Goal: Task Accomplishment & Management: Manage account settings

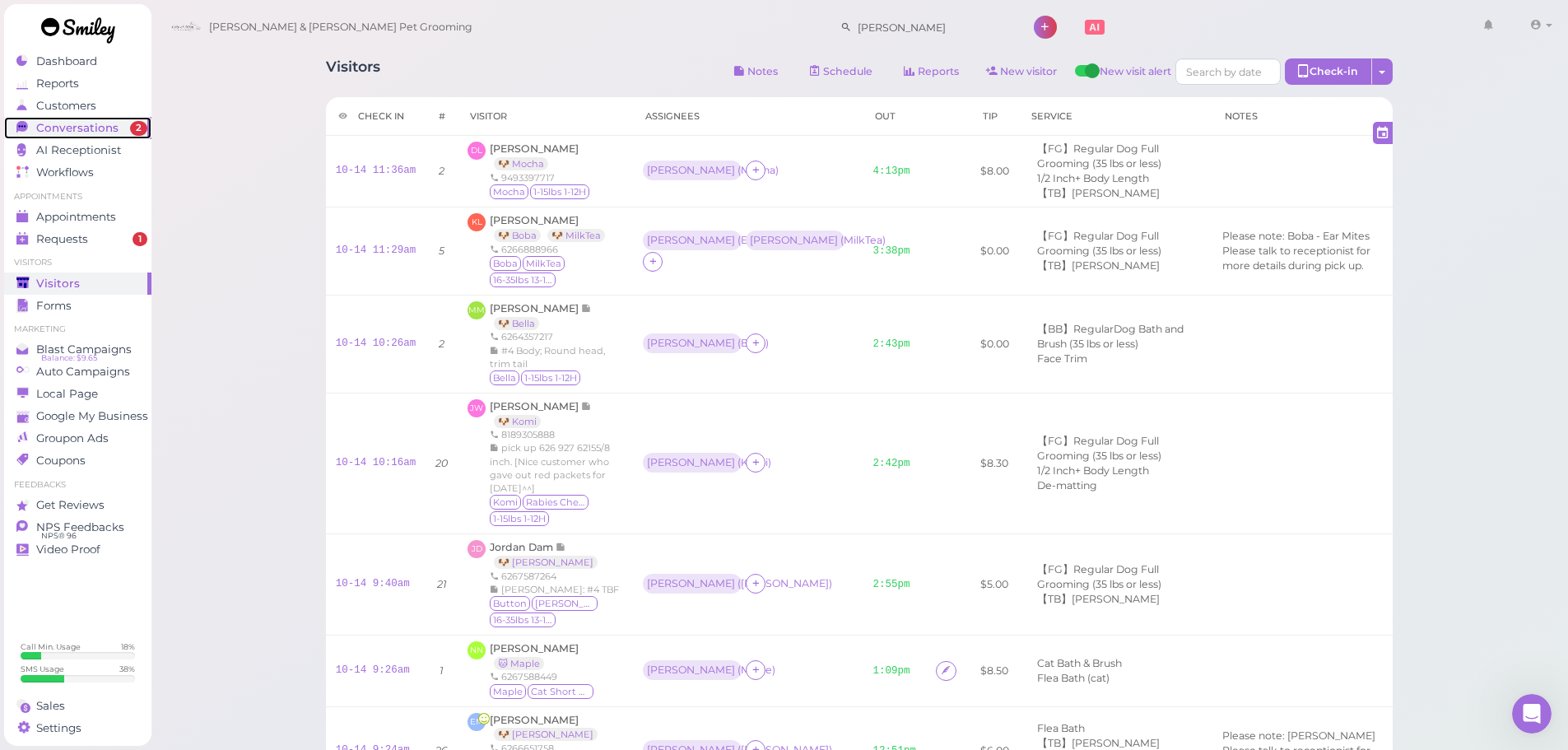
click at [137, 121] on span "2" at bounding box center [139, 129] width 18 height 15
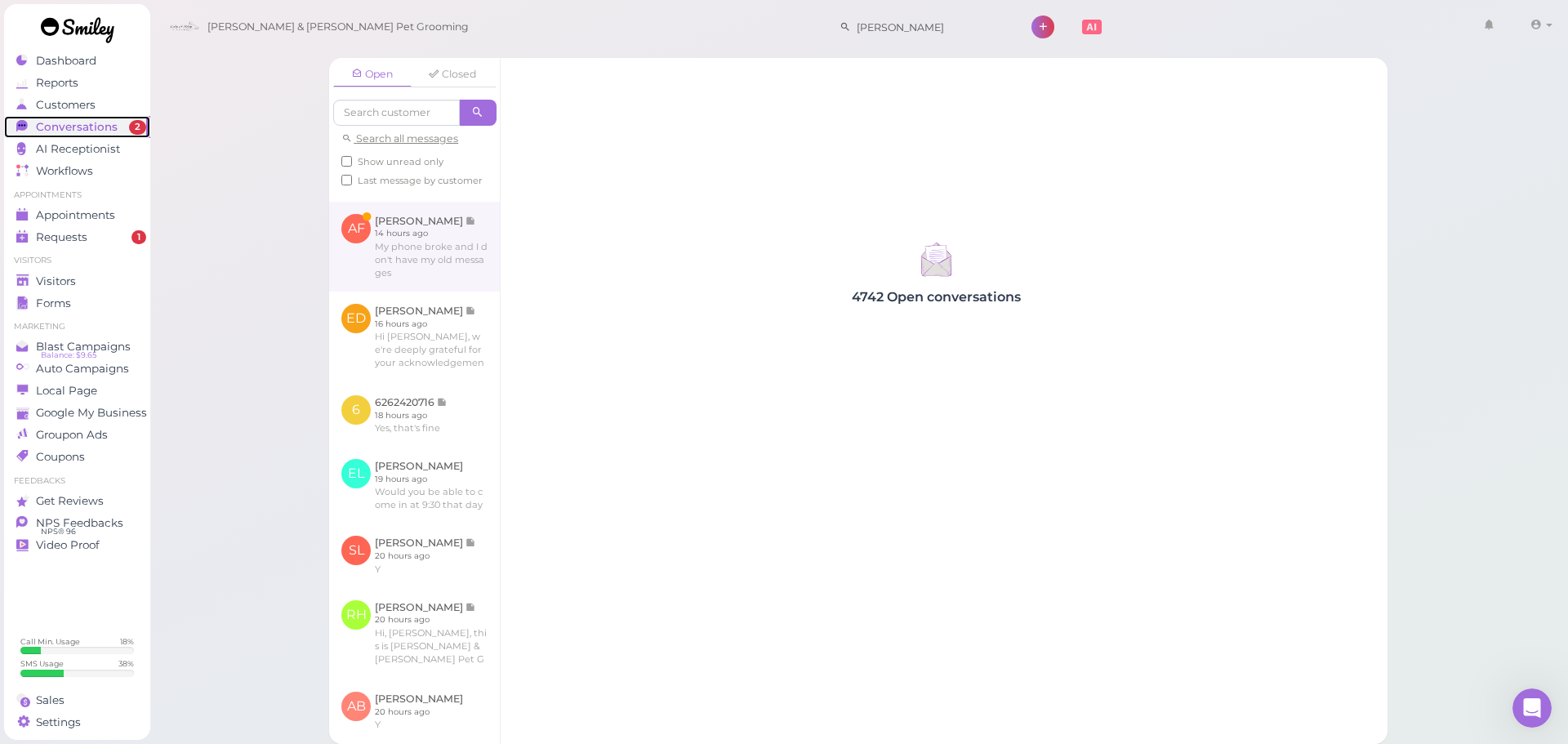
scroll to position [163, 0]
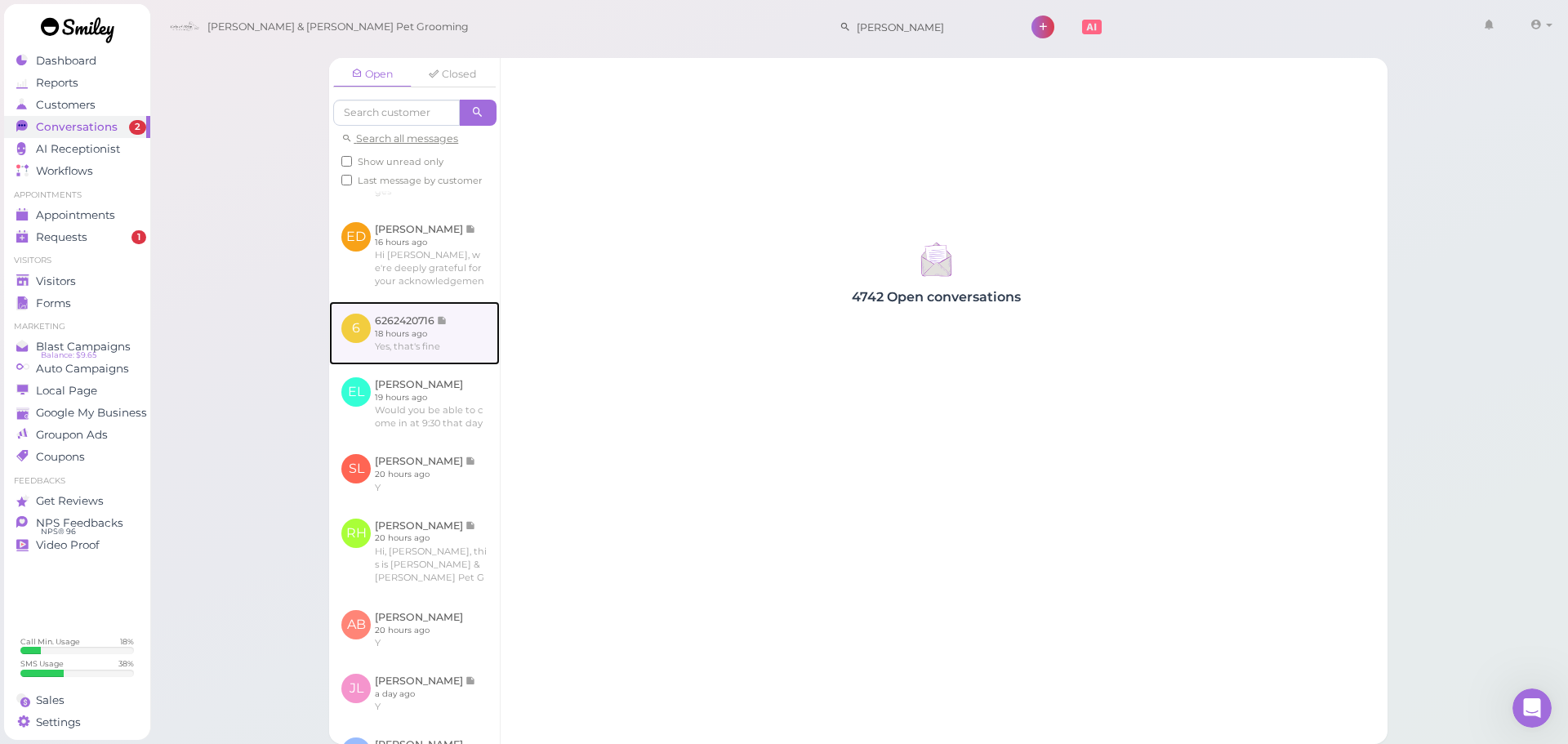
click at [414, 340] on link at bounding box center [414, 333] width 171 height 63
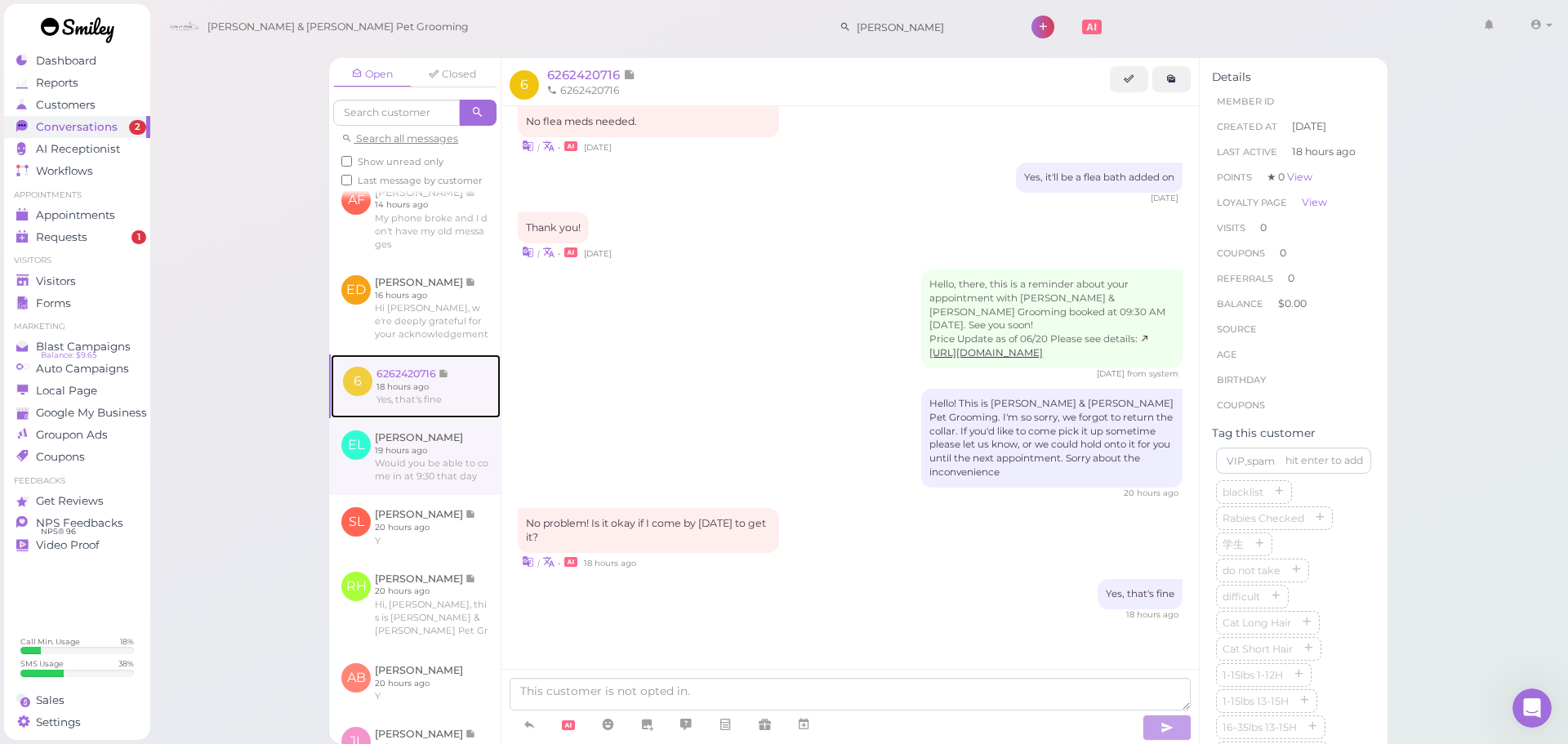
scroll to position [82, 0]
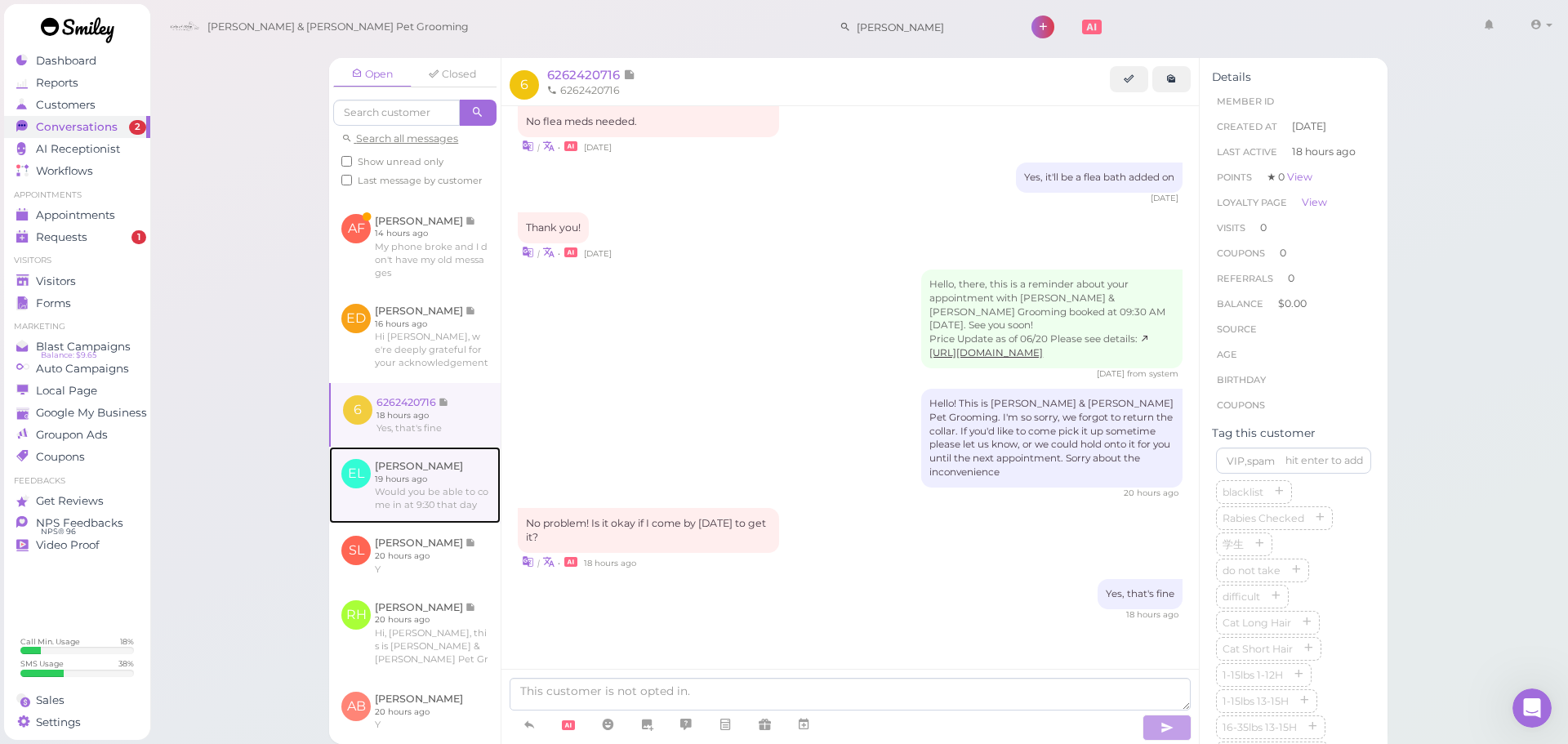
click at [443, 503] on link at bounding box center [414, 485] width 171 height 77
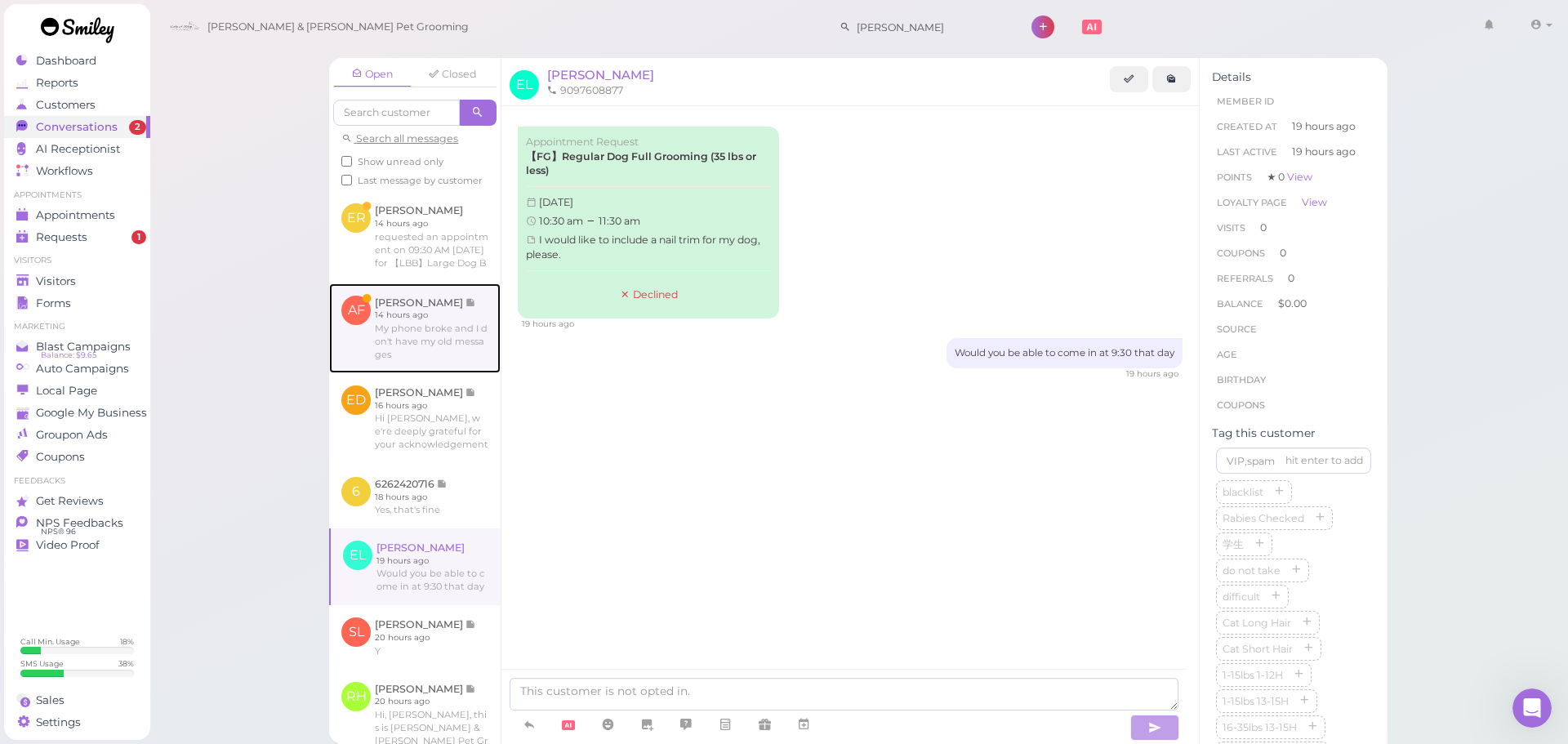
click at [416, 358] on link at bounding box center [414, 328] width 171 height 90
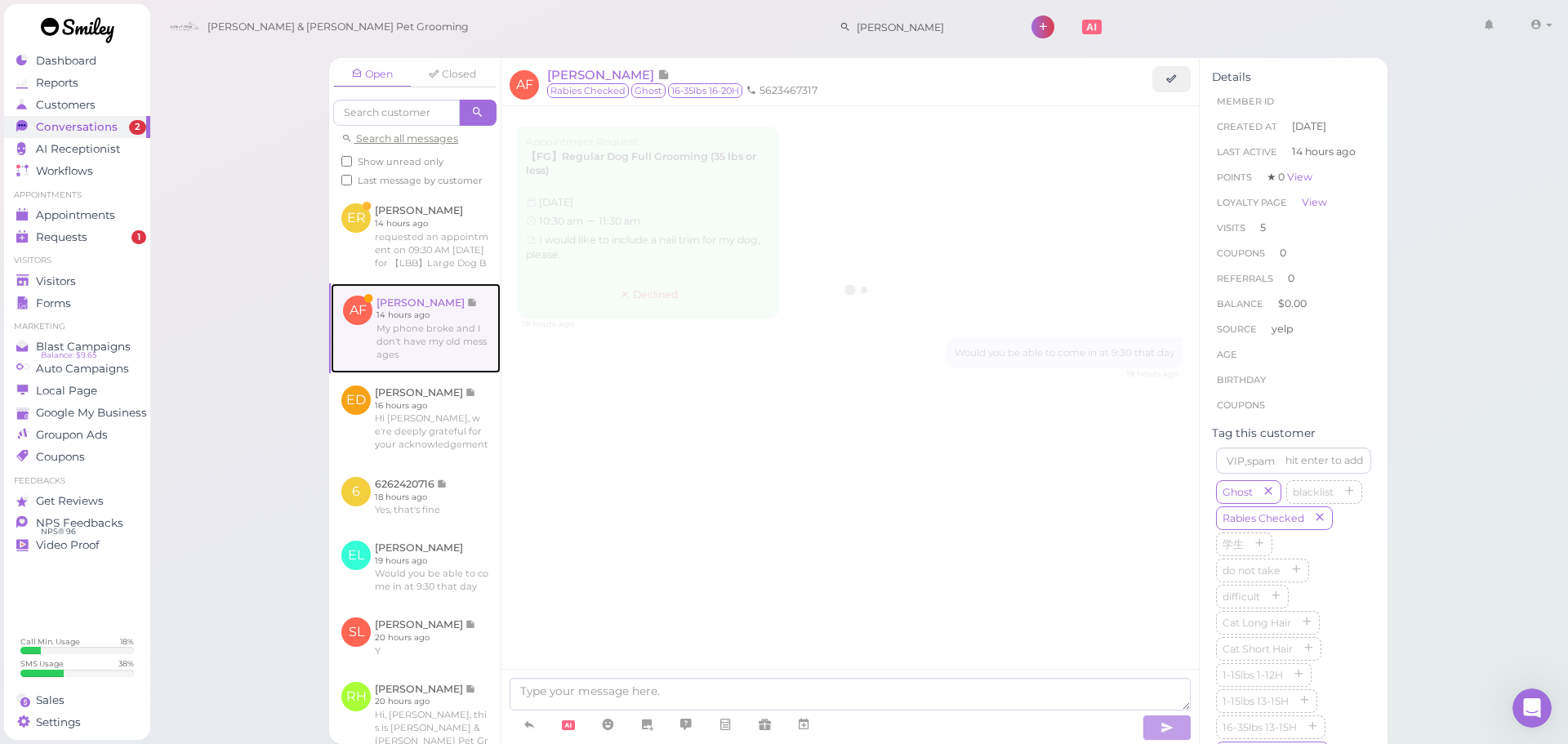
scroll to position [2016, 0]
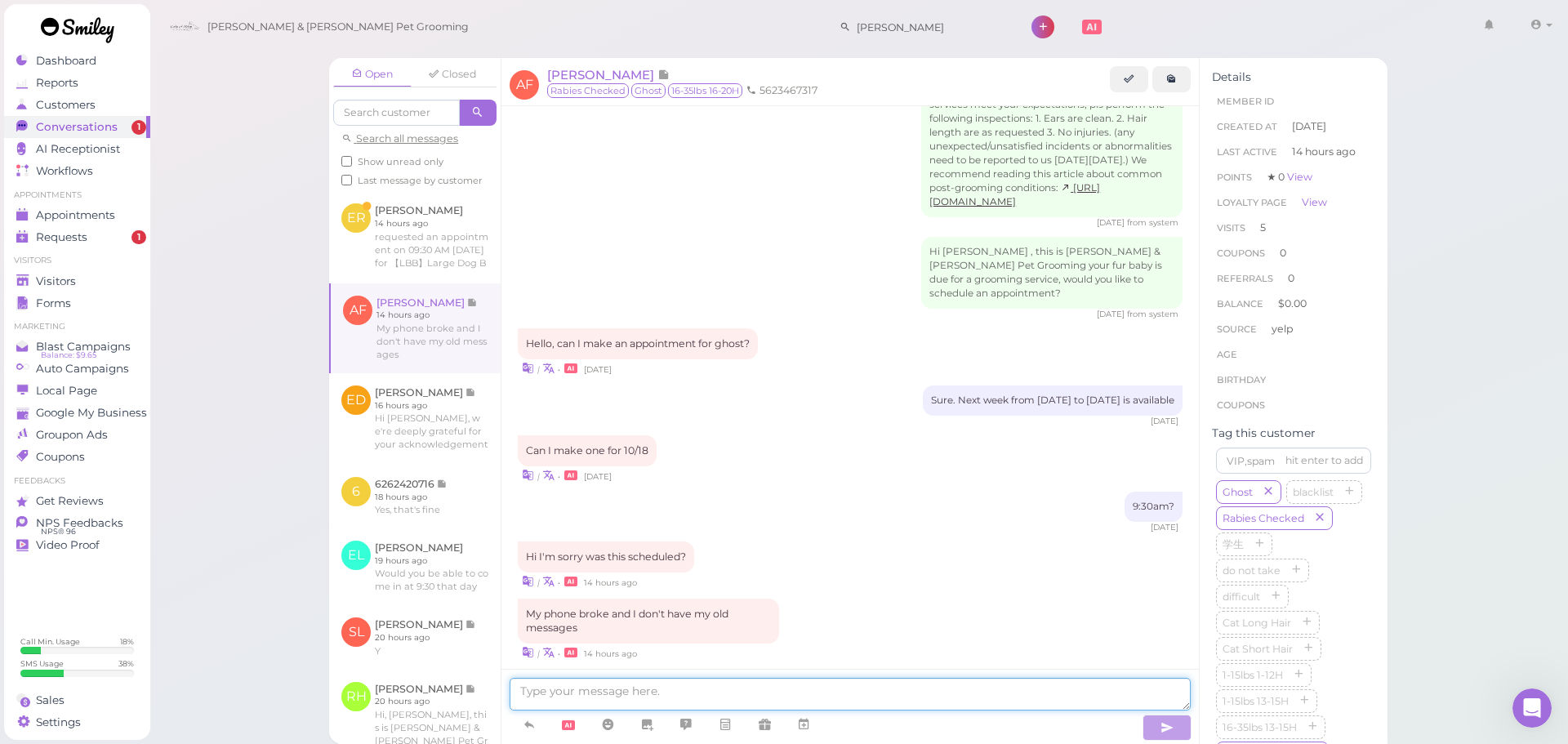
click at [718, 698] on textarea at bounding box center [850, 694] width 681 height 33
click at [716, 685] on textarea at bounding box center [850, 694] width 681 height 33
type textarea "Hello, it didn't get scheduled. Would you like to make an appointment"
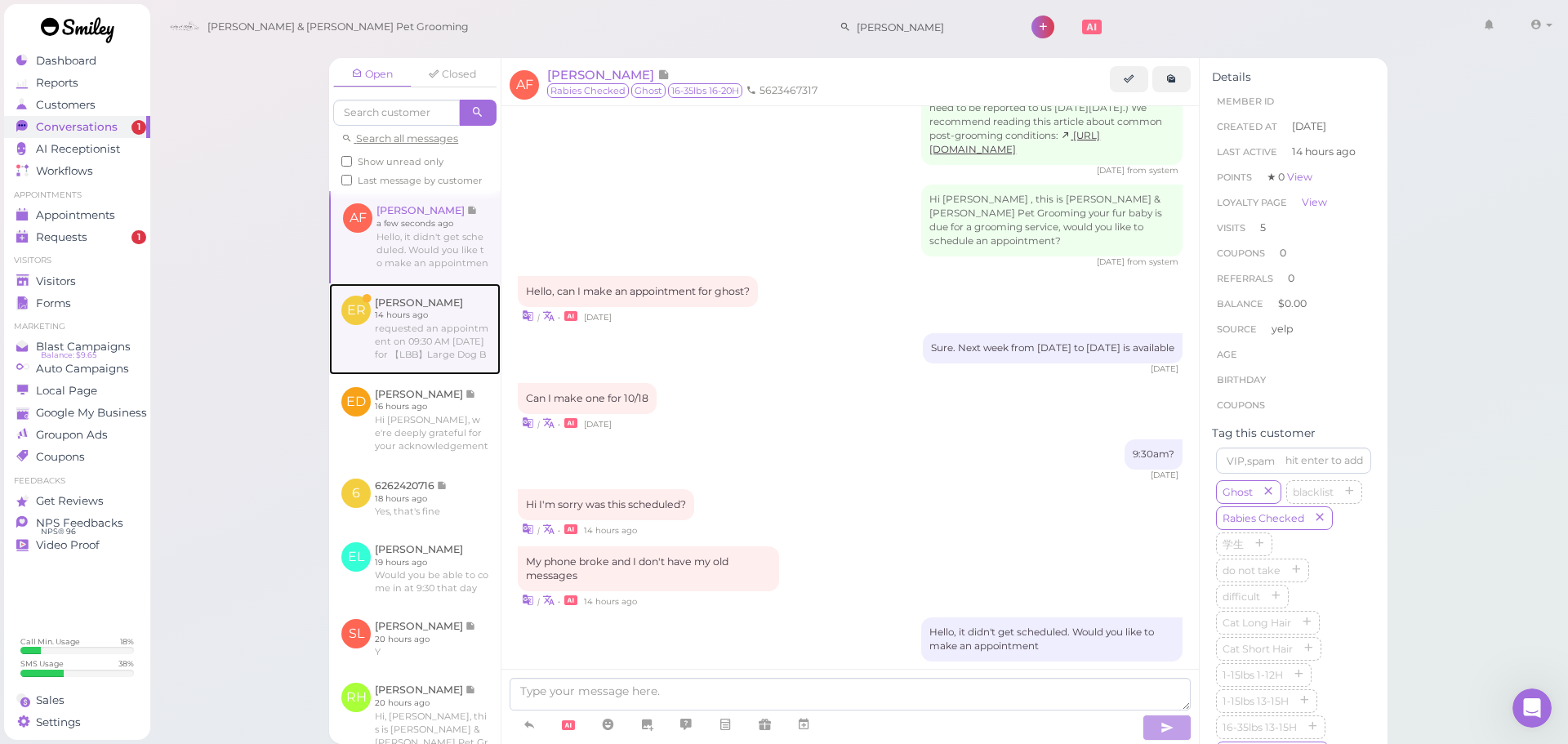
click at [469, 348] on link at bounding box center [414, 329] width 171 height 92
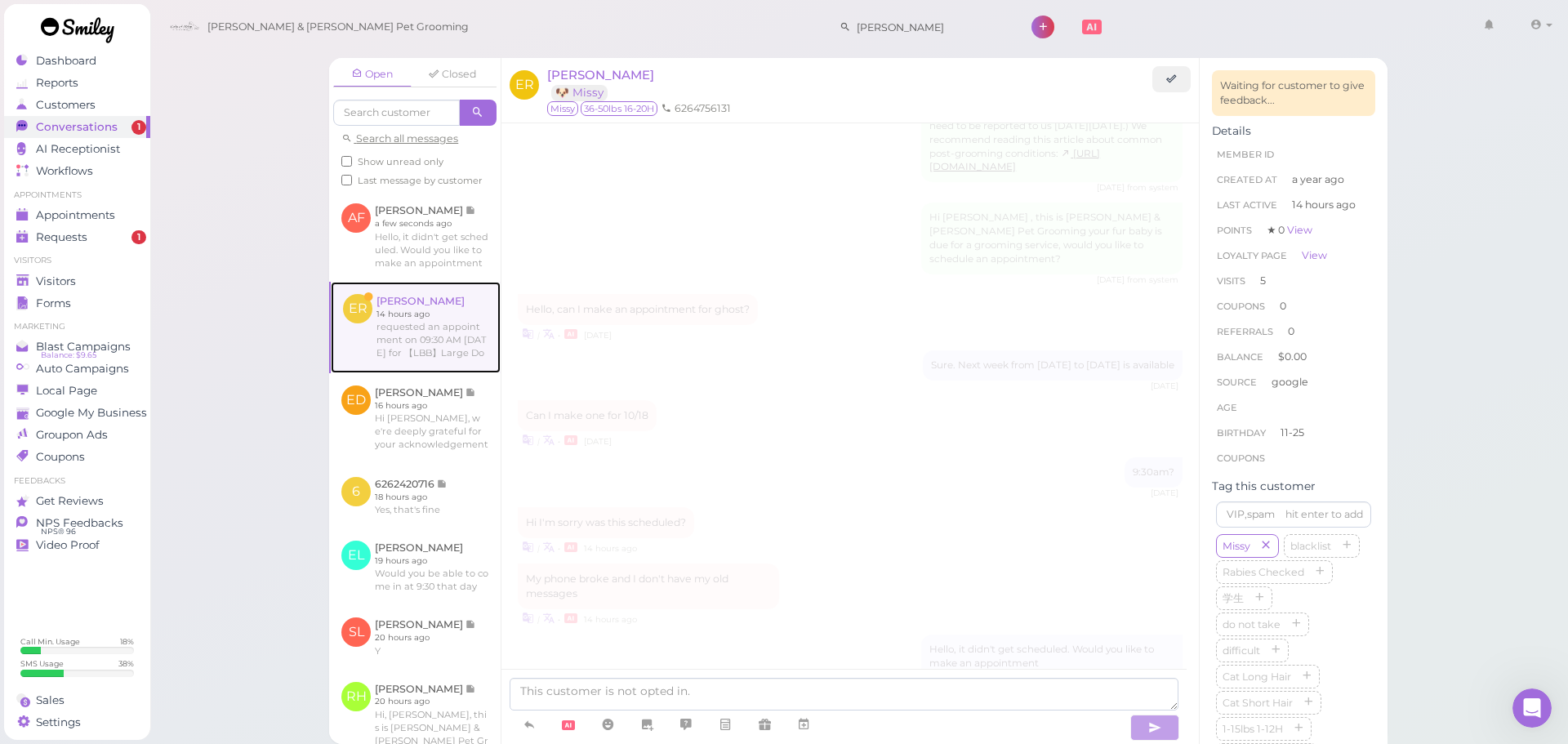
scroll to position [2704, 0]
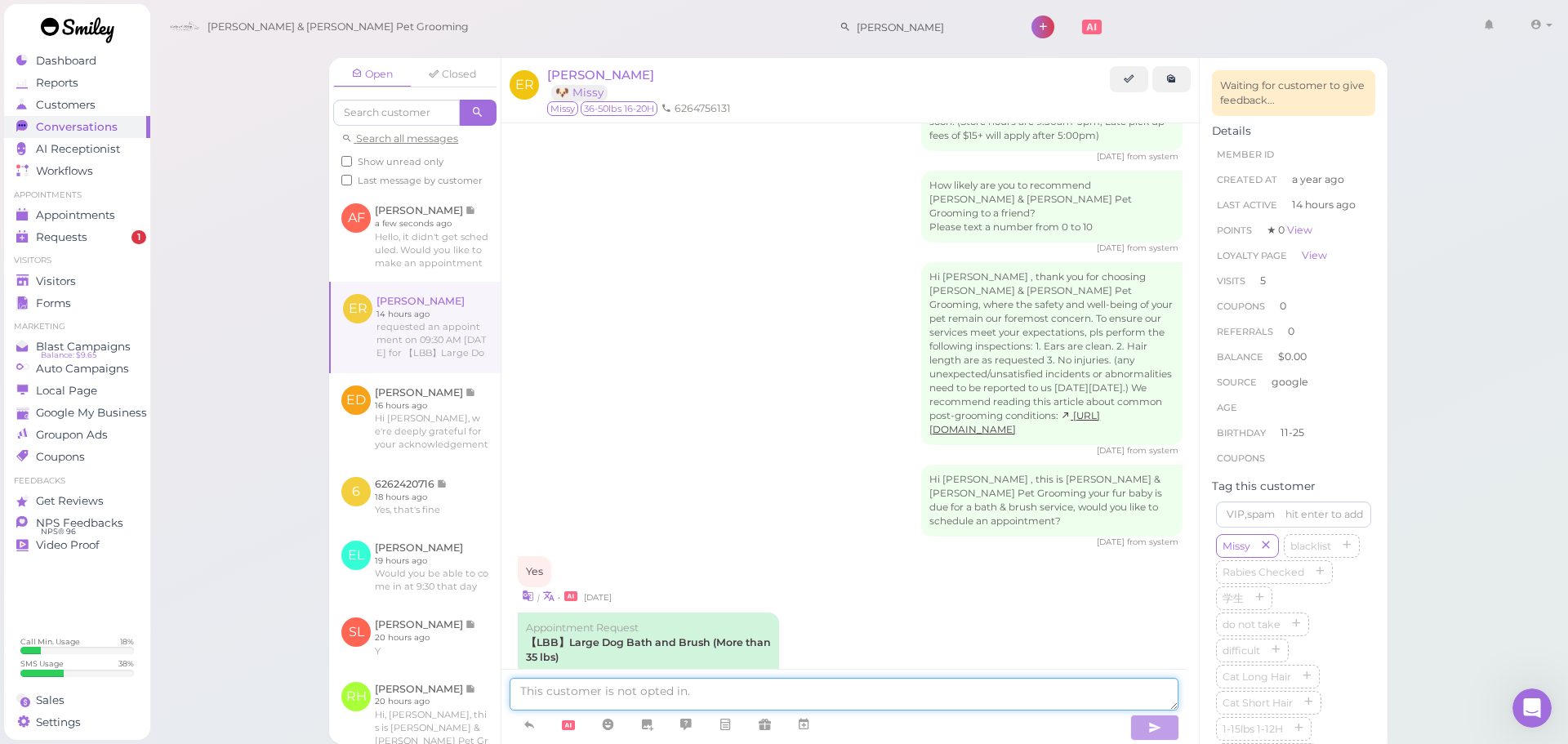
click at [754, 687] on textarea at bounding box center [844, 694] width 668 height 33
type textarea "Hi, this is Cody & Miley Pet Grooming. The appointment times you've suggested a…"
click at [614, 732] on link "Approve" at bounding box center [647, 744] width 245 height 25
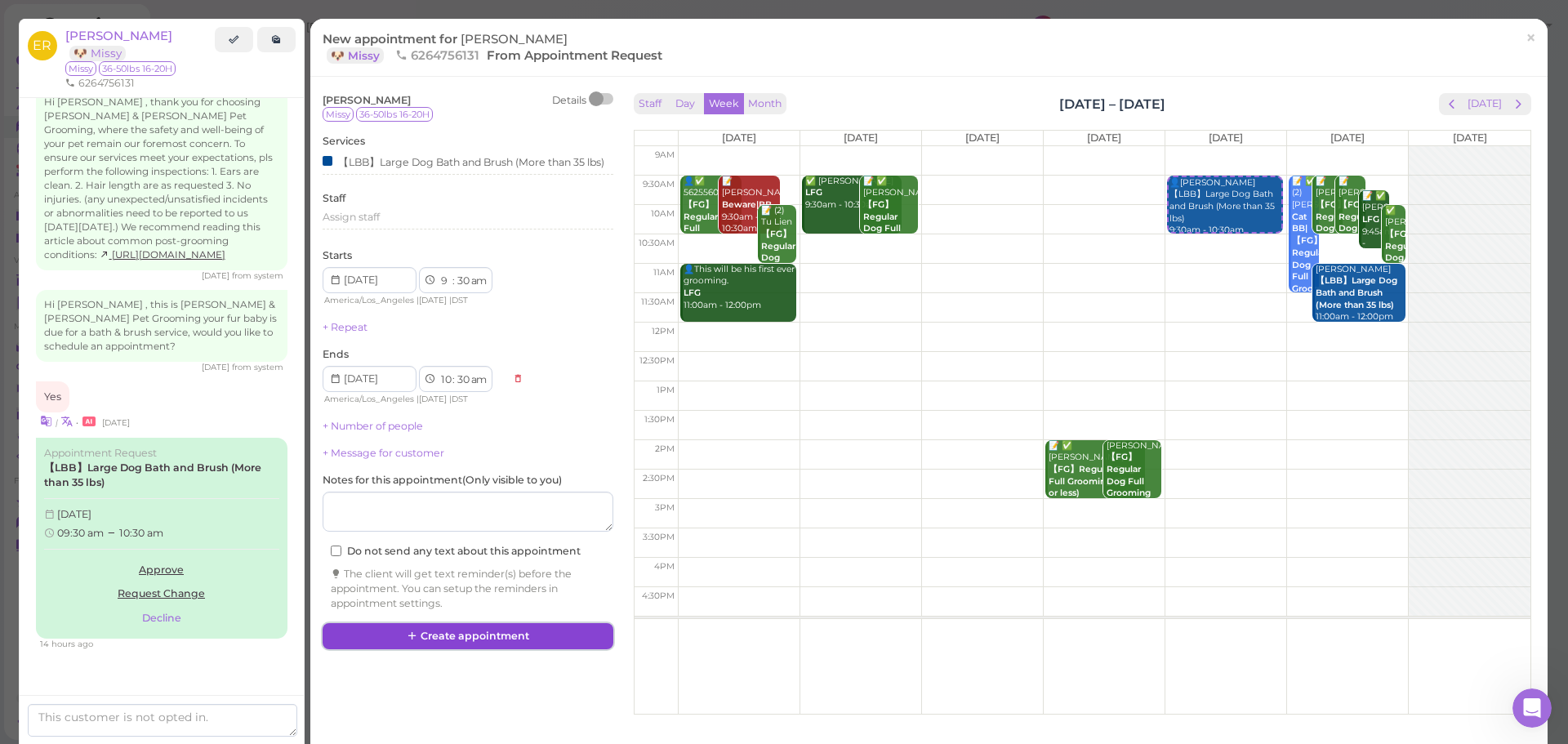
click at [536, 642] on button "Create appointment" at bounding box center [468, 636] width 291 height 26
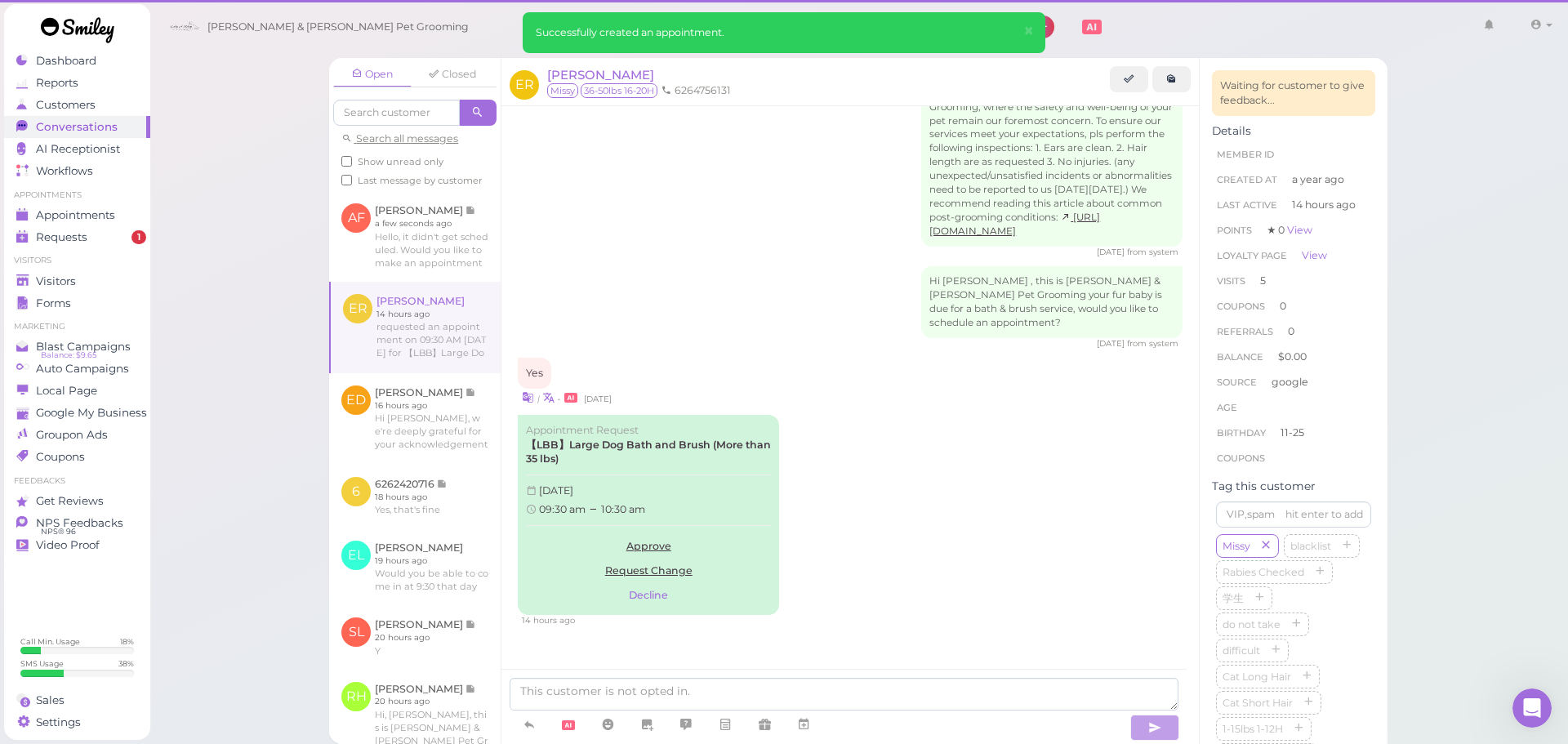
scroll to position [2704, 0]
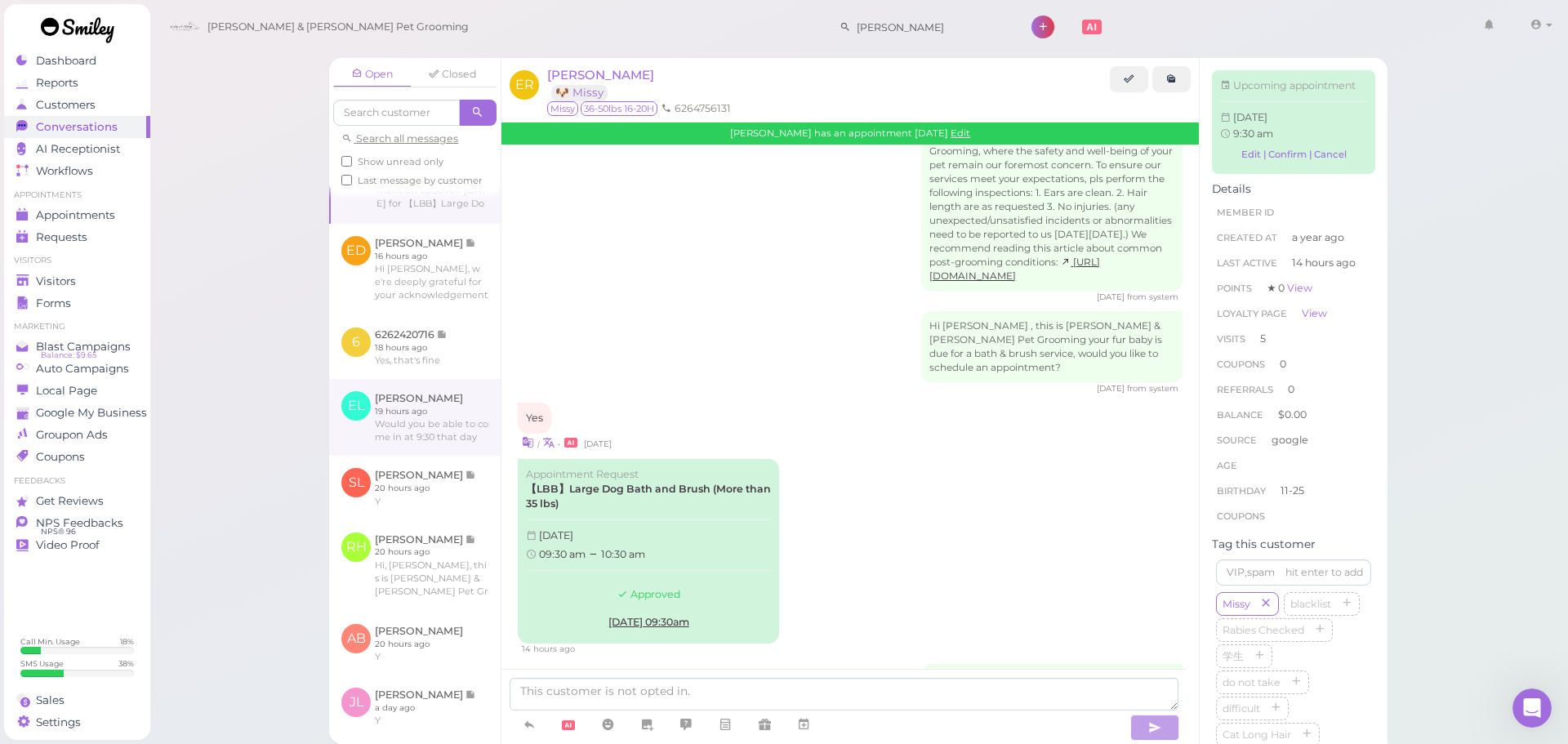
scroll to position [163, 0]
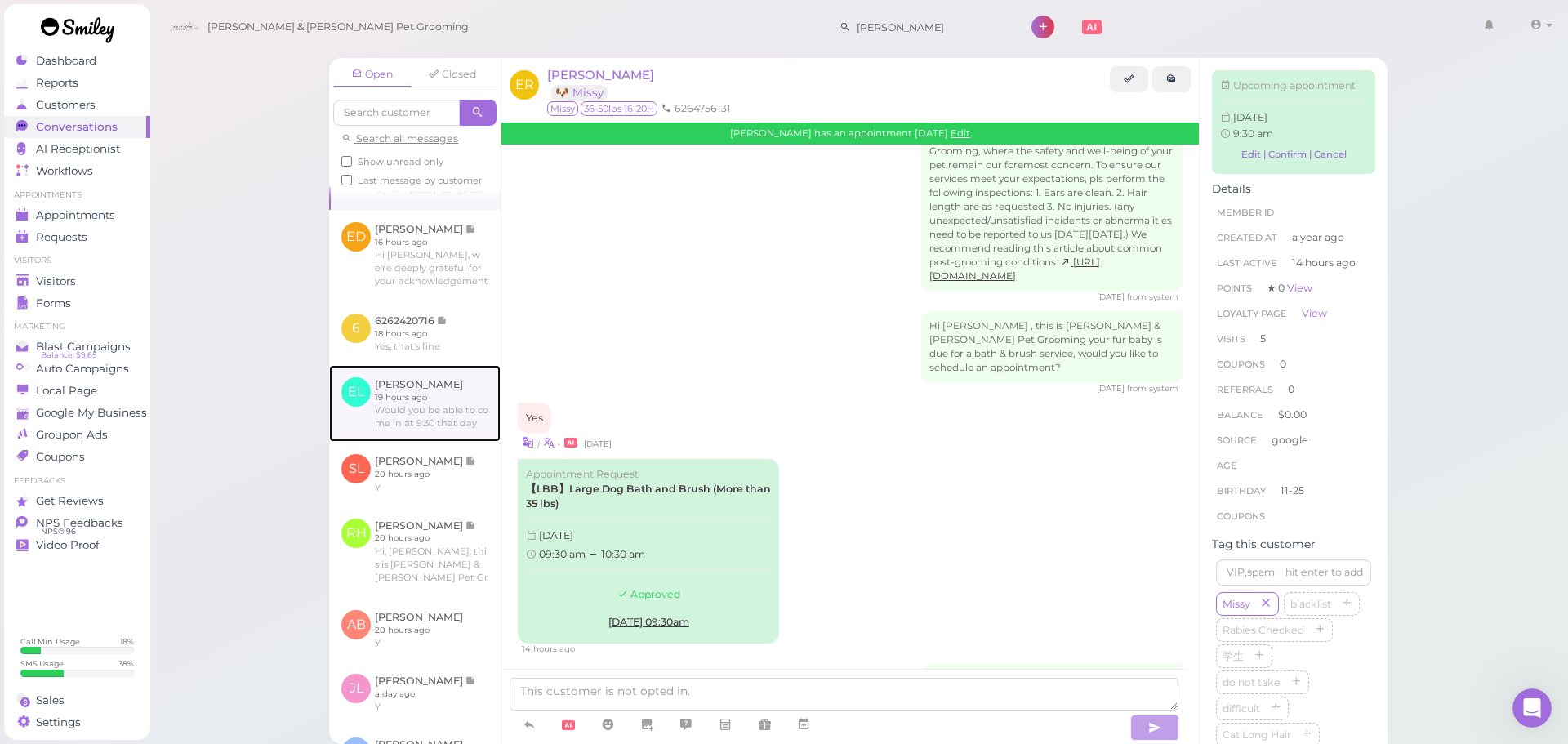
click at [430, 442] on link at bounding box center [414, 404] width 171 height 77
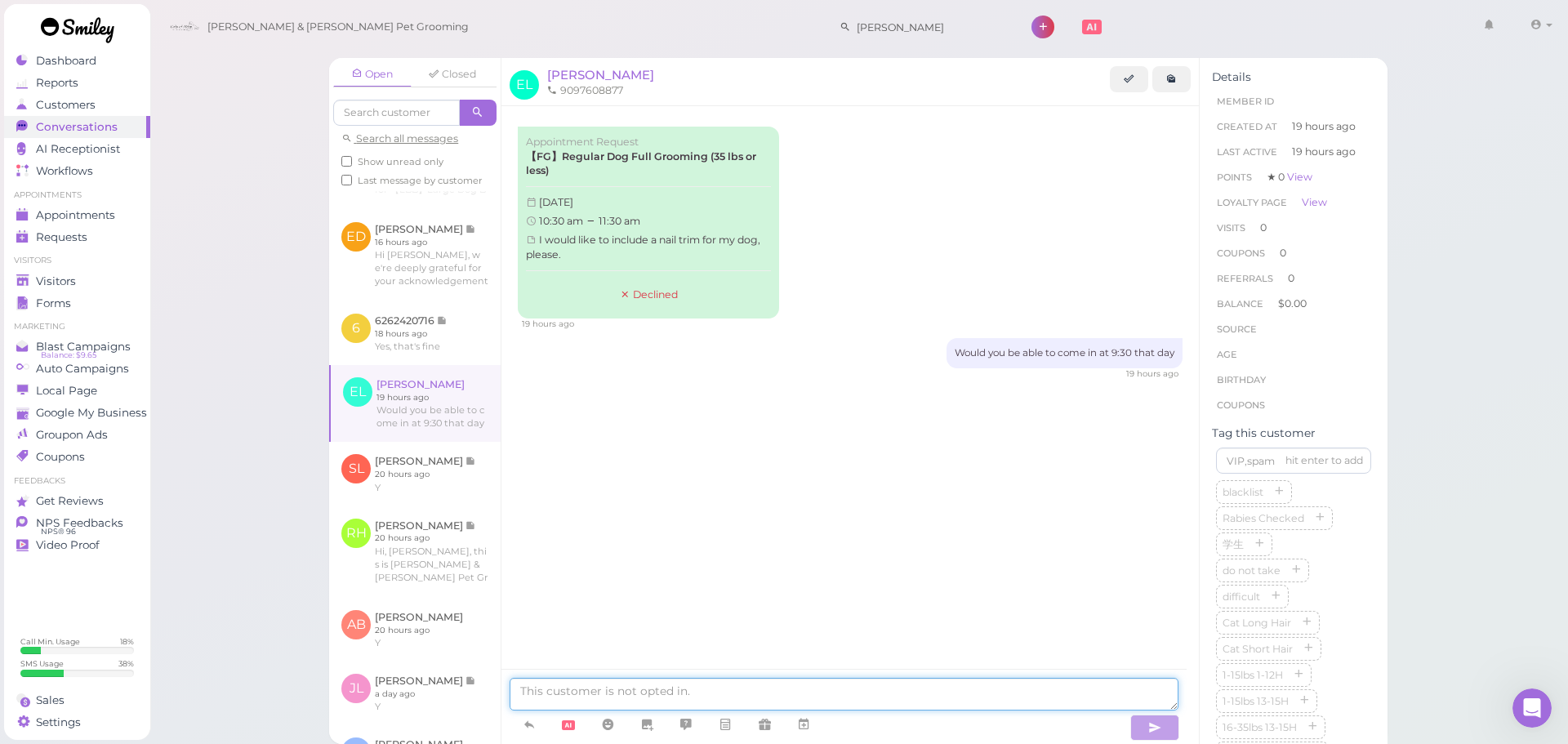
click at [725, 697] on textarea at bounding box center [844, 694] width 668 height 33
click at [43, 272] on link "Visitors" at bounding box center [76, 282] width 146 height 22
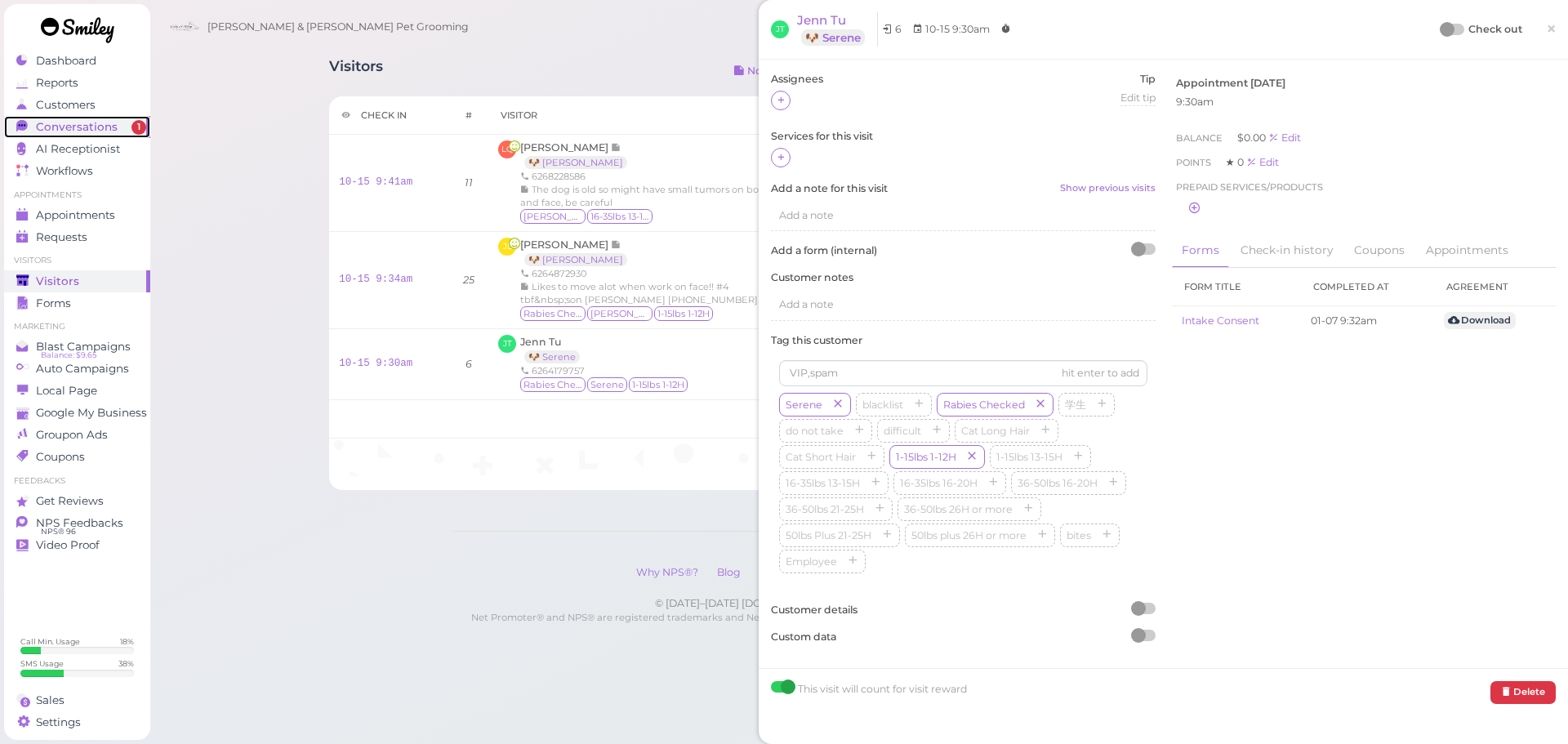
click at [78, 131] on span "Conversations" at bounding box center [76, 127] width 82 height 14
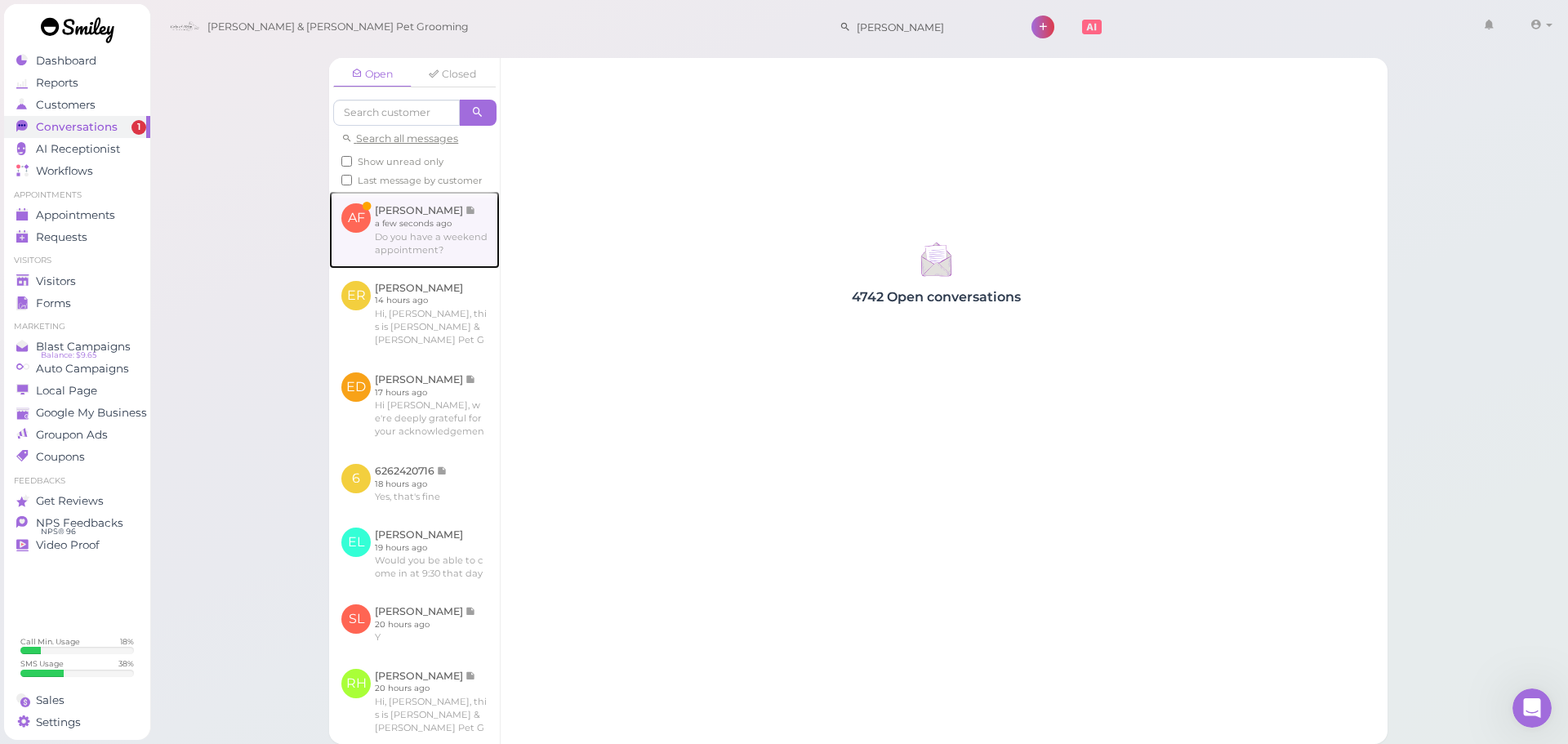
click at [441, 268] on link at bounding box center [414, 229] width 171 height 77
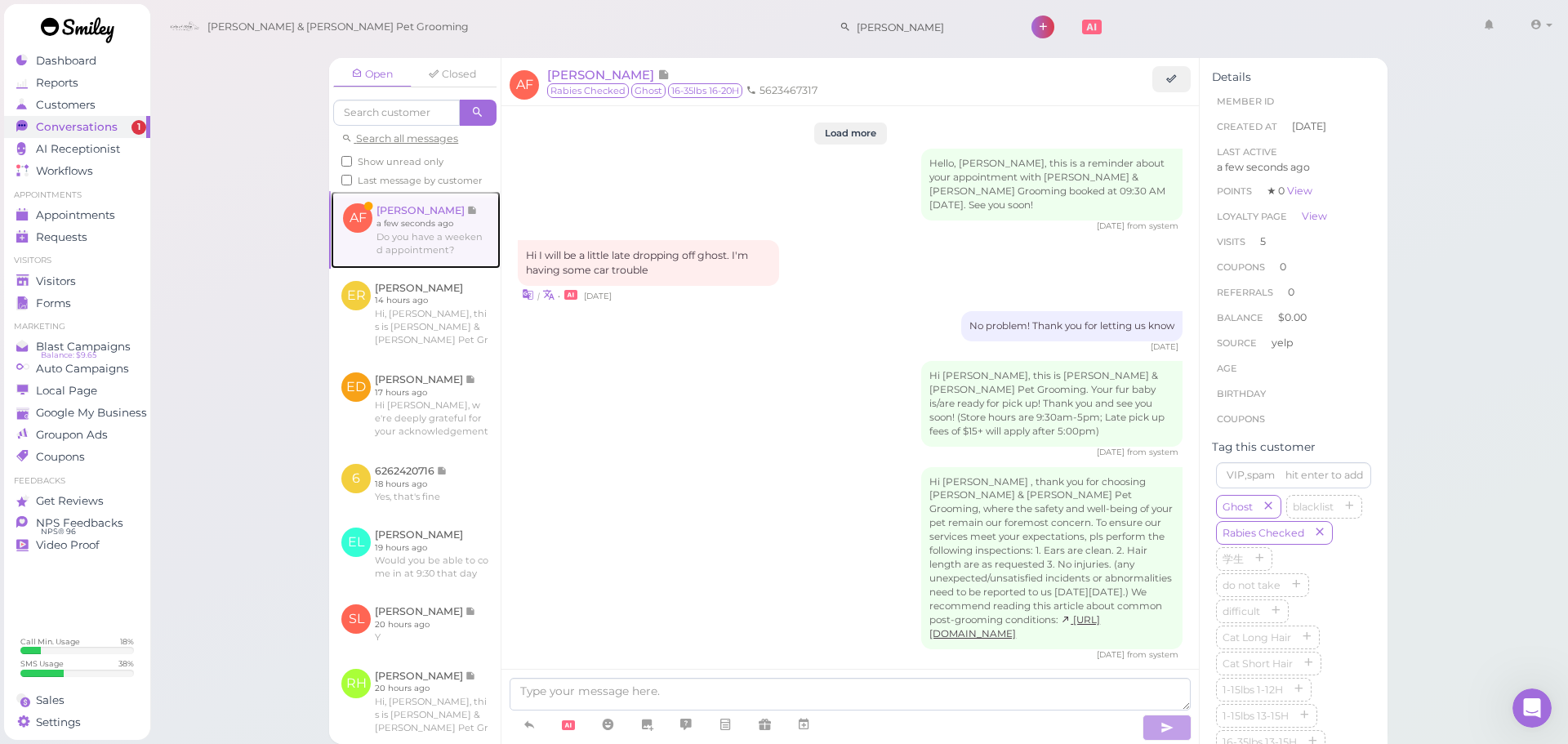
scroll to position [1940, 0]
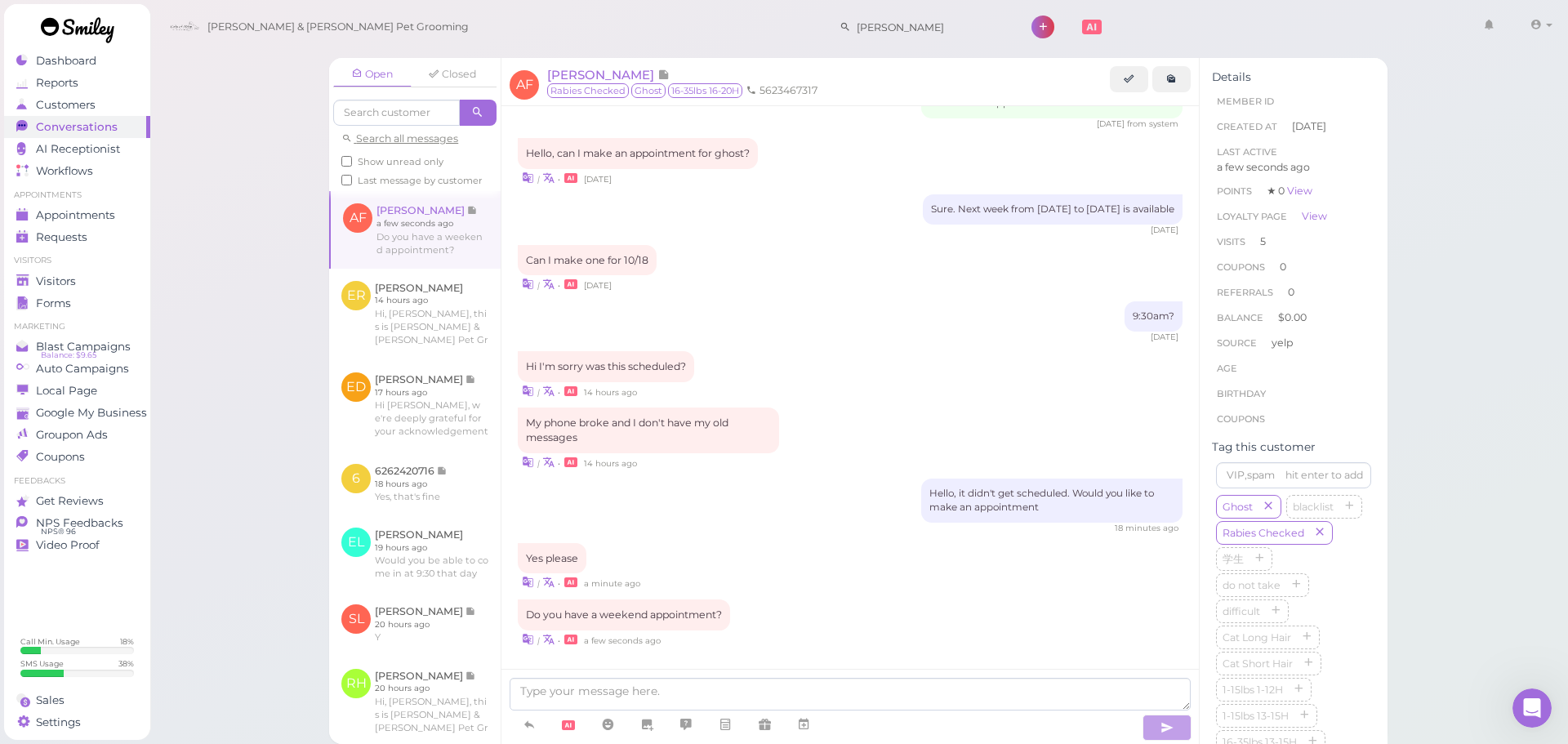
click at [845, 716] on div at bounding box center [824, 726] width 630 height 30
click at [839, 694] on textarea at bounding box center [850, 694] width 681 height 33
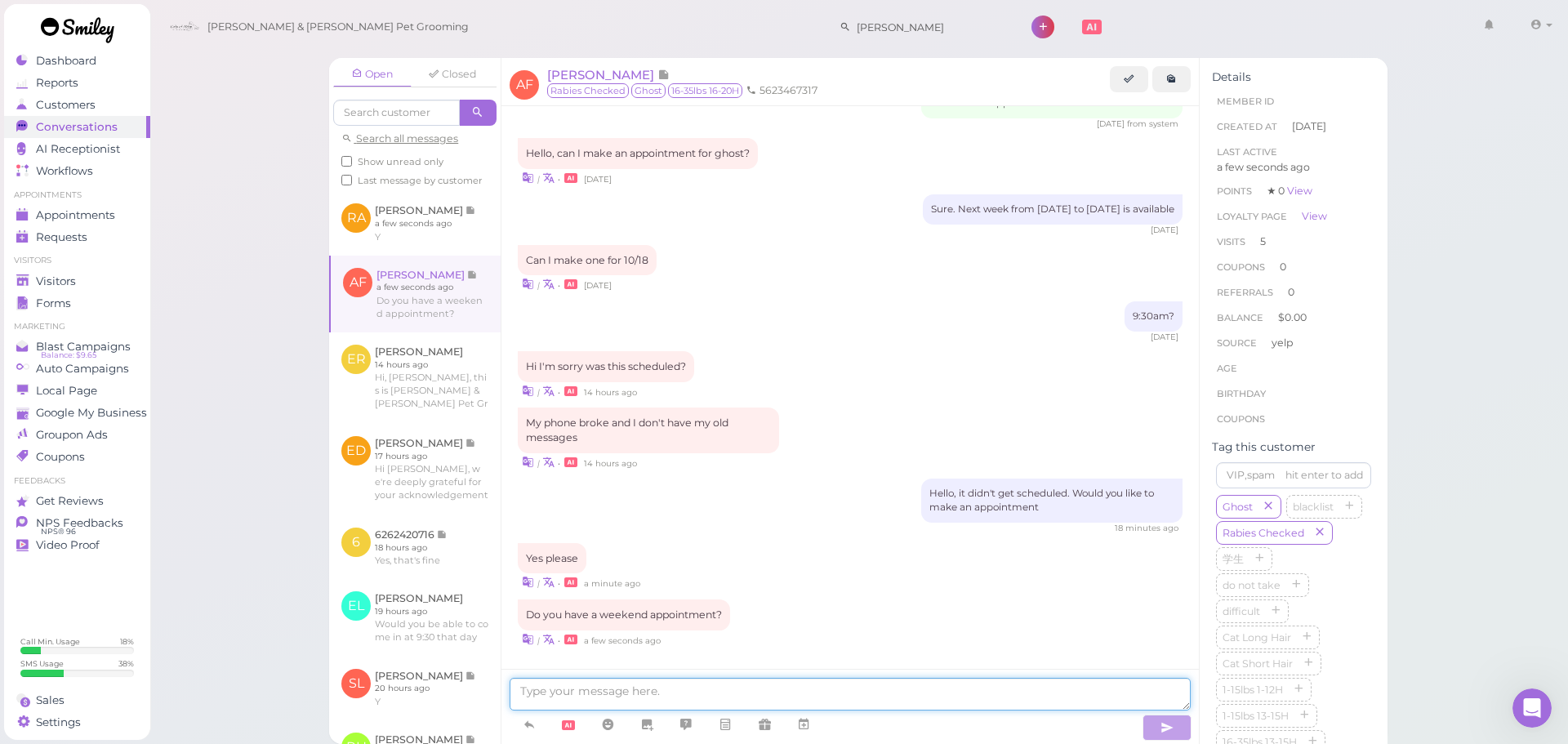
click at [988, 706] on textarea at bounding box center [850, 694] width 681 height 33
type textarea "Yes, does 1 PM this Saturday work for you"
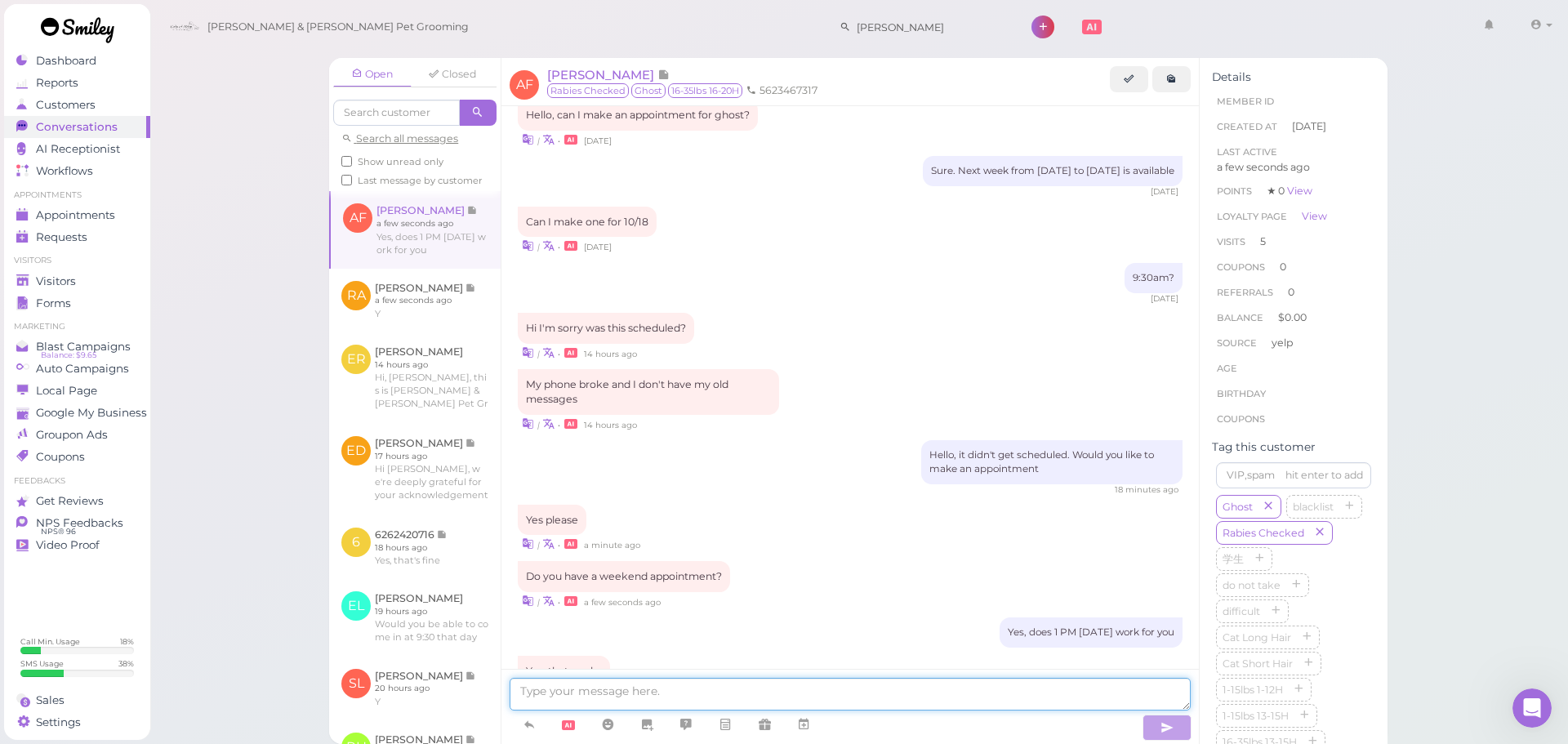
scroll to position [2036, 0]
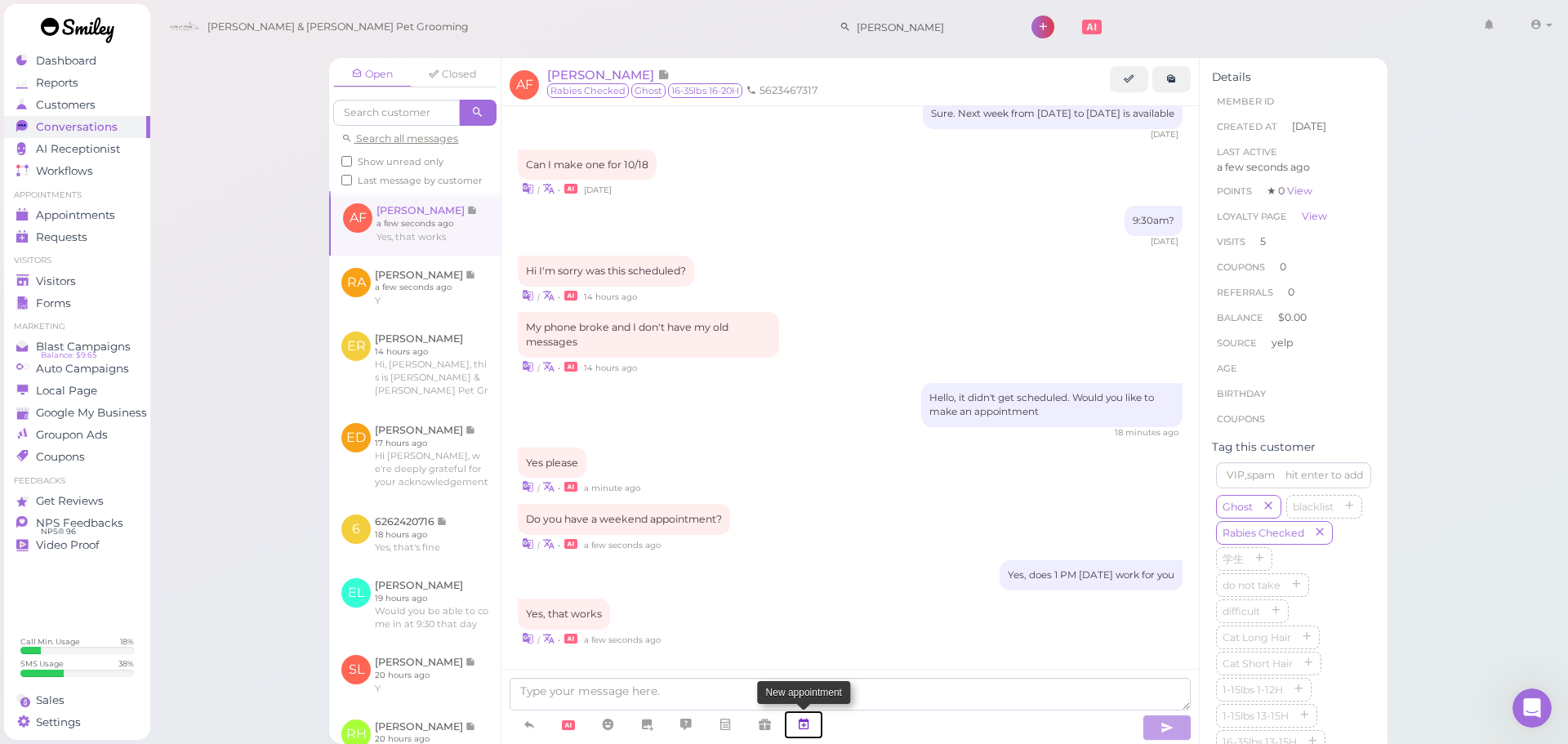
click at [812, 726] on link at bounding box center [803, 725] width 39 height 28
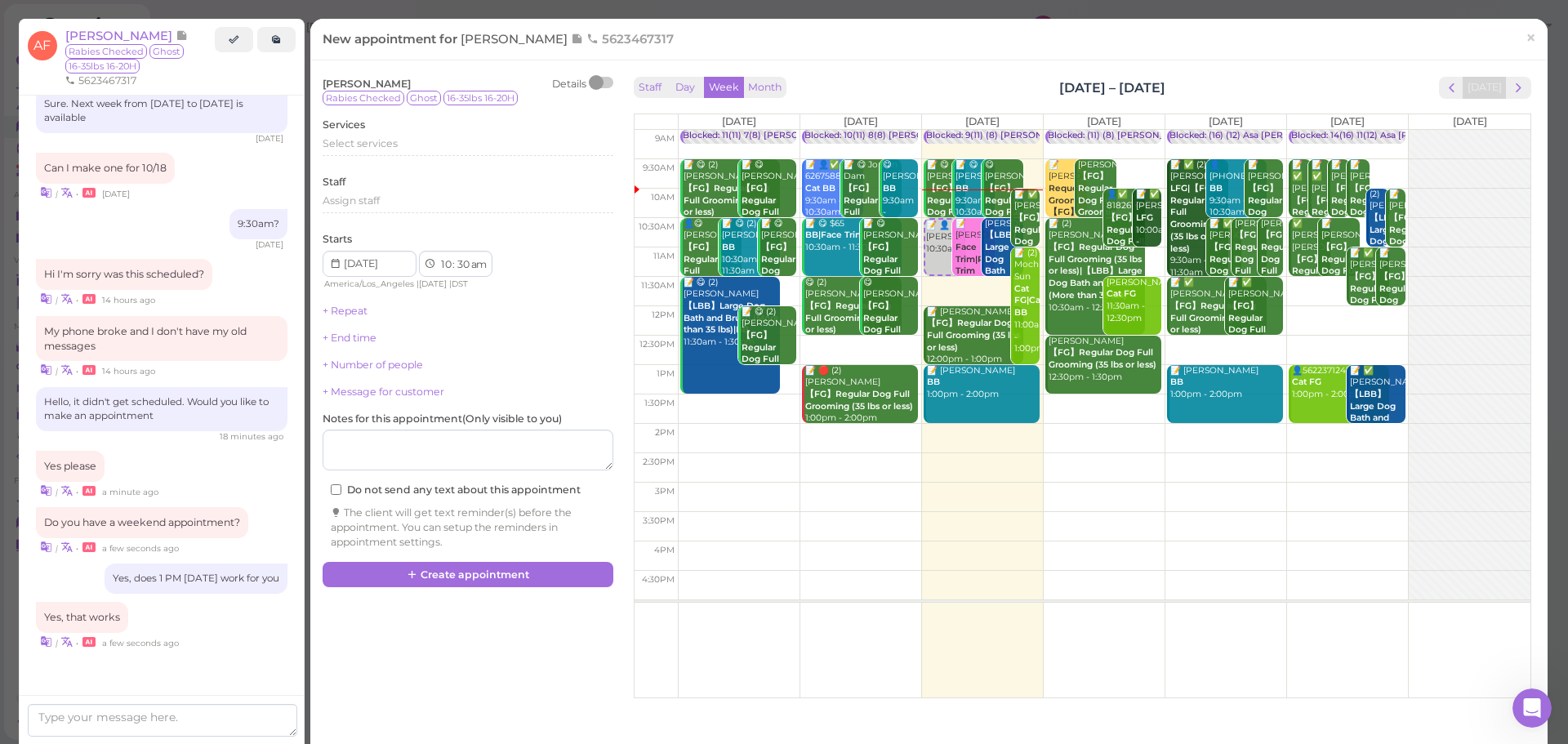
drag, startPoint x: 1312, startPoint y: 492, endPoint x: 1323, endPoint y: 459, distance: 34.8
click at [1312, 493] on td at bounding box center [1104, 497] width 853 height 29
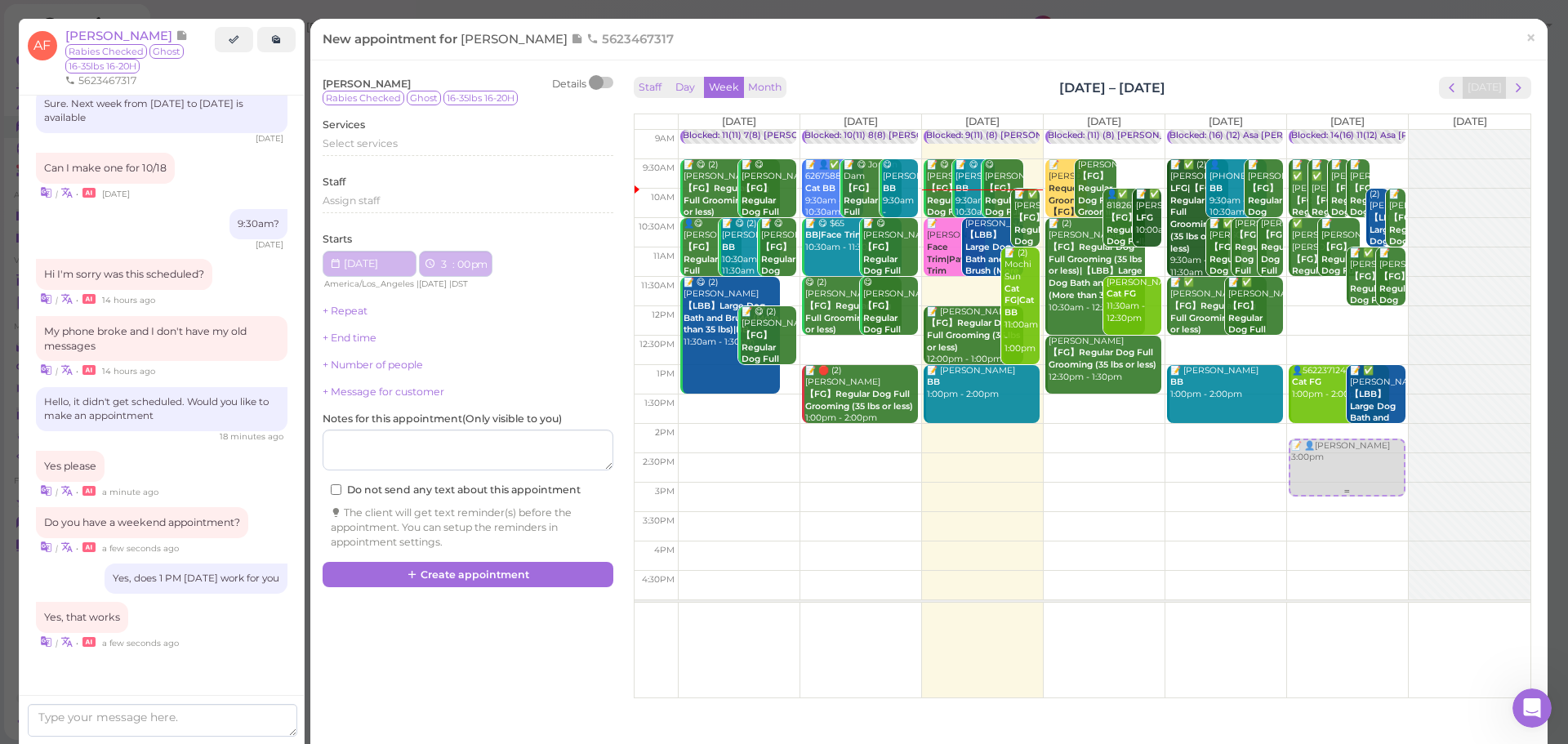
type input "[DATE]"
select select "3"
select select "00"
select select "pm"
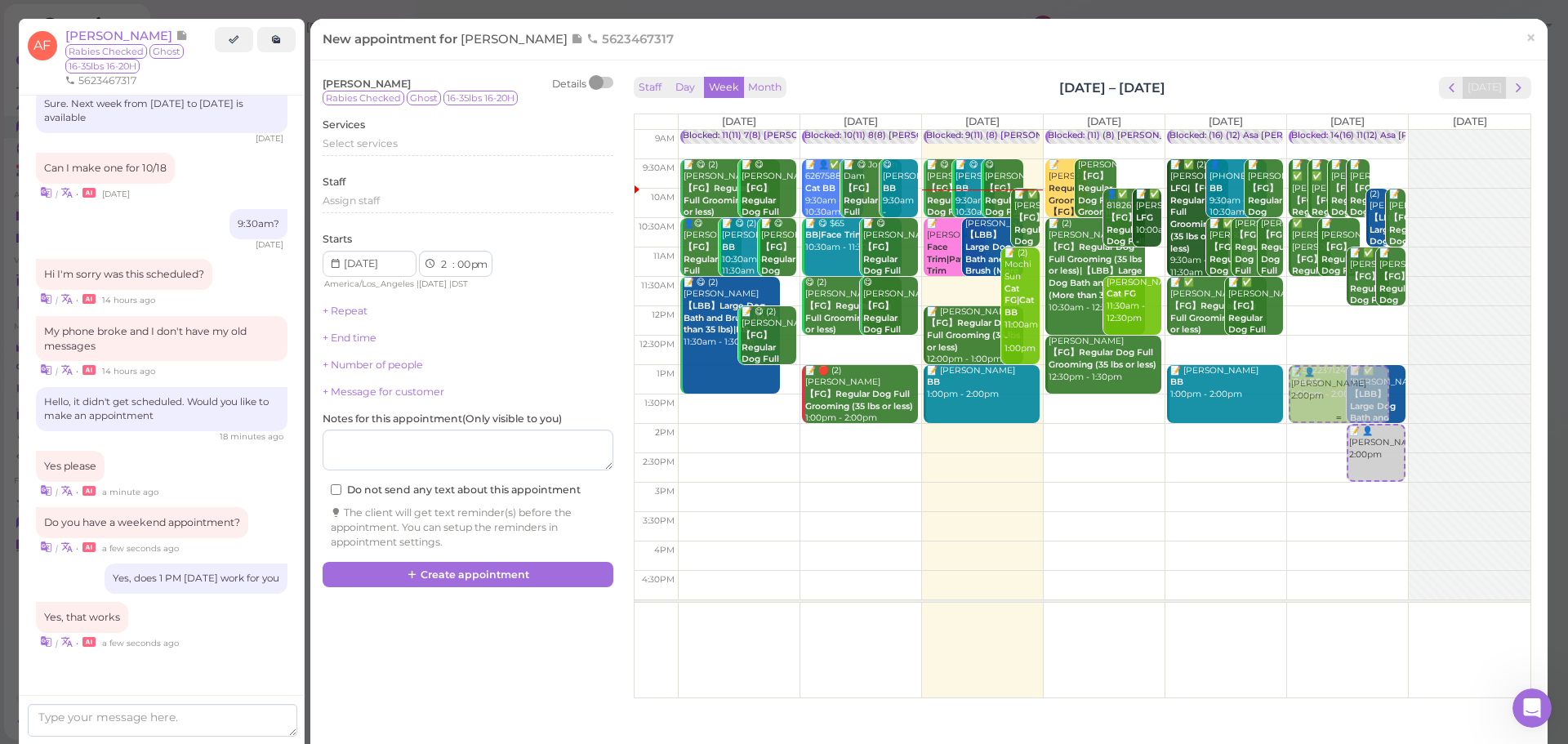
drag, startPoint x: 1319, startPoint y: 450, endPoint x: 1320, endPoint y: 432, distance: 18.0
click at [1320, 130] on div "📝 👤Adriana Frasca 2:00pm Blocked: 14(16) 11(12) Asa Helen Rebecca • Appointment…" at bounding box center [1347, 130] width 121 height 0
select select "1"
click at [1516, 43] on link "×" at bounding box center [1530, 39] width 30 height 39
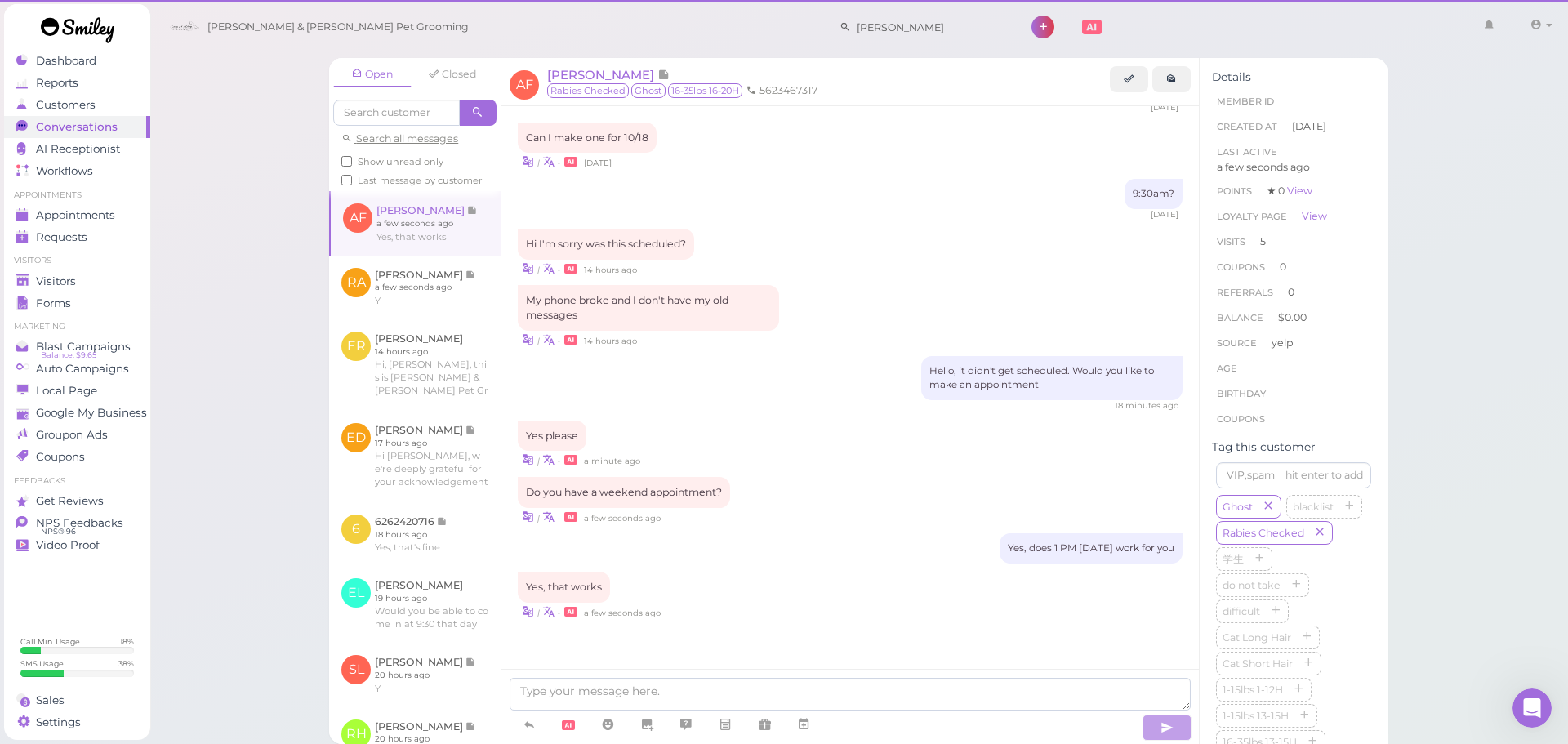
scroll to position [2036, 0]
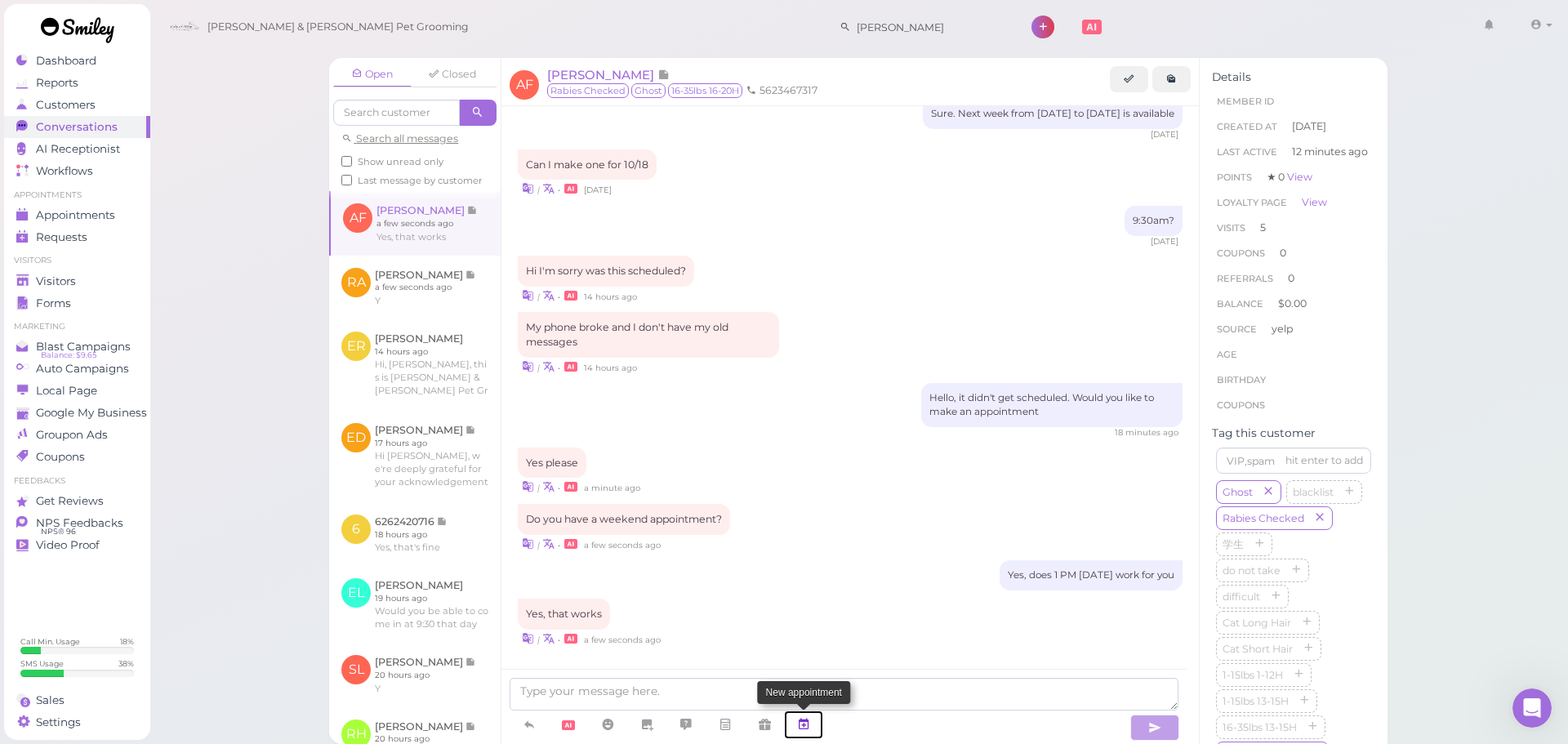
click at [809, 719] on icon at bounding box center [803, 725] width 13 height 17
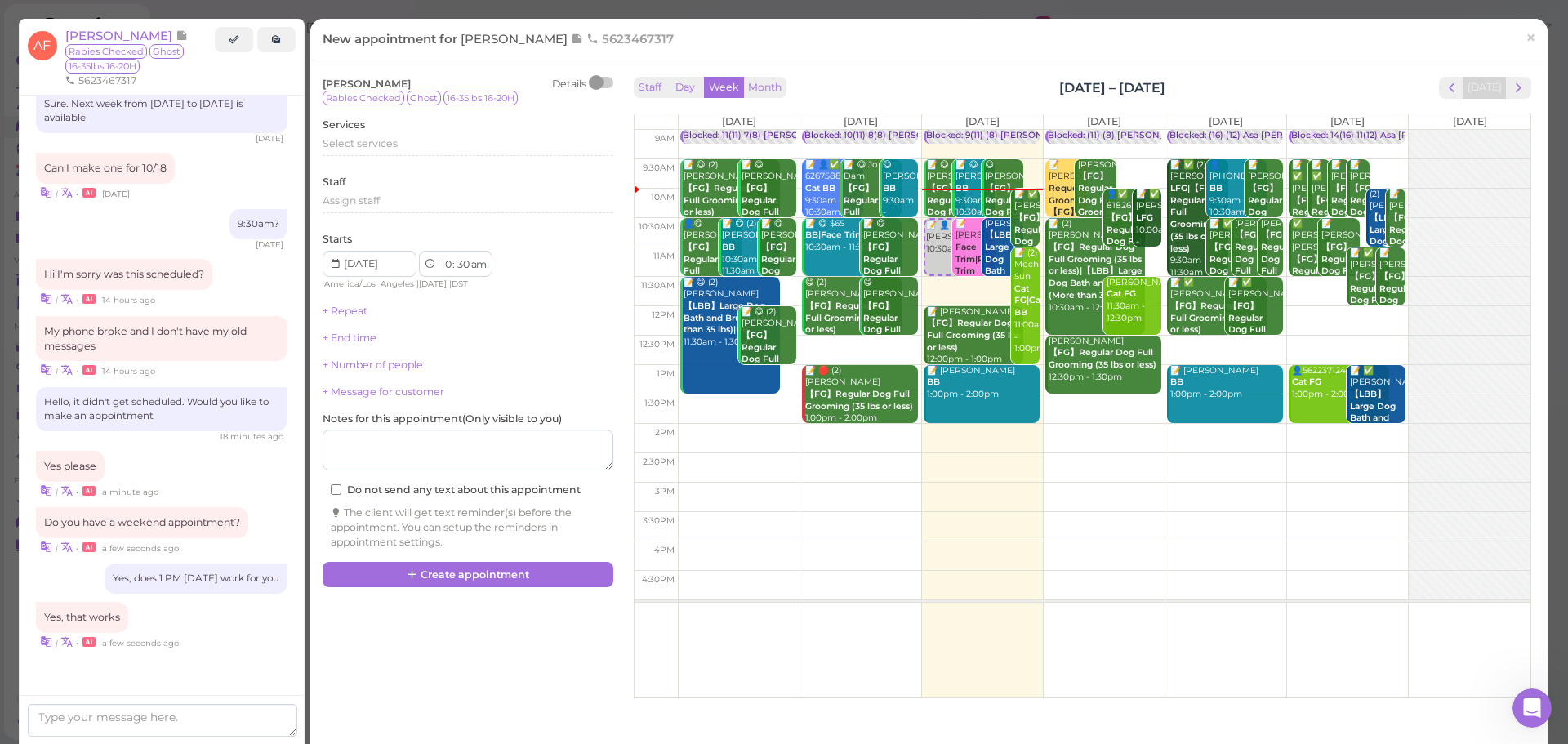
click at [1303, 433] on td at bounding box center [1104, 439] width 853 height 29
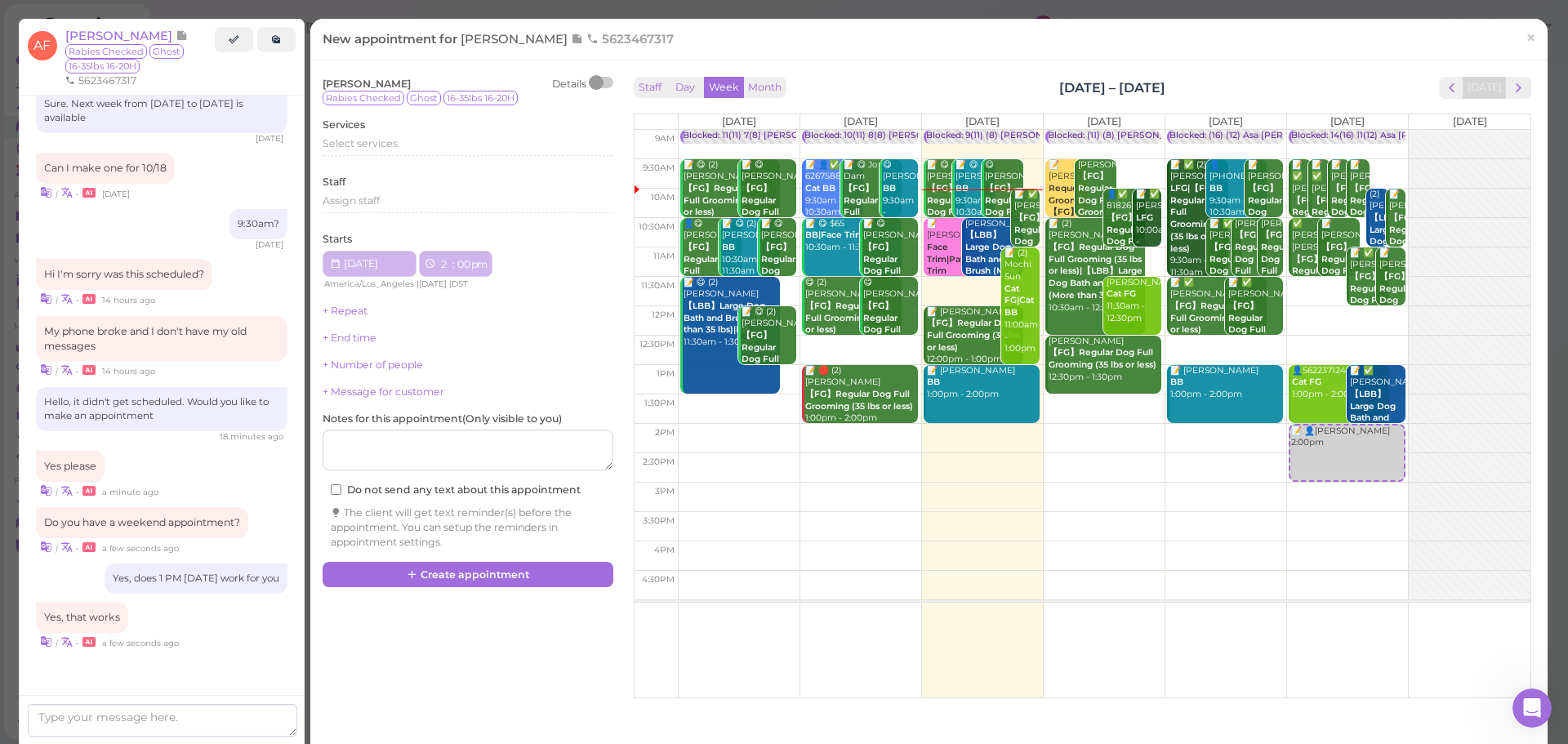
type input "[DATE]"
select select "2"
select select "00"
select select "pm"
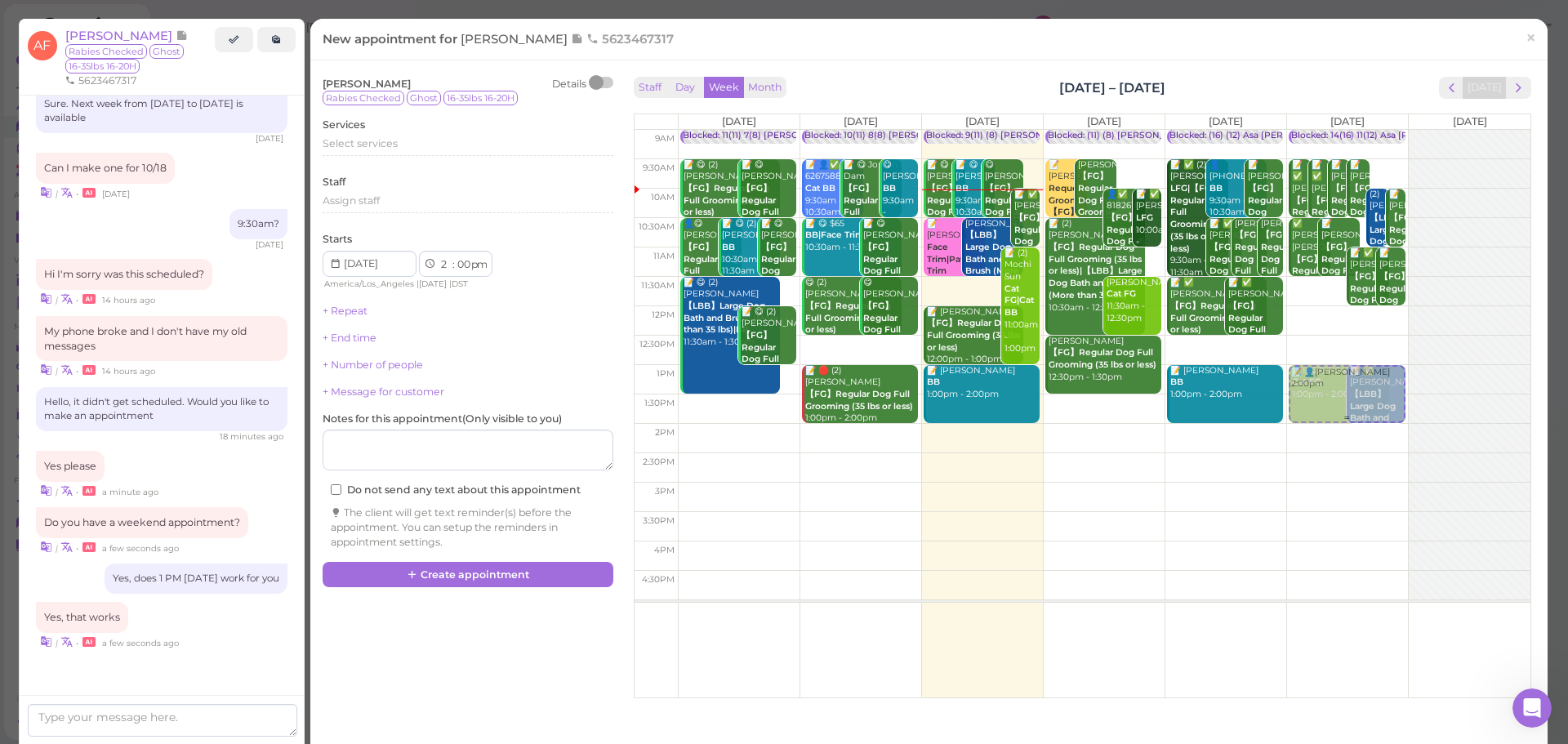
drag, startPoint x: 1297, startPoint y: 443, endPoint x: 1305, endPoint y: 385, distance: 58.5
click at [1305, 130] on div "📝 👤Adriana Frasca 2:00pm Blocked: 14(16) 11(12) Asa Helen Rebecca • Appointment…" at bounding box center [1347, 130] width 121 height 0
select select "1"
click at [473, 144] on div "Select services" at bounding box center [468, 144] width 291 height 15
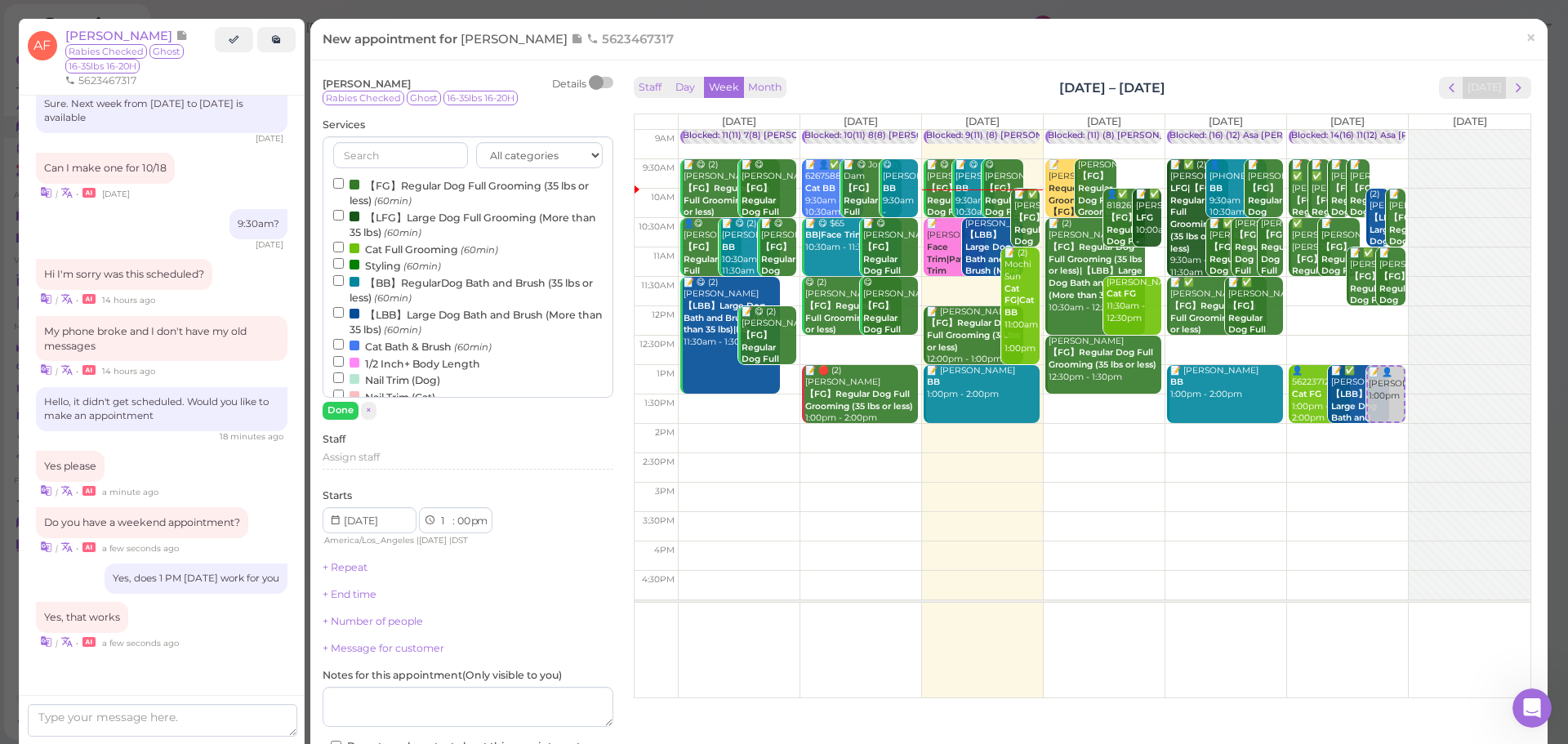
click at [431, 186] on label "【FG】Regular Dog Full Grooming (35 lbs or less) (60min)" at bounding box center [468, 192] width 270 height 32
click at [344, 186] on input "【FG】Regular Dog Full Grooming (35 lbs or less) (60min)" at bounding box center [338, 183] width 11 height 11
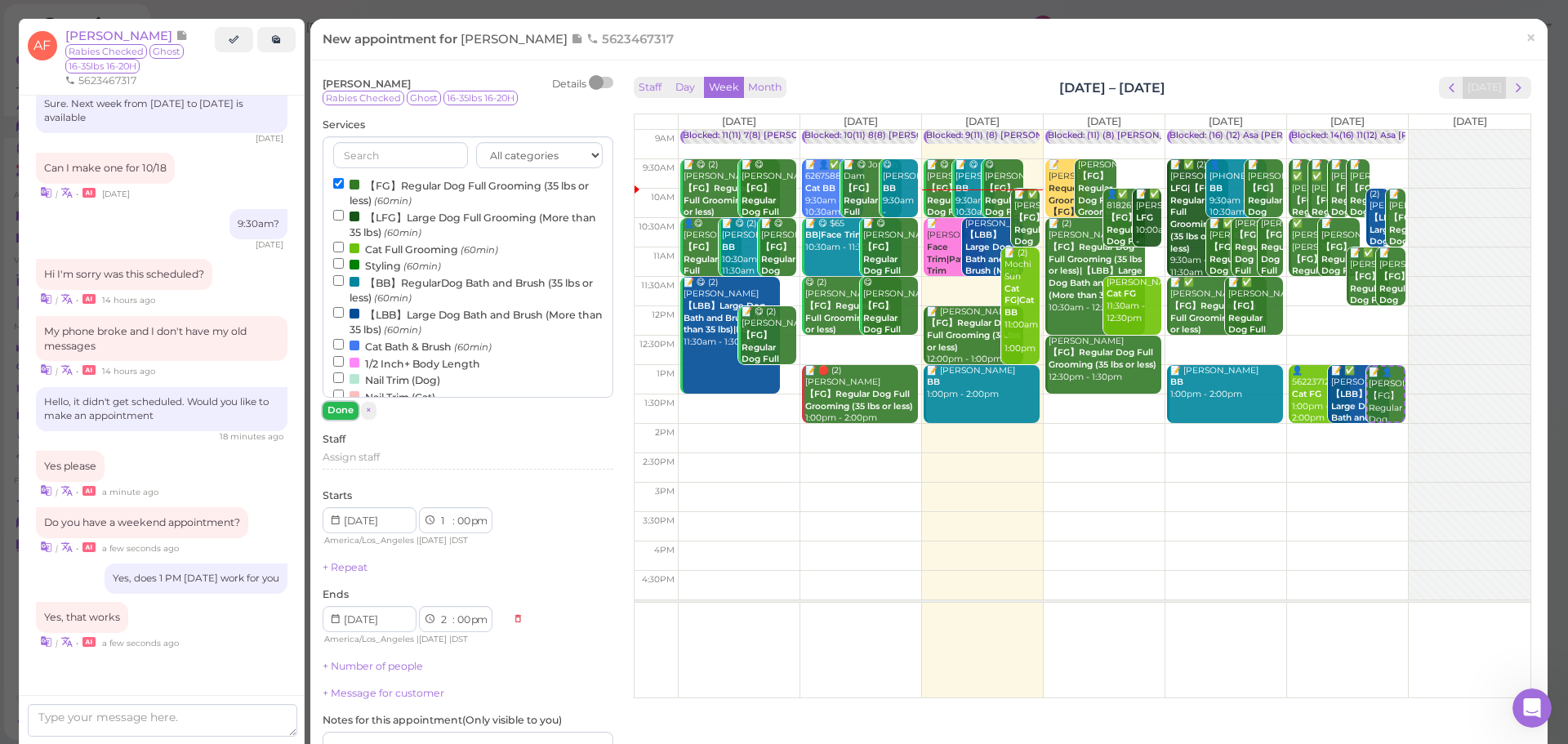
click at [349, 405] on button "Done" at bounding box center [340, 410] width 36 height 17
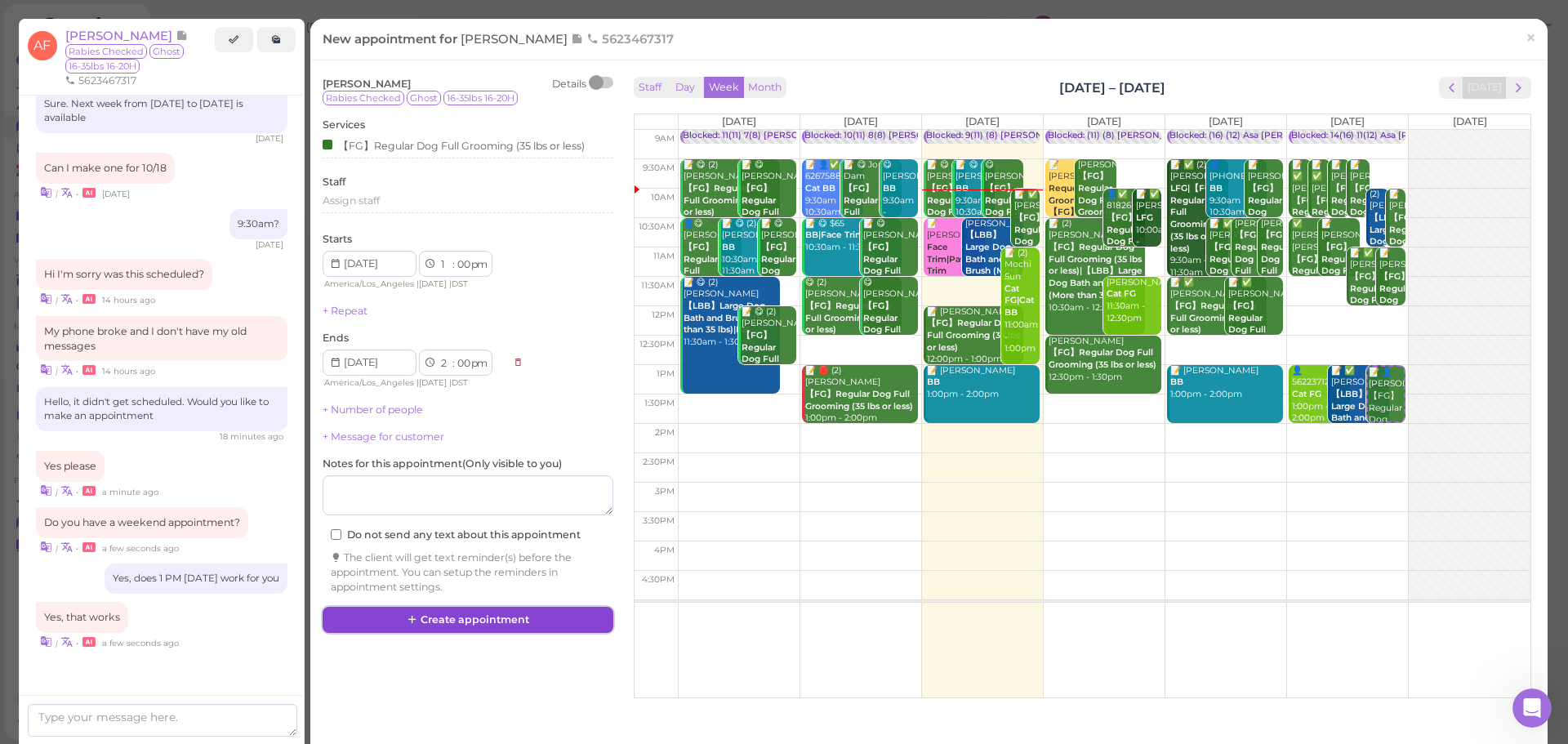
click at [449, 612] on button "Create appointment" at bounding box center [468, 620] width 291 height 26
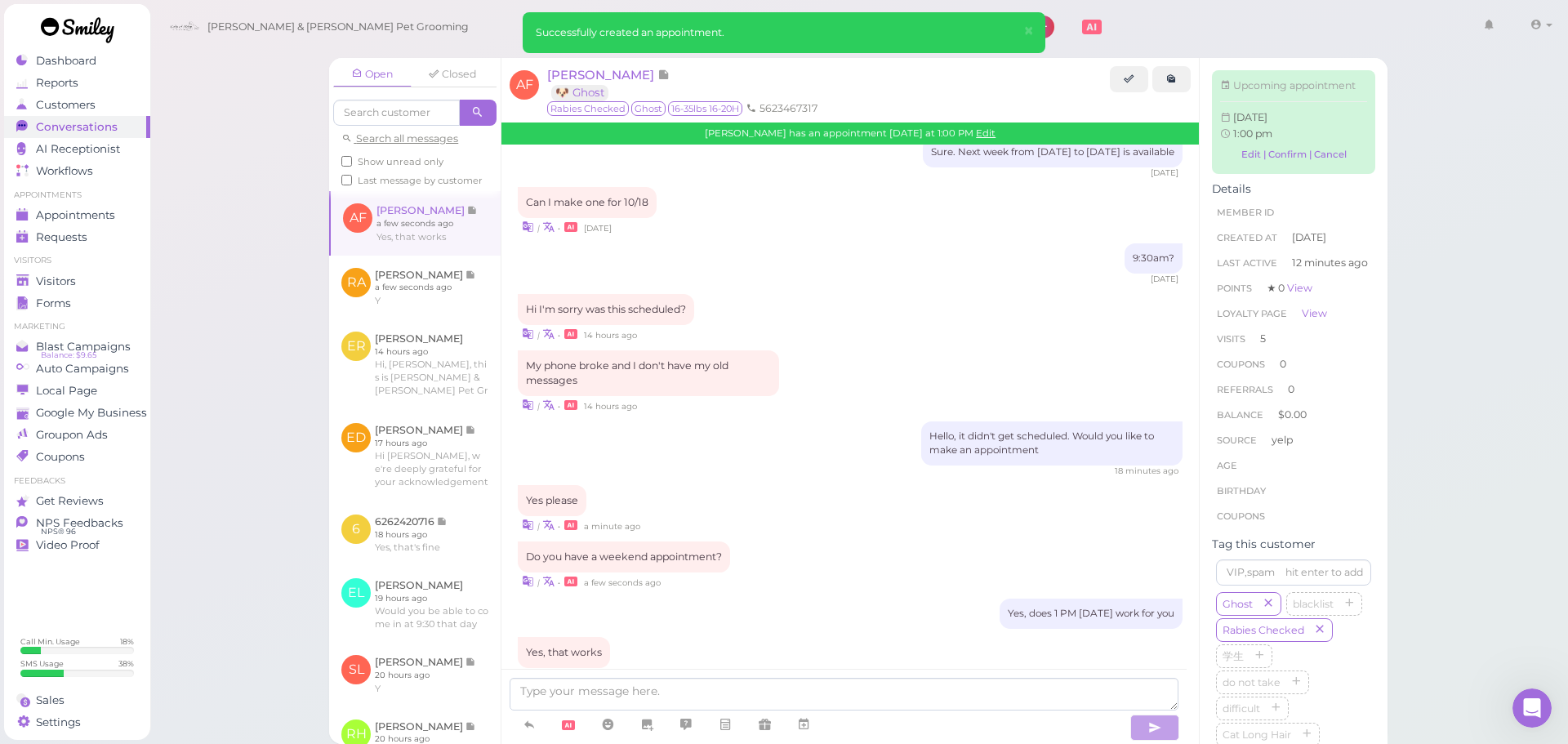
scroll to position [2204, 0]
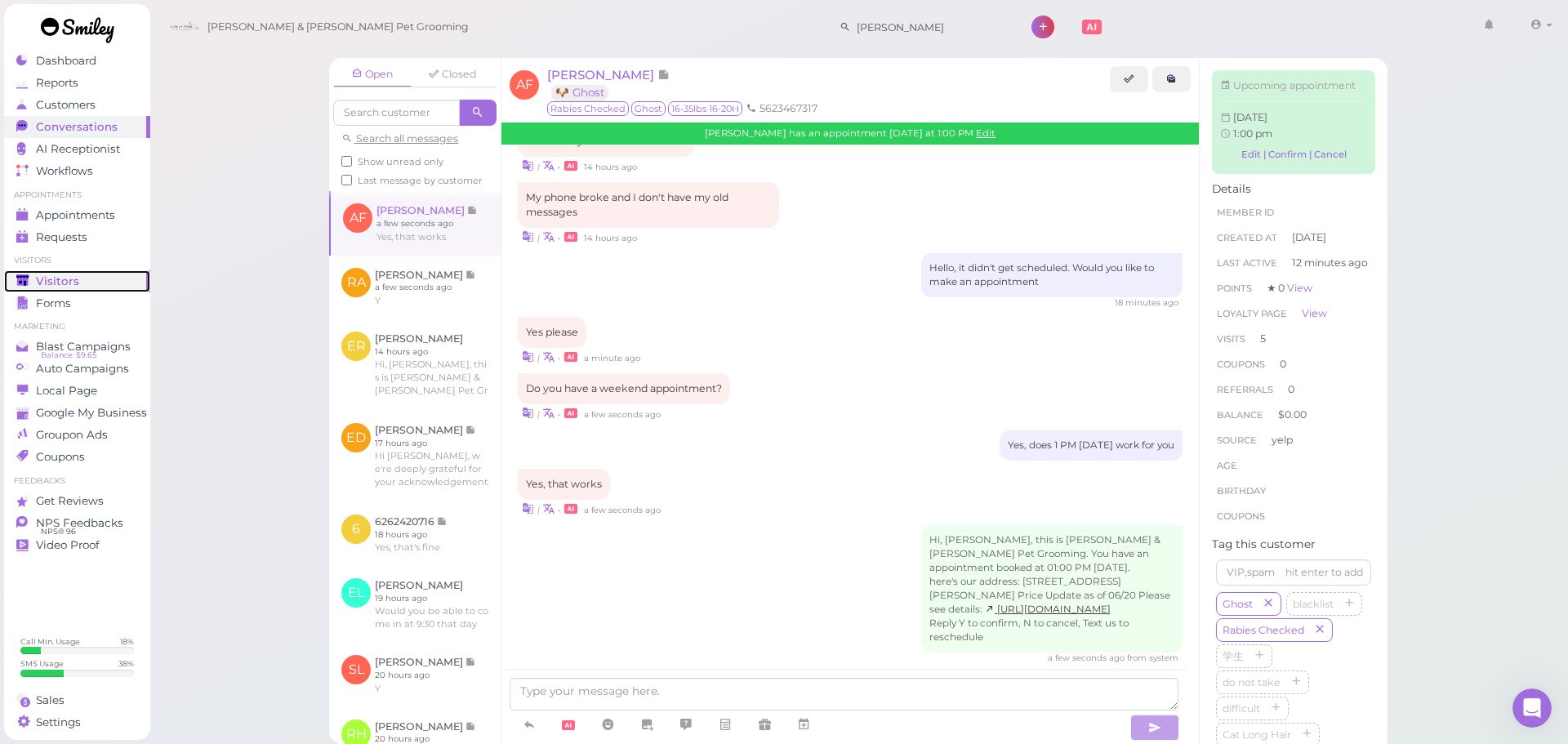
click at [116, 280] on div "Visitors" at bounding box center [75, 281] width 117 height 14
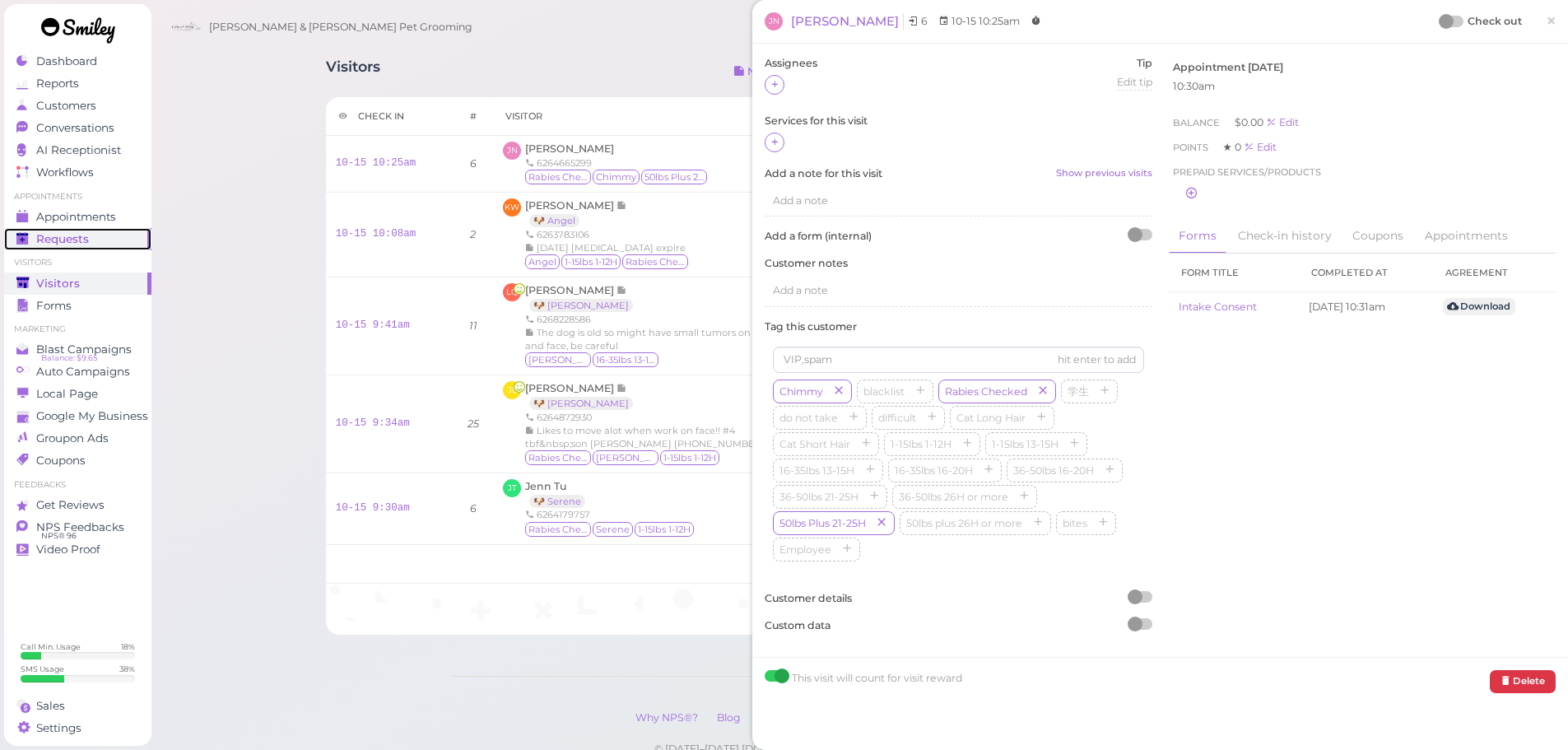
click at [71, 230] on link "Requests 0" at bounding box center [77, 240] width 147 height 22
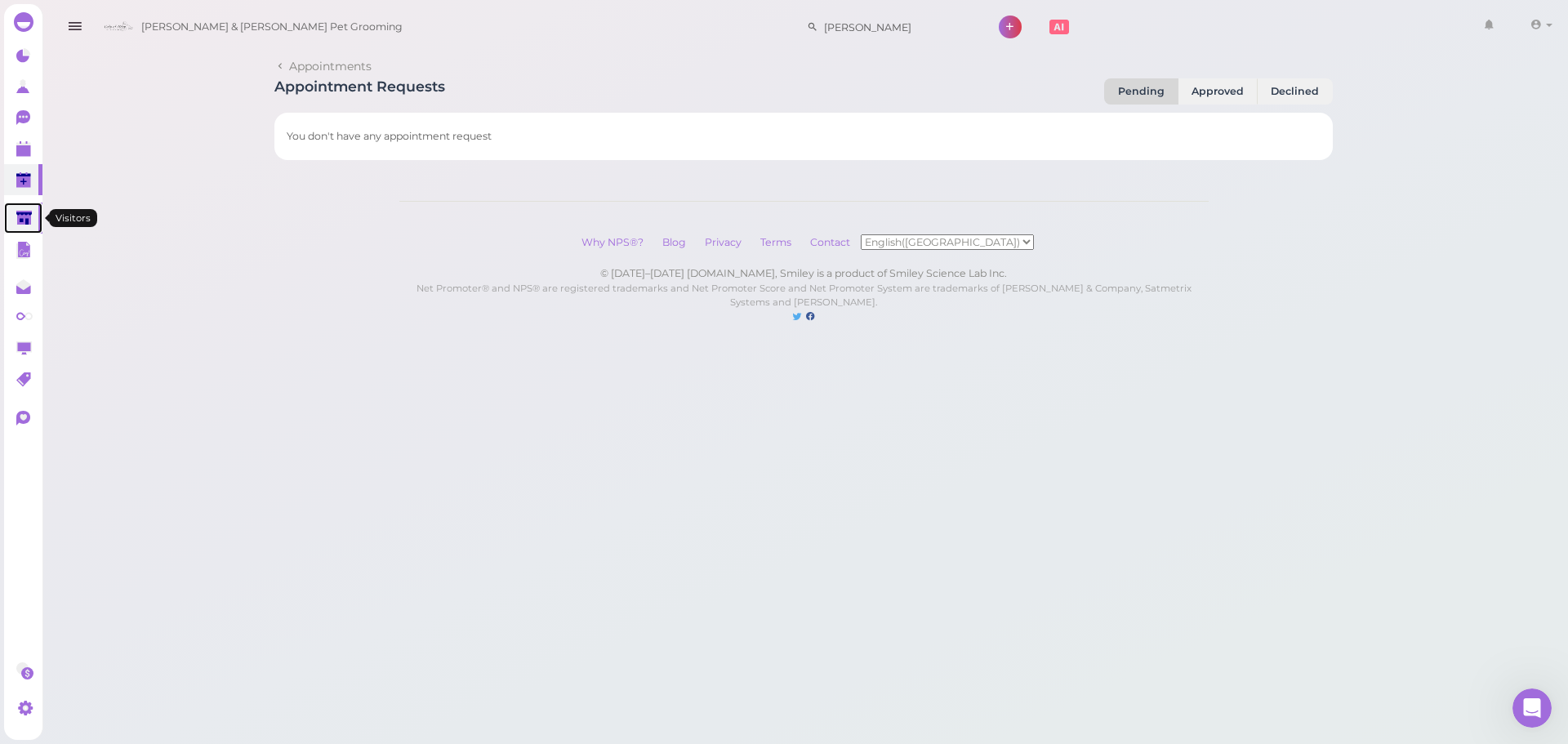
click at [34, 226] on link at bounding box center [23, 218] width 39 height 31
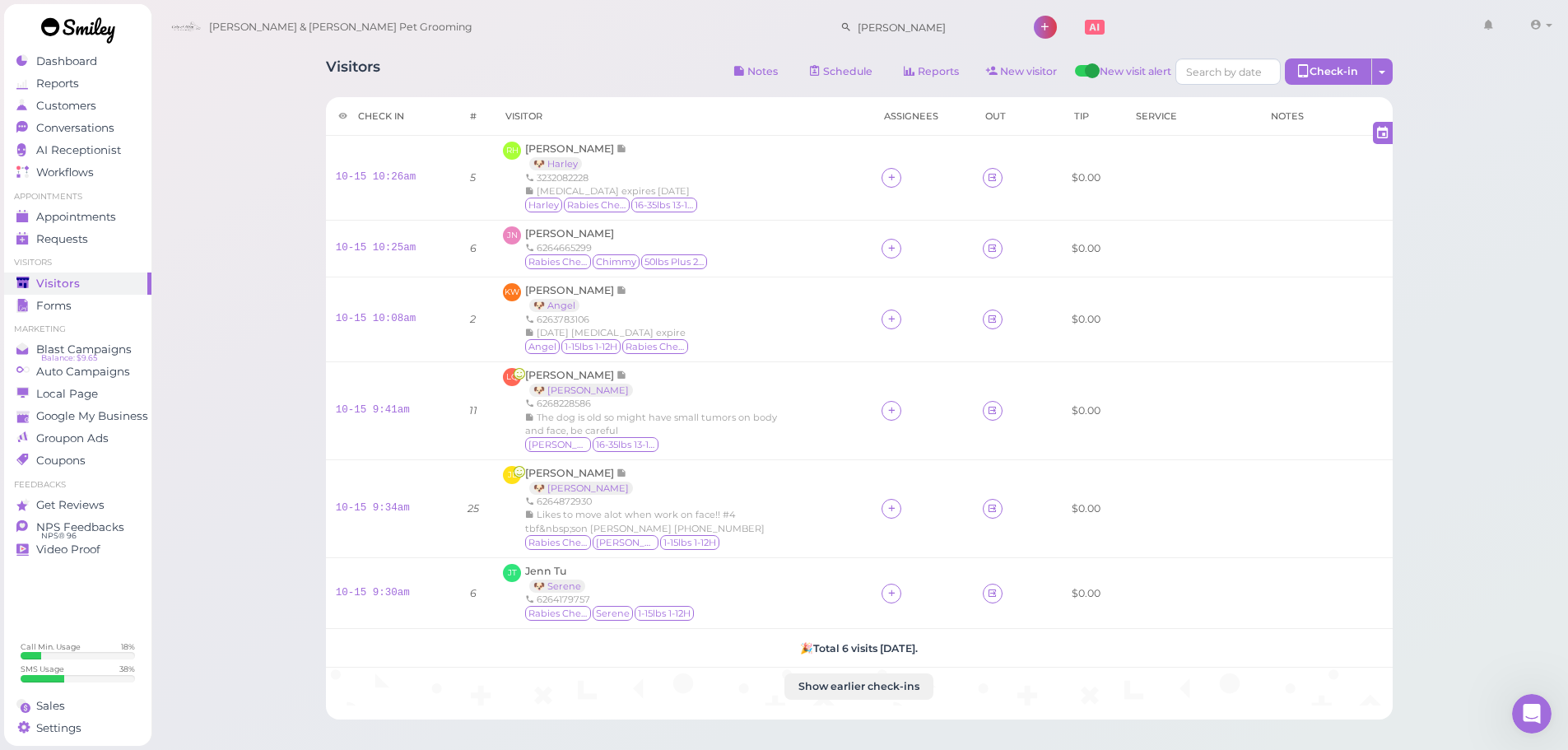
click at [546, 83] on div "Visitors Notes Schedule Reports New visitor New visit alert Check-in Customer c…" at bounding box center [860, 73] width 1067 height 31
click at [890, 595] on icon at bounding box center [892, 593] width 11 height 12
click at [913, 348] on input at bounding box center [982, 337] width 199 height 26
type input "asa"
click at [909, 559] on div "[PERSON_NAME]" at bounding box center [994, 569] width 230 height 31
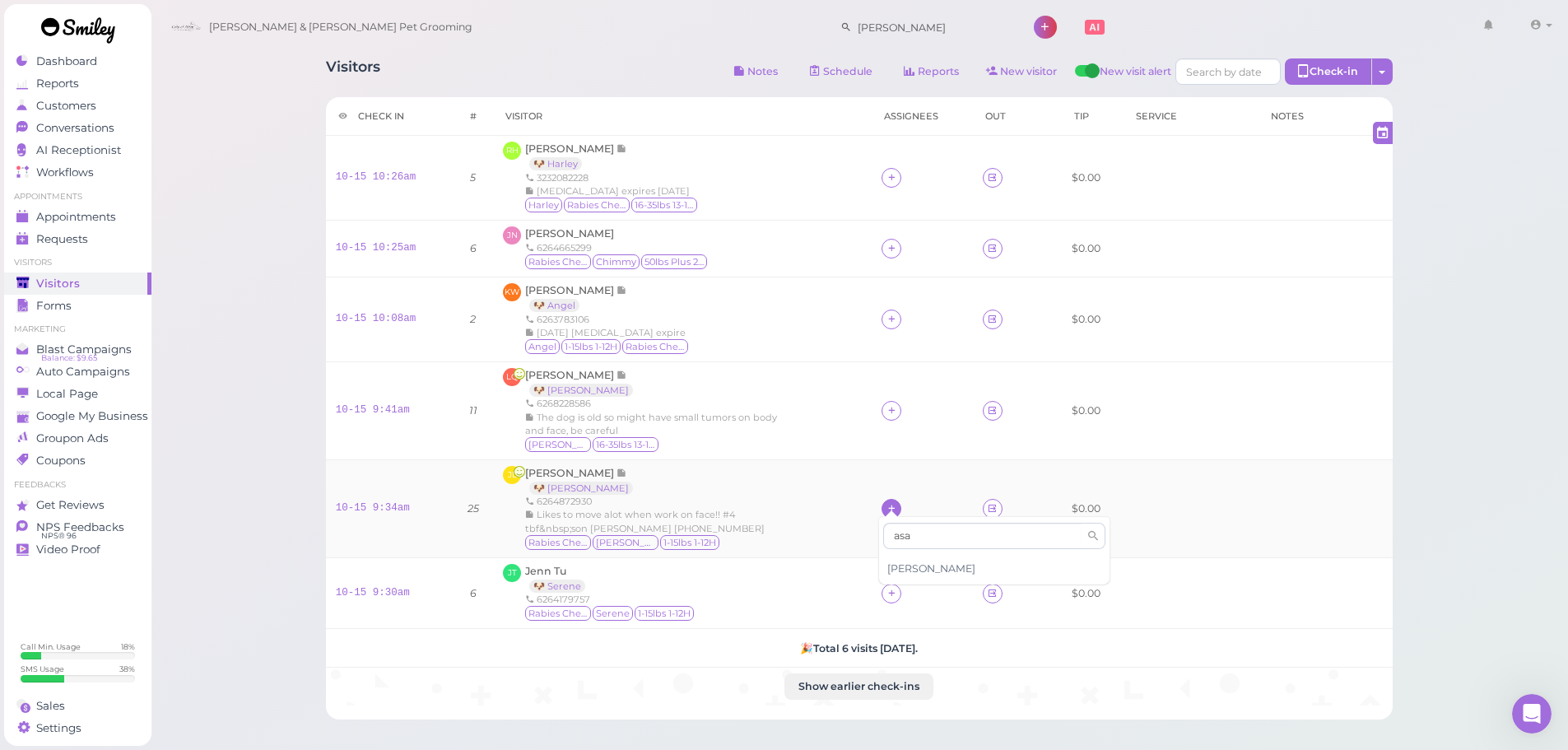
click at [882, 504] on div at bounding box center [891, 509] width 19 height 19
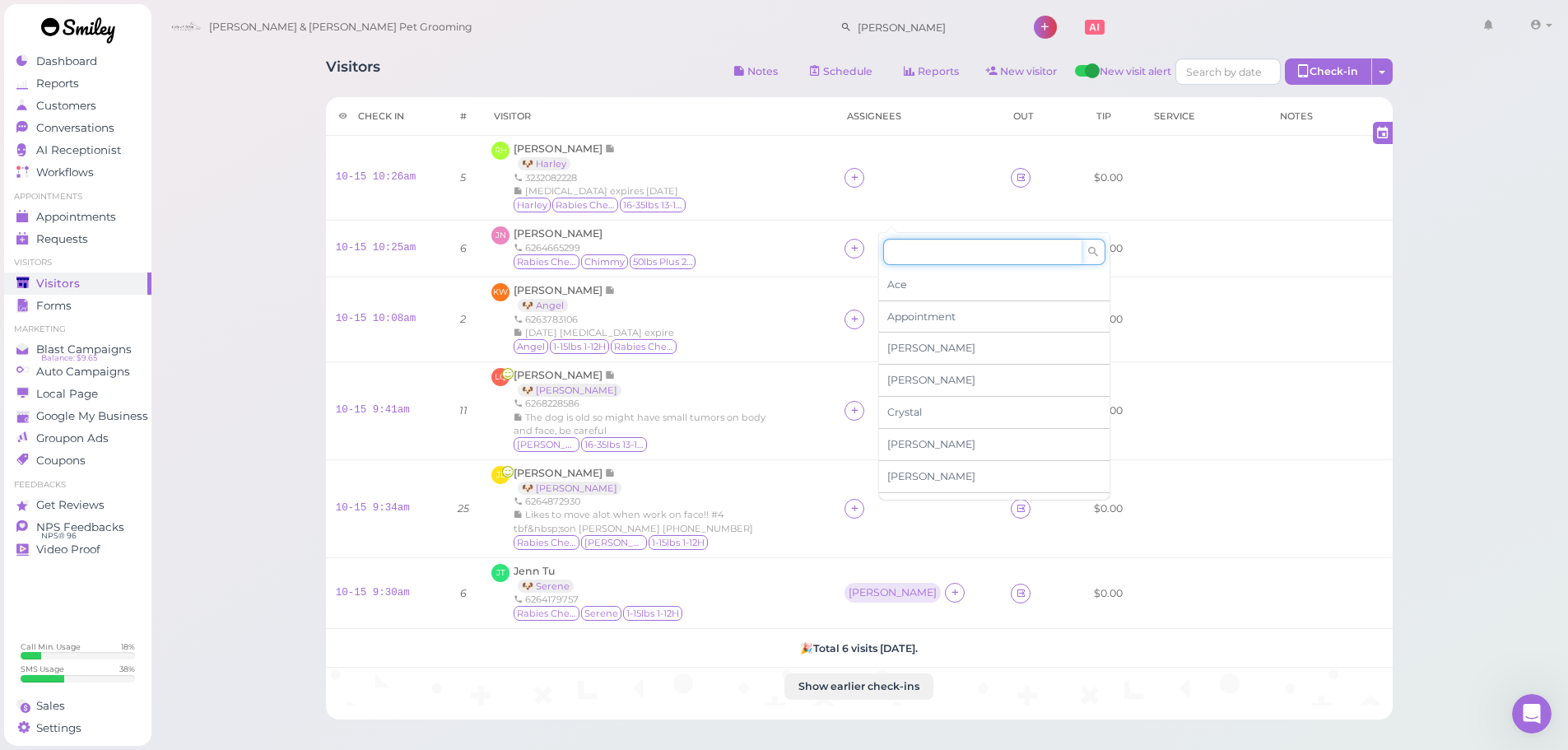
click at [916, 252] on input at bounding box center [982, 252] width 199 height 26
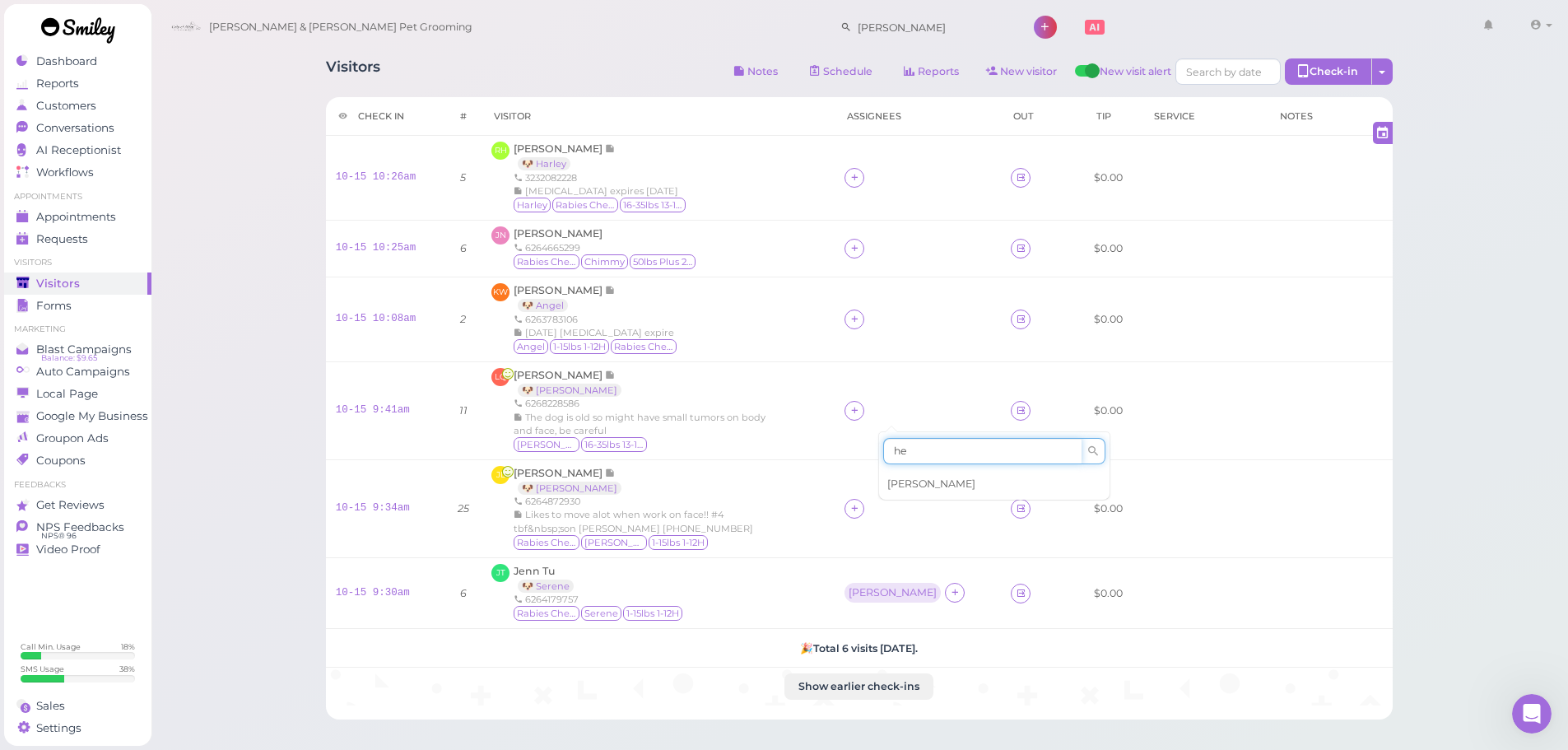
type input "he"
click at [901, 474] on div "[PERSON_NAME]" at bounding box center [994, 485] width 230 height 31
click at [860, 412] on icon at bounding box center [855, 410] width 11 height 12
click at [913, 439] on input at bounding box center [982, 449] width 199 height 26
type input "asa"
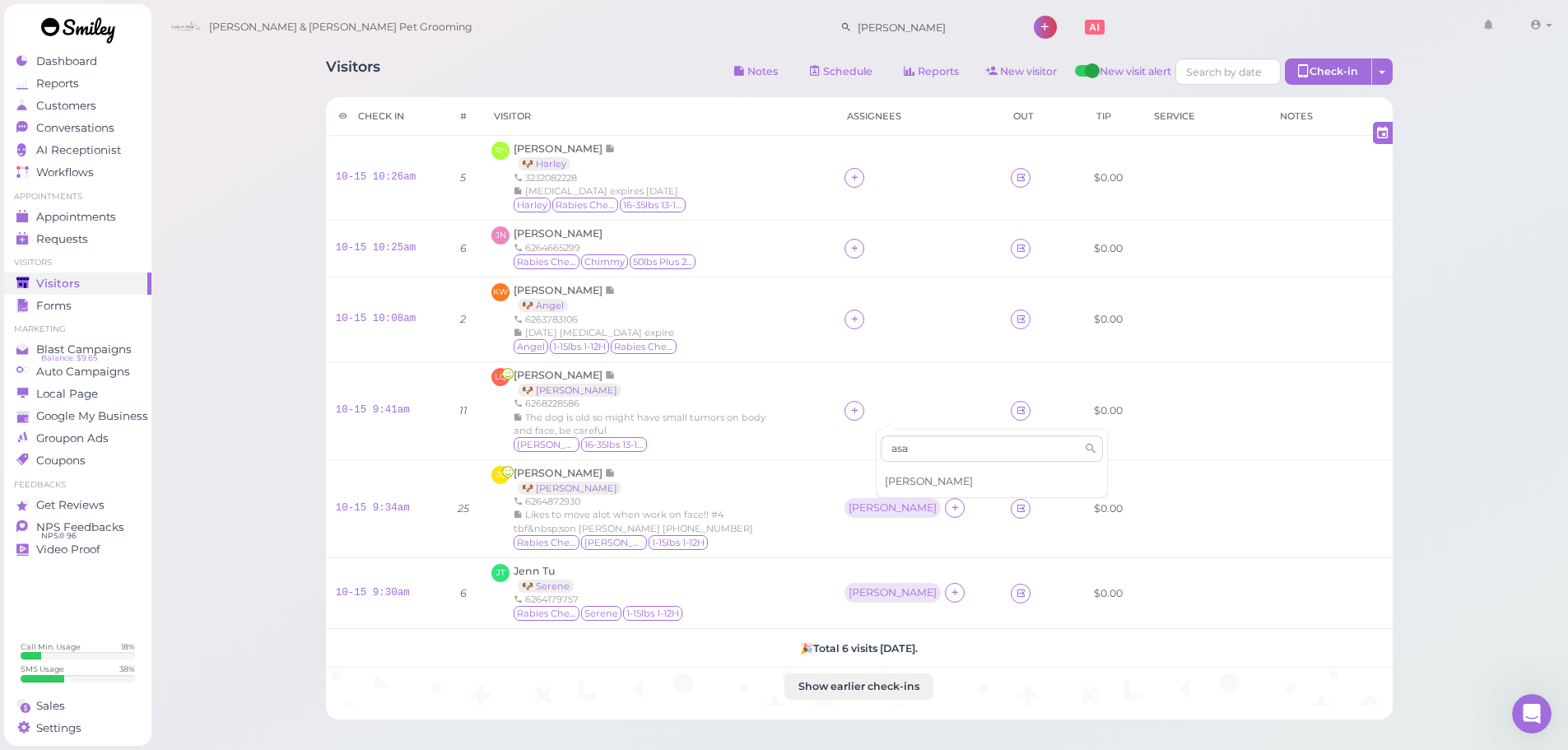
click at [909, 472] on div "[PERSON_NAME]" at bounding box center [991, 482] width 230 height 31
click at [874, 314] on td at bounding box center [918, 319] width 166 height 85
click at [860, 319] on icon at bounding box center [855, 318] width 11 height 12
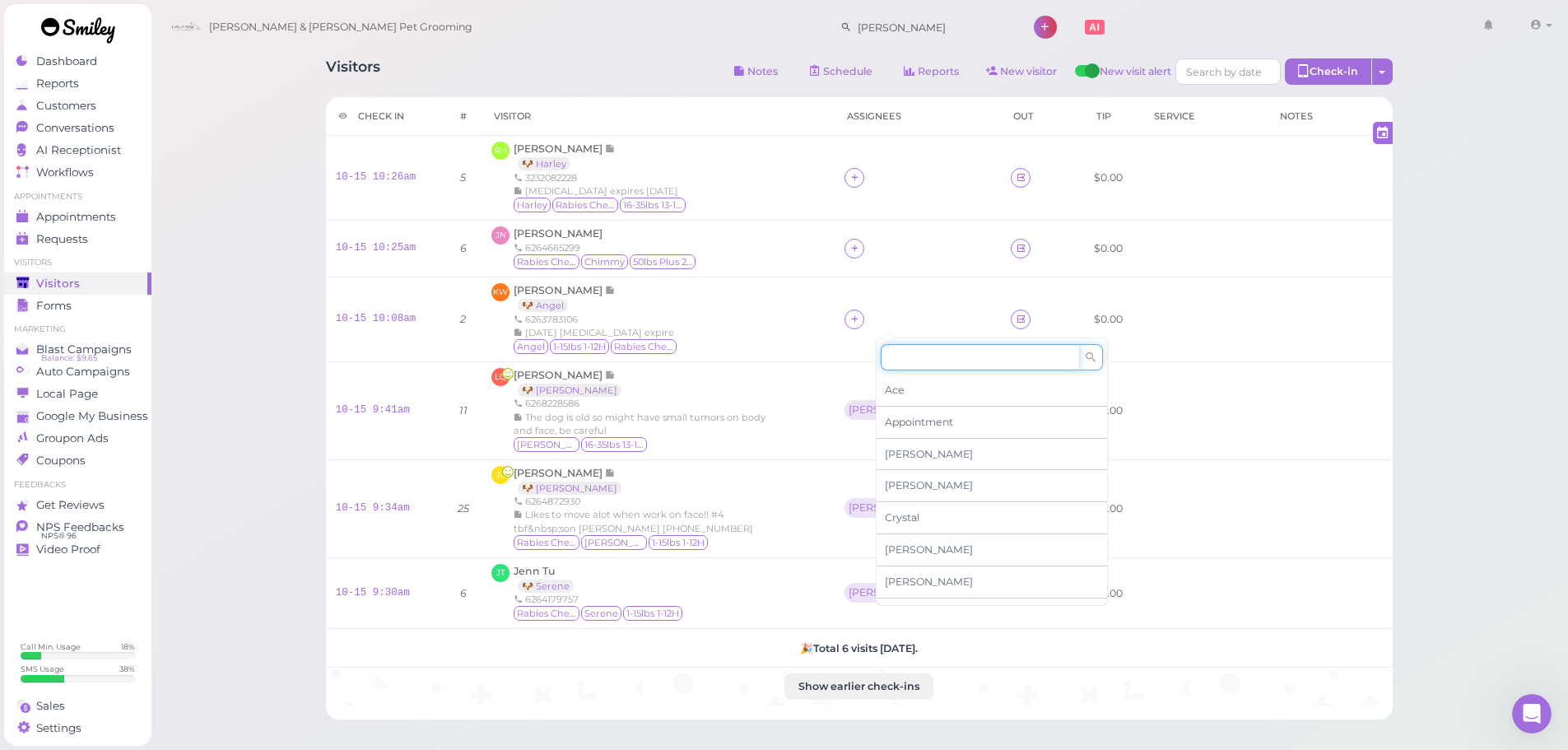
click at [908, 357] on input at bounding box center [980, 357] width 199 height 26
type input "hw"
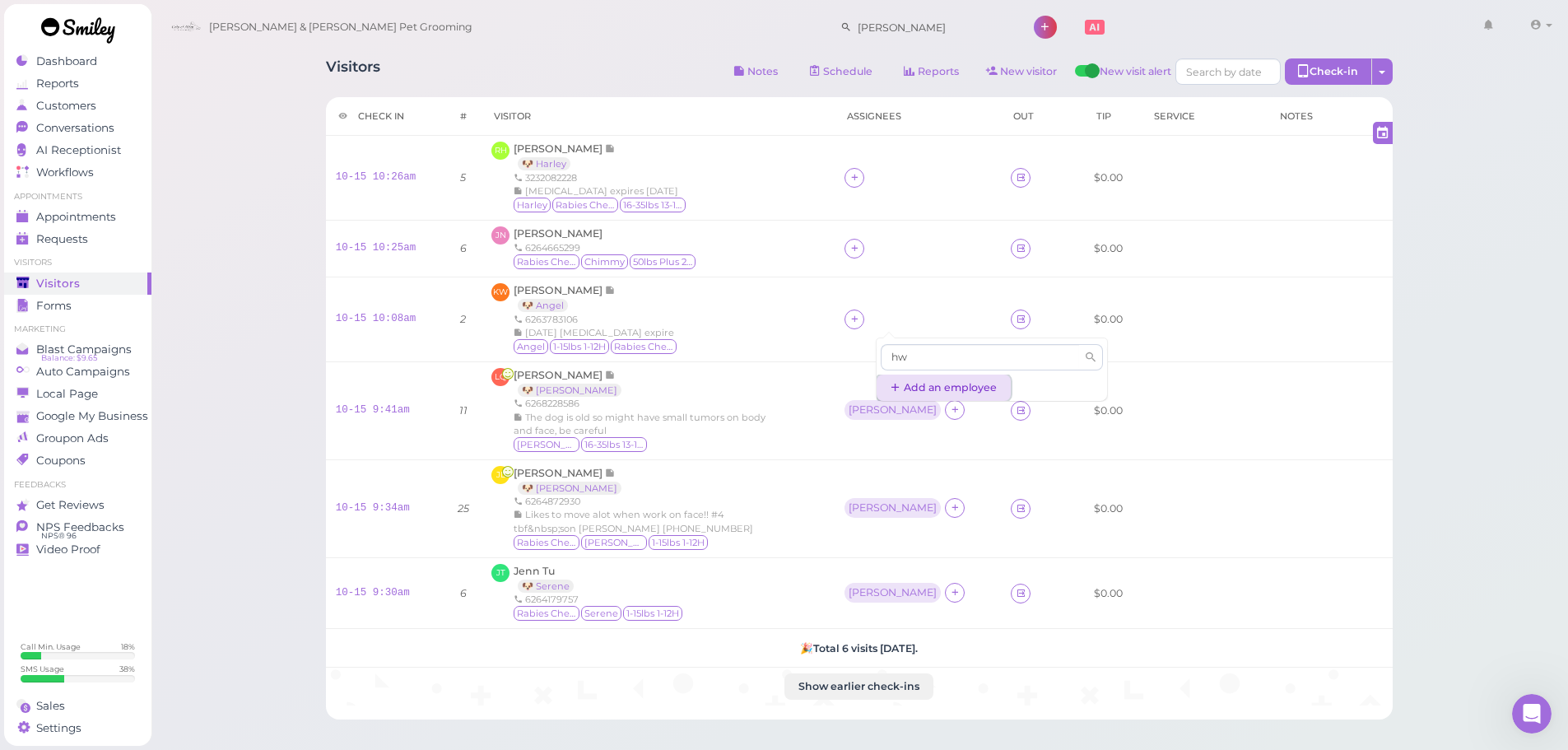
click at [908, 385] on span "Add an employee" at bounding box center [950, 387] width 93 height 12
click at [860, 319] on icon at bounding box center [855, 318] width 11 height 12
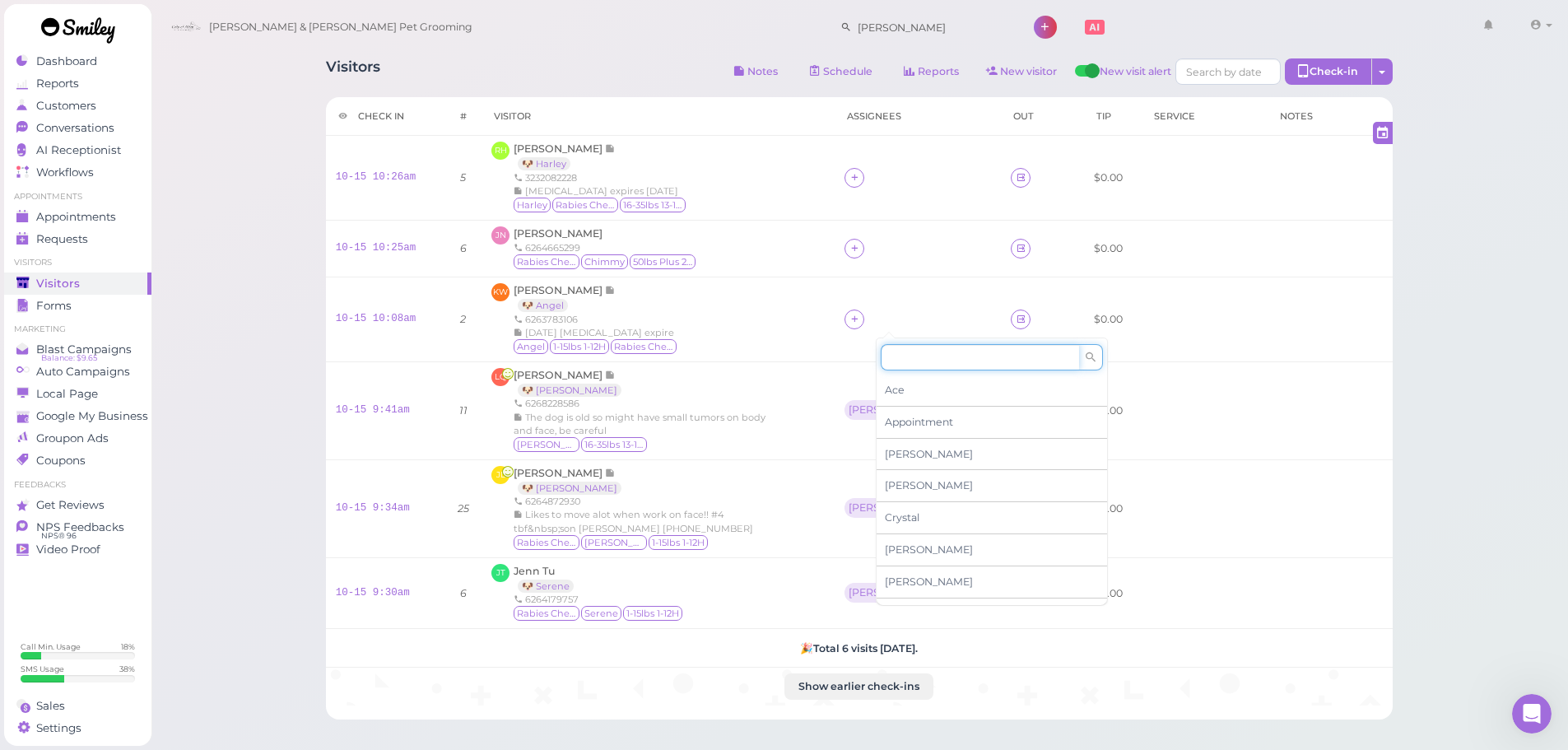
click at [893, 357] on input at bounding box center [980, 357] width 199 height 26
type input "he"
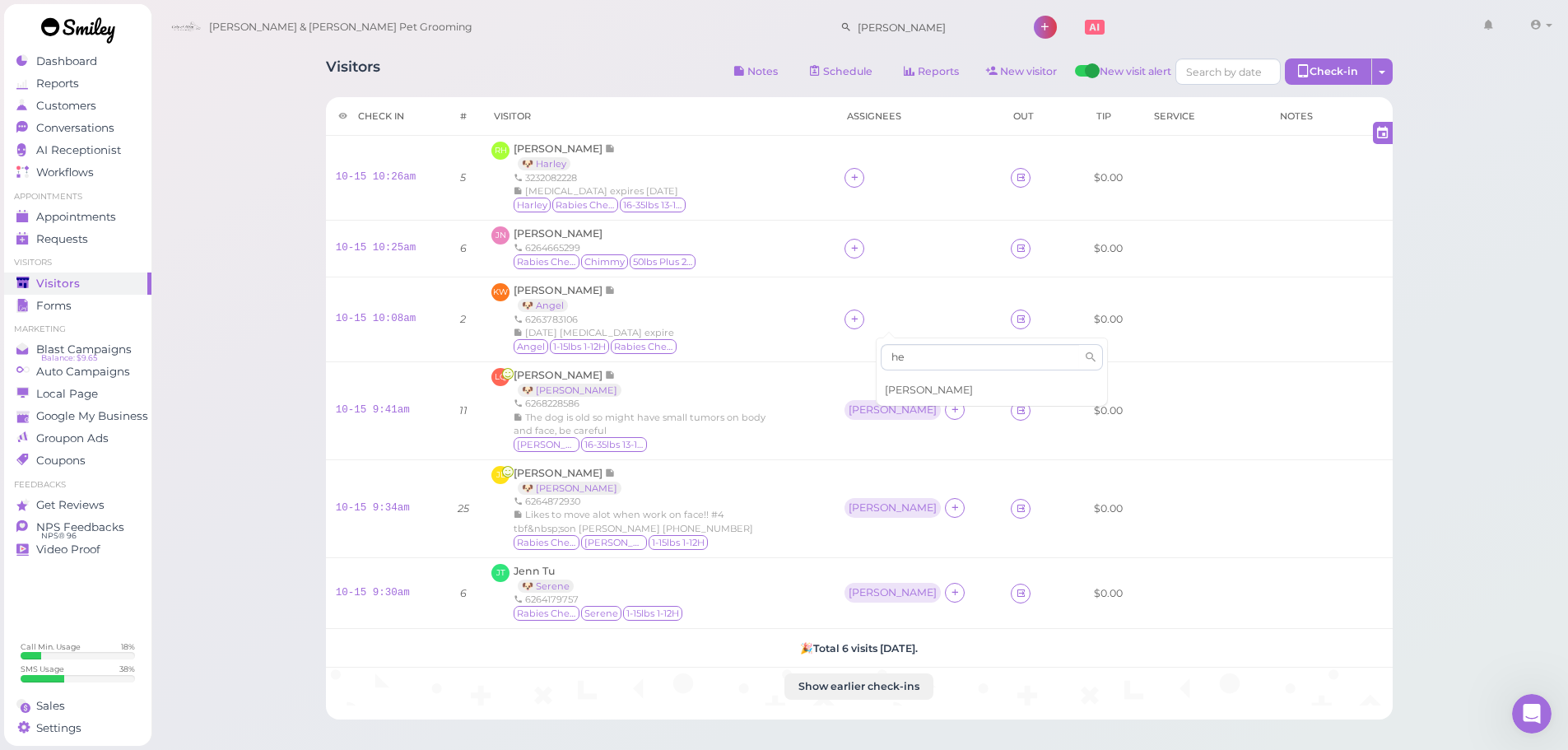
click at [897, 388] on span "[PERSON_NAME]" at bounding box center [928, 389] width 88 height 12
click at [876, 588] on div "[PERSON_NAME]" at bounding box center [893, 592] width 96 height 19
click at [908, 491] on span "Select pets" at bounding box center [916, 489] width 56 height 18
click at [802, 507] on div "JL Judy Lee 🐶 Chloe 6264872930 Likes to move alot when work on face!! #4 tbf&nb…" at bounding box center [658, 509] width 333 height 86
click at [874, 507] on div "[PERSON_NAME]" at bounding box center [891, 508] width 88 height 11
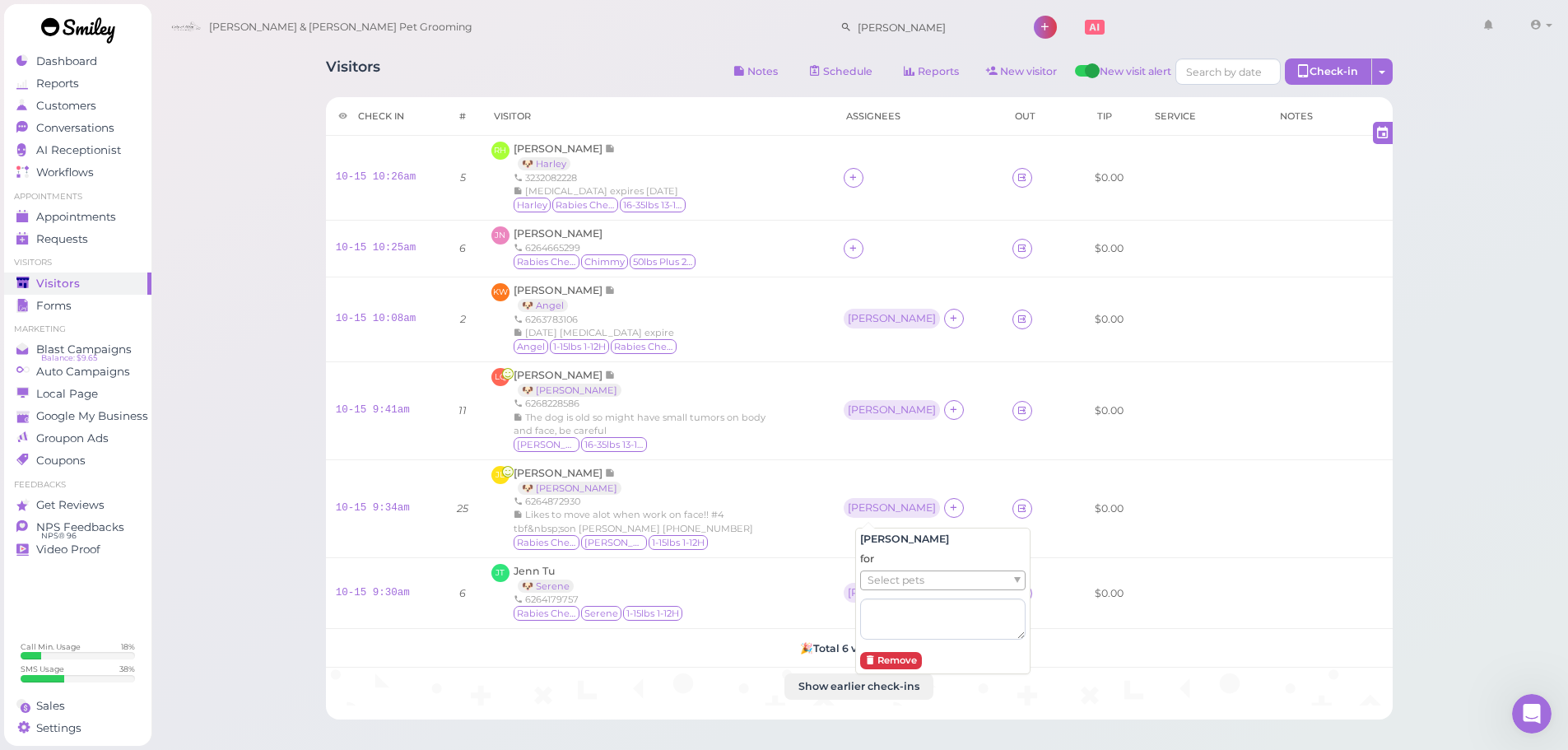
click at [902, 566] on div "for Select pets" at bounding box center [942, 596] width 165 height 87
click at [902, 581] on span "Select pets" at bounding box center [895, 581] width 56 height 18
click at [847, 402] on td "[PERSON_NAME]" at bounding box center [918, 411] width 169 height 98
click at [858, 406] on div "[PERSON_NAME]" at bounding box center [891, 410] width 88 height 11
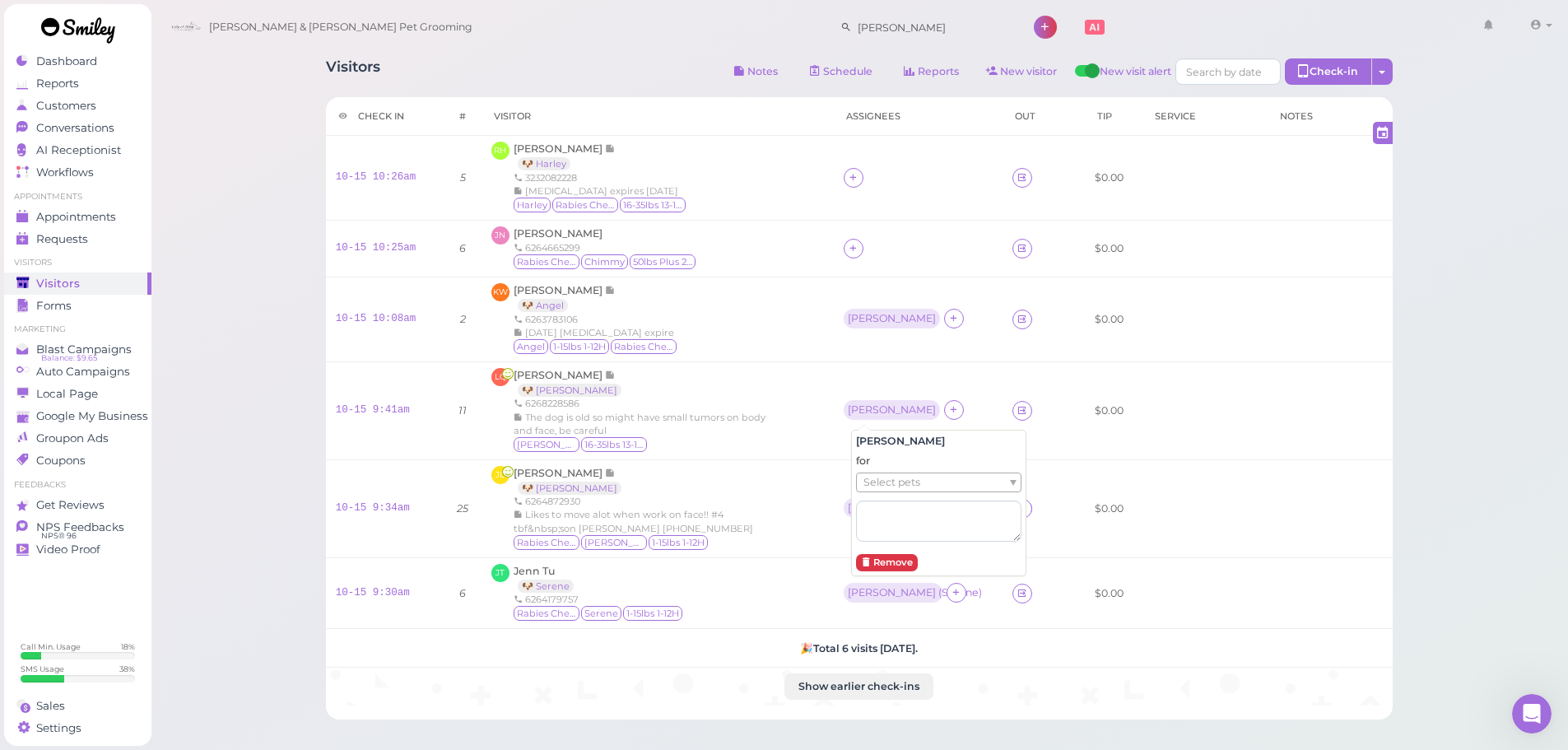
click at [876, 485] on span "Select pets" at bounding box center [891, 483] width 56 height 18
click at [803, 323] on div "KW Kathy Wong 🐶 Angel 6263783106 10/24/27 rabies expire Angel 1-15lbs 1-12H Rab…" at bounding box center [658, 319] width 333 height 72
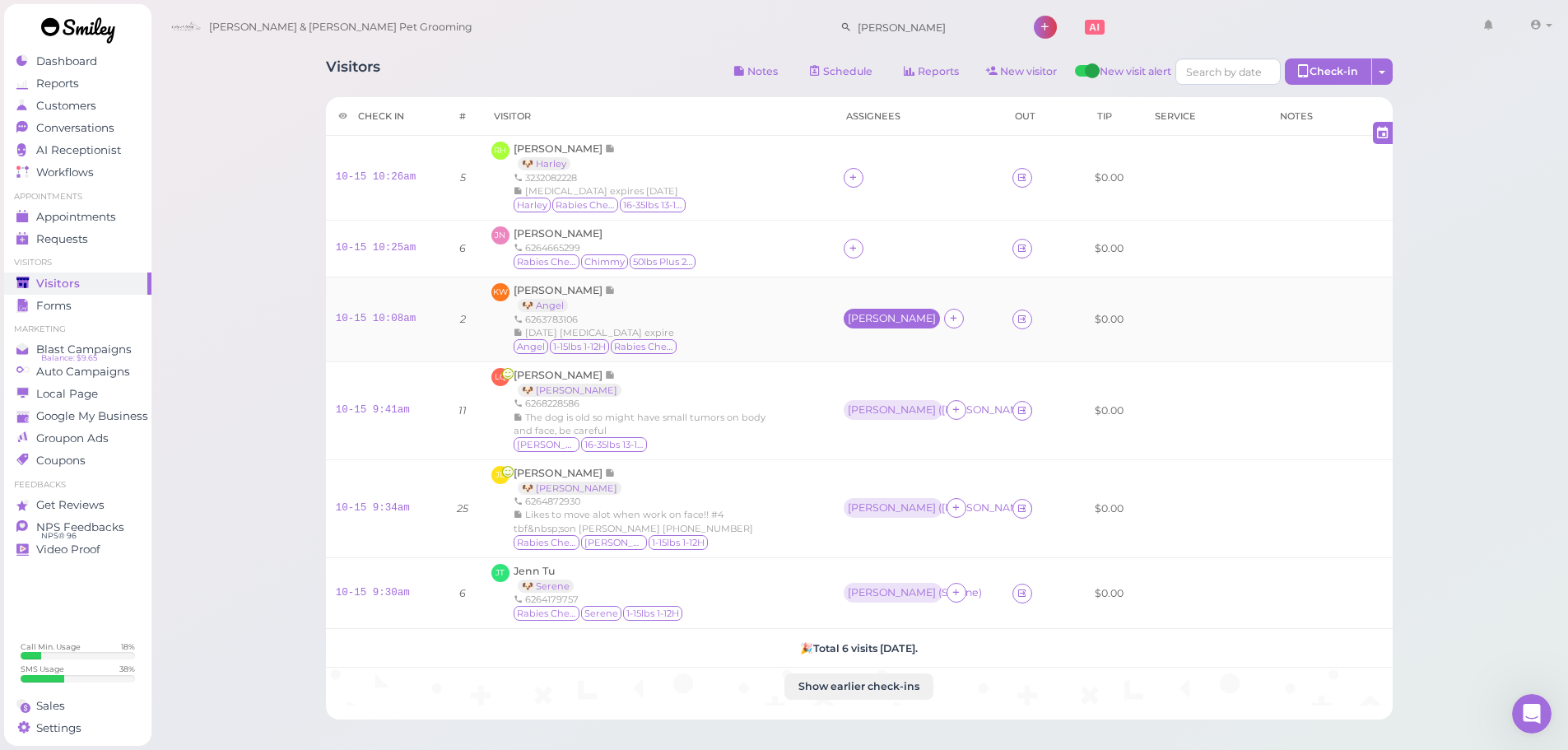
click at [852, 309] on div "[PERSON_NAME]" at bounding box center [892, 318] width 96 height 19
drag, startPoint x: 867, startPoint y: 394, endPoint x: 876, endPoint y: 423, distance: 30.4
click at [867, 397] on span "Select pets" at bounding box center [880, 391] width 56 height 18
click at [861, 246] on div at bounding box center [918, 248] width 149 height 19
click at [851, 248] on icon at bounding box center [853, 248] width 11 height 12
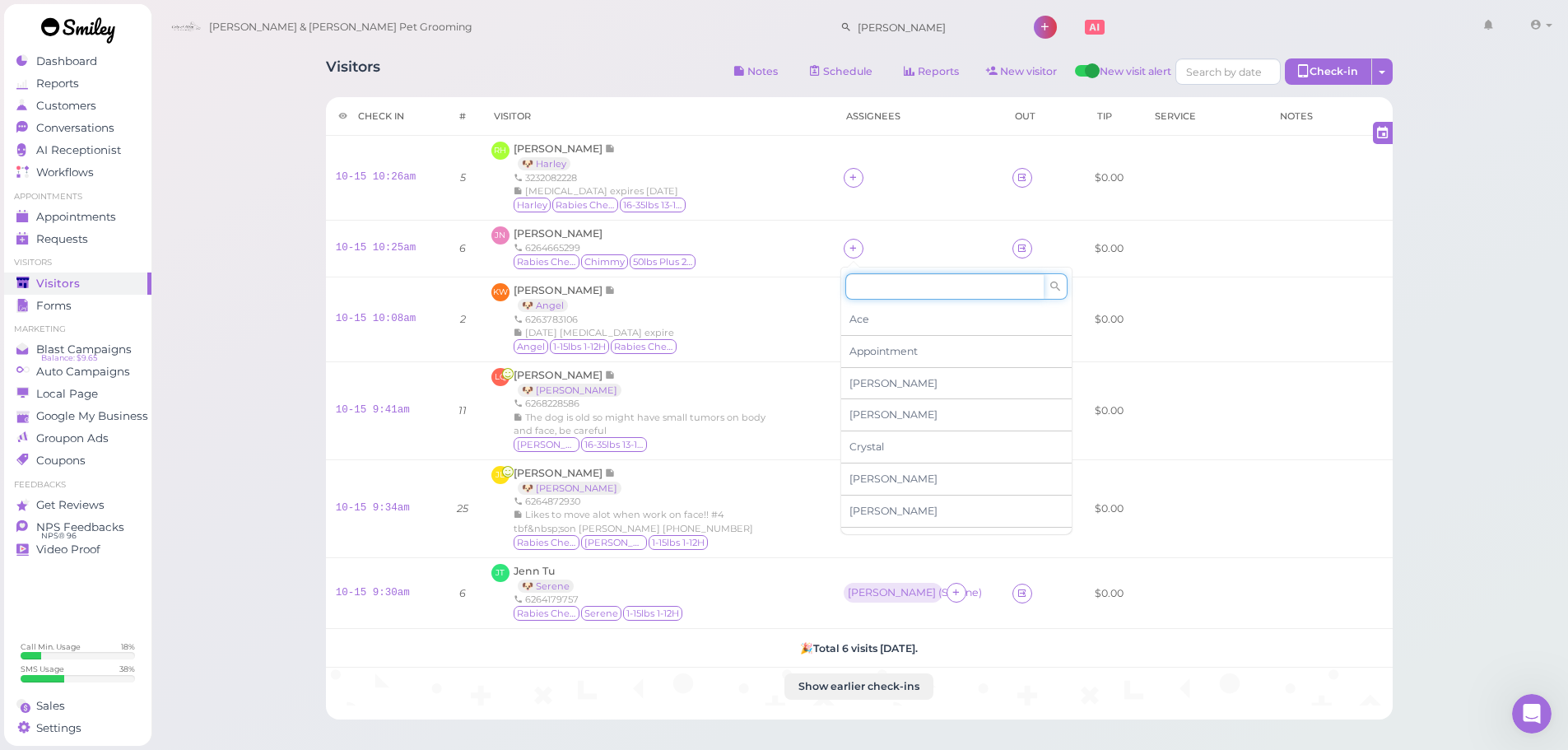
click at [889, 289] on input at bounding box center [944, 287] width 199 height 26
type input "he"
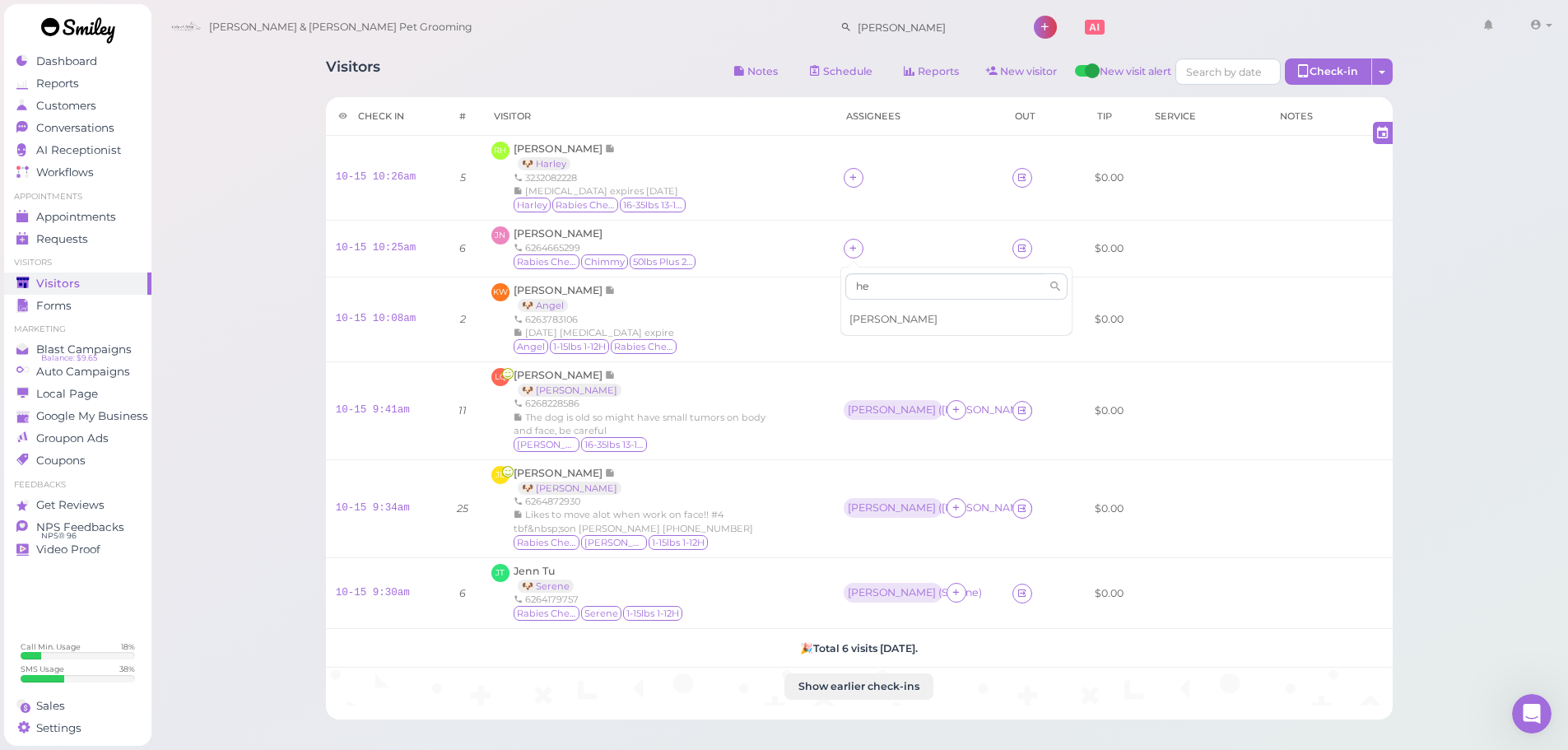
click at [878, 317] on span "[PERSON_NAME]" at bounding box center [893, 318] width 88 height 12
click at [850, 174] on icon at bounding box center [853, 177] width 11 height 12
click at [865, 219] on input at bounding box center [944, 215] width 199 height 26
type input "he"
click at [865, 237] on div "[PERSON_NAME]" at bounding box center [956, 249] width 230 height 31
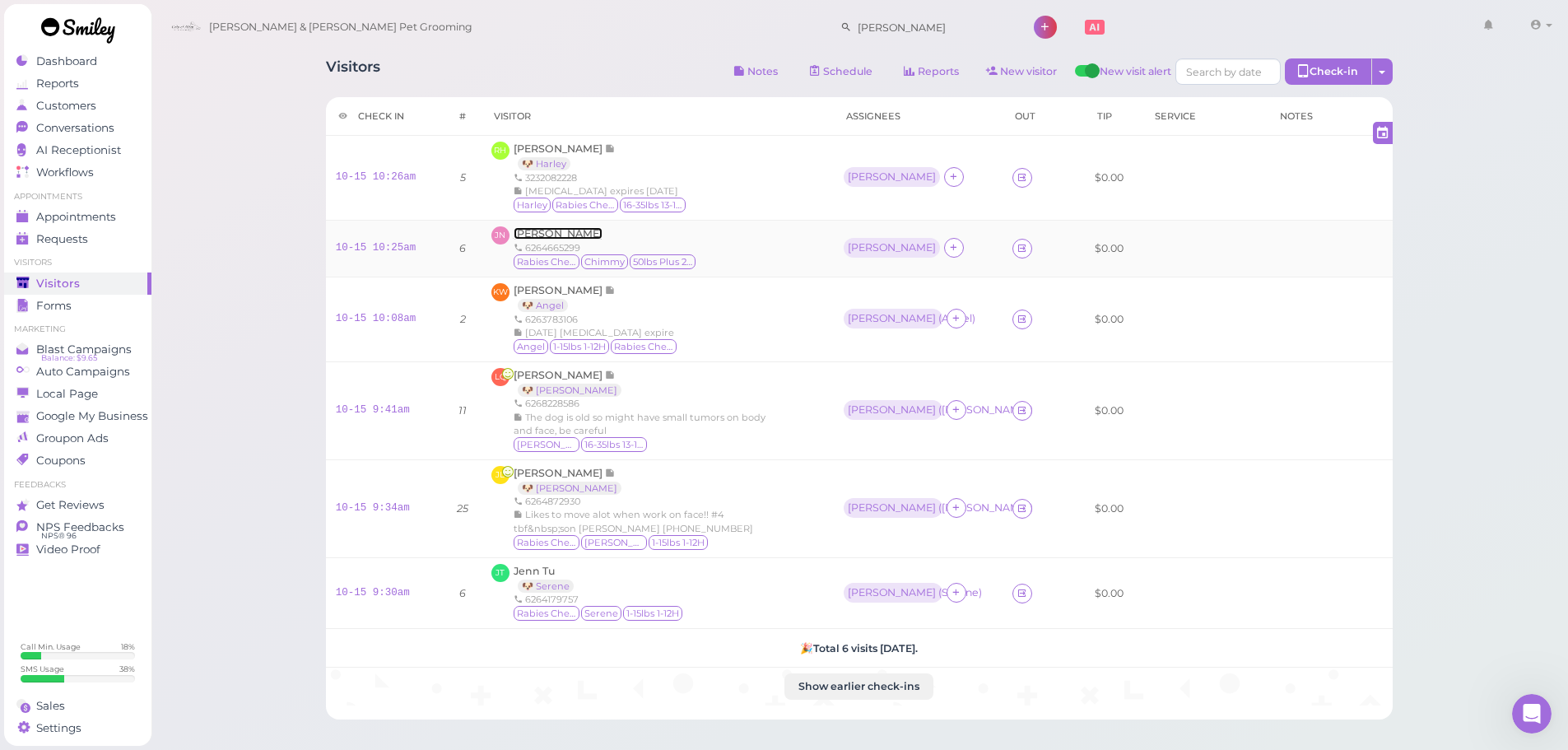
click at [514, 228] on span "[PERSON_NAME]" at bounding box center [558, 233] width 89 height 12
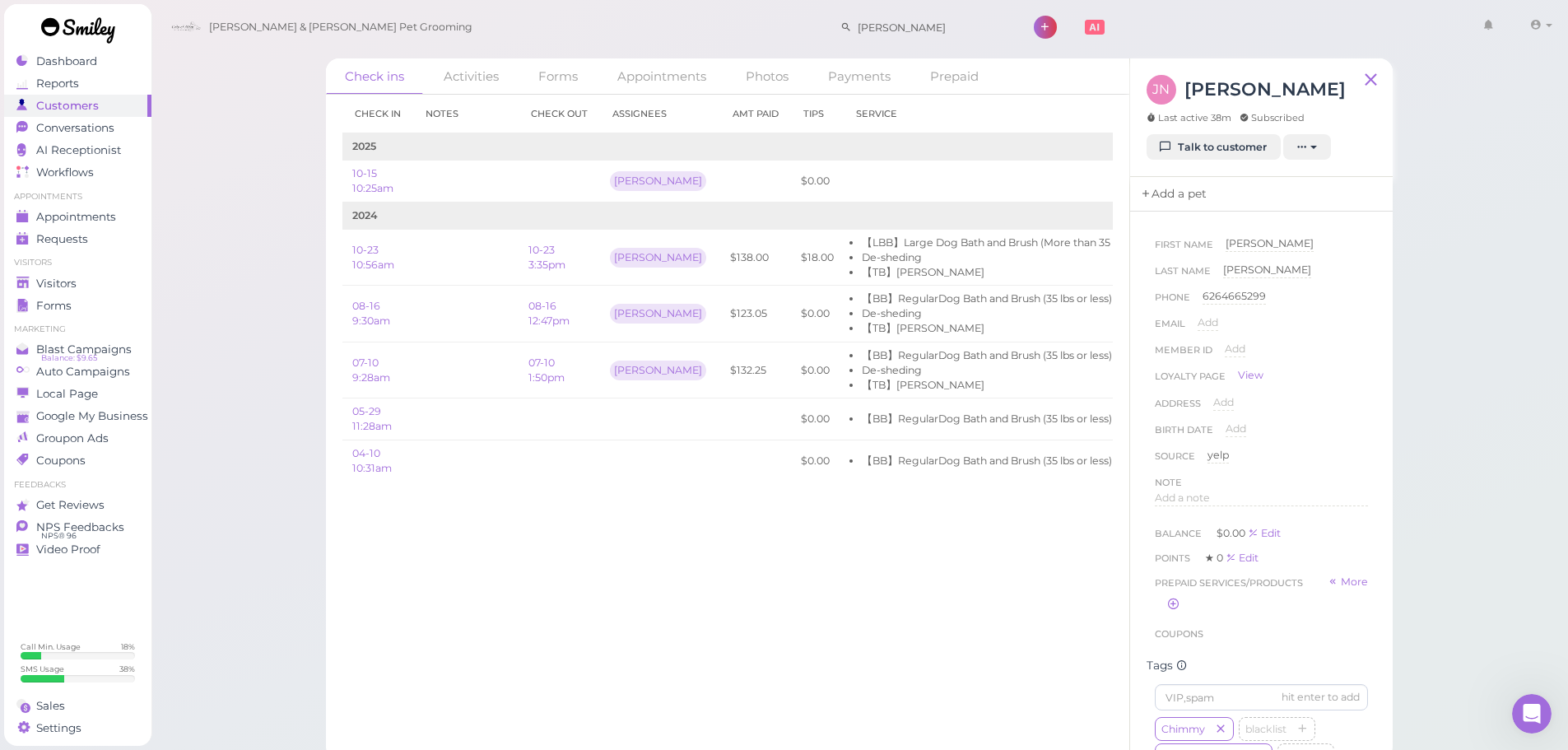
click at [1167, 205] on link "Add a pet" at bounding box center [1173, 193] width 86 height 34
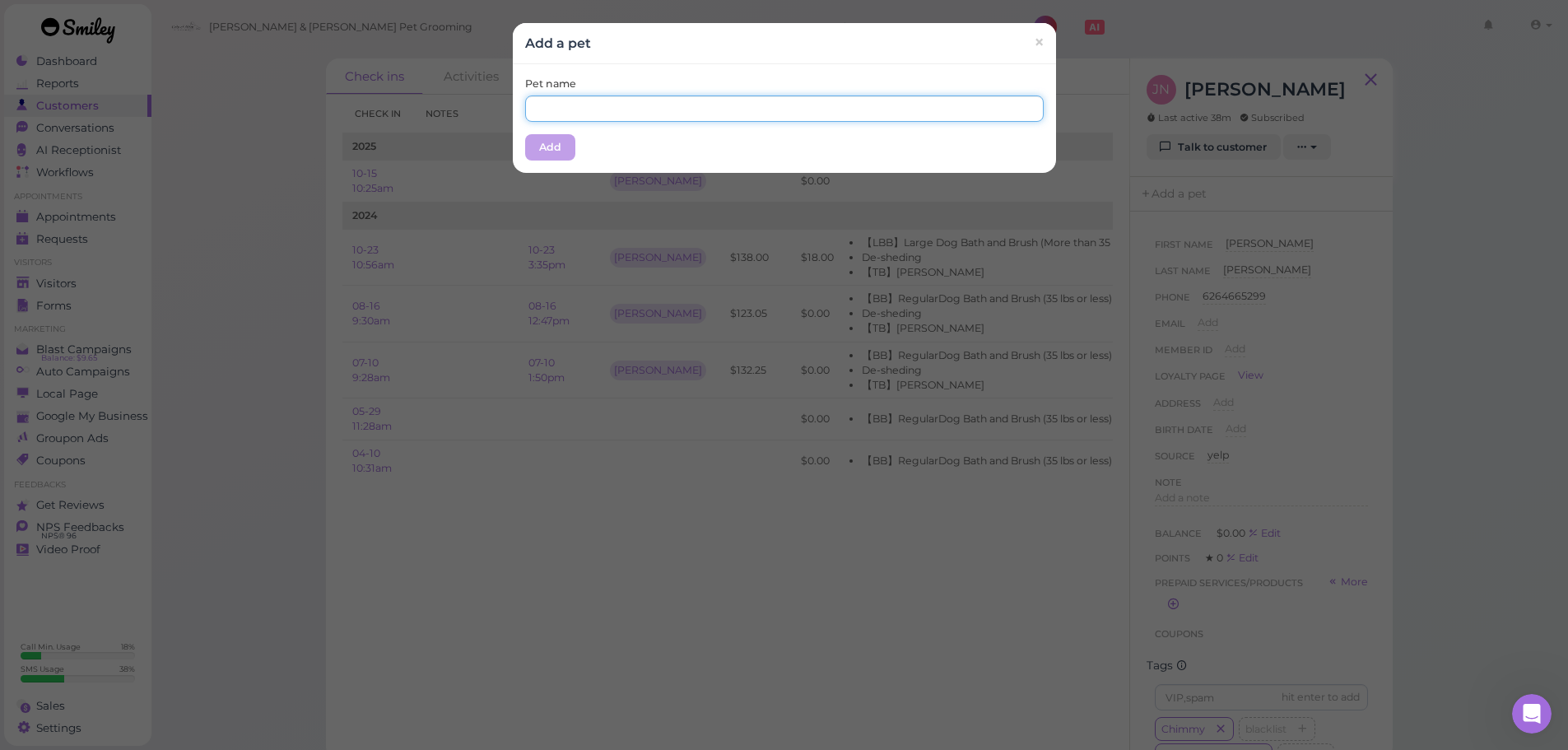
click at [652, 120] on input "text" at bounding box center [784, 108] width 519 height 26
type input "Chimmy"
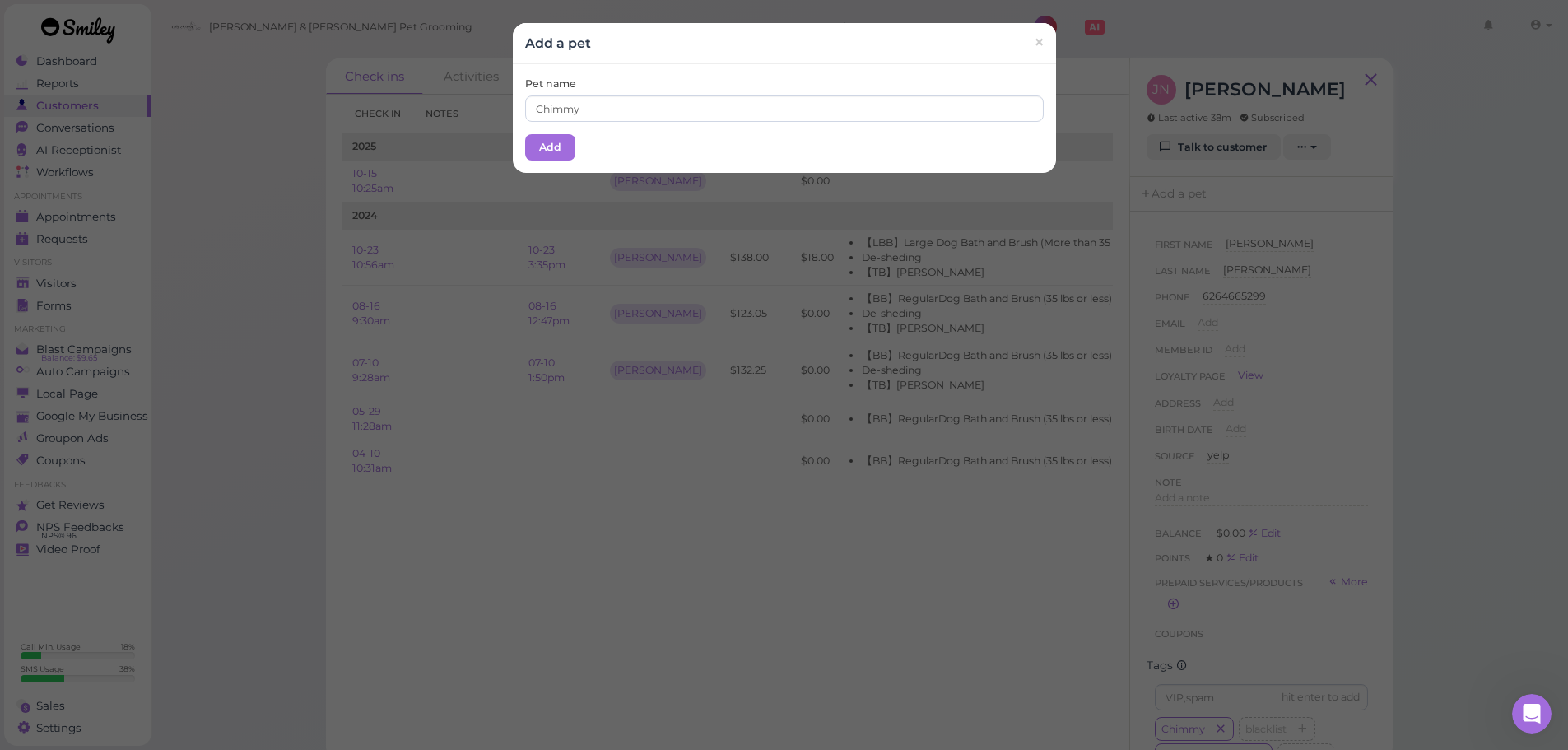
click at [570, 154] on div "Pet name Chimmy Add" at bounding box center [785, 118] width 544 height 109
click at [545, 149] on button "Add" at bounding box center [550, 147] width 50 height 26
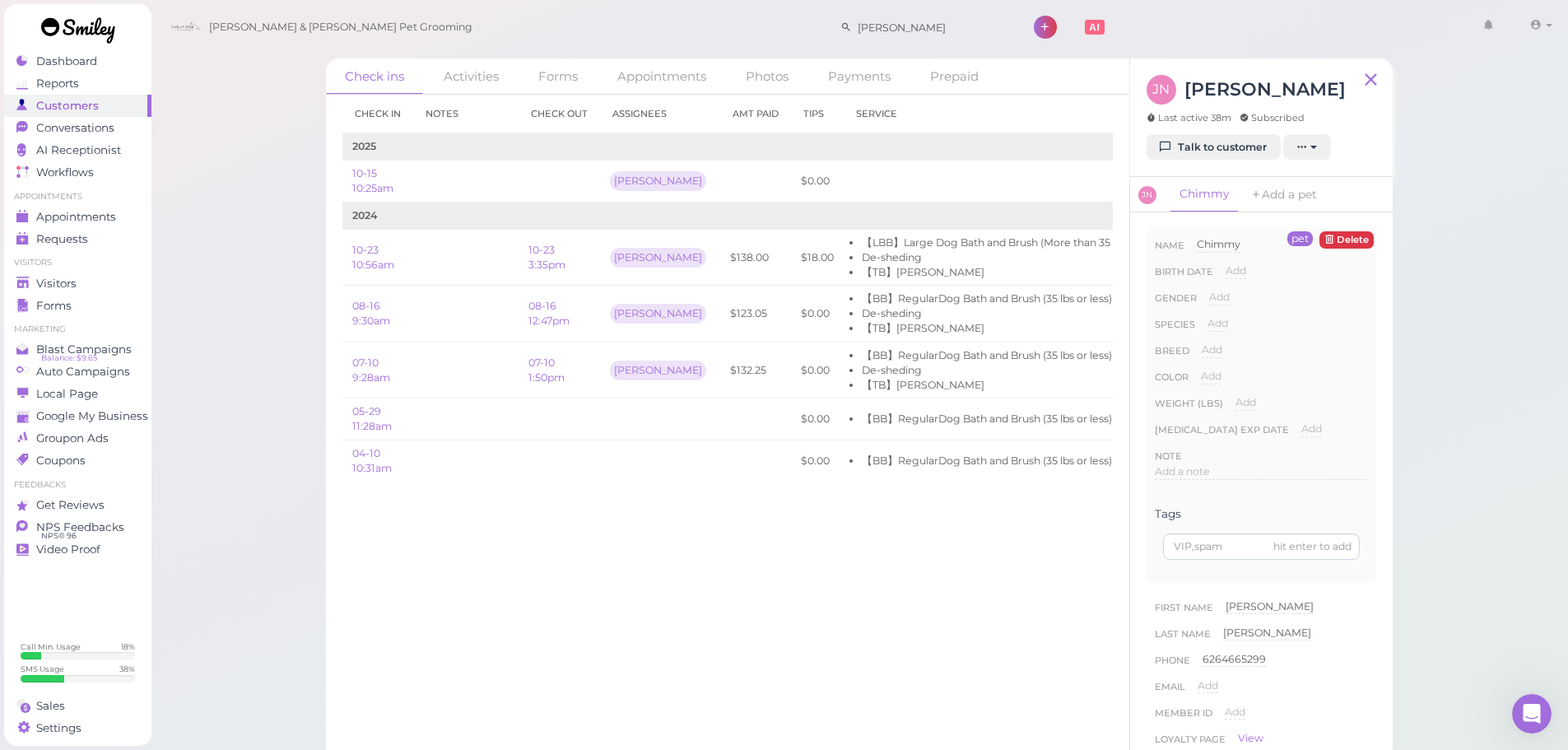
click at [1222, 349] on div "Breed Add" at bounding box center [1261, 355] width 214 height 26
click at [1215, 326] on span "Add" at bounding box center [1218, 323] width 20 height 12
click at [1237, 330] on select "Dog Cat Bird Other" at bounding box center [1288, 328] width 161 height 25
select select "Dog"
click at [1207, 316] on select "Dog Cat Bird Other" at bounding box center [1288, 328] width 161 height 25
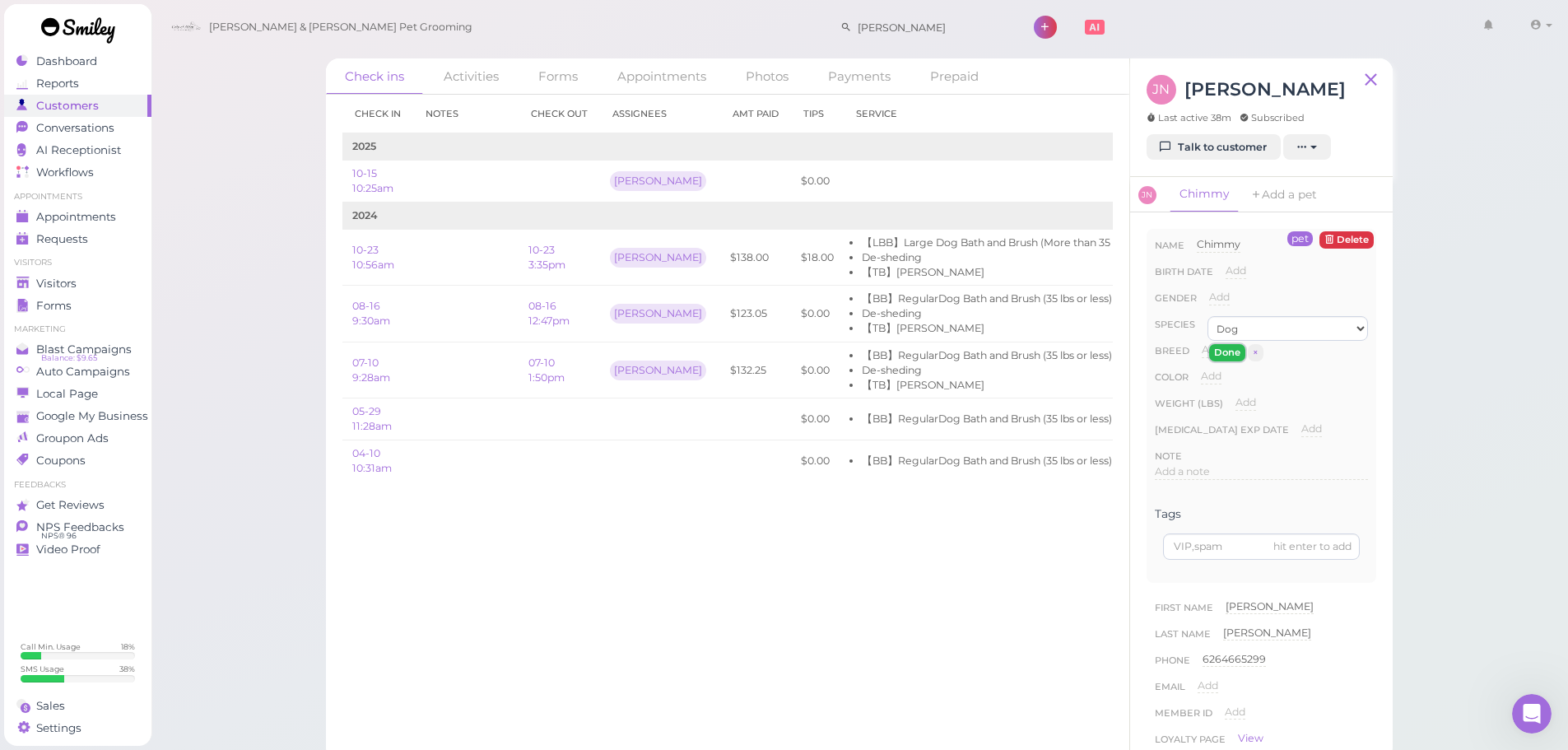
click at [1236, 357] on button "Done" at bounding box center [1227, 352] width 36 height 18
click at [84, 282] on div "Visitors" at bounding box center [76, 283] width 118 height 14
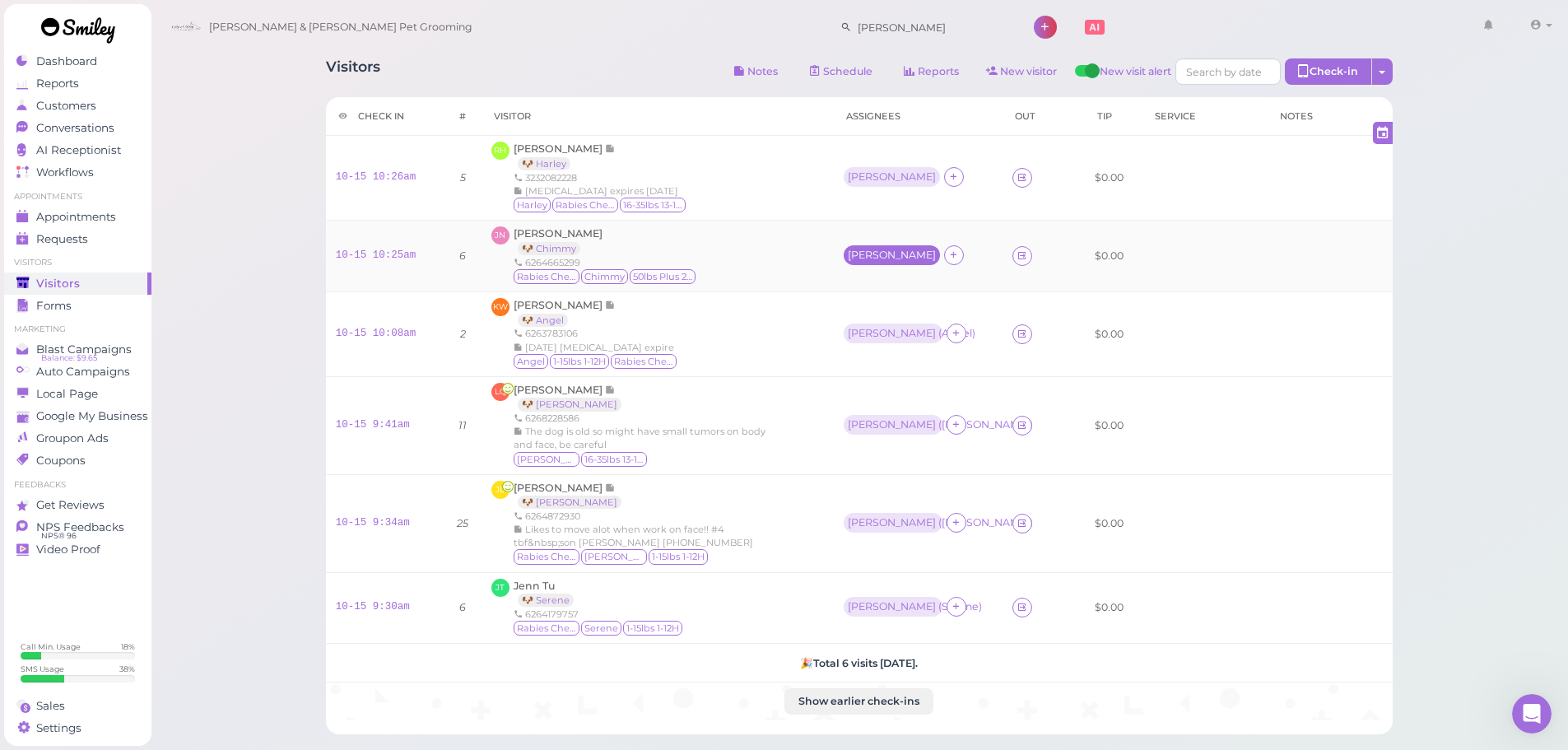
click at [856, 256] on div "[PERSON_NAME]" at bounding box center [891, 255] width 88 height 11
click at [876, 334] on span "Select pets" at bounding box center [880, 328] width 56 height 18
click at [732, 237] on div "JN Jennifer Nguyen 🐶 Chimmy 6264665299 Rabies Checked Chimmy 50lbs Plus 21-25H" at bounding box center [658, 256] width 333 height 59
click at [558, 234] on span "[PERSON_NAME]" at bounding box center [558, 233] width 89 height 12
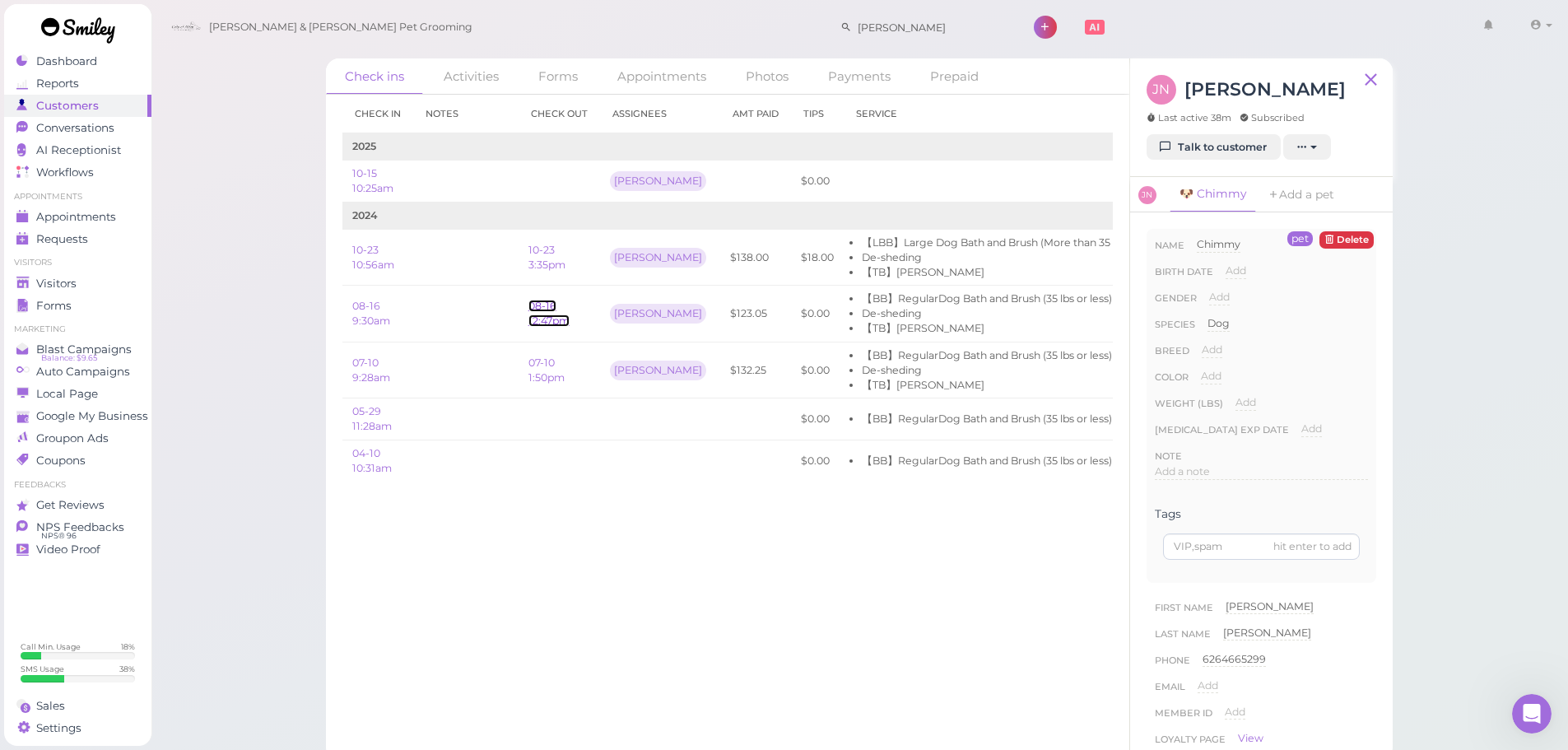
click at [539, 301] on link "08-16 12:47pm" at bounding box center [549, 313] width 42 height 27
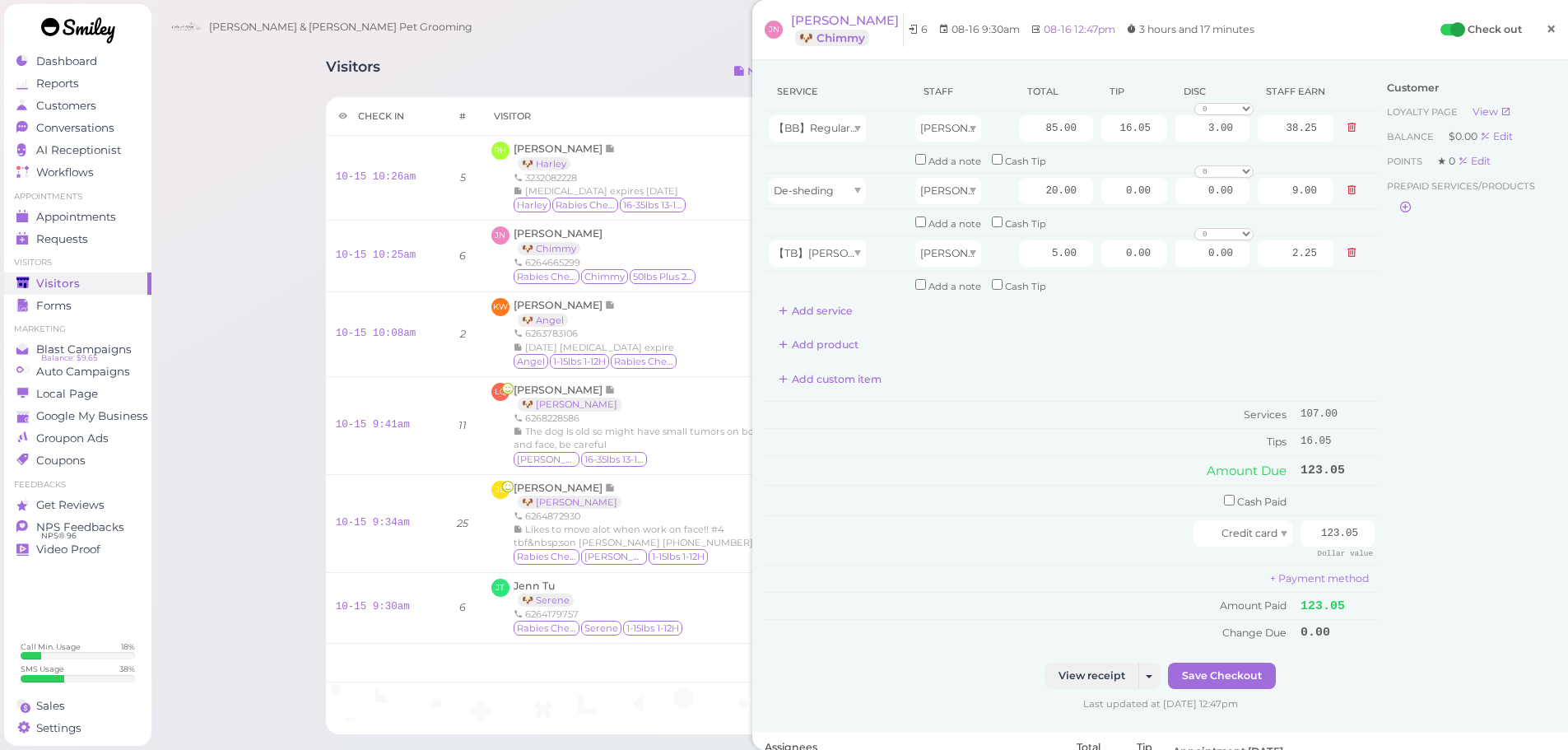
click at [1537, 28] on link "×" at bounding box center [1551, 31] width 31 height 39
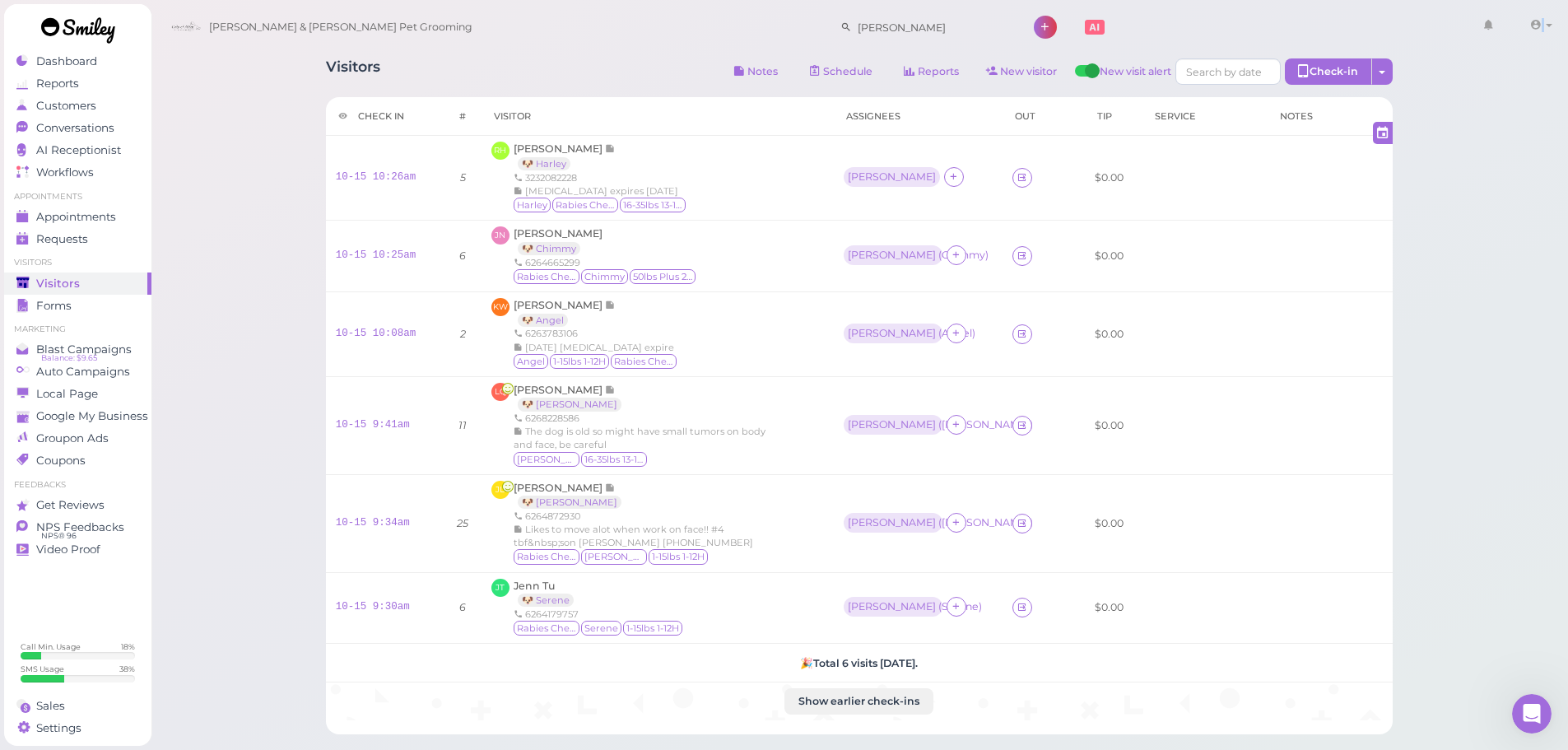
click at [1530, 28] on icon at bounding box center [1536, 25] width 11 height 15
click at [794, 370] on div "KW Kathy Wong 🐶 Angel 6263783106 10/24/27 rabies expire Angel 1-15lbs 1-12H Rab…" at bounding box center [658, 334] width 333 height 72
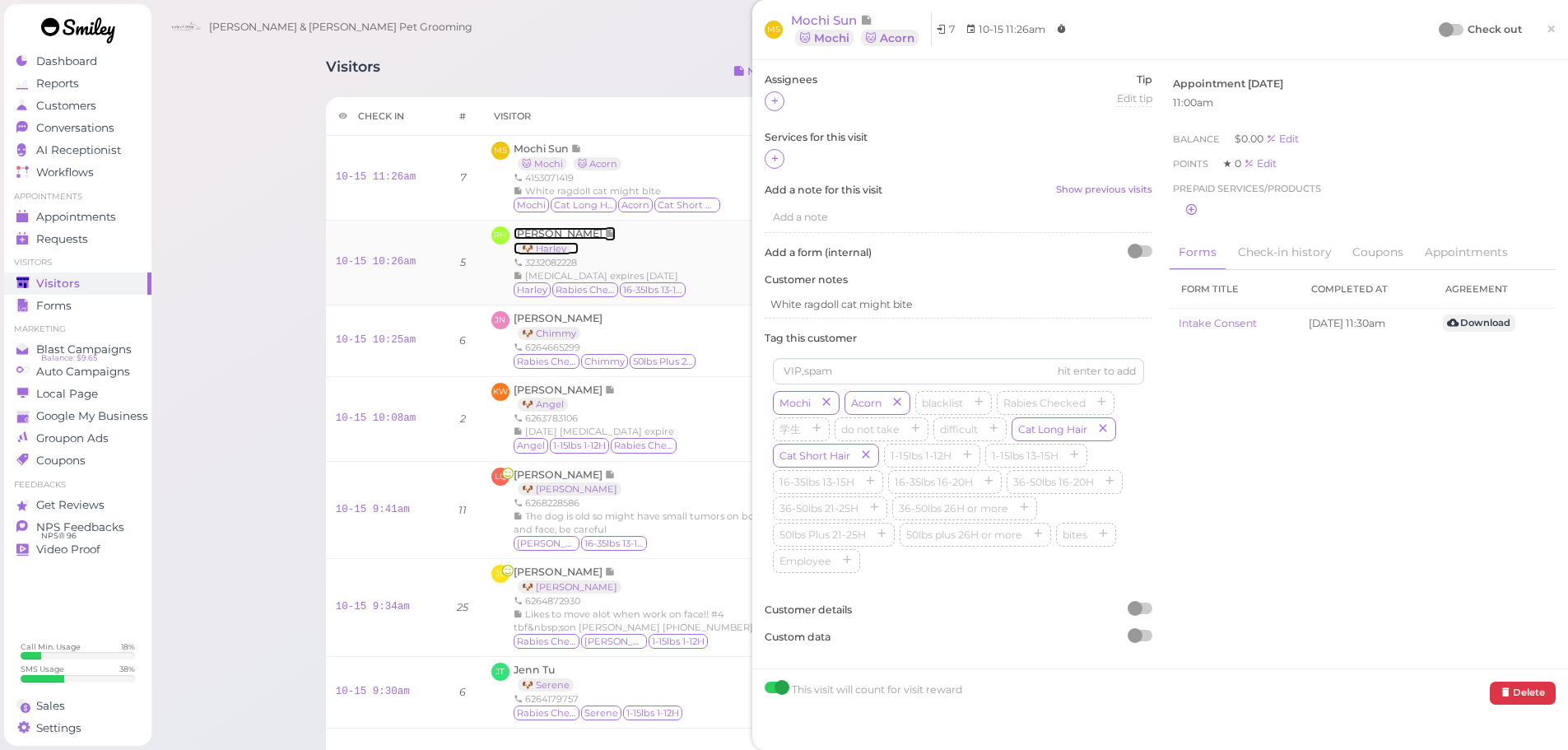
click at [564, 235] on span "[PERSON_NAME]" at bounding box center [559, 233] width 92 height 12
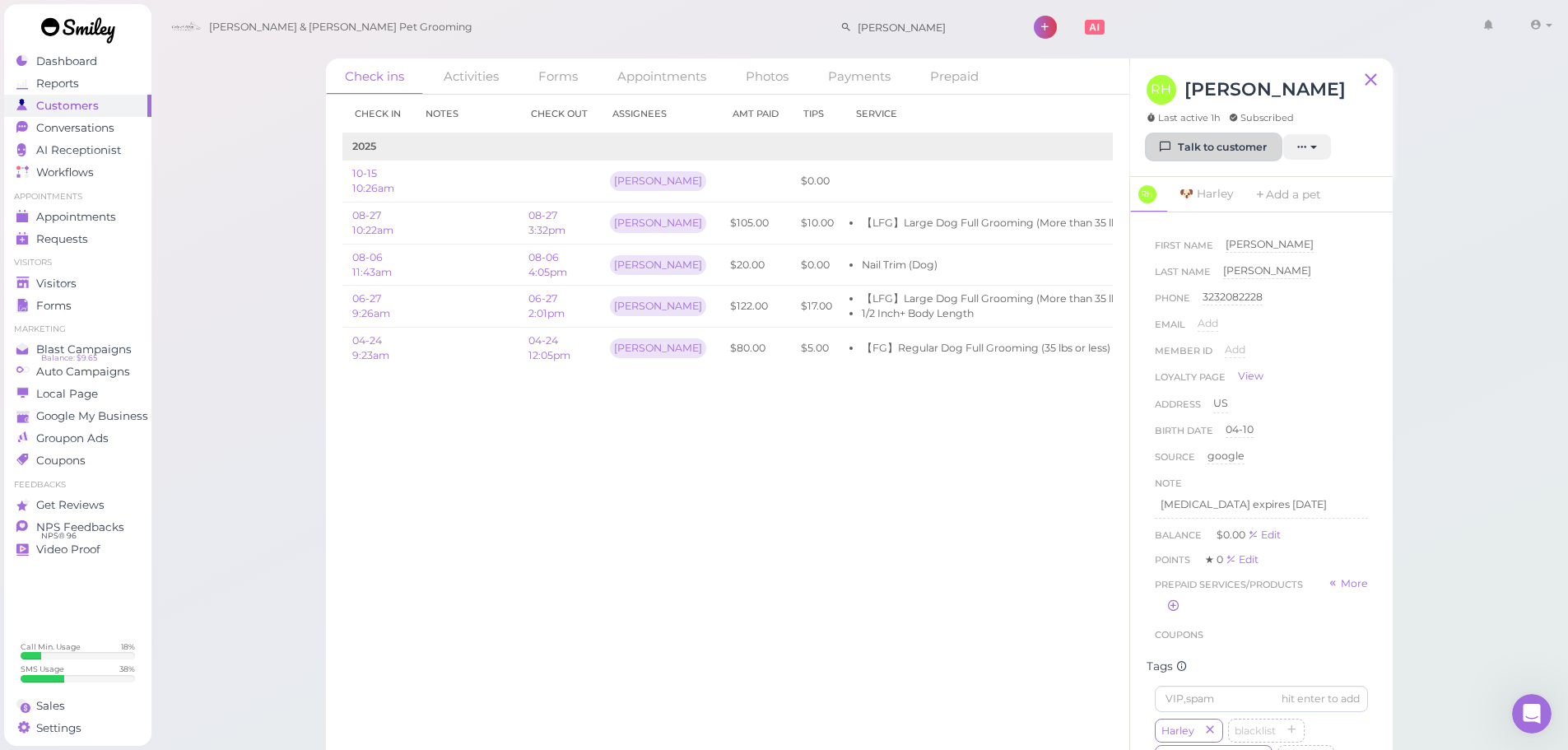
click at [1205, 161] on link "Talk to customer" at bounding box center [1213, 147] width 134 height 26
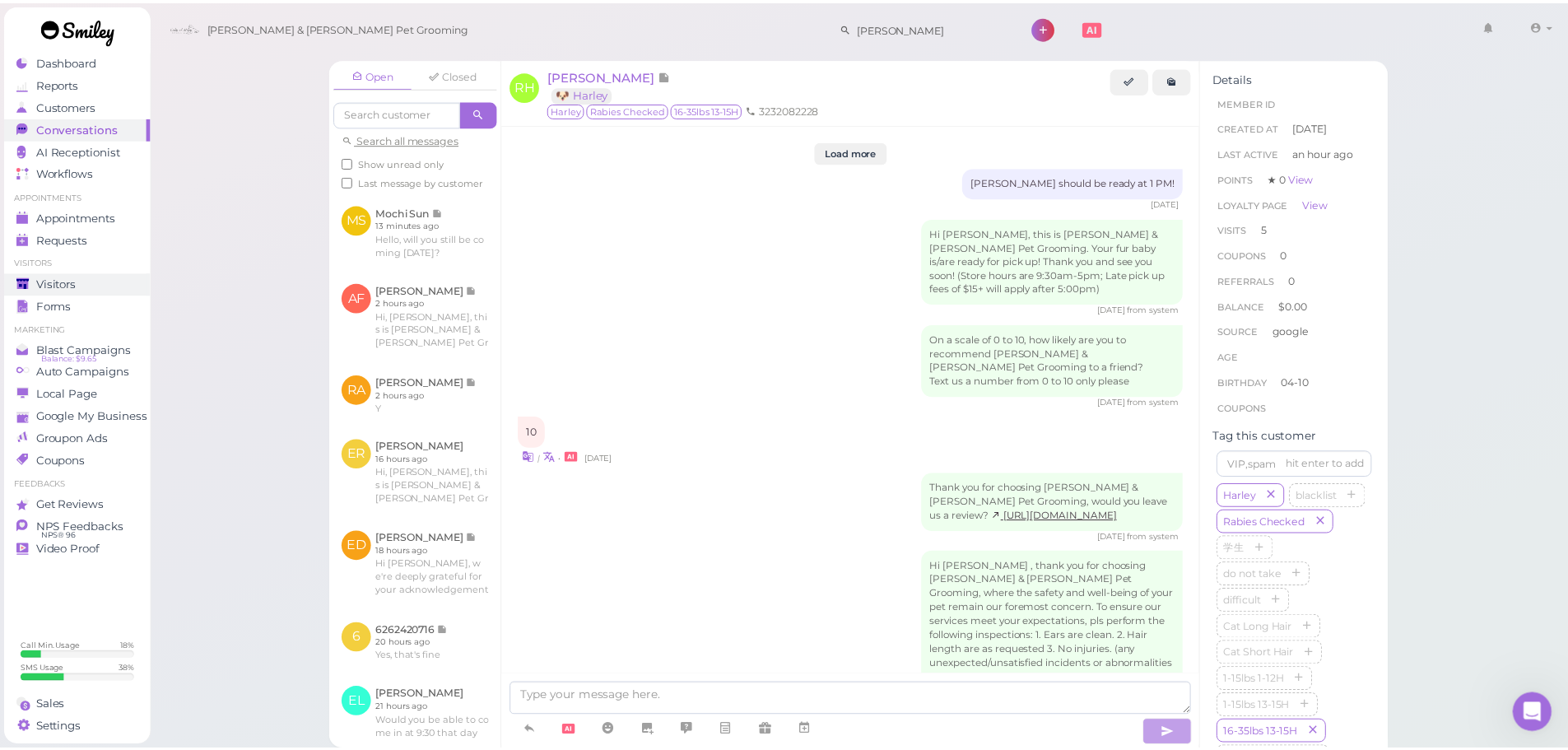
scroll to position [2355, 0]
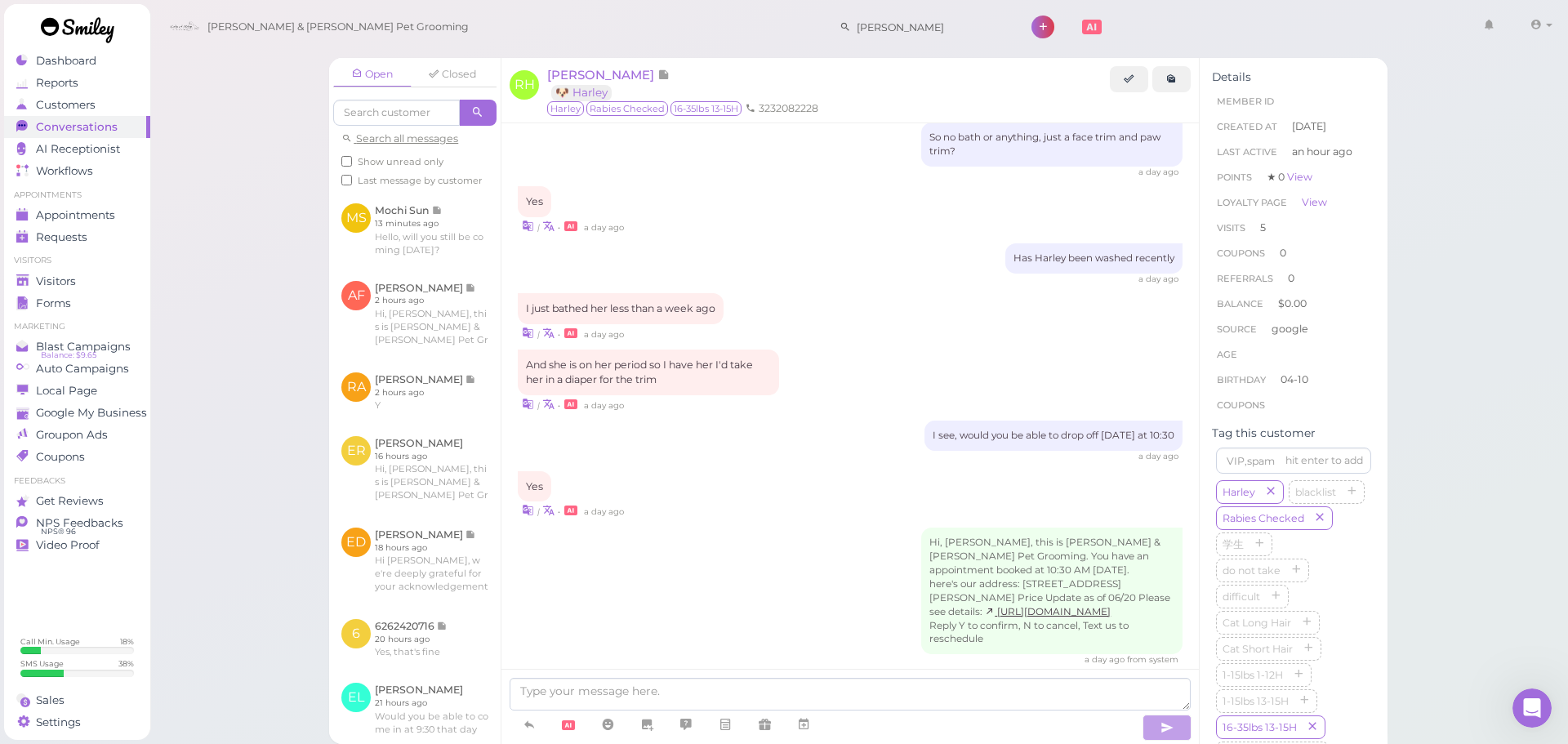
click at [89, 267] on ul "Visitors Visitors Forms" at bounding box center [76, 284] width 146 height 59
click at [89, 271] on link "Visitors" at bounding box center [76, 282] width 146 height 22
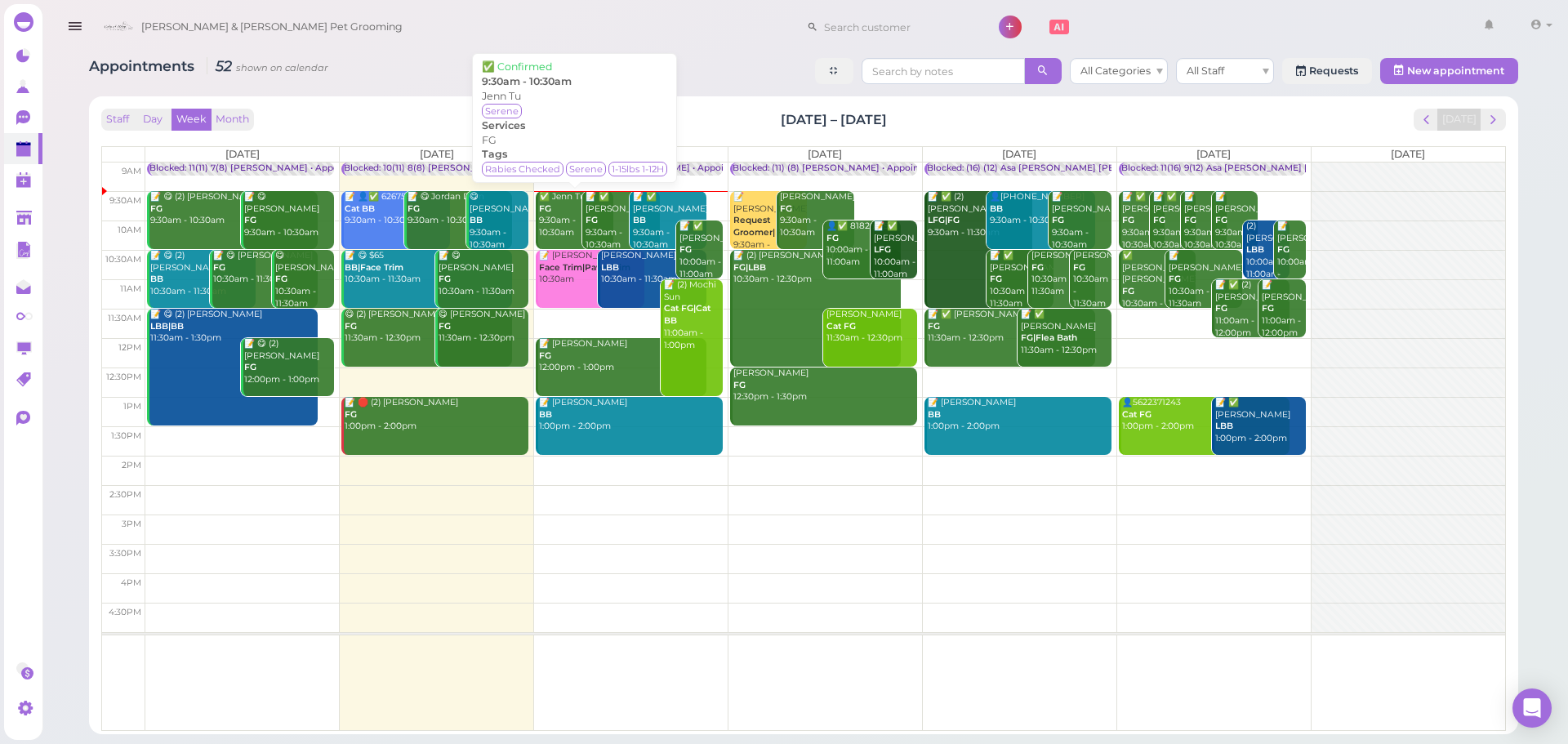
click at [569, 218] on div "✅ Jenn Tu FG 9:30am - 10:30am" at bounding box center [575, 215] width 74 height 49
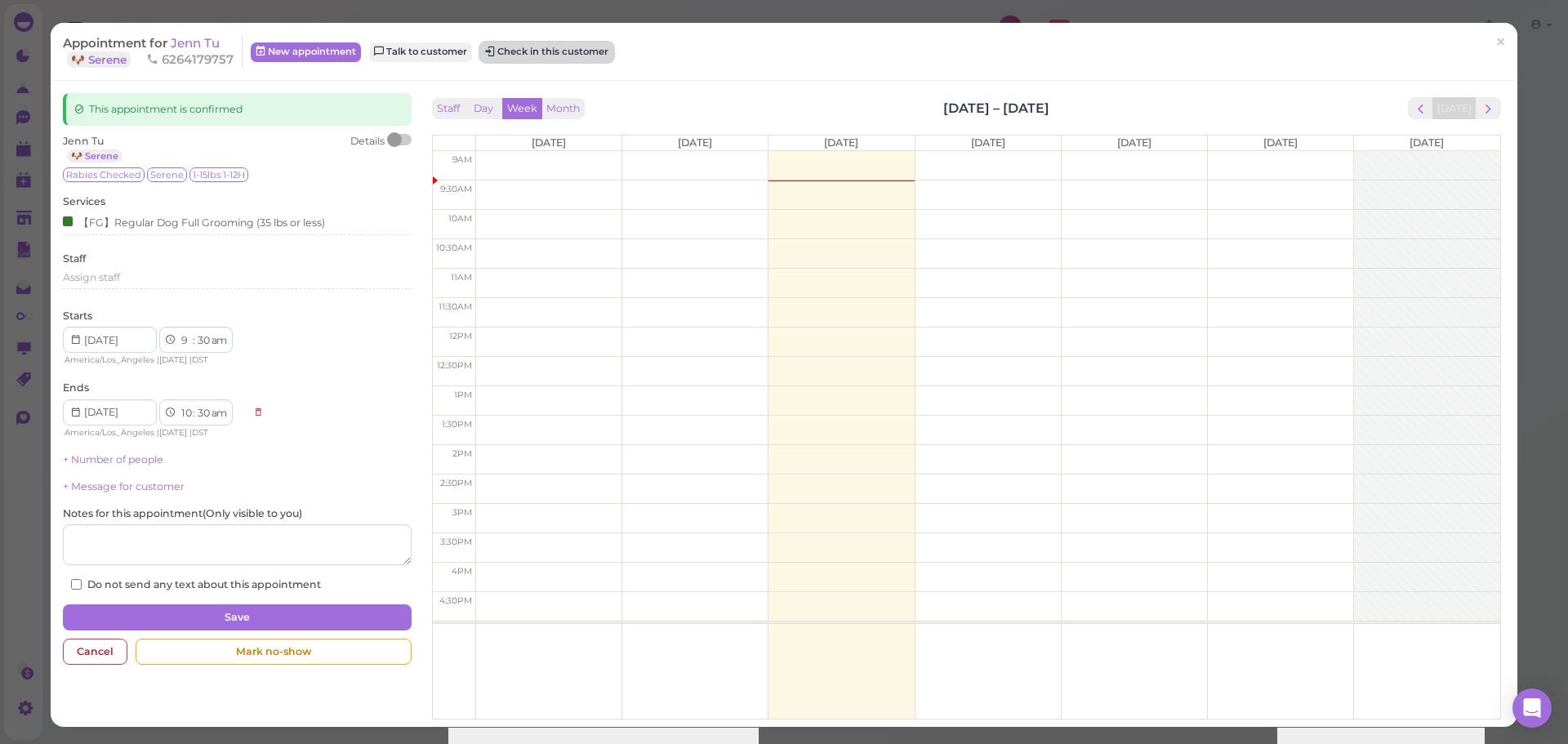
click at [555, 47] on button "Check in this customer" at bounding box center [547, 51] width 133 height 19
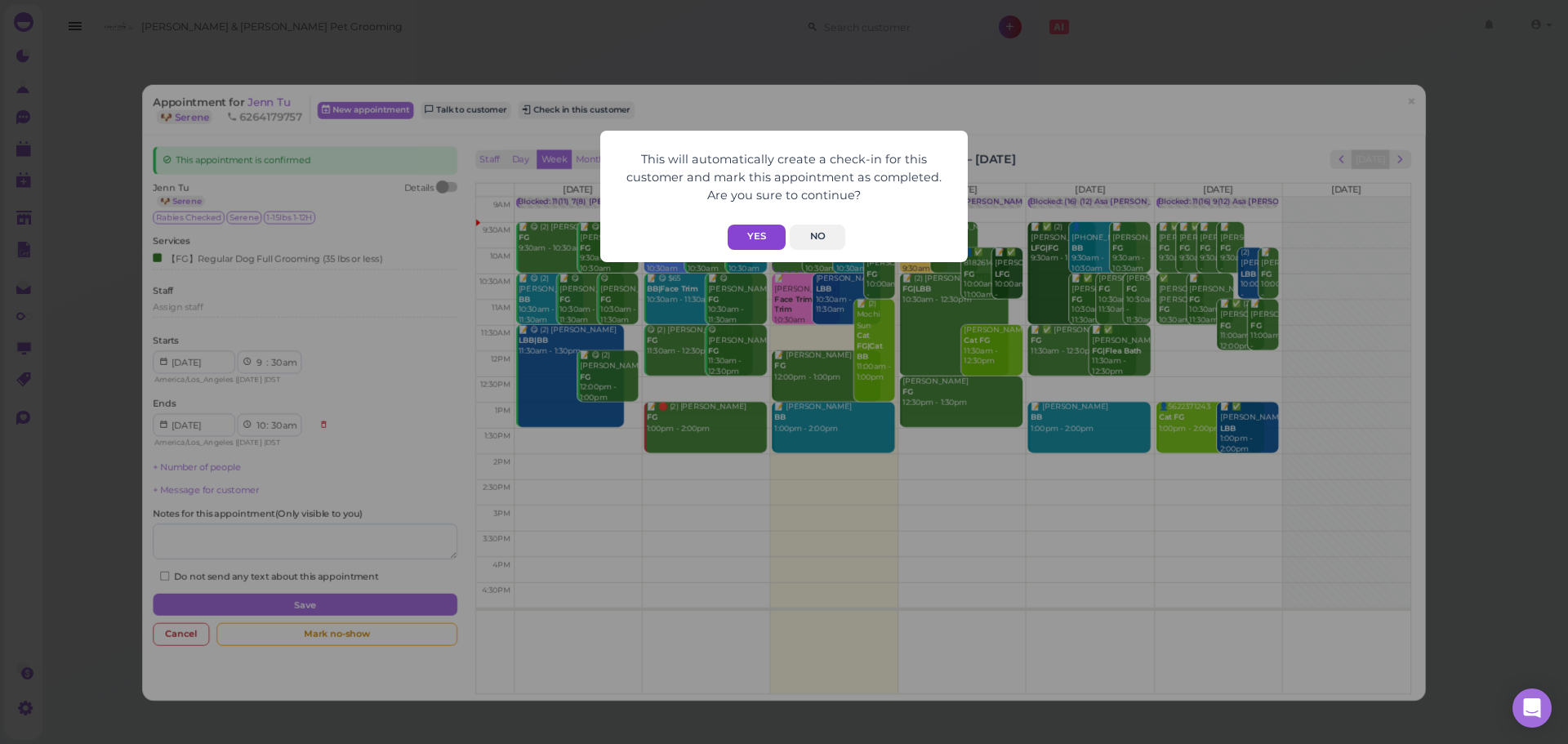
click at [734, 221] on form "This will automatically create a check-in for this customer and mark this appoi…" at bounding box center [783, 196] width 335 height 107
click at [750, 235] on button "Yes" at bounding box center [756, 238] width 58 height 26
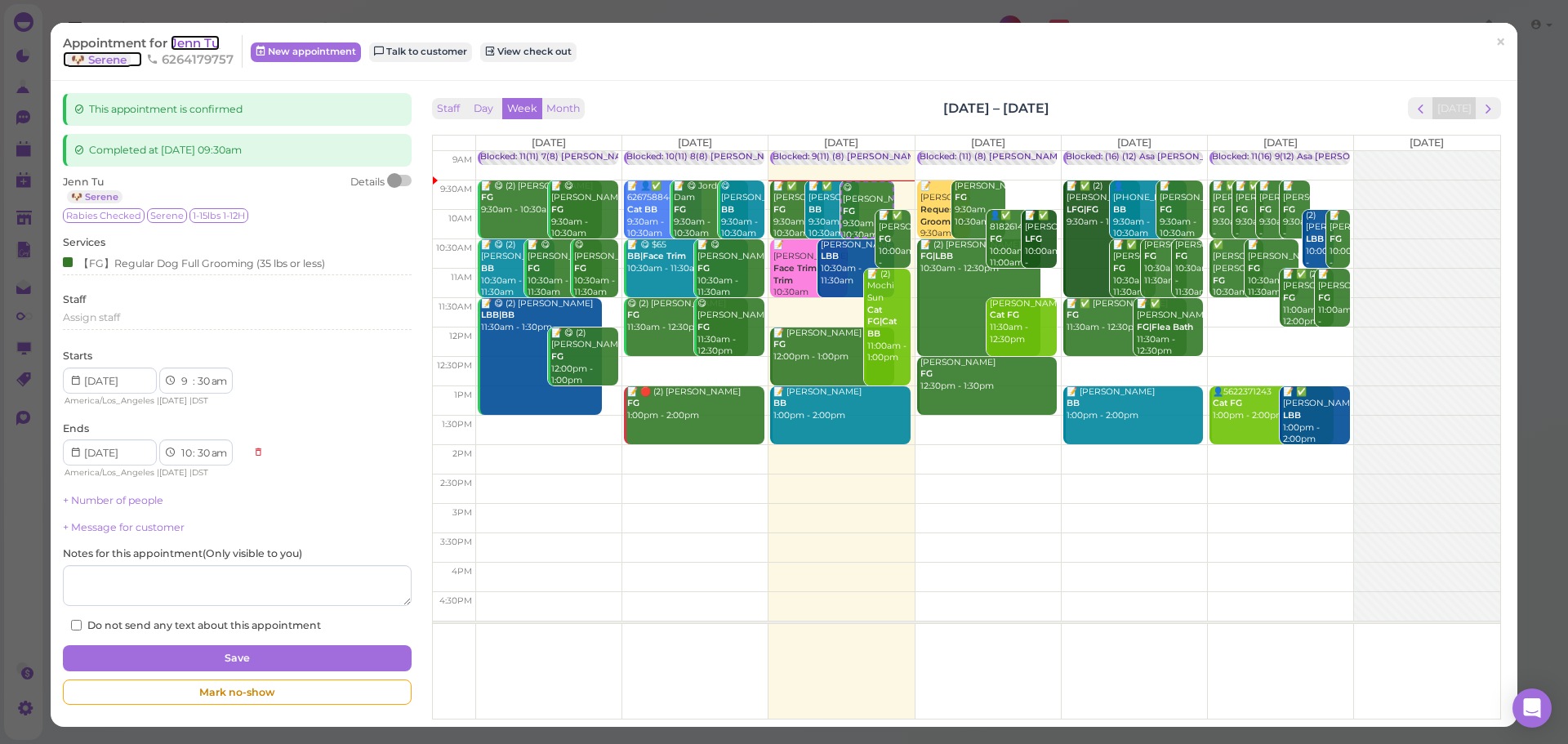
click at [205, 41] on span "Jenn Tu" at bounding box center [194, 42] width 49 height 16
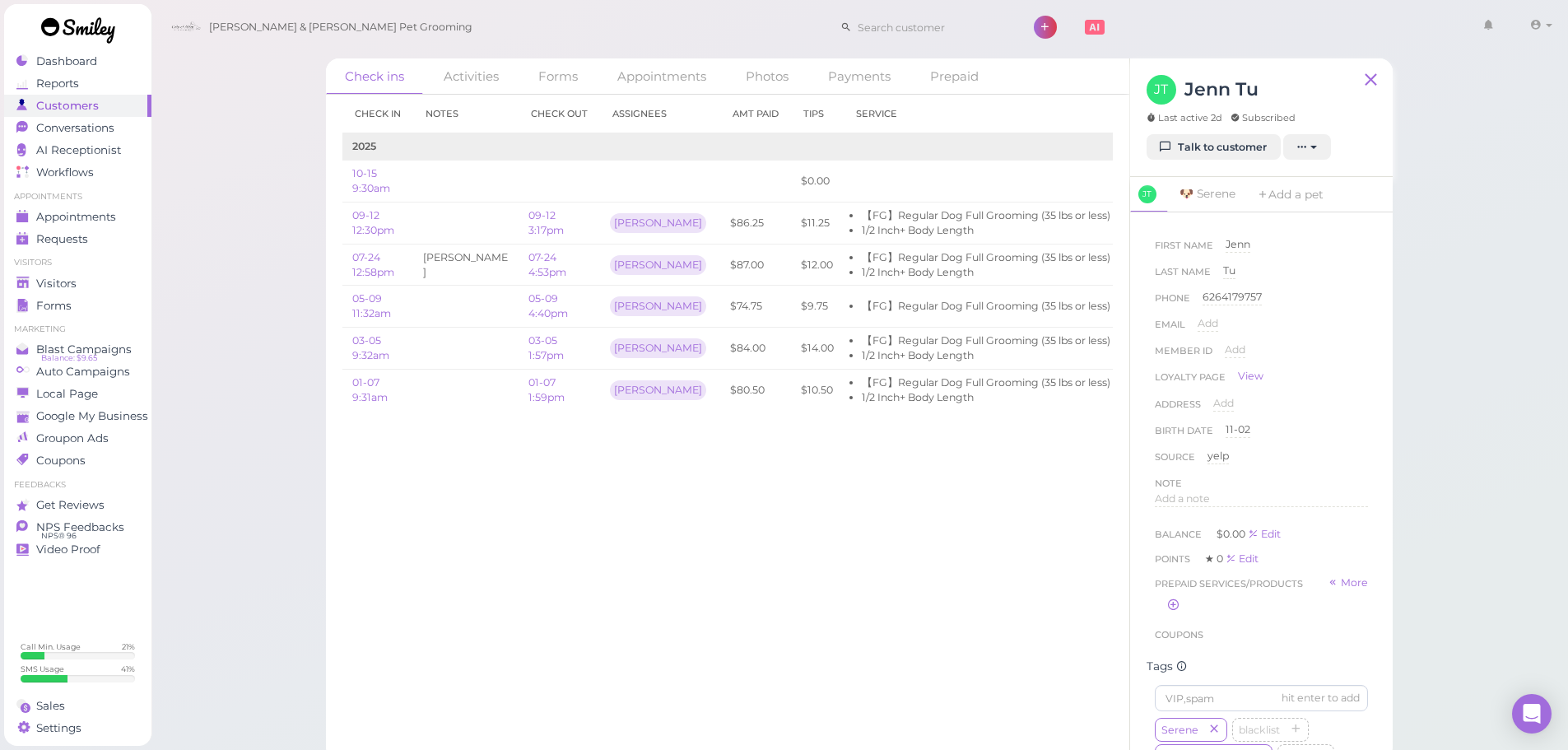
click at [237, 221] on div "Check ins Activities Forms Appointments Photos Payments Prepaid Check in Notes …" at bounding box center [860, 380] width 1418 height 761
click at [96, 210] on span "Appointments" at bounding box center [77, 216] width 82 height 14
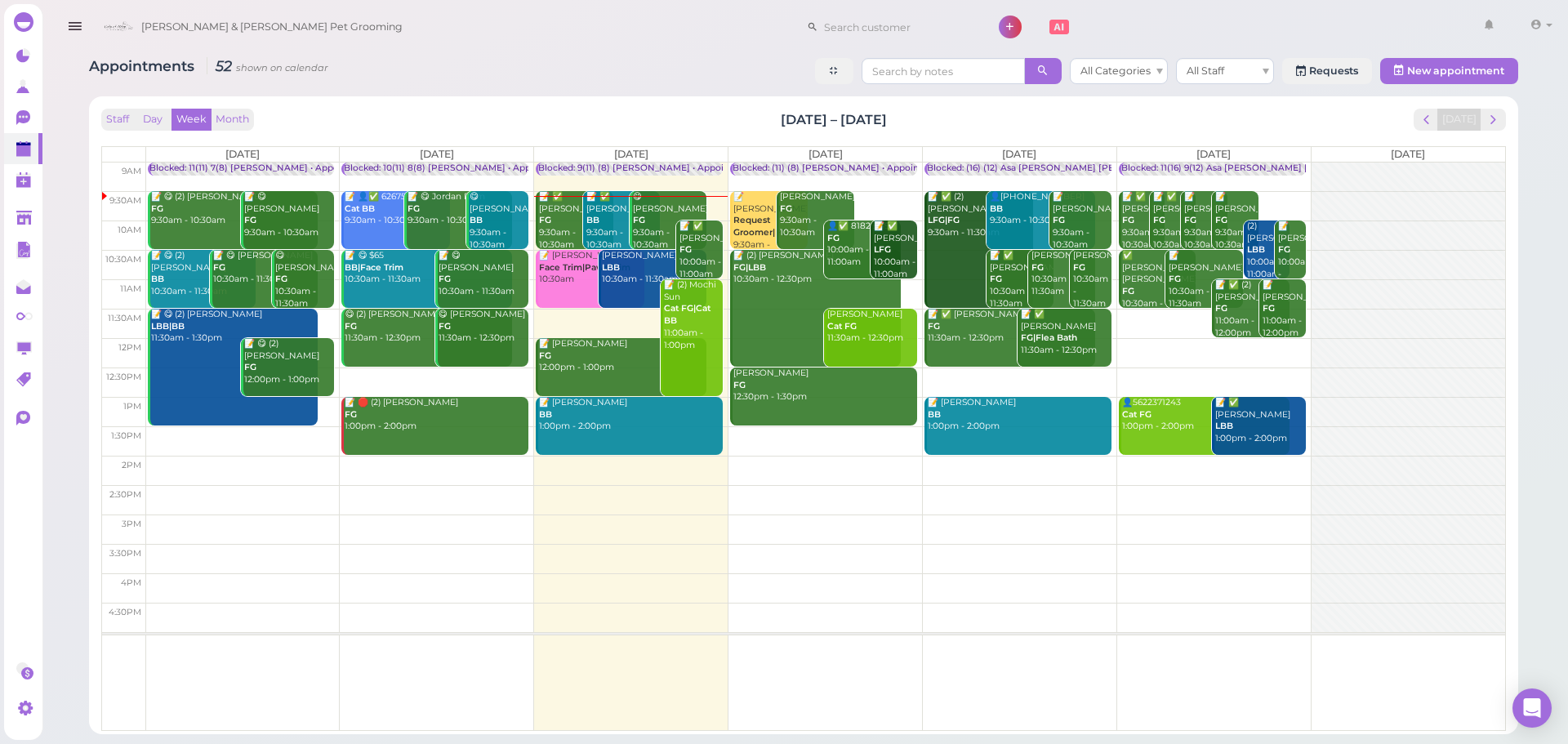
click at [635, 49] on div "[PERSON_NAME] & [PERSON_NAME] Pet Grooming 1 Account [PERSON_NAME]" at bounding box center [826, 27] width 1463 height 47
click at [557, 224] on div "📝 ✅ [PERSON_NAME] FG 9:30am - 10:30am" at bounding box center [575, 220] width 74 height 60
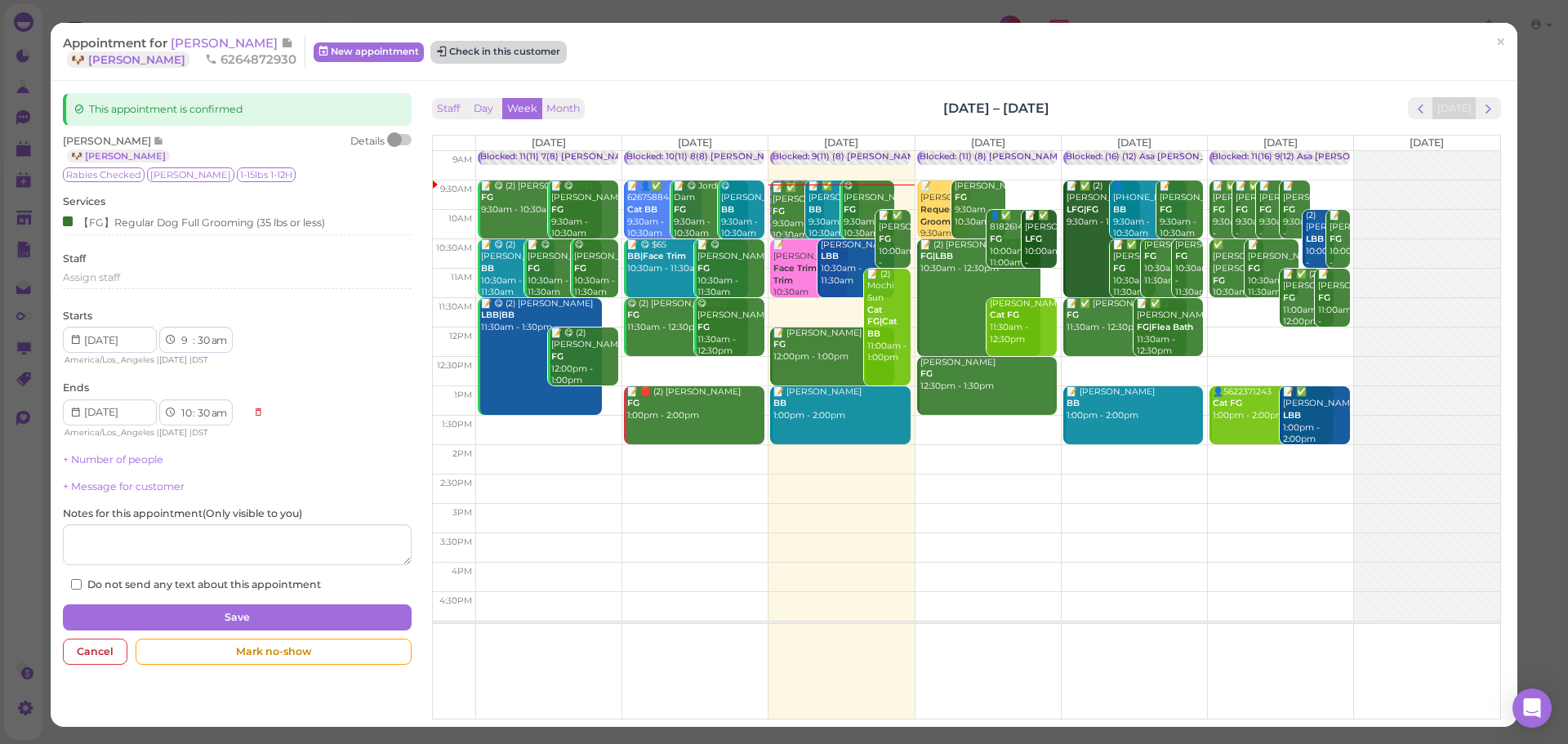
click at [467, 54] on button "Check in this customer" at bounding box center [498, 51] width 133 height 19
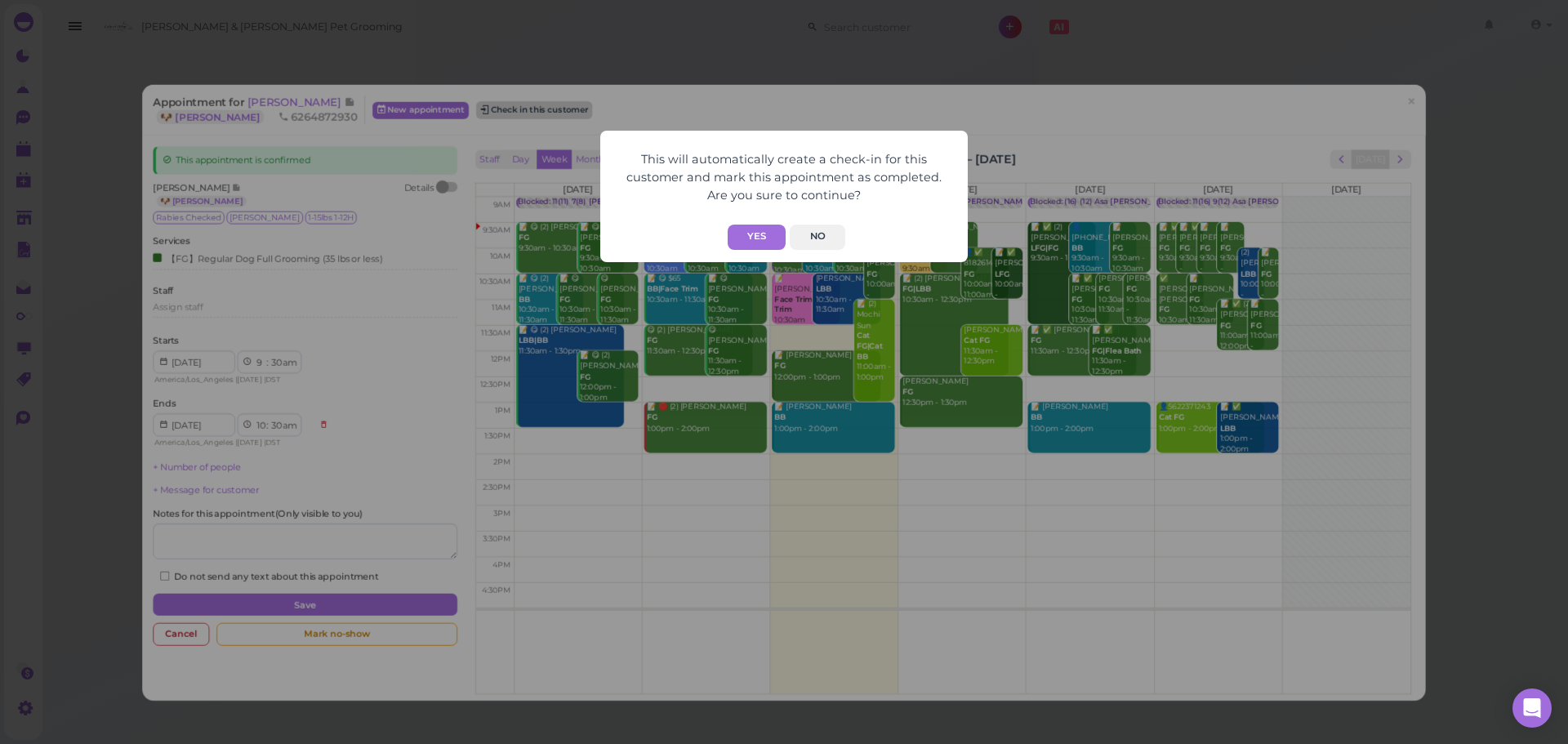
click at [742, 232] on button "Yes" at bounding box center [756, 238] width 58 height 26
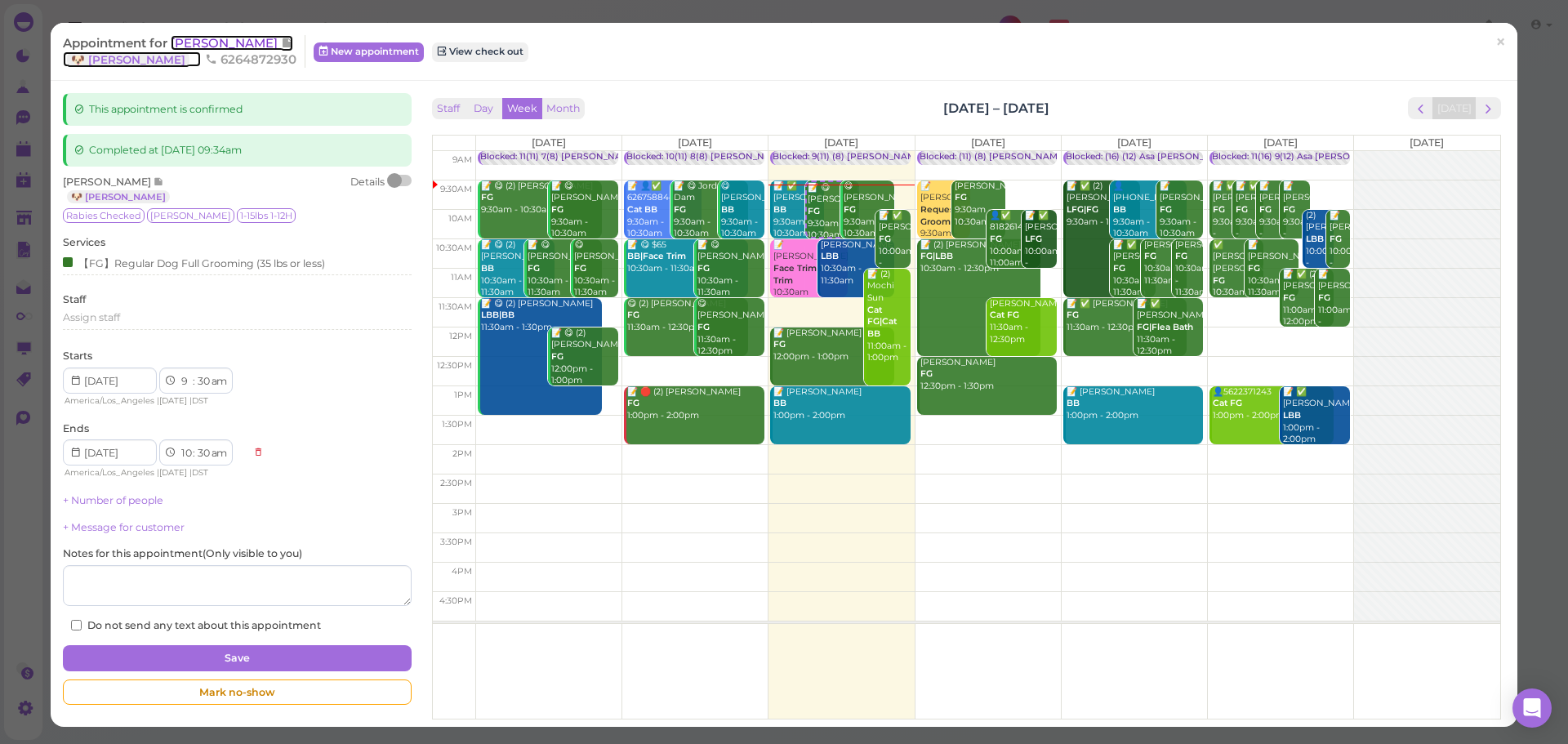
click at [220, 39] on span "[PERSON_NAME]" at bounding box center [226, 42] width 110 height 16
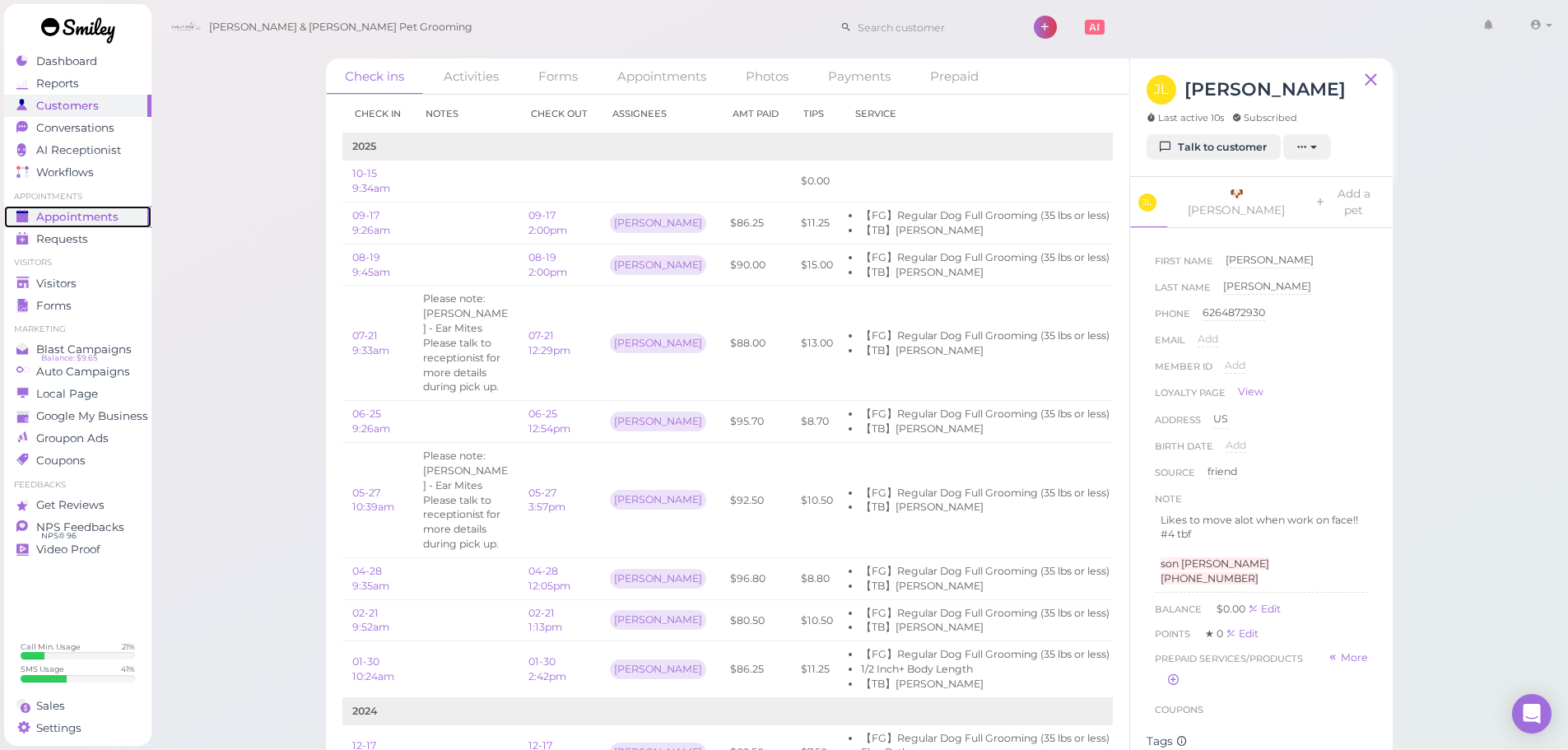
click at [89, 218] on span "Appointments" at bounding box center [77, 216] width 82 height 14
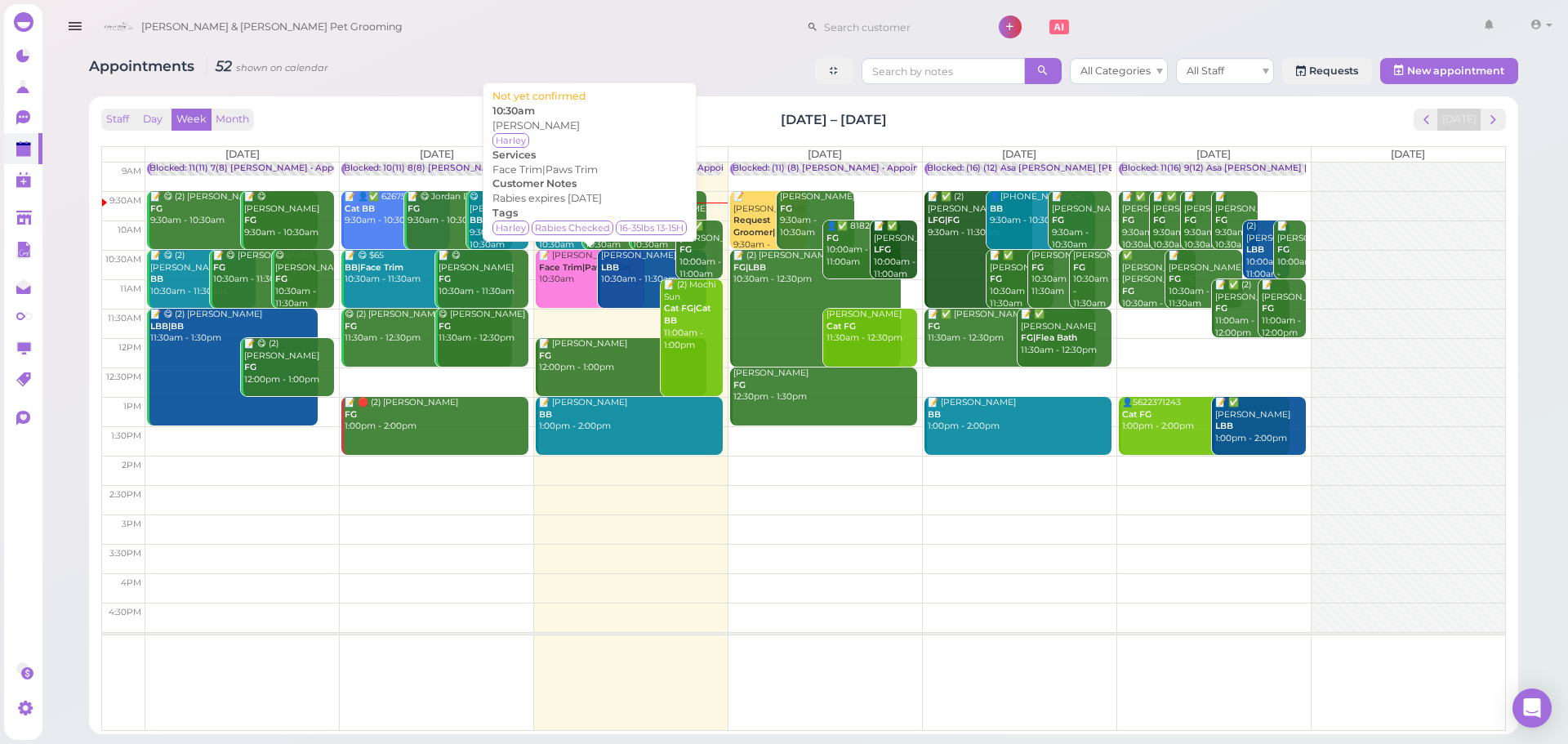
click at [569, 46] on div "[PERSON_NAME] & [PERSON_NAME] Pet Grooming 1 Account [PERSON_NAME]" at bounding box center [826, 27] width 1463 height 47
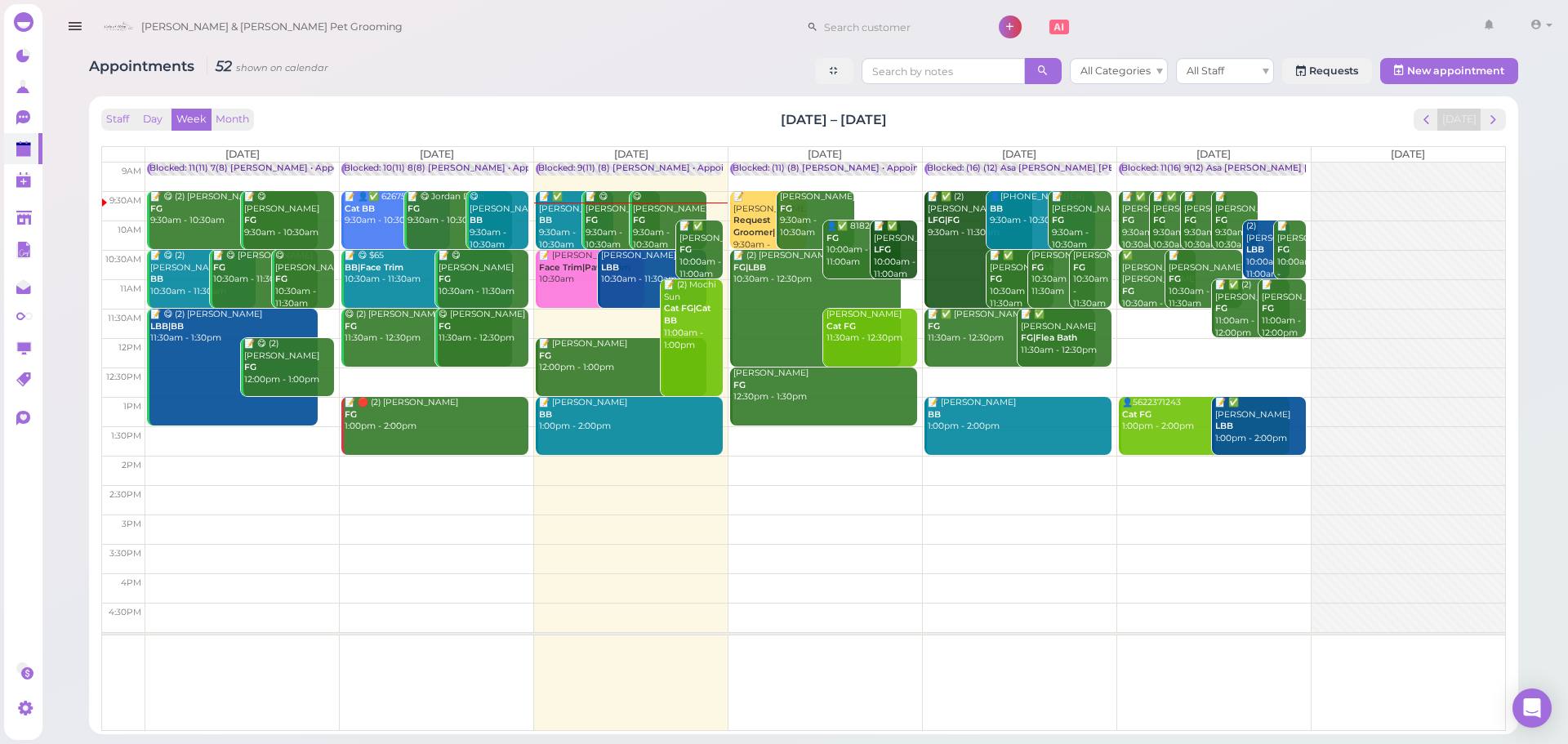
click at [543, 215] on b "BB" at bounding box center [546, 220] width 13 height 11
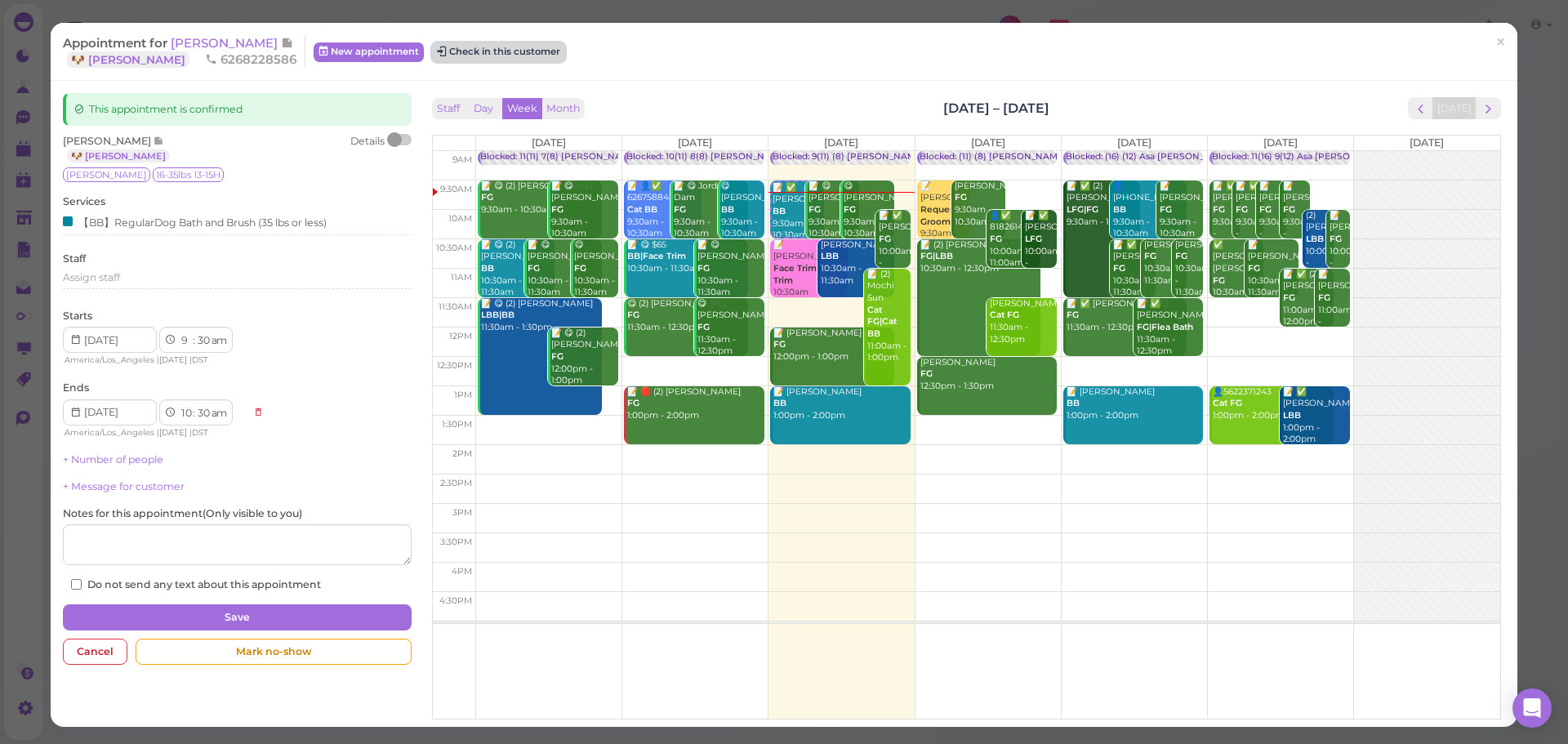
click at [476, 51] on button "Check in this customer" at bounding box center [498, 51] width 133 height 19
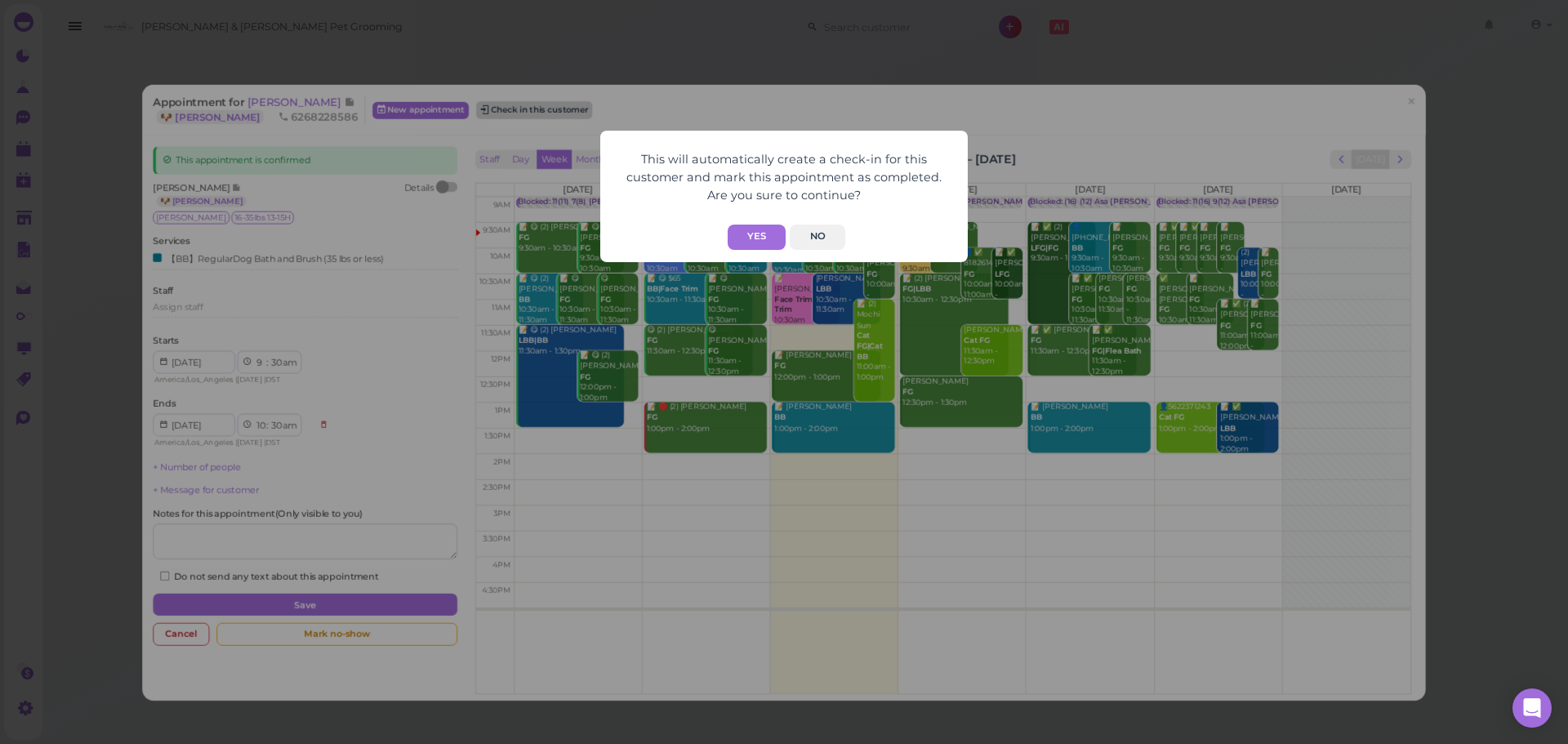
click at [748, 231] on button "Yes" at bounding box center [756, 238] width 58 height 26
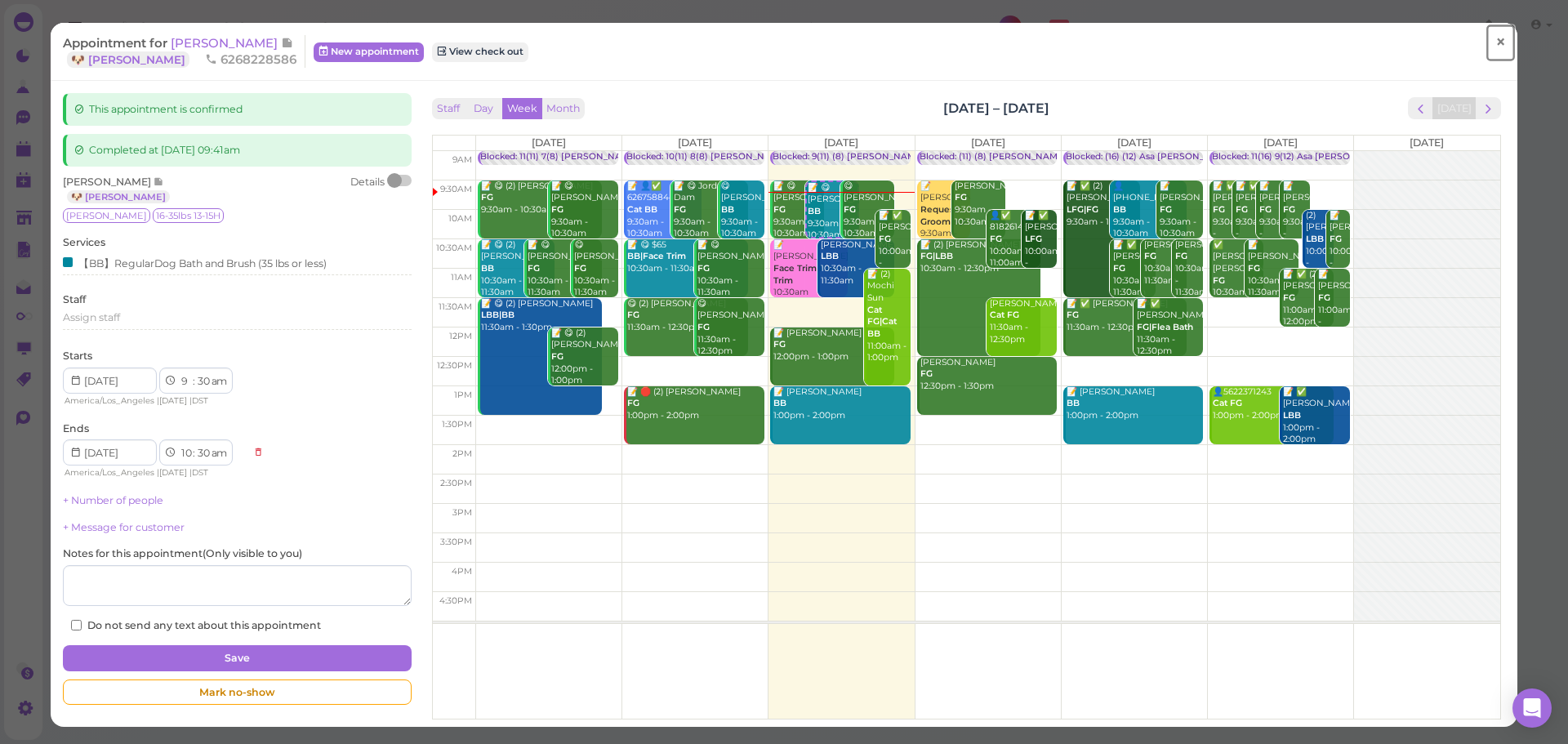
click at [1502, 42] on link "×" at bounding box center [1500, 43] width 30 height 39
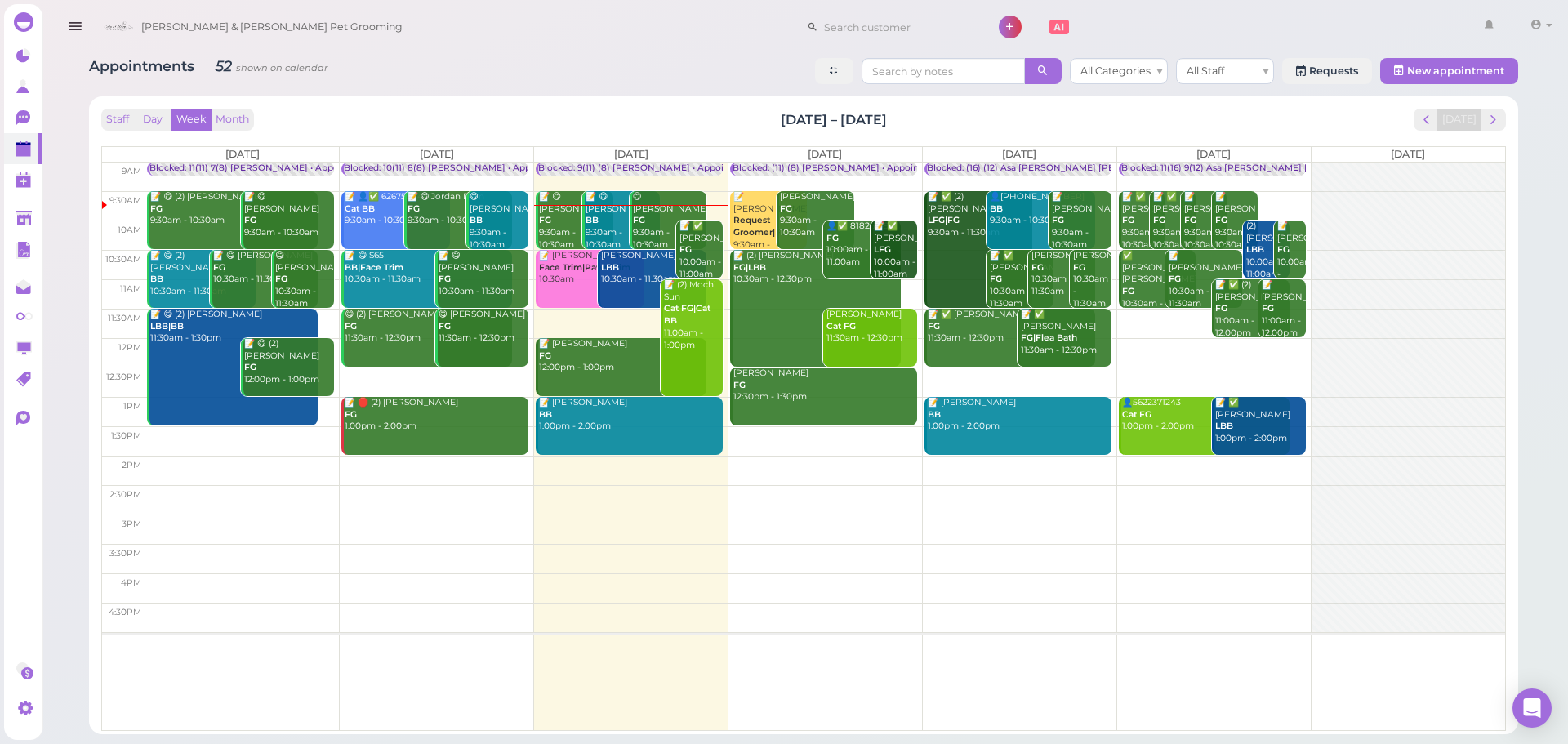
click at [848, 460] on td at bounding box center [824, 471] width 1360 height 29
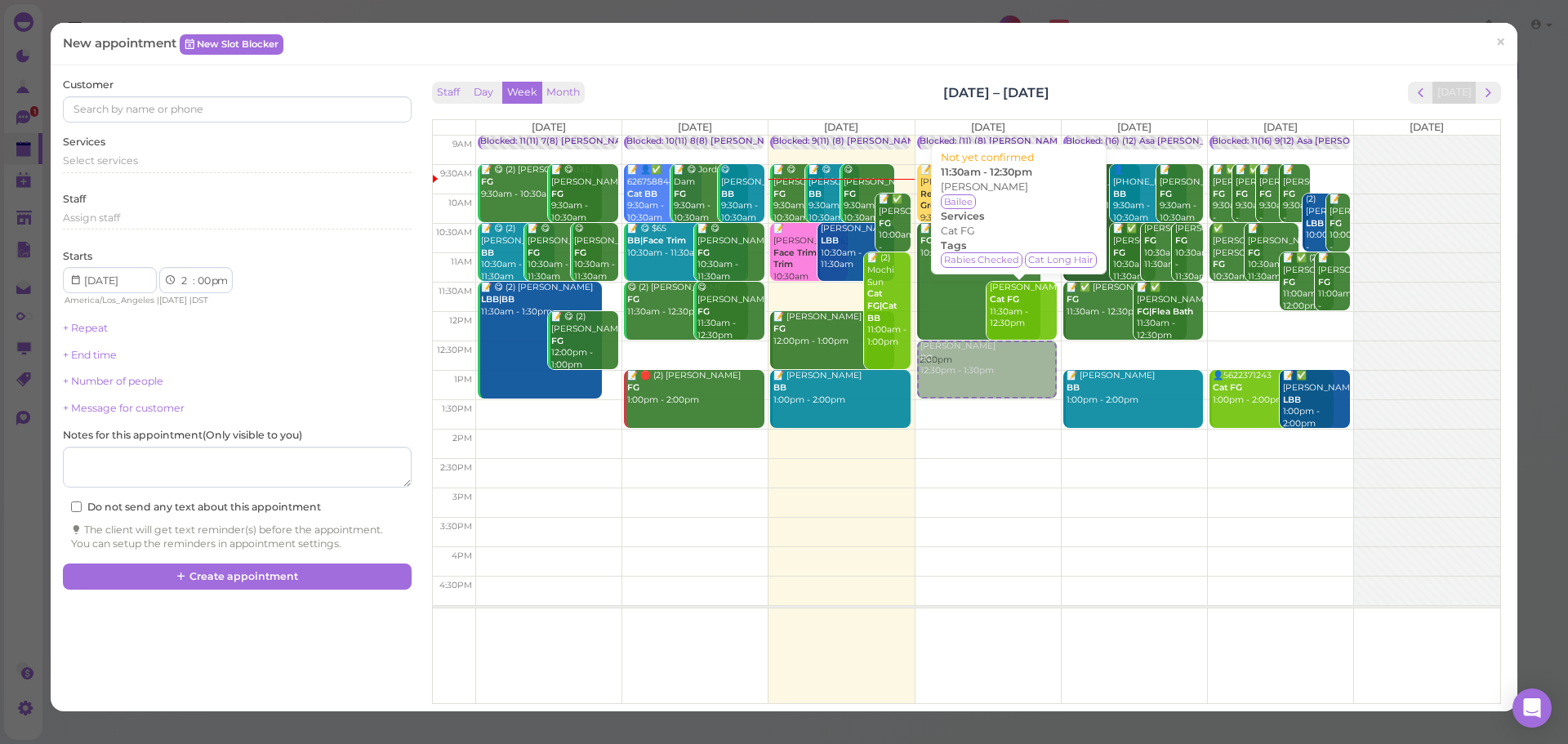
drag, startPoint x: 976, startPoint y: 440, endPoint x: 985, endPoint y: 339, distance: 101.4
click at [985, 136] on div "Blocked: (11) (8) [PERSON_NAME] • Appointment 📝 [PERSON_NAME] Request Groomer|F…" at bounding box center [987, 136] width 140 height 0
select select "12"
select select "30"
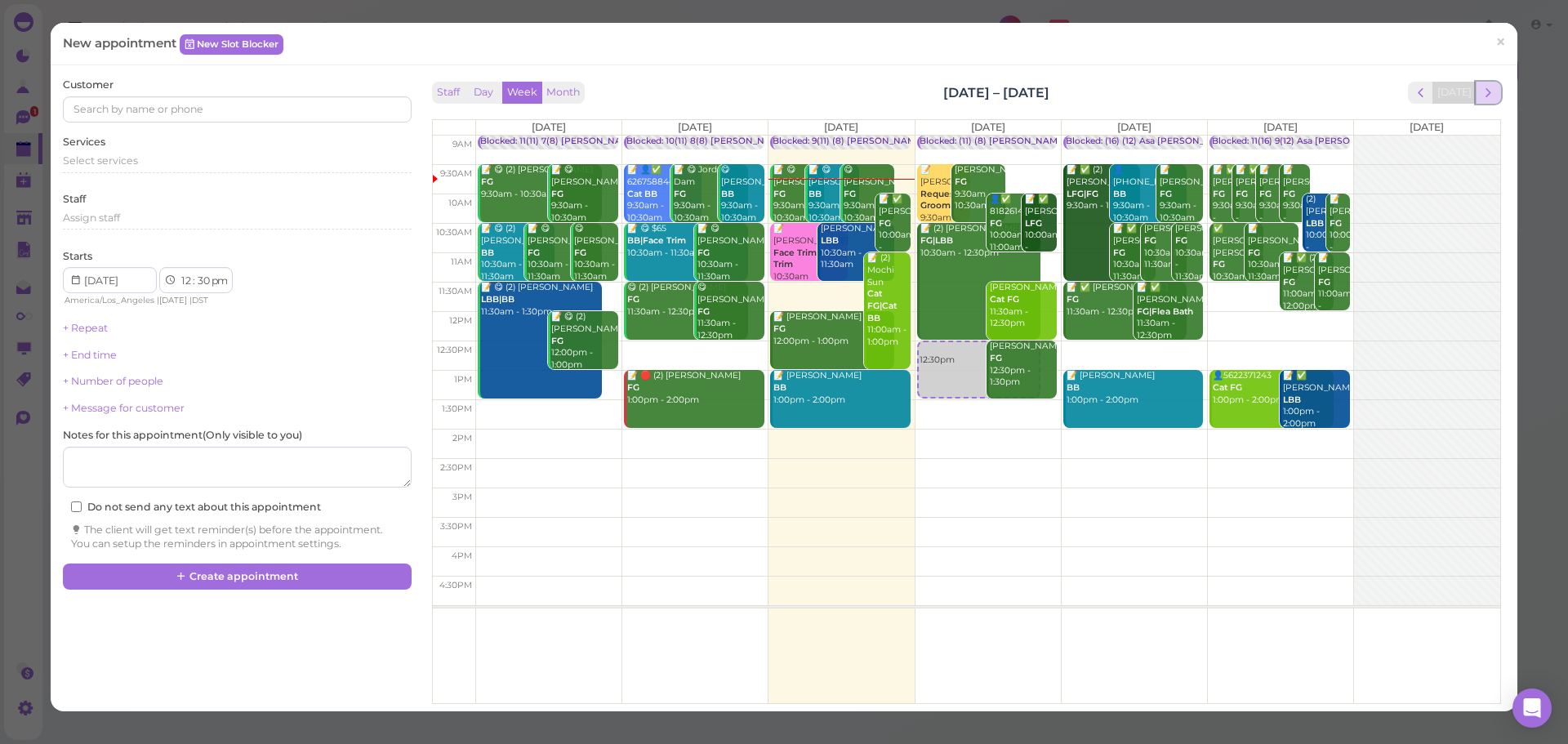
click at [1480, 89] on span "next" at bounding box center [1487, 93] width 16 height 16
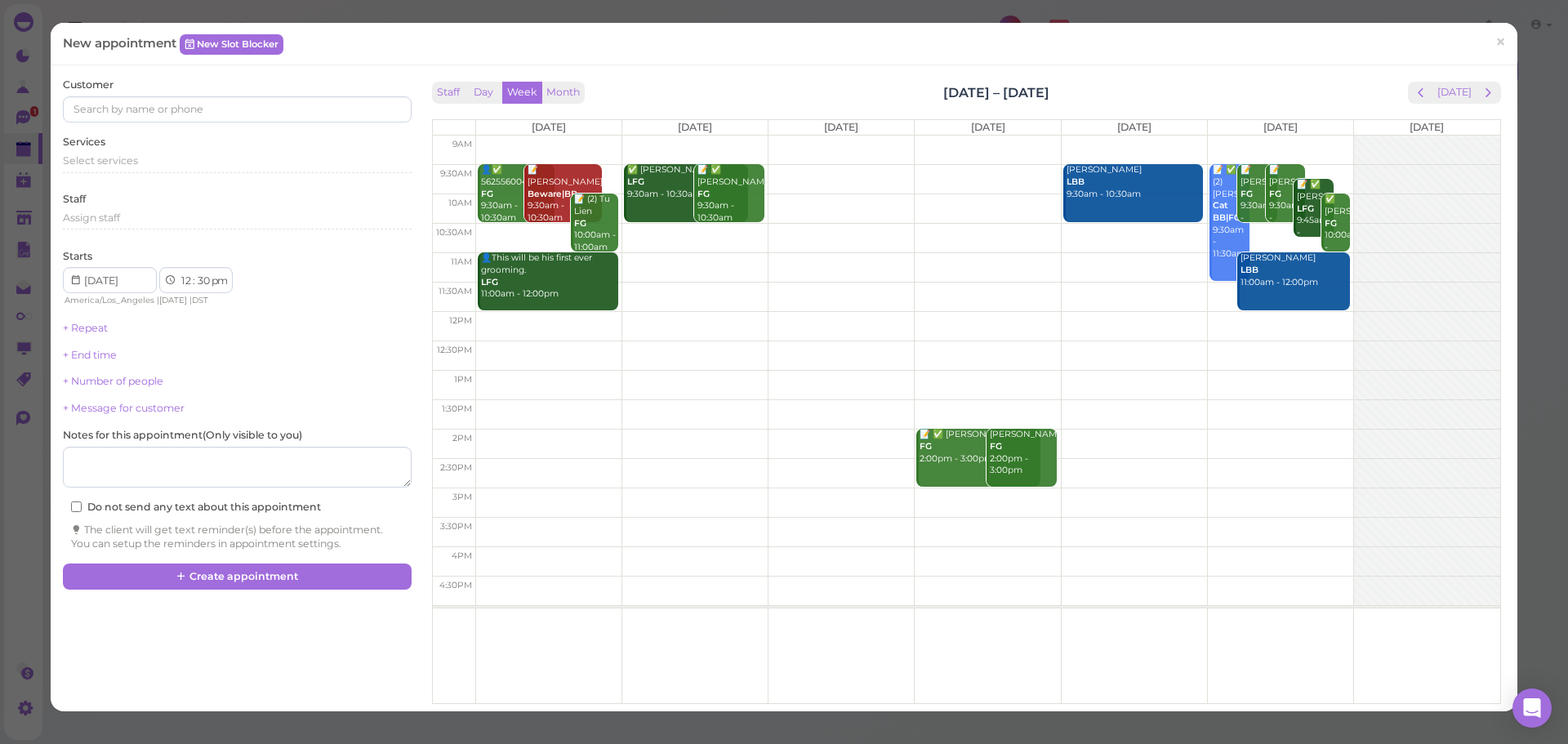
click at [1267, 316] on td at bounding box center [987, 326] width 1024 height 29
type input "[DATE]"
select select "00"
click at [220, 158] on div "Select services" at bounding box center [237, 161] width 348 height 15
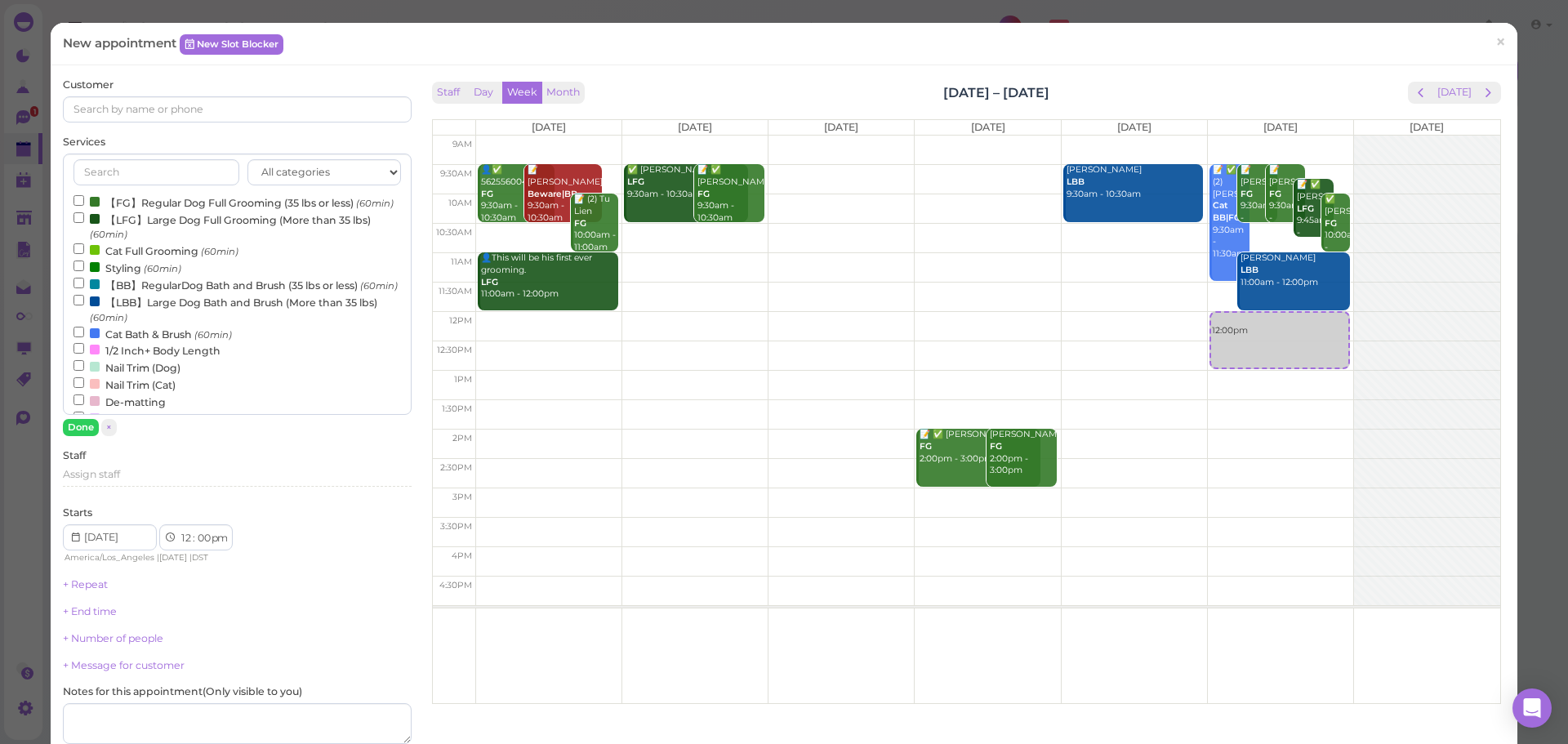
click at [153, 201] on label "【FG】Regular Dog Full Grooming (35 lbs or less) (60min)" at bounding box center [233, 202] width 320 height 17
click at [84, 201] on input "【FG】Regular Dog Full Grooming (35 lbs or less) (60min)" at bounding box center [79, 201] width 11 height 11
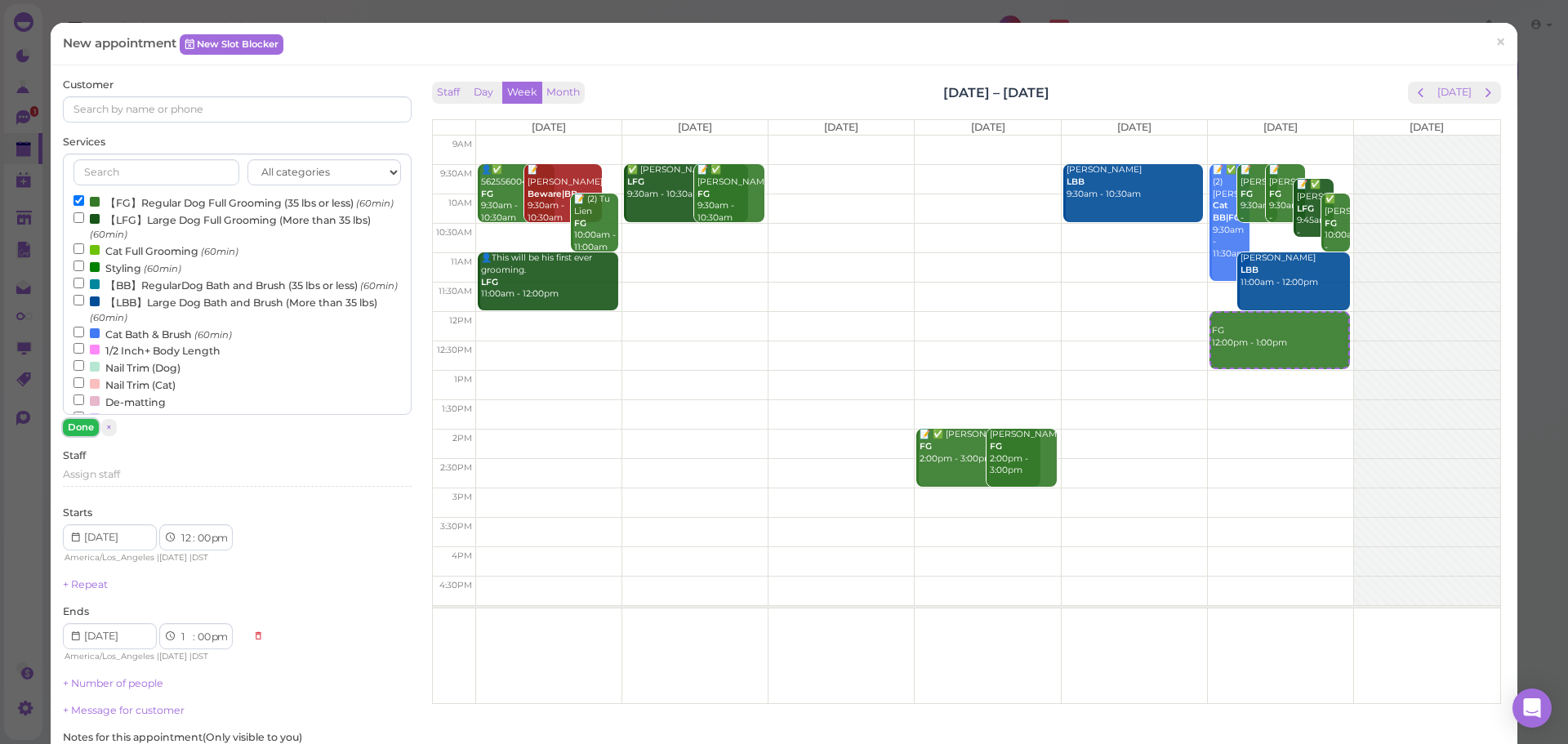
click at [81, 432] on button "Done" at bounding box center [81, 428] width 36 height 17
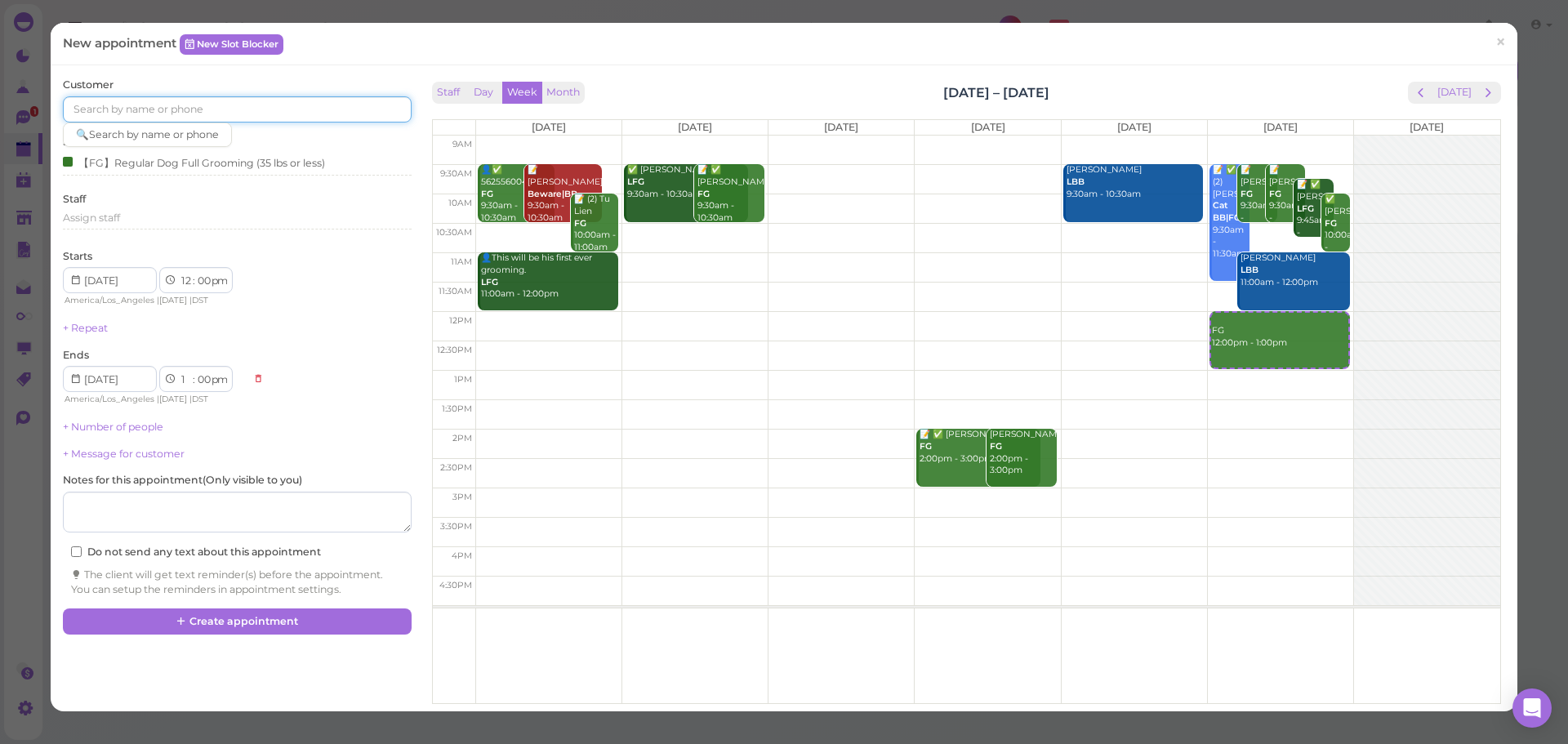
click at [182, 111] on input at bounding box center [237, 109] width 348 height 26
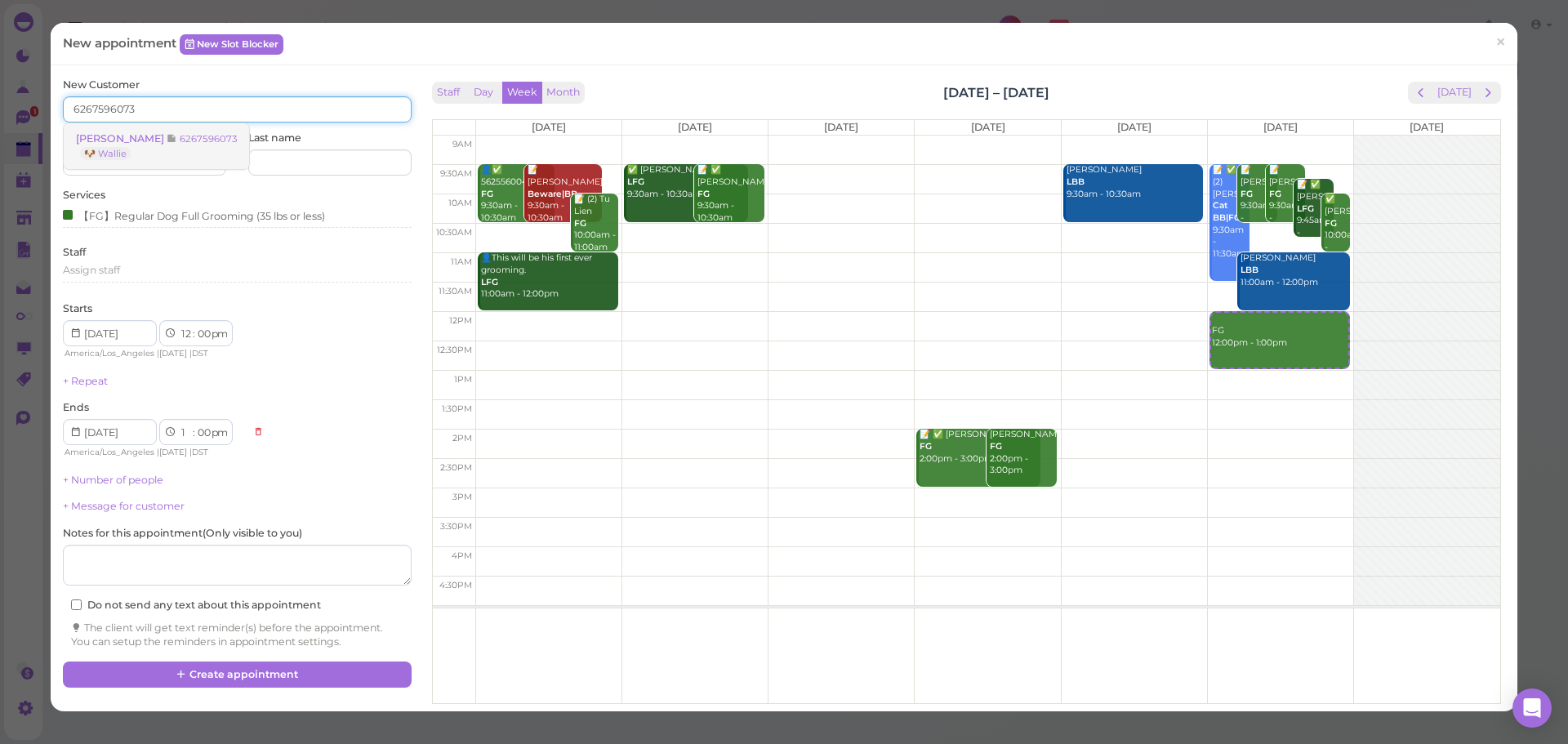
type input "6267596073"
click at [200, 138] on small "6267596073" at bounding box center [208, 139] width 57 height 11
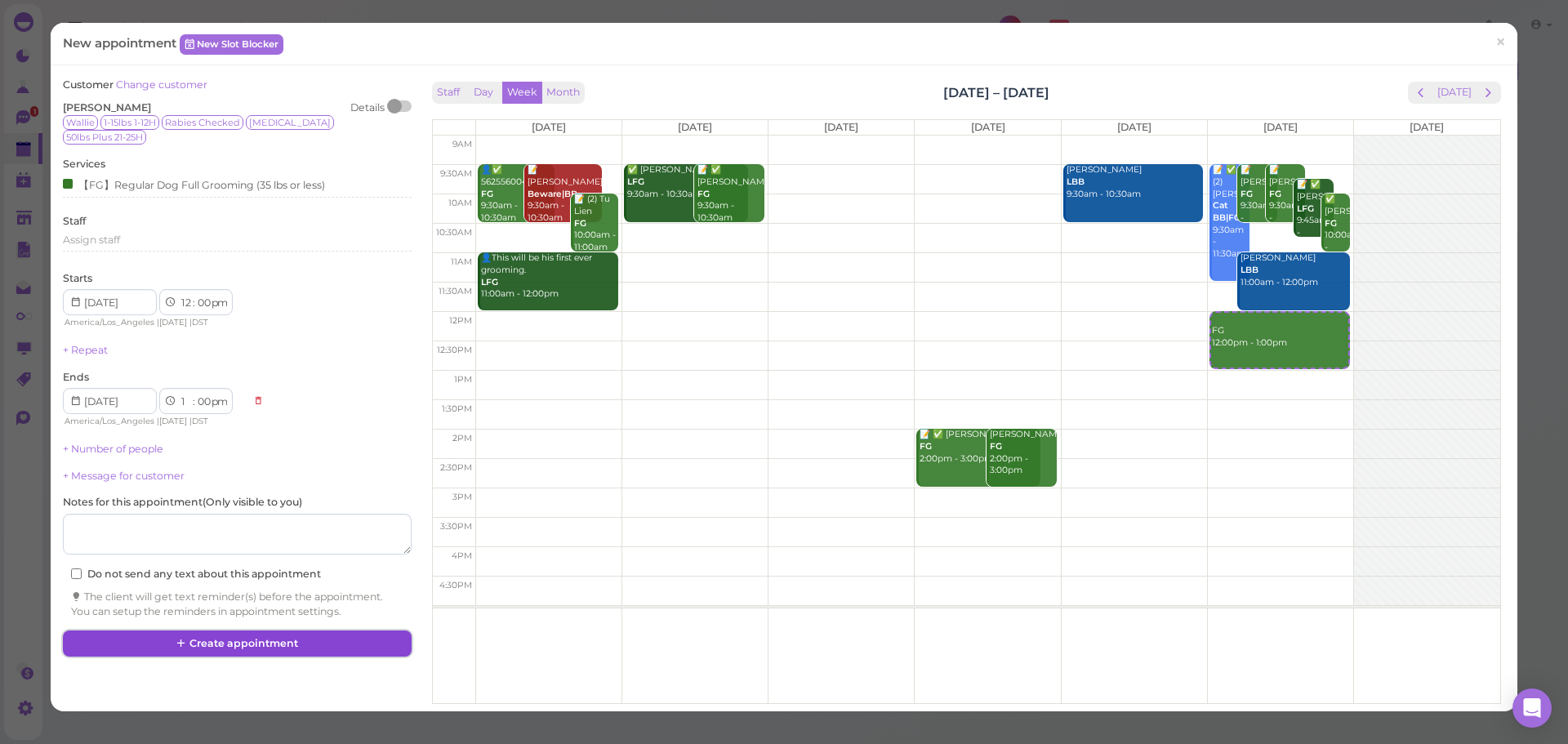
click at [345, 630] on button "Create appointment" at bounding box center [237, 643] width 348 height 26
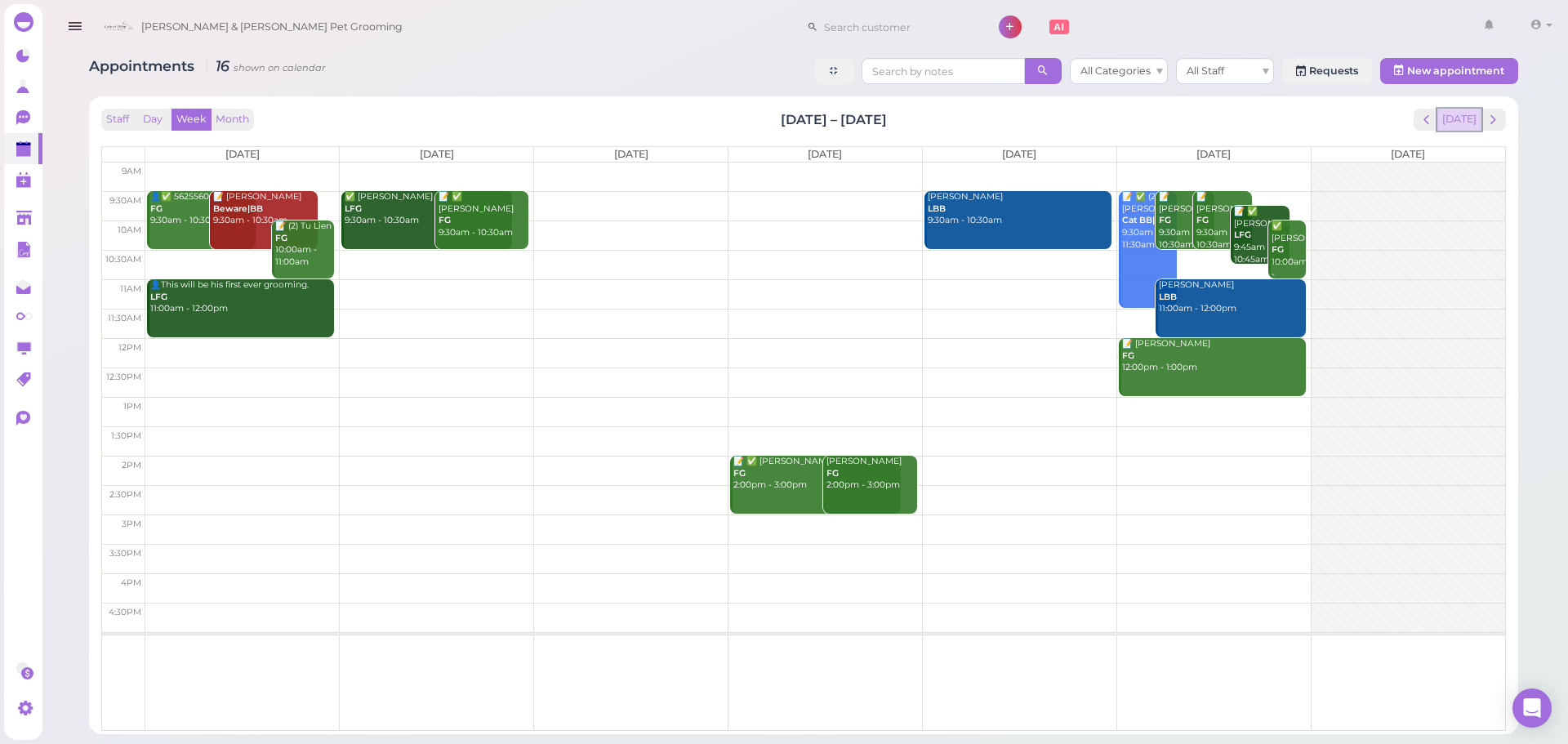
click at [1456, 122] on button "[DATE]" at bounding box center [1459, 119] width 44 height 22
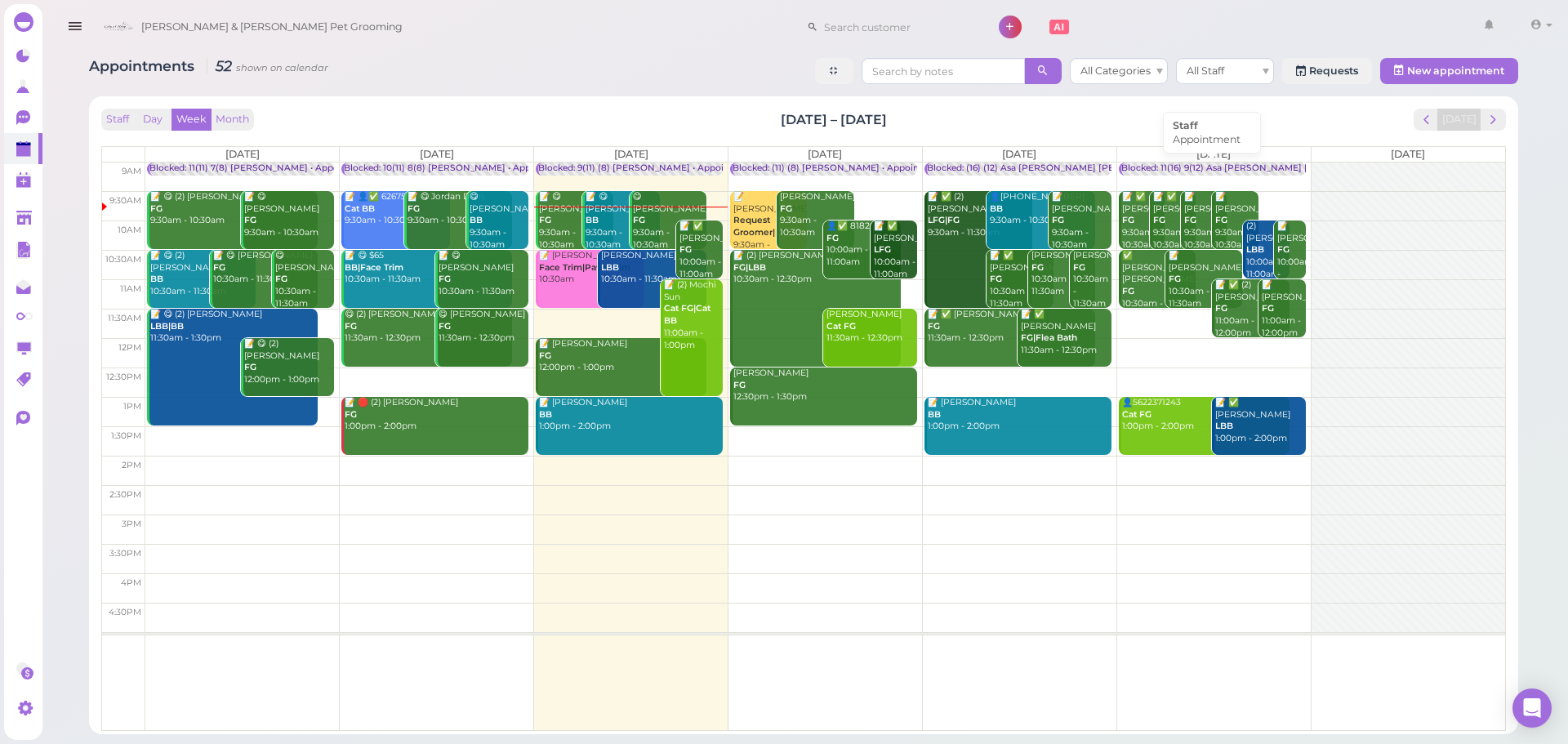
click at [1218, 173] on div "Blocked: 11(16) 9(12) Asa [PERSON_NAME] [PERSON_NAME] • Appointment" at bounding box center [1284, 168] width 326 height 12
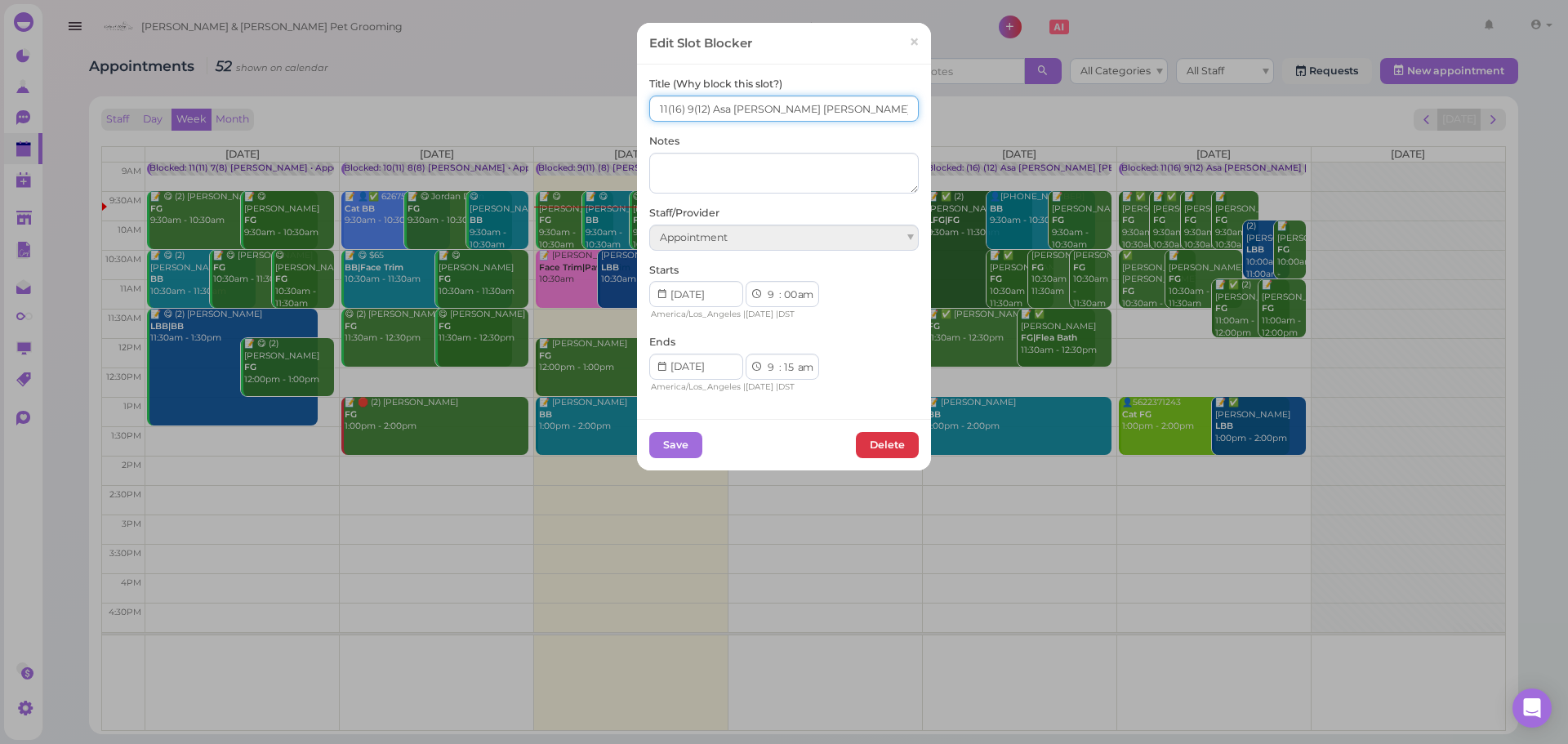
click at [687, 109] on input "11(16) 9(12) Asa [PERSON_NAME] [PERSON_NAME]" at bounding box center [784, 108] width 270 height 26
type input "14(16) 11(12) Asa [PERSON_NAME] [PERSON_NAME]"
click at [659, 457] on button "Save" at bounding box center [676, 445] width 53 height 26
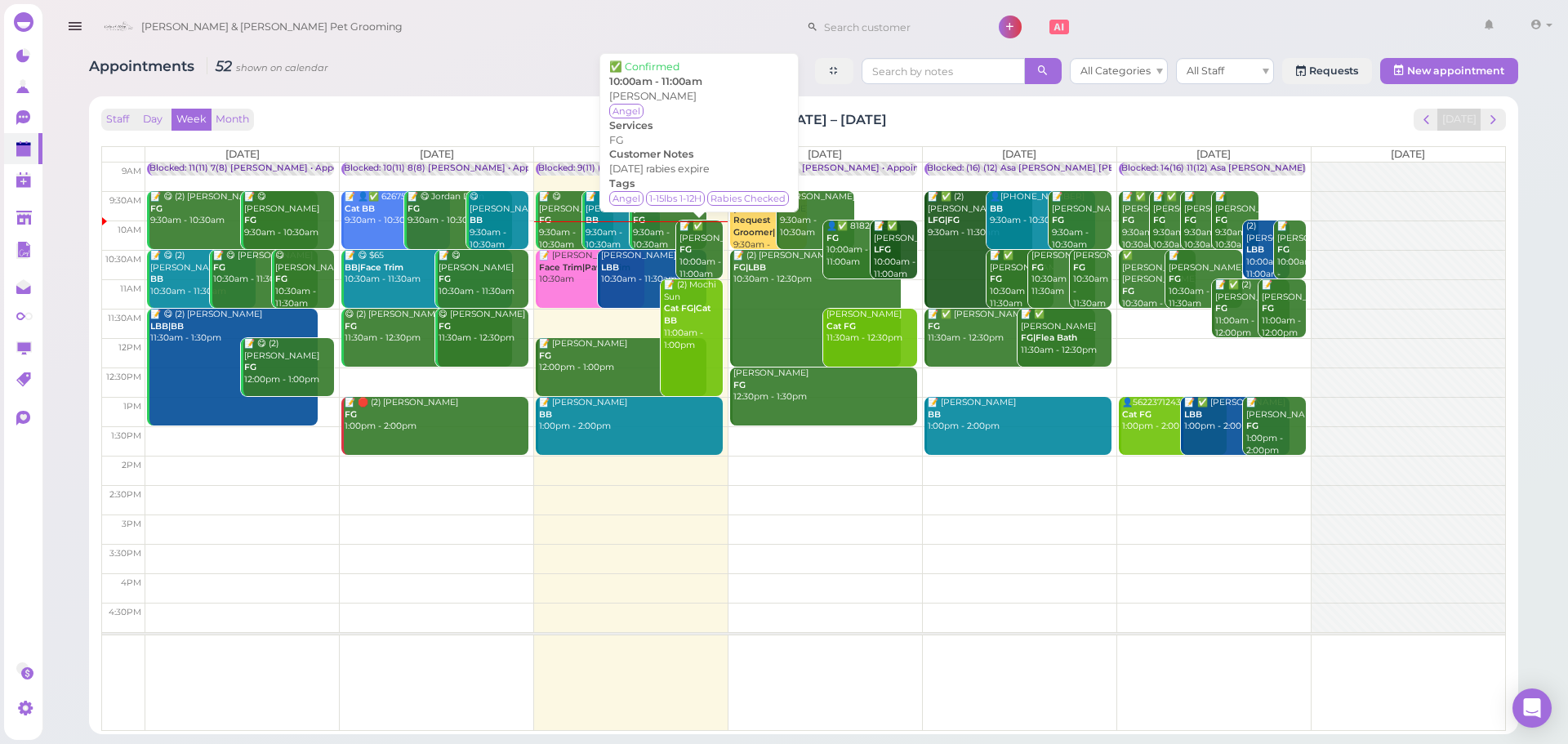
click at [706, 250] on div "📝 ✅ [PERSON_NAME] FG 10:00am - 11:00am" at bounding box center [701, 250] width 44 height 60
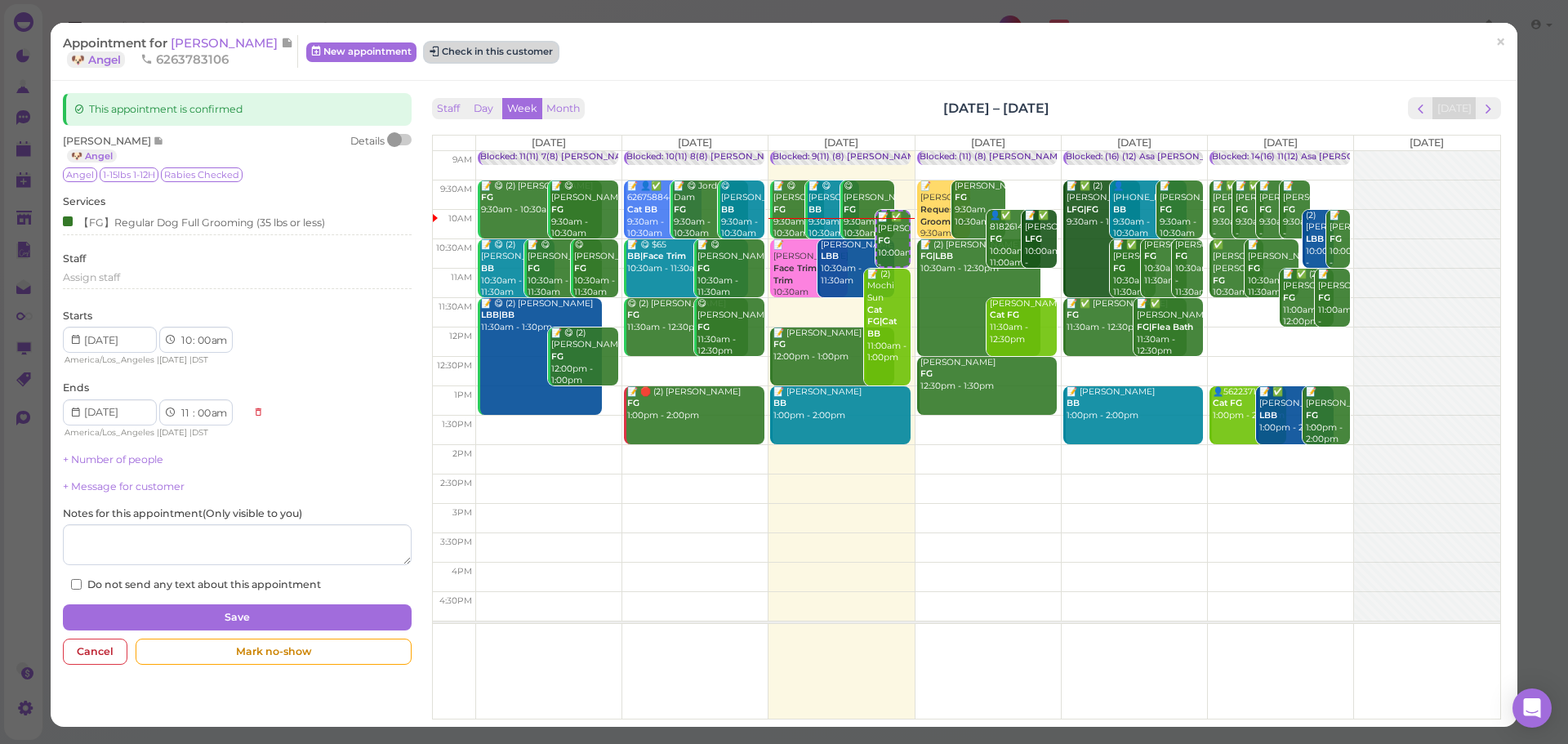
click at [486, 49] on button "Check in this customer" at bounding box center [491, 51] width 133 height 19
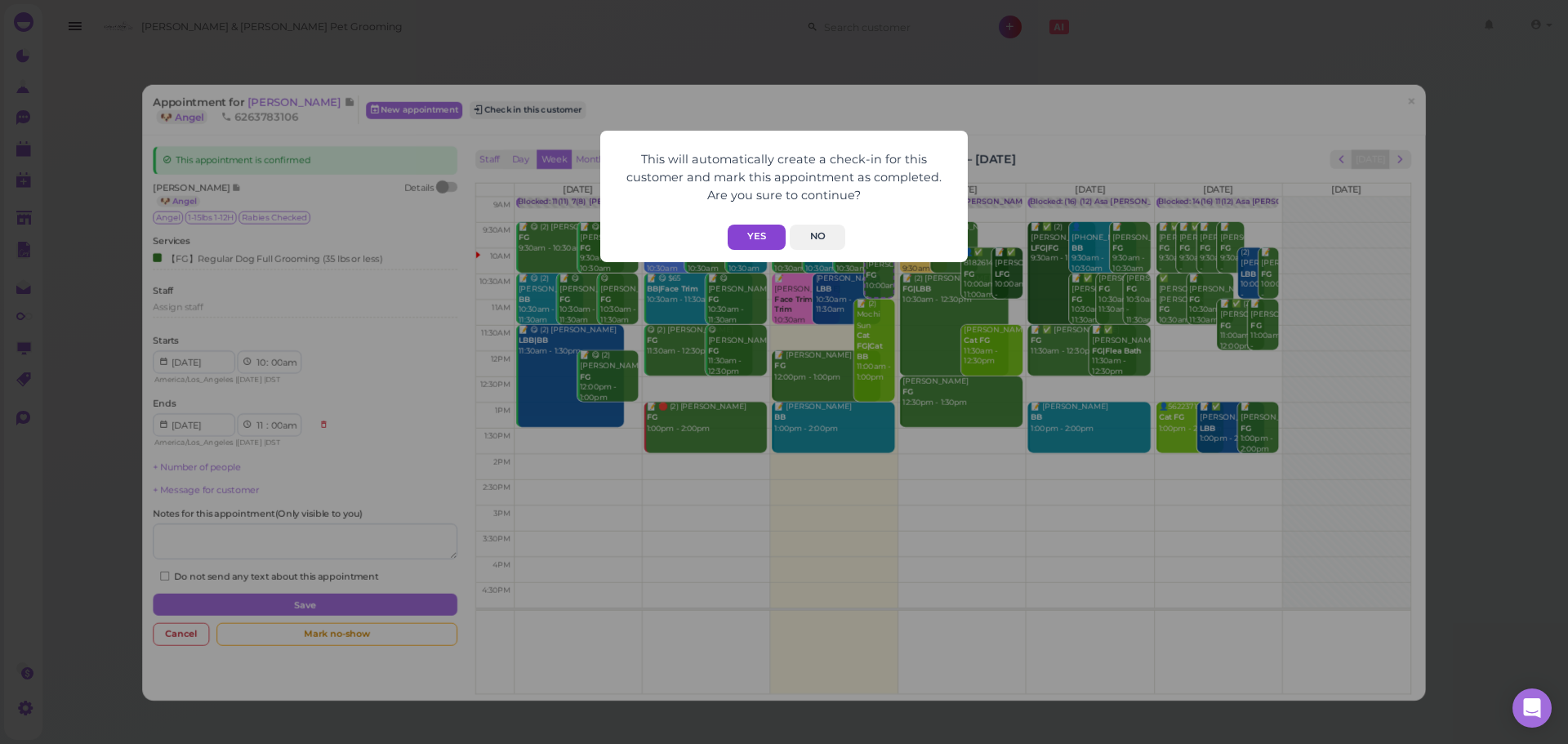
click at [745, 232] on button "Yes" at bounding box center [756, 238] width 58 height 26
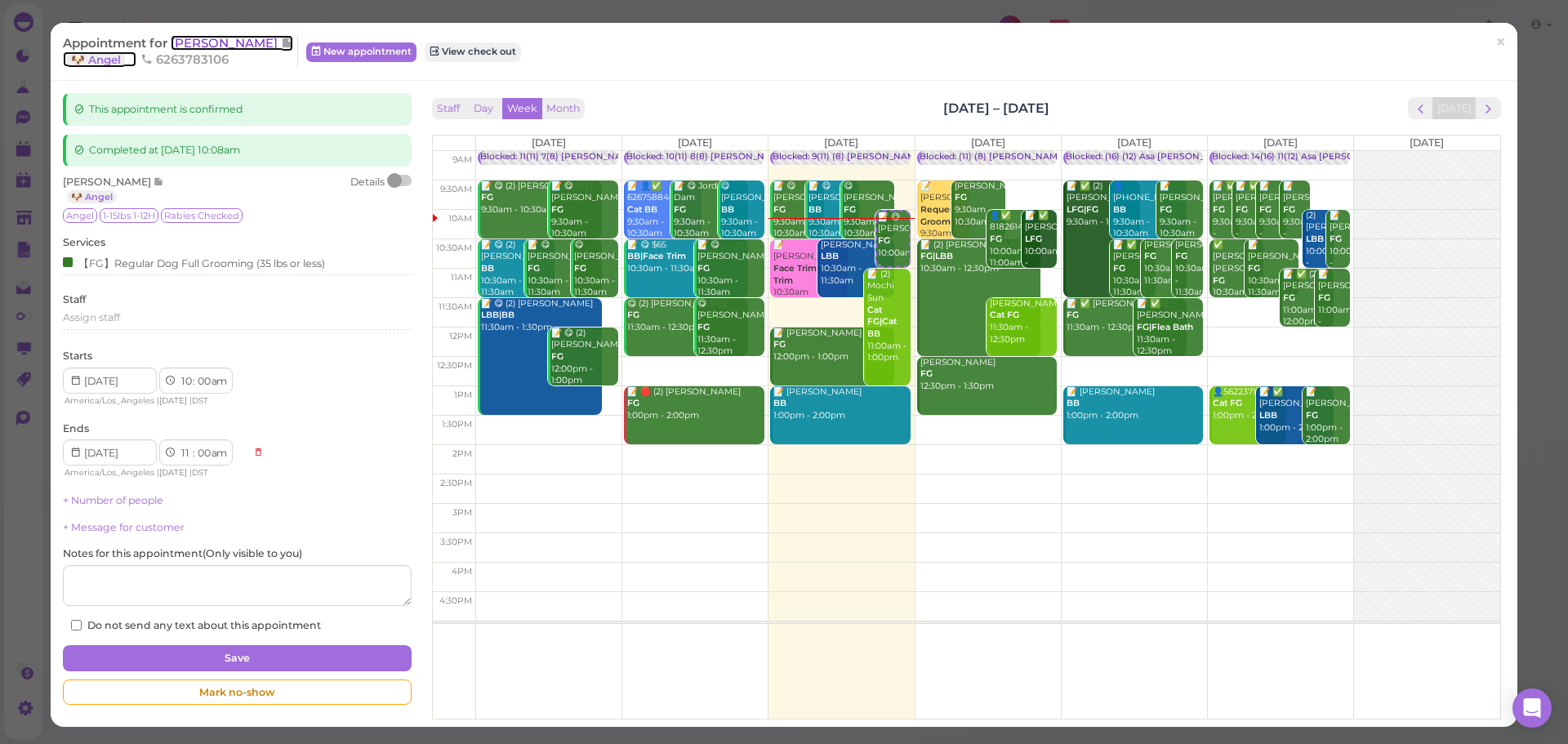
click at [195, 41] on span "[PERSON_NAME]" at bounding box center [226, 42] width 110 height 16
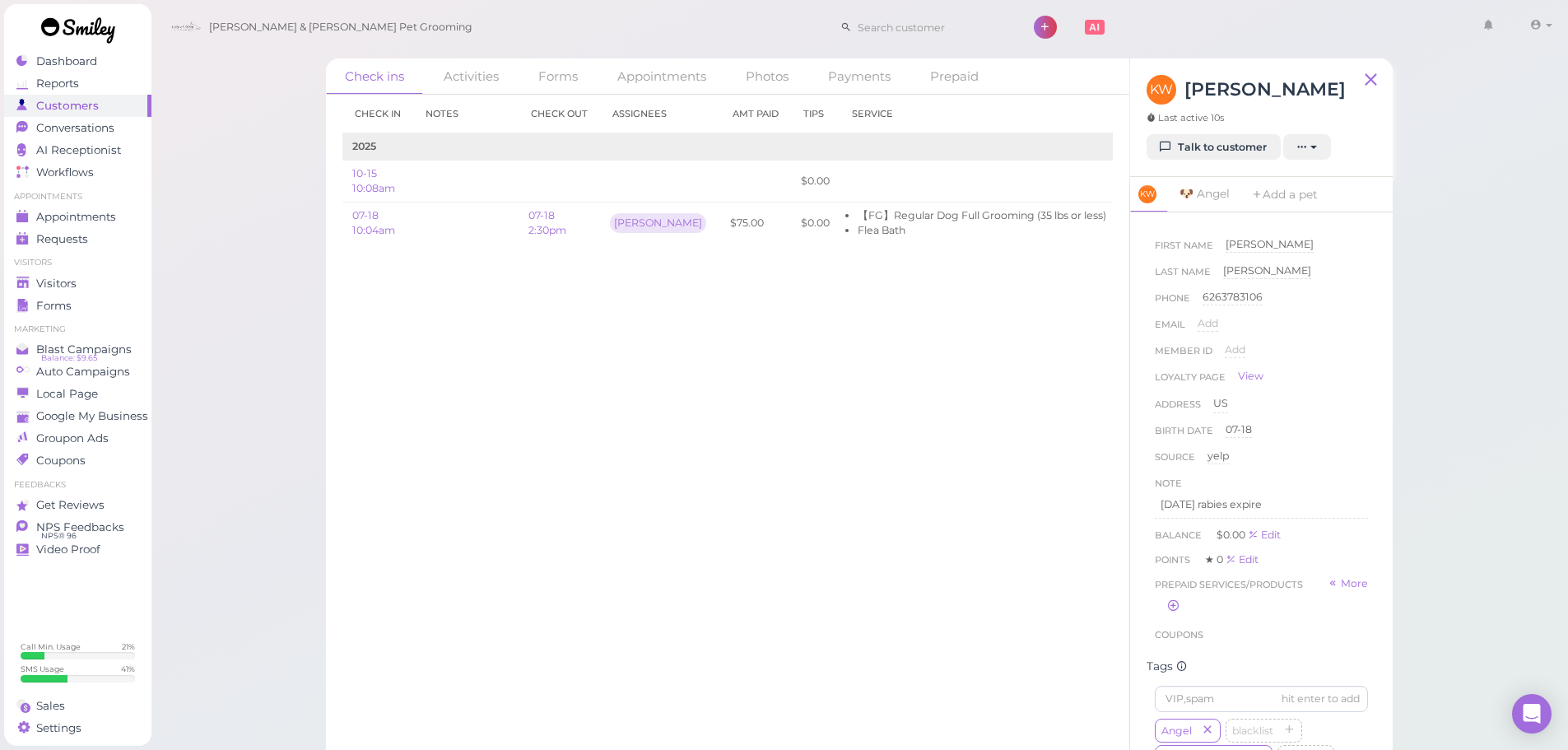
click at [912, 586] on div "Check in Notes Check out Assignees Amt Paid Tips Service 2025 10-15 10:08am $0.…" at bounding box center [728, 422] width 803 height 656
click at [716, 516] on div "Check in Notes Check out Assignees Amt Paid Tips Service 2025 10-15 10:08am $0.…" at bounding box center [728, 422] width 803 height 656
click at [705, 523] on div "Check in Notes Check out Assignees Amt Paid Tips Service 2025 10-15 10:08am $0.…" at bounding box center [728, 422] width 803 height 656
click at [99, 215] on span "Appointments" at bounding box center [76, 216] width 80 height 14
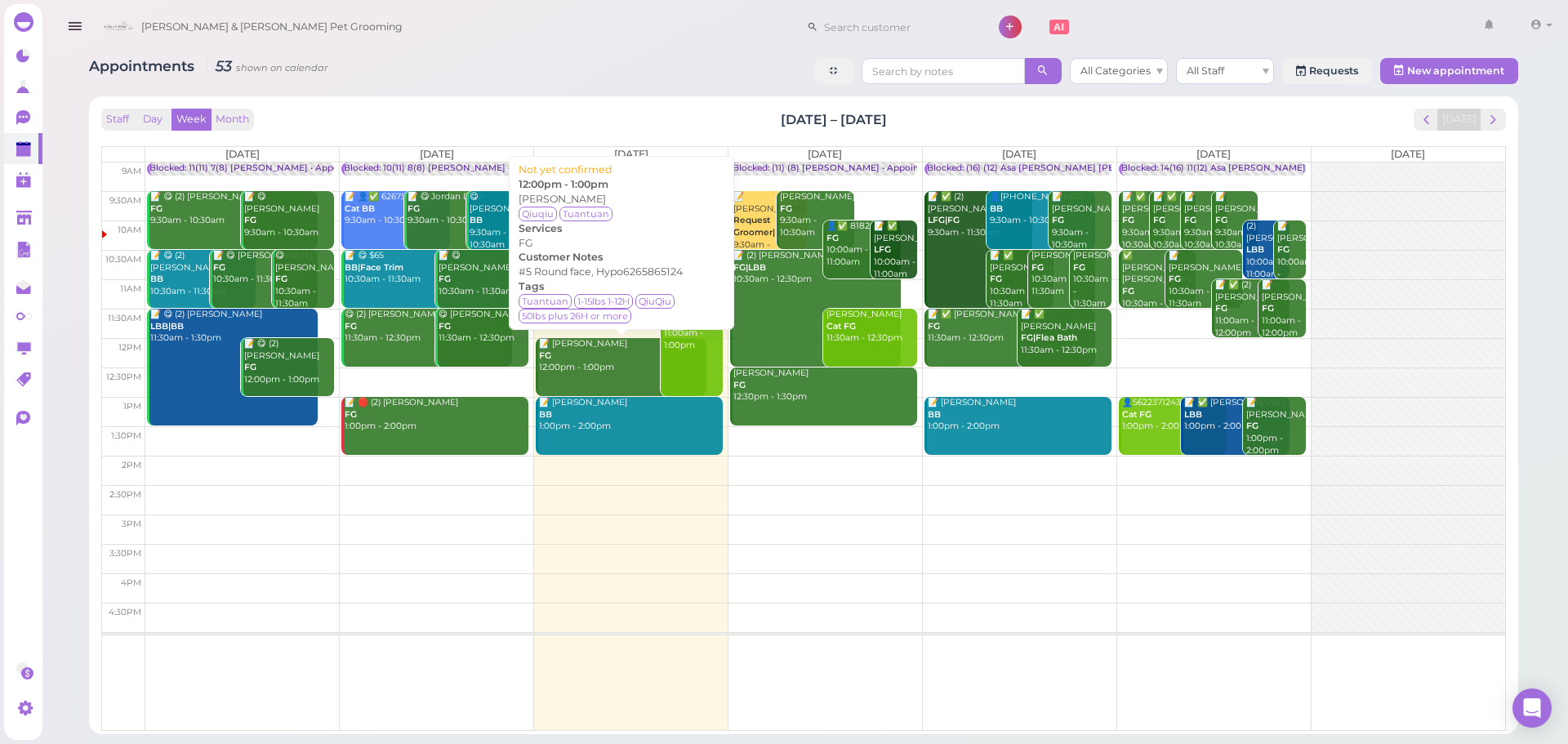
click at [630, 351] on div "📝 [PERSON_NAME] FG 12:00pm - 1:00pm" at bounding box center [622, 356] width 168 height 36
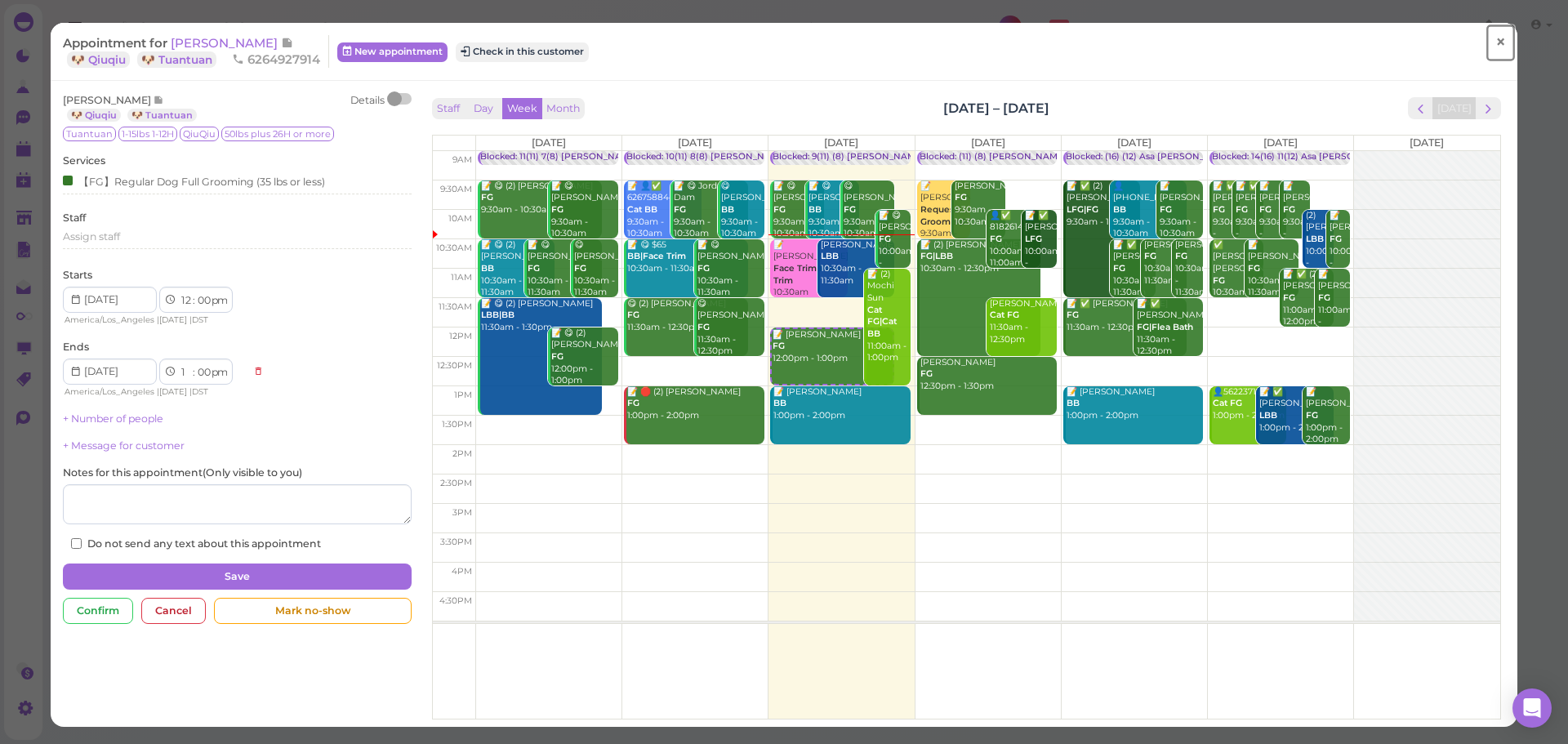
click at [1496, 41] on link "×" at bounding box center [1500, 43] width 30 height 39
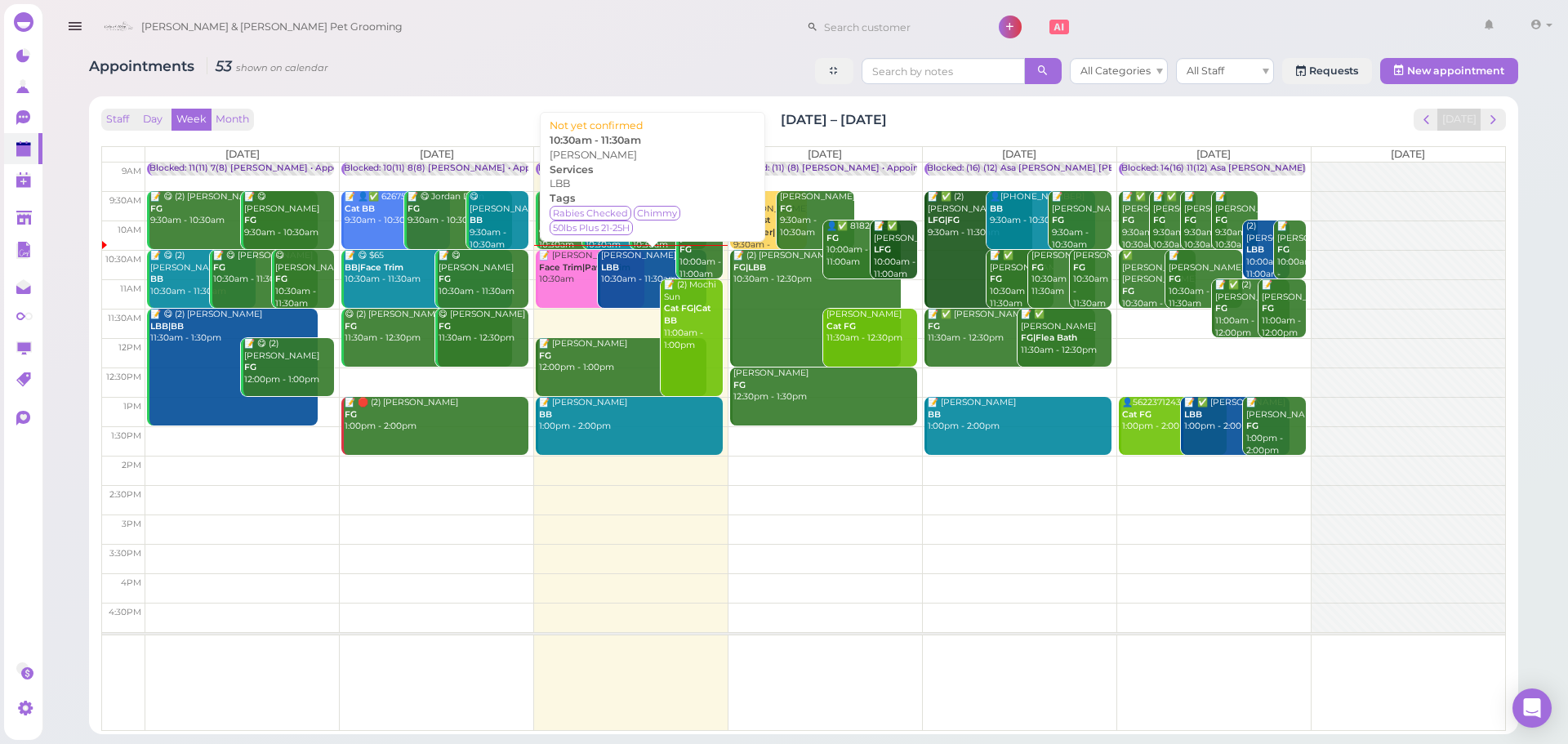
click at [645, 280] on div "[PERSON_NAME] LBB 10:30am - 11:30am" at bounding box center [653, 267] width 106 height 36
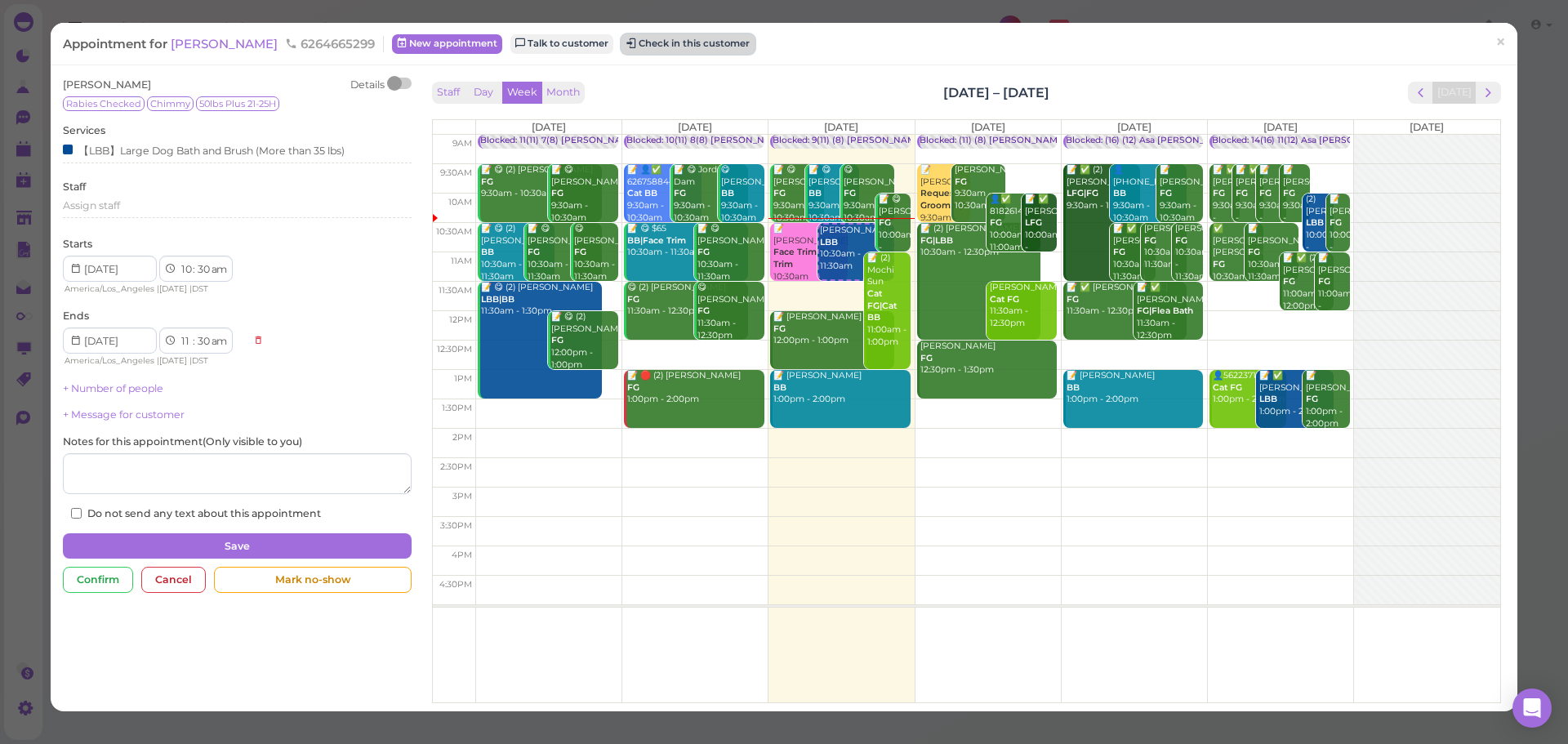
click at [697, 44] on button "Check in this customer" at bounding box center [688, 43] width 133 height 19
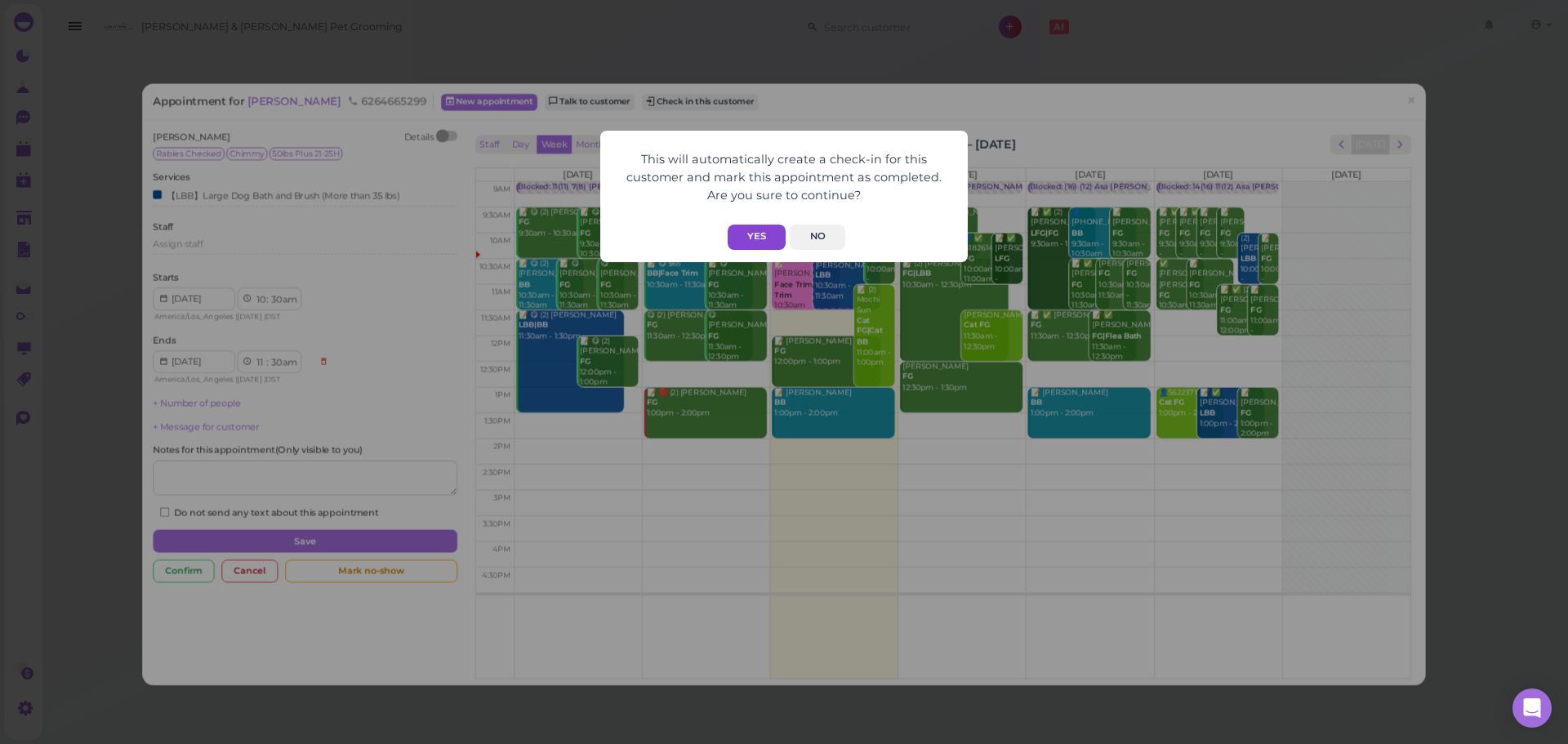
click at [771, 232] on button "Yes" at bounding box center [756, 238] width 58 height 26
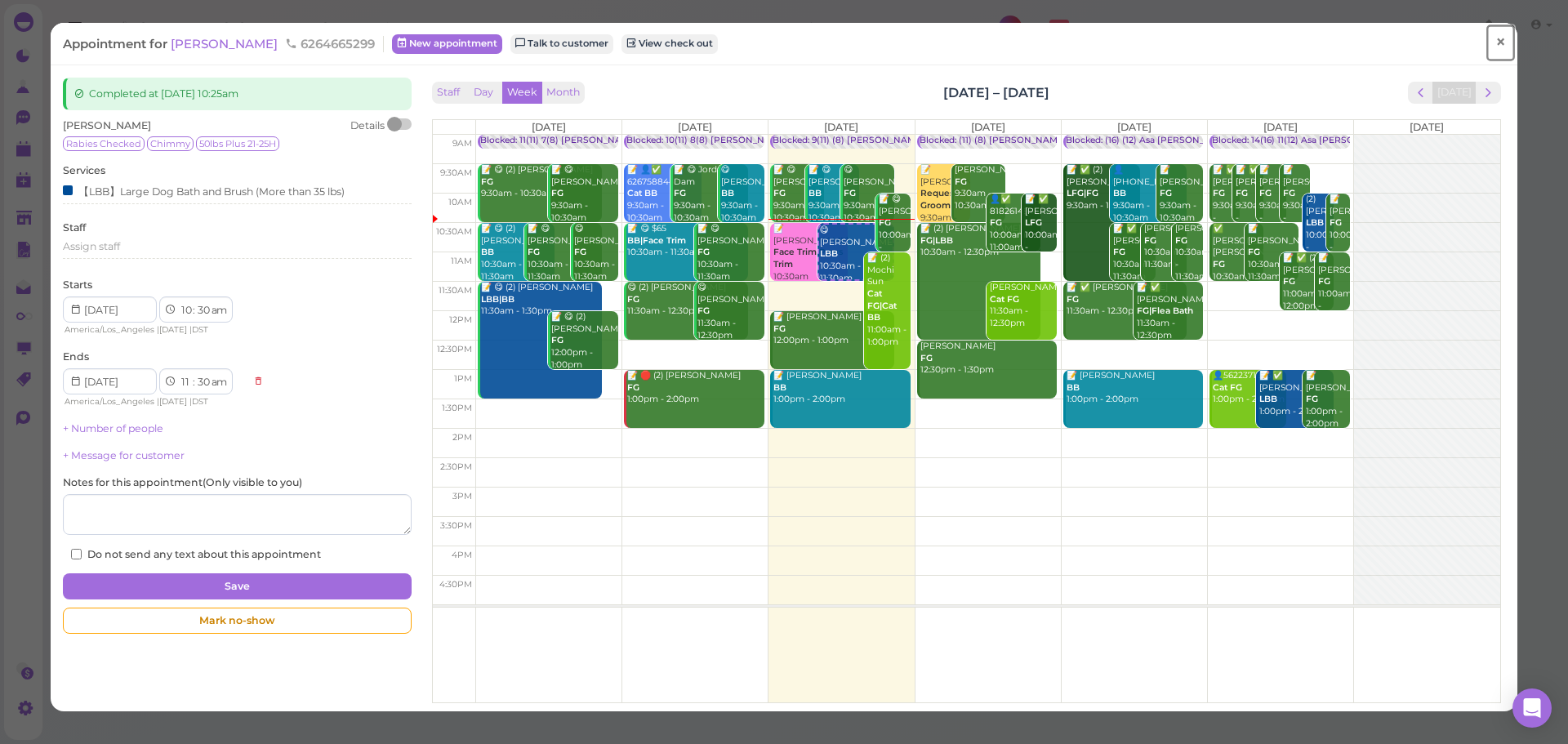
click at [1495, 34] on span "×" at bounding box center [1500, 42] width 11 height 23
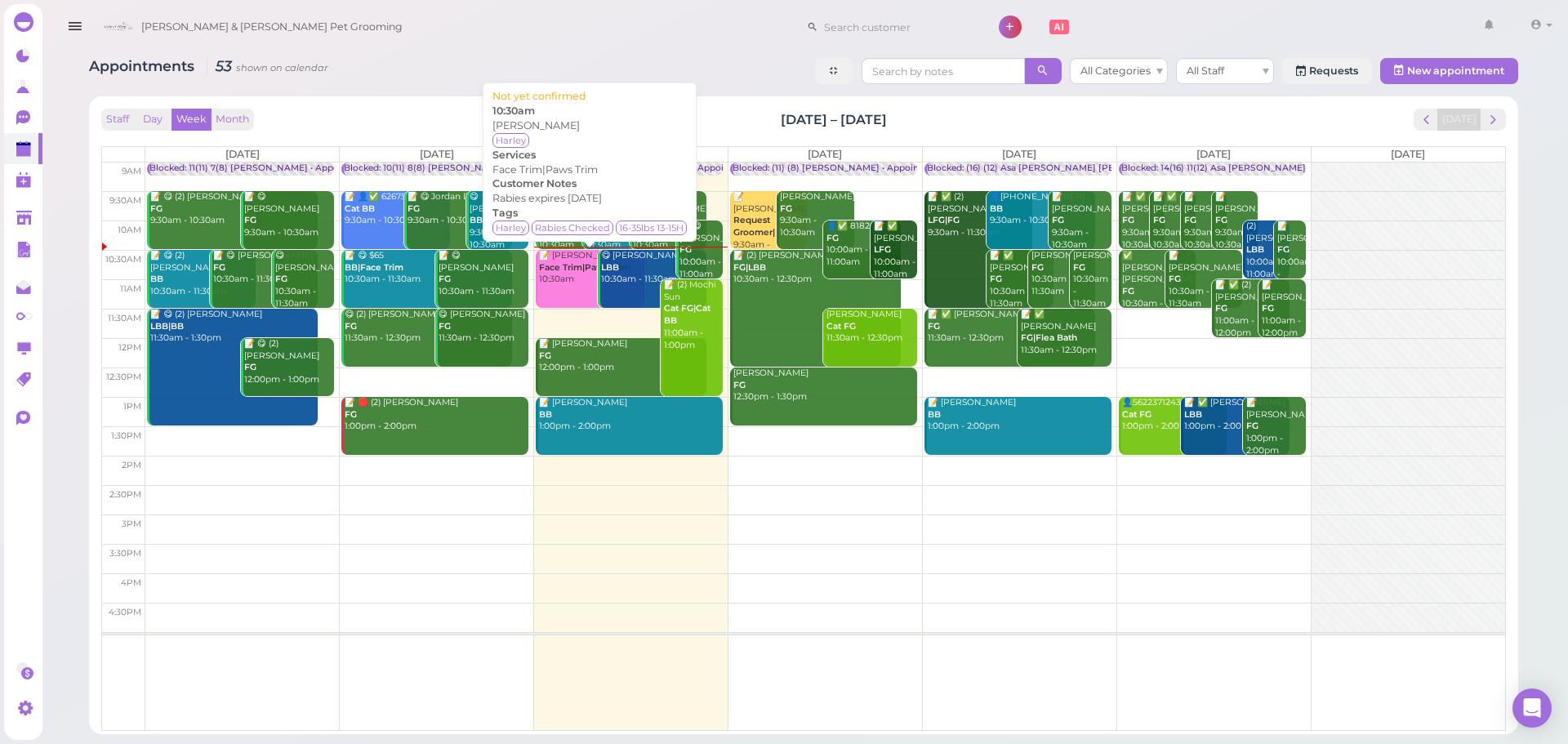
click at [562, 286] on div "📝 [PERSON_NAME] Face Trim|Paws Trim 10:30am" at bounding box center [591, 267] width 106 height 36
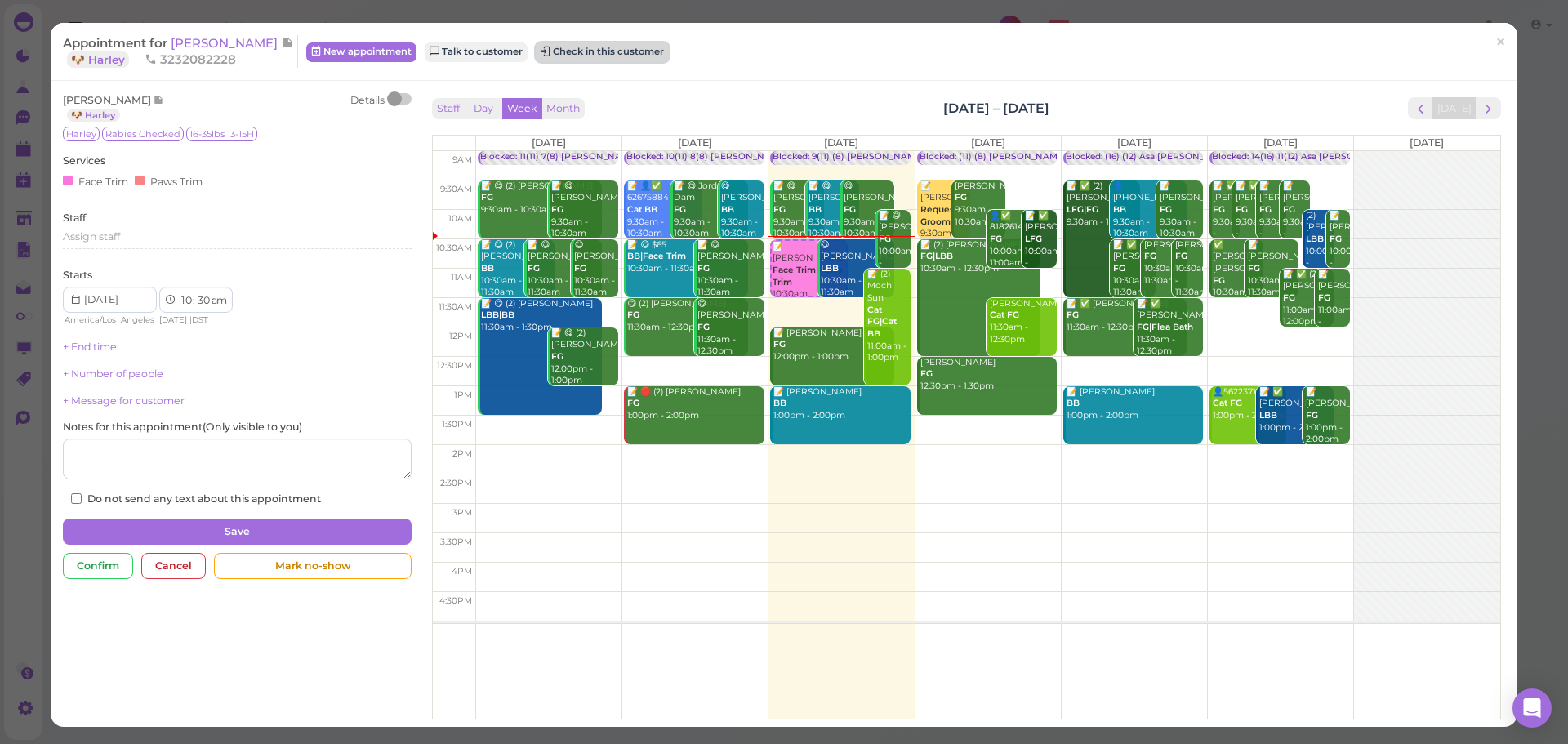
click at [641, 59] on button "Check in this customer" at bounding box center [602, 51] width 133 height 19
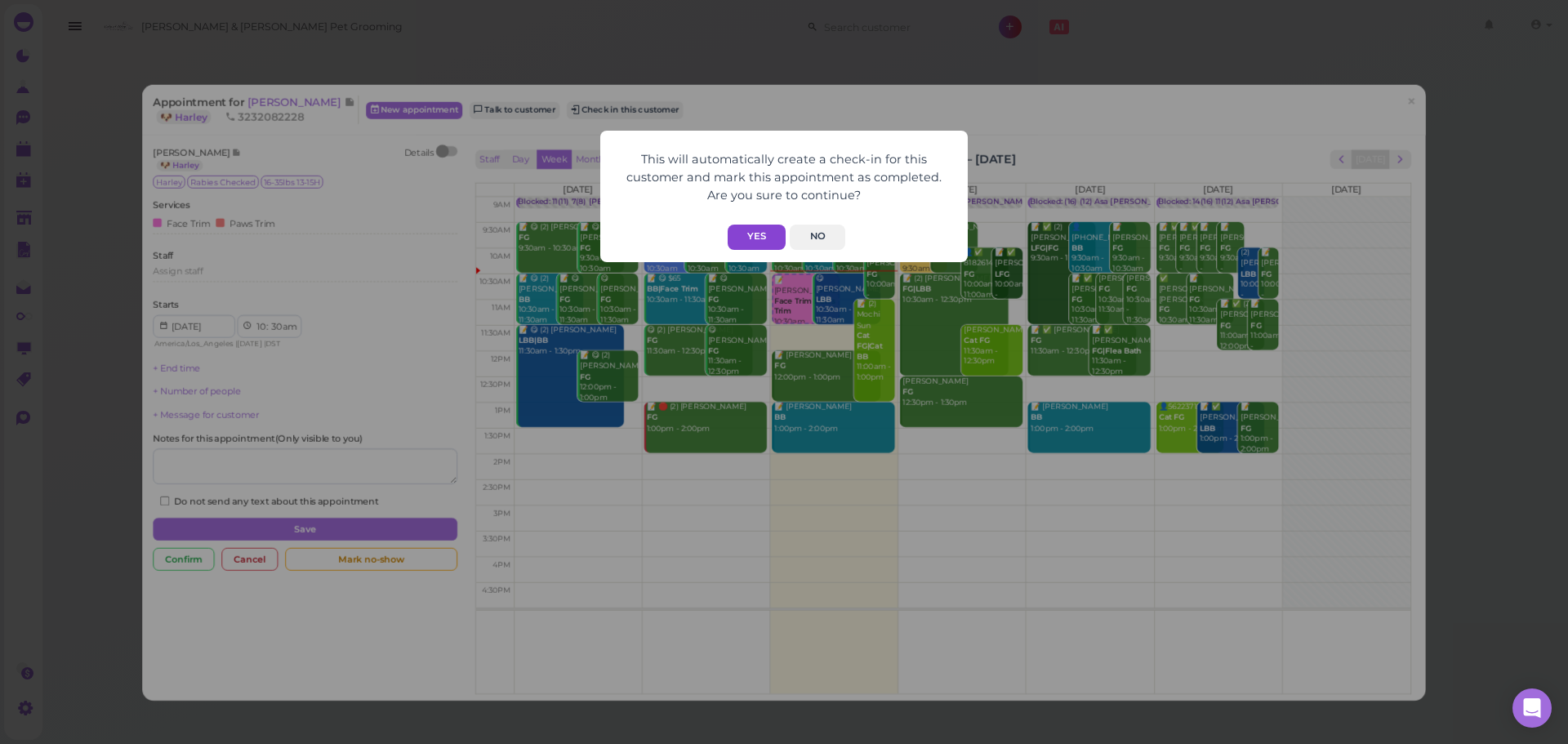
click at [749, 249] on button "Yes" at bounding box center [756, 238] width 58 height 26
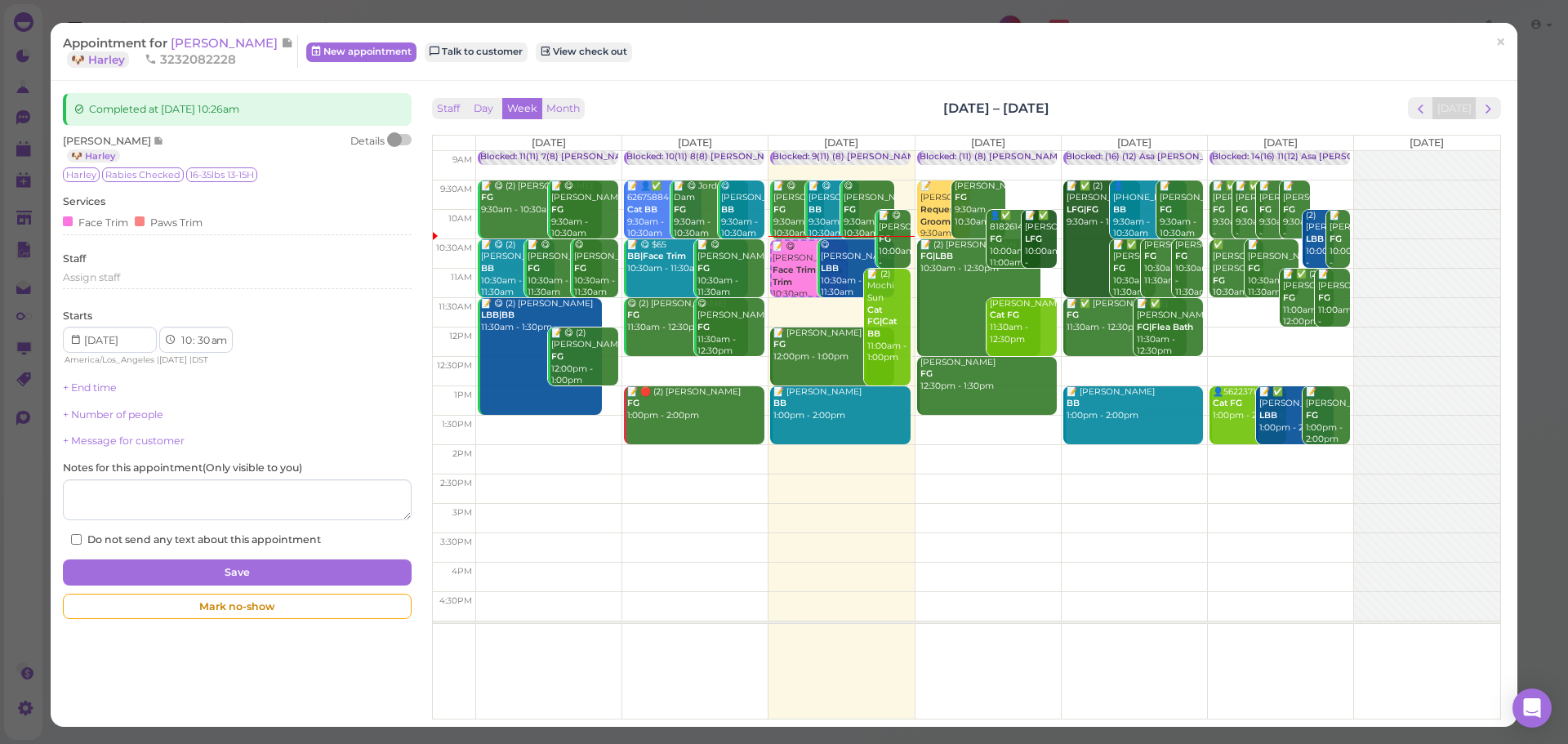
click at [886, 110] on div "Staff Day Week Month [DATE] – [DATE] [DATE]" at bounding box center [966, 108] width 1069 height 22
click at [1048, 101] on div "Staff Day Week Month [DATE] – [DATE] [DATE]" at bounding box center [966, 108] width 1069 height 22
click at [1495, 44] on span "×" at bounding box center [1500, 42] width 11 height 23
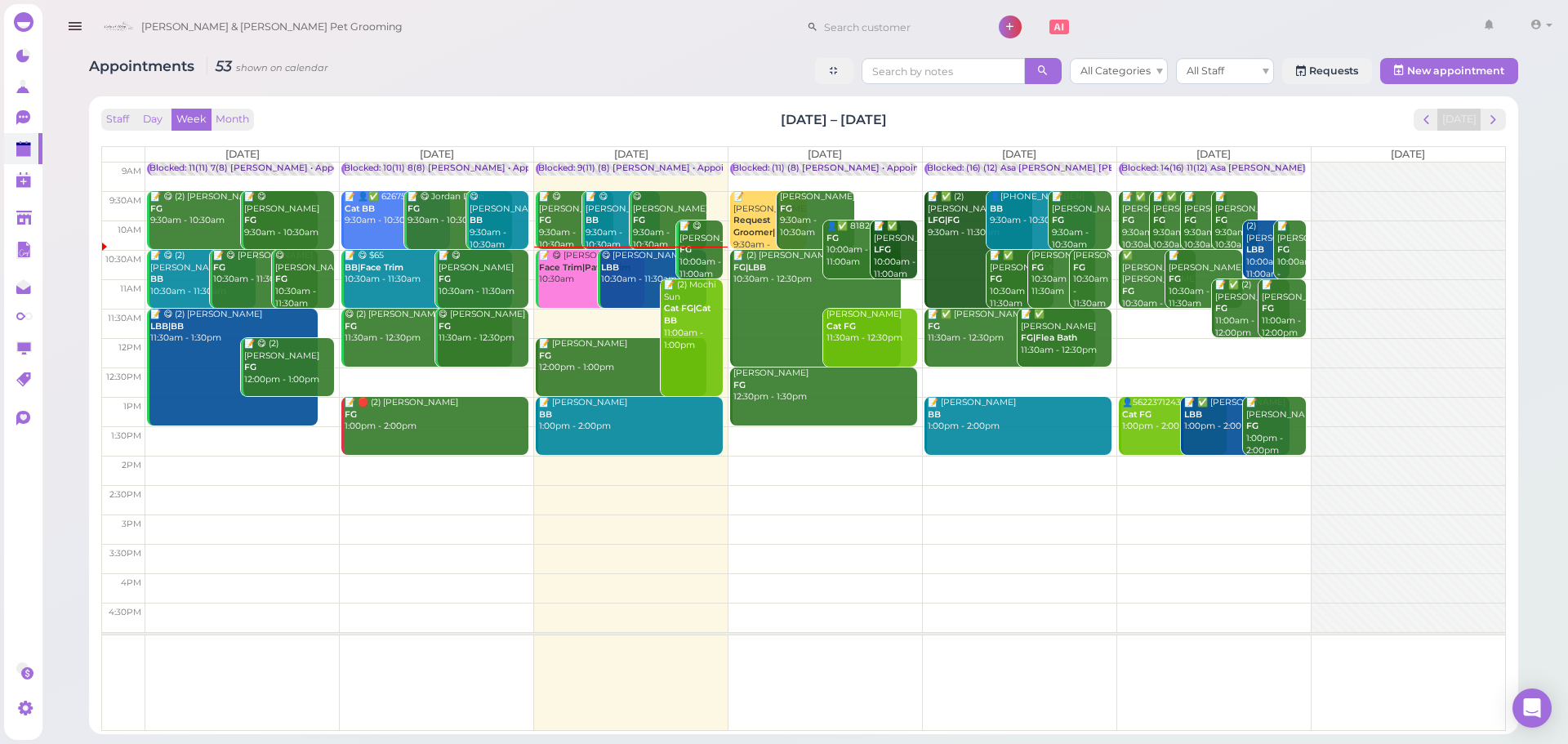
click at [950, 135] on div "Staff Day Week Month [DATE] – [DATE] [DATE] [DATE] [DATE] [DATE] [DATE] [DATE] …" at bounding box center [803, 419] width 1405 height 622
click at [776, 119] on div "Staff Day Week Month [DATE] – [DATE] [DATE]" at bounding box center [803, 119] width 1405 height 22
click at [898, 120] on div "Staff Day Week Month [DATE] – [DATE] [DATE]" at bounding box center [803, 119] width 1405 height 22
click at [783, 120] on h2 "[DATE] – [DATE]" at bounding box center [834, 119] width 106 height 18
click at [922, 124] on div "Staff Day Week Month [DATE] – [DATE] [DATE]" at bounding box center [803, 119] width 1405 height 22
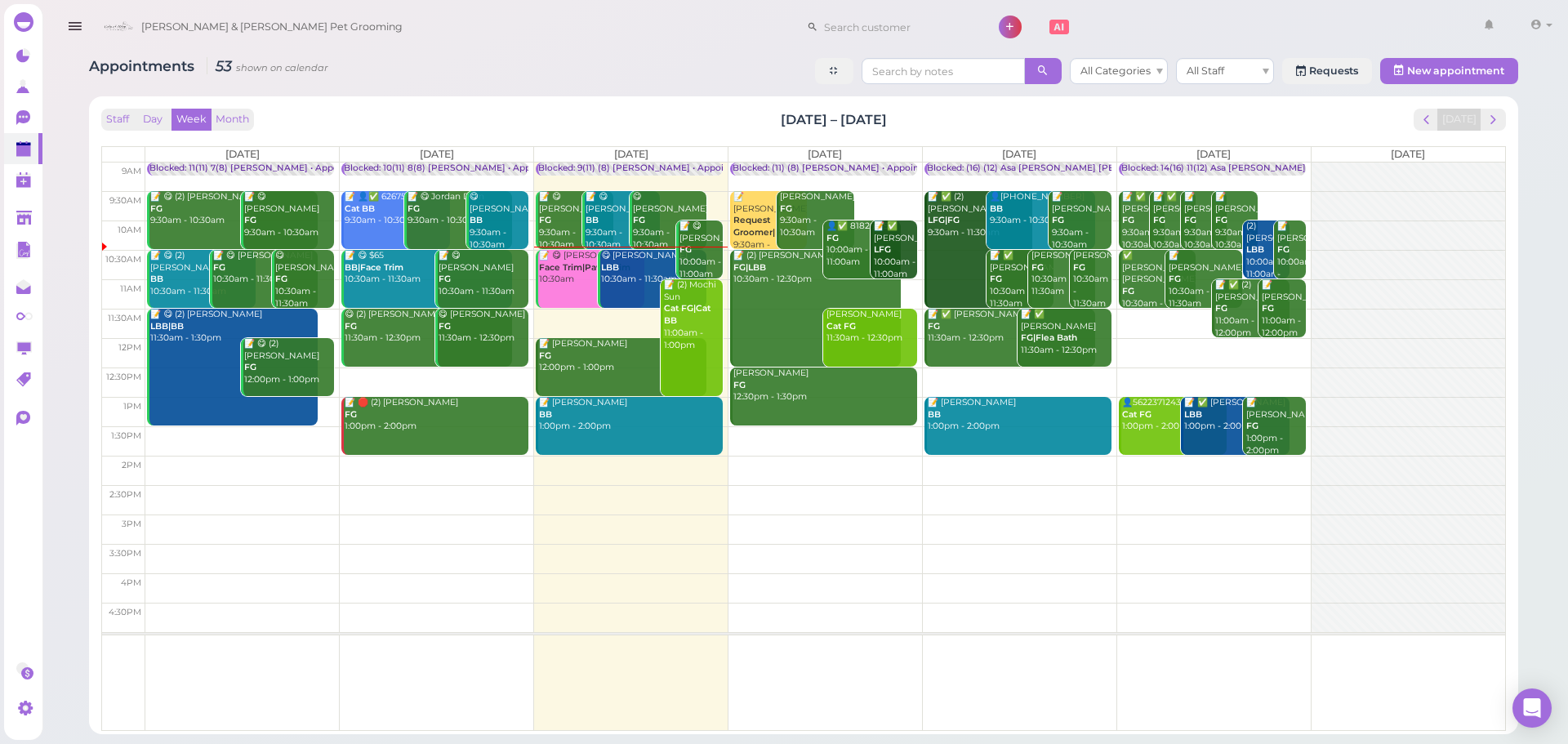
click at [763, 128] on div "Staff Day Week Month [DATE] – [DATE] [DATE]" at bounding box center [803, 119] width 1405 height 22
click at [923, 116] on div "Staff Day Week Month [DATE] – [DATE] [DATE]" at bounding box center [803, 119] width 1405 height 22
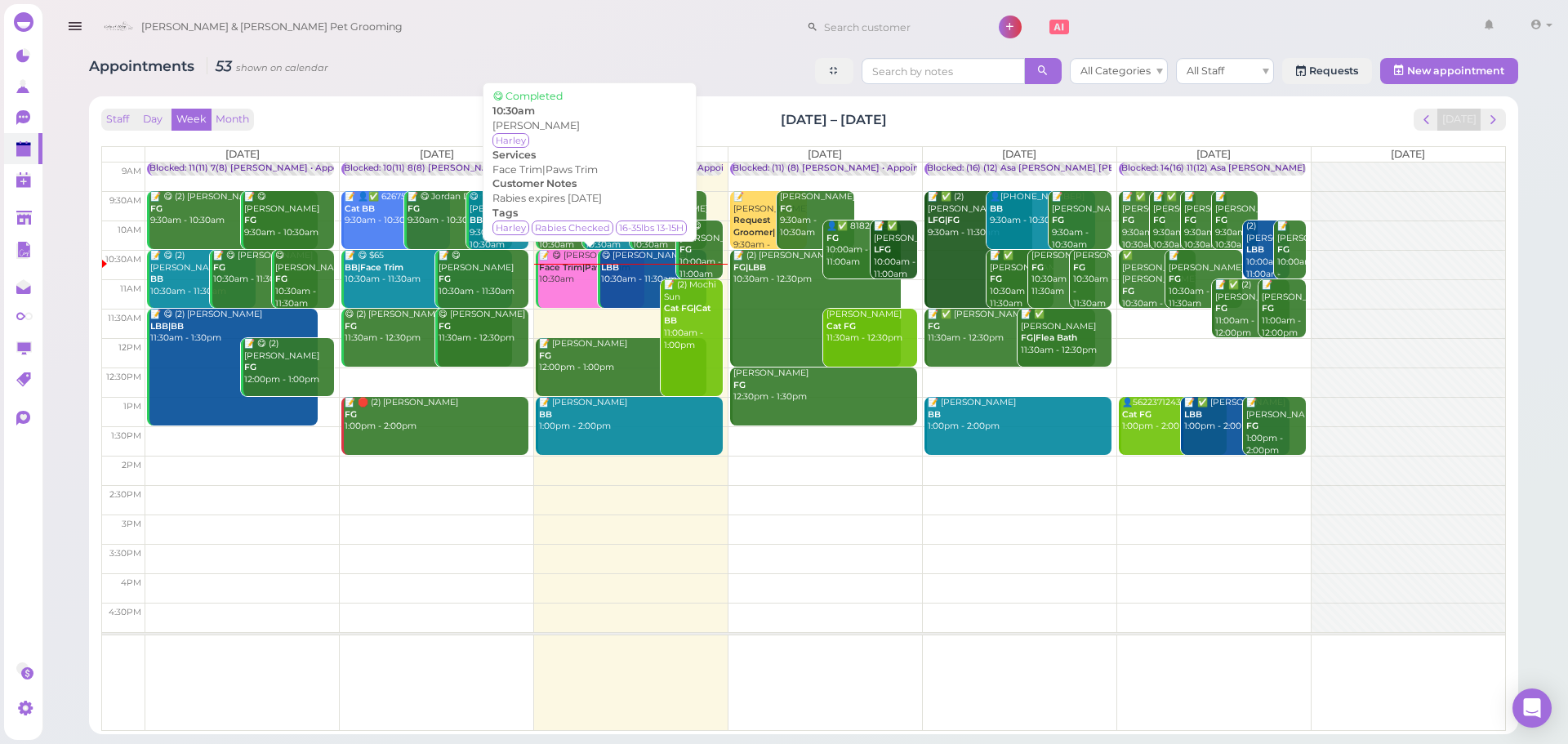
click at [563, 272] on b "Face Trim|Paws Trim" at bounding box center [585, 268] width 92 height 11
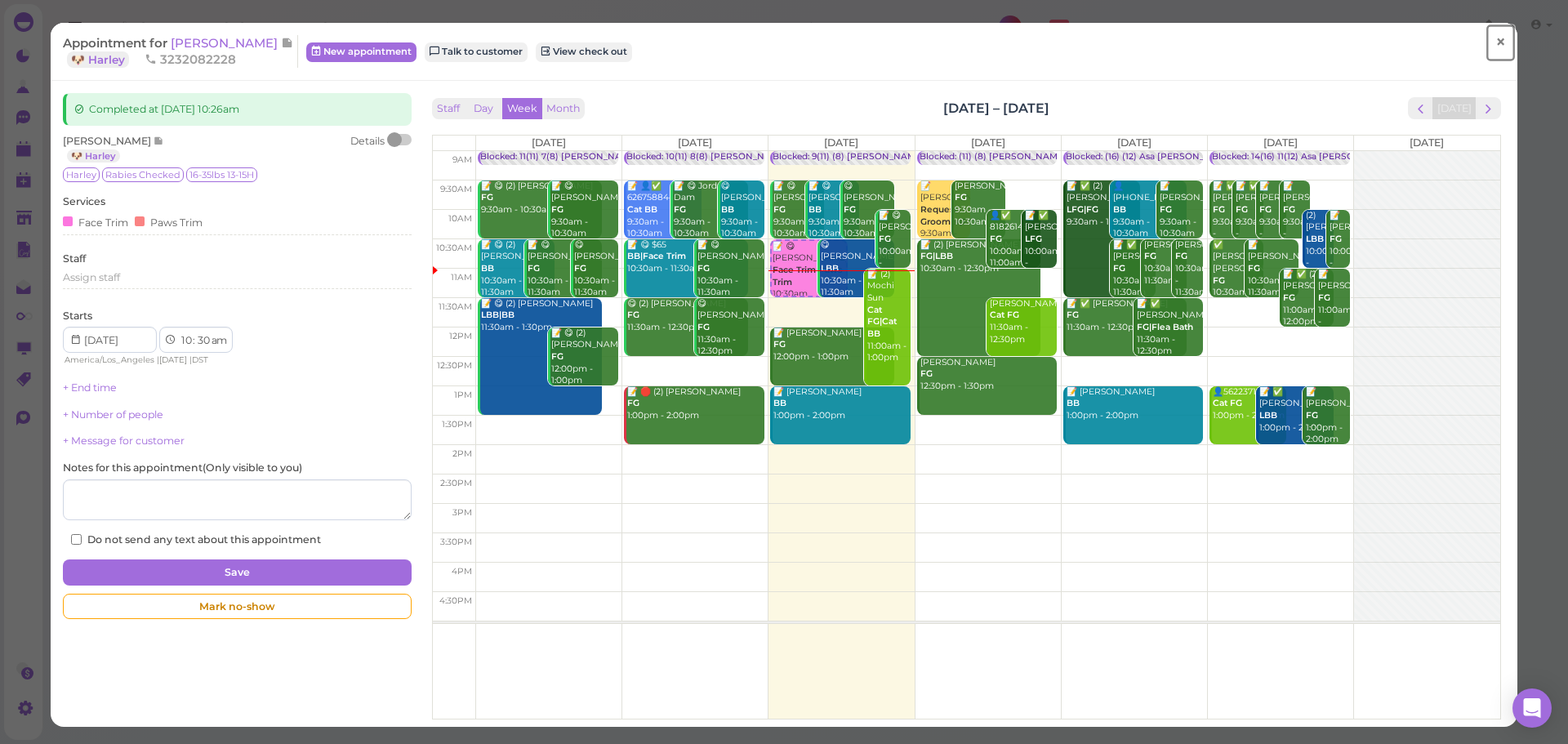
drag, startPoint x: 1477, startPoint y: 44, endPoint x: 1460, endPoint y: 42, distance: 17.1
click at [1485, 44] on link "×" at bounding box center [1500, 43] width 30 height 39
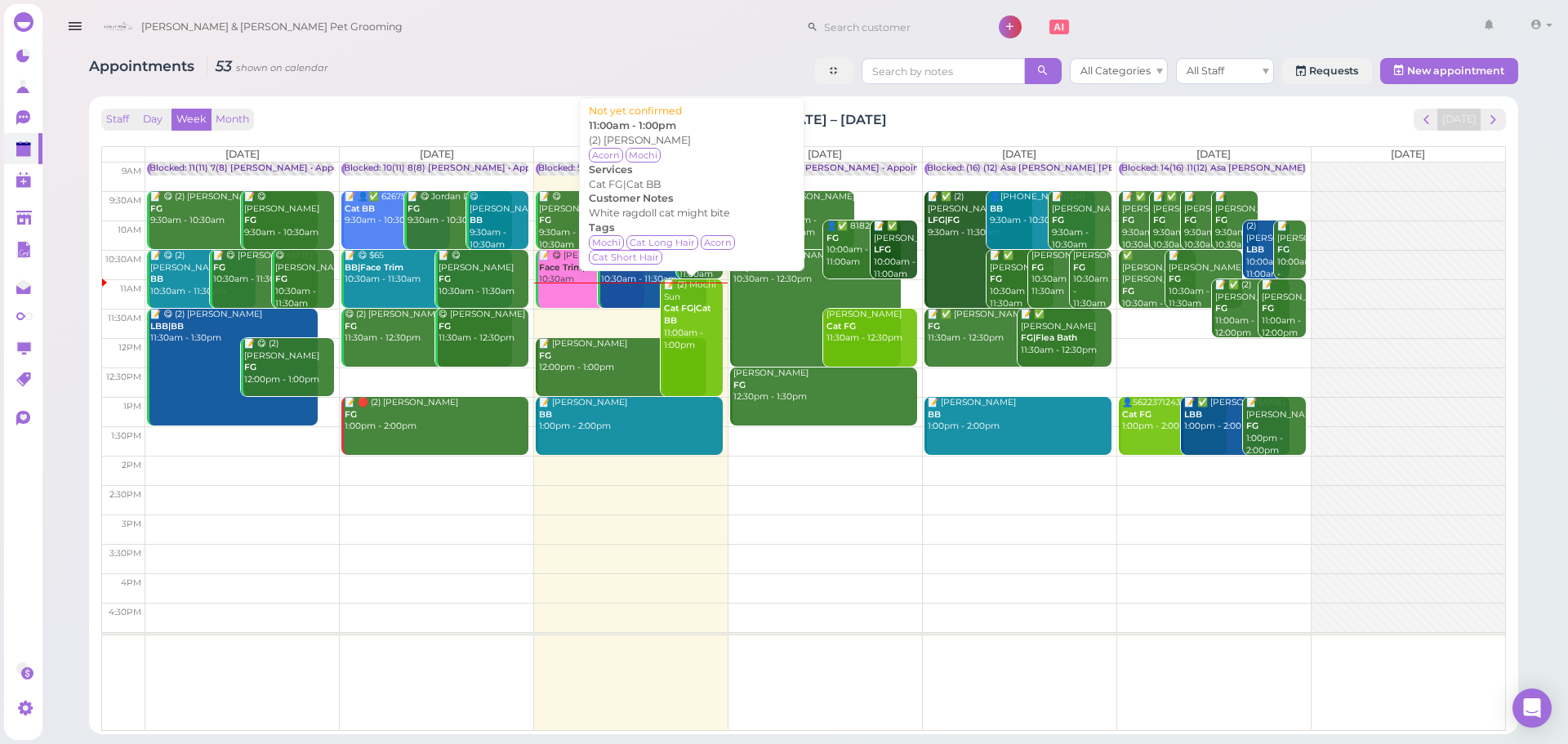
click at [678, 320] on div "📝 (2) Mochi Sun Cat FG|Cat BB 11:00am - 1:00pm" at bounding box center [692, 316] width 60 height 72
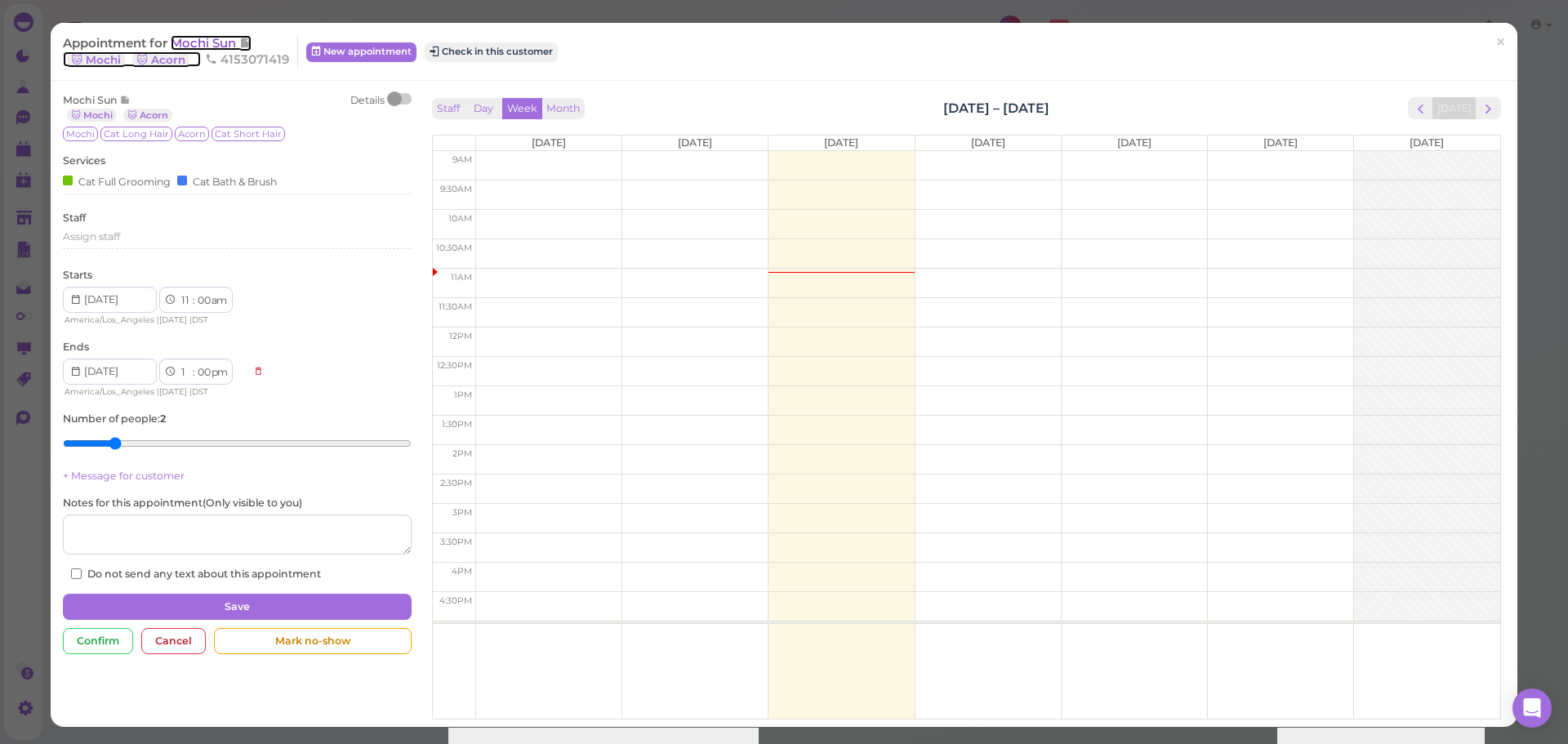
click at [197, 43] on span "Mochi Sun" at bounding box center [204, 42] width 69 height 16
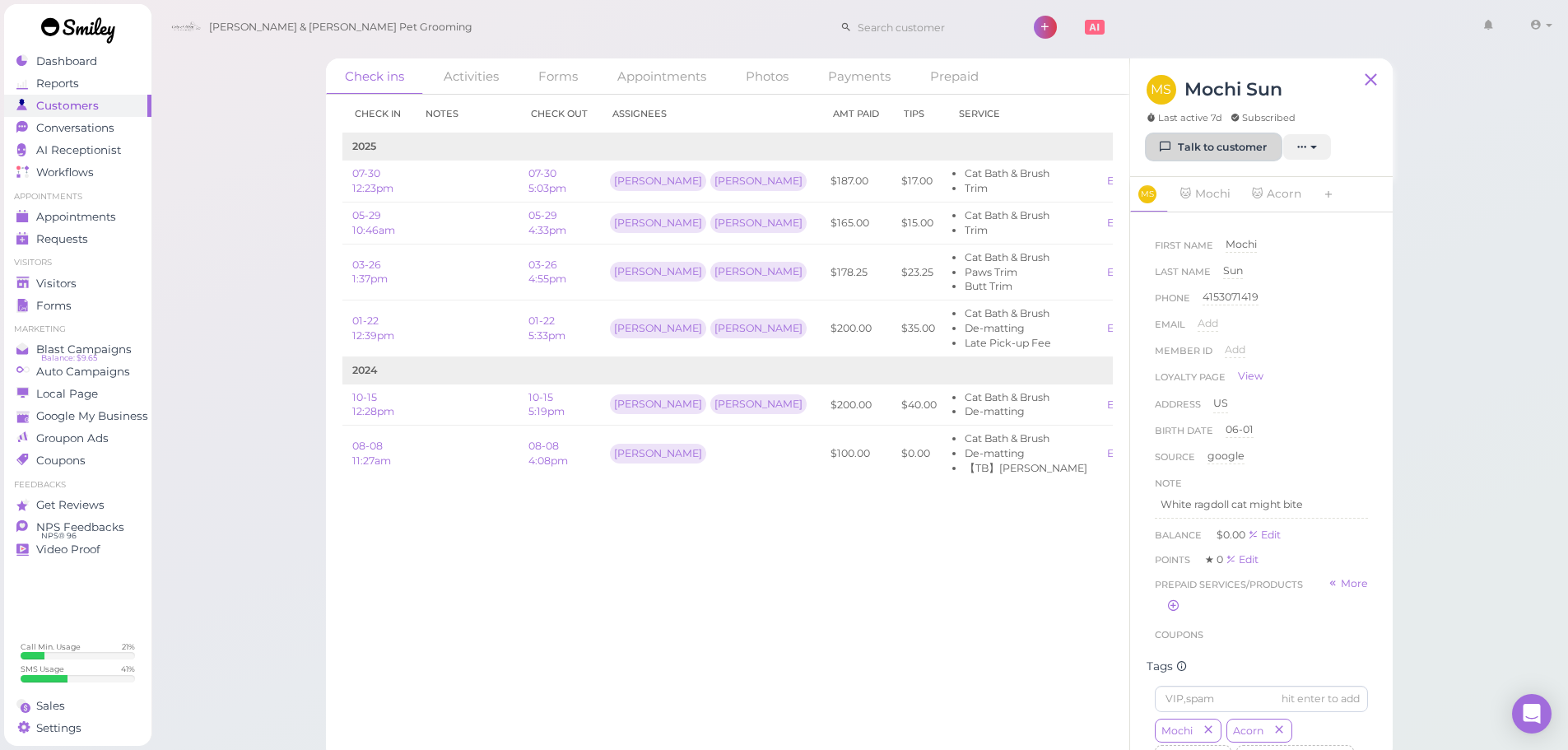
click at [1184, 145] on link "Talk to customer" at bounding box center [1213, 147] width 134 height 26
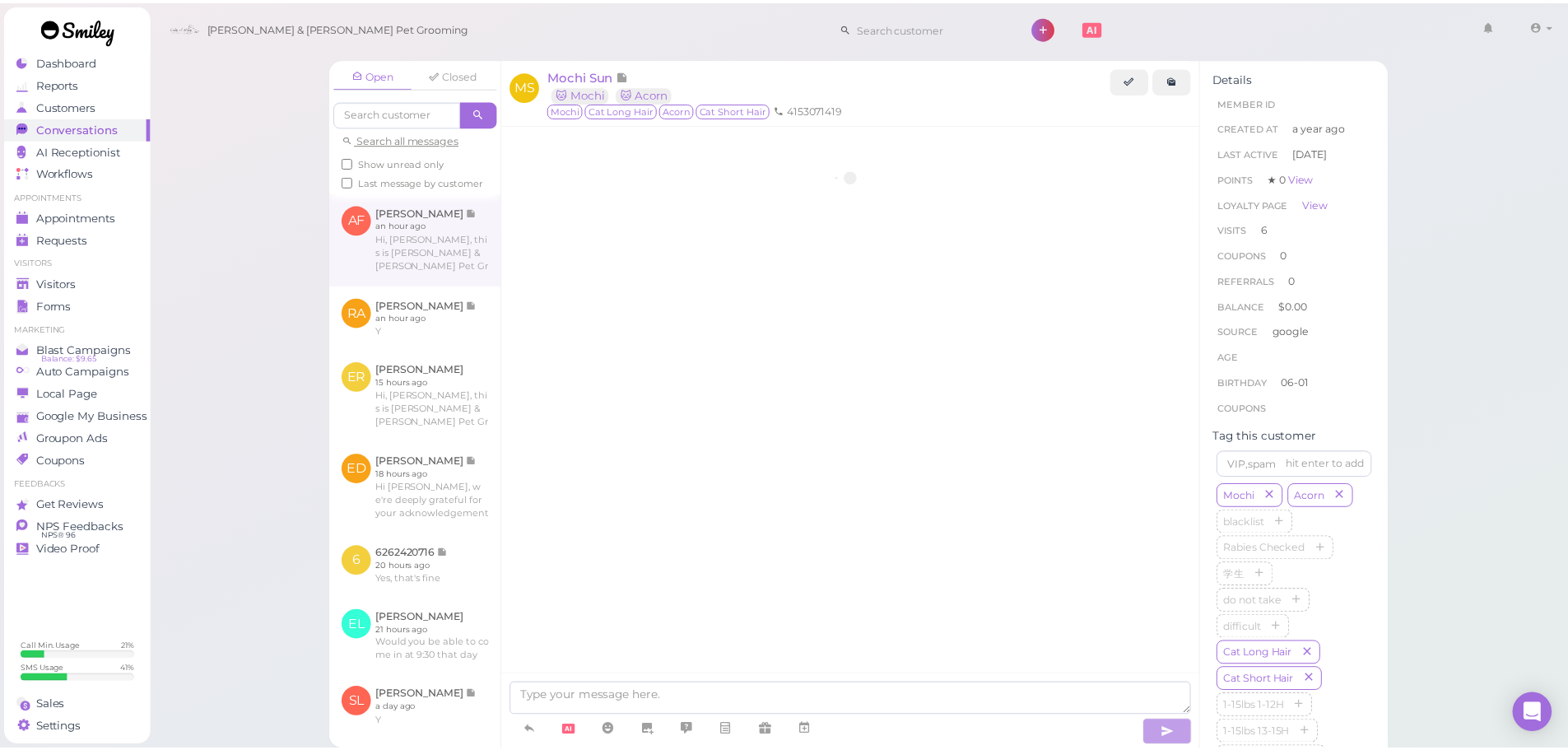
scroll to position [2228, 0]
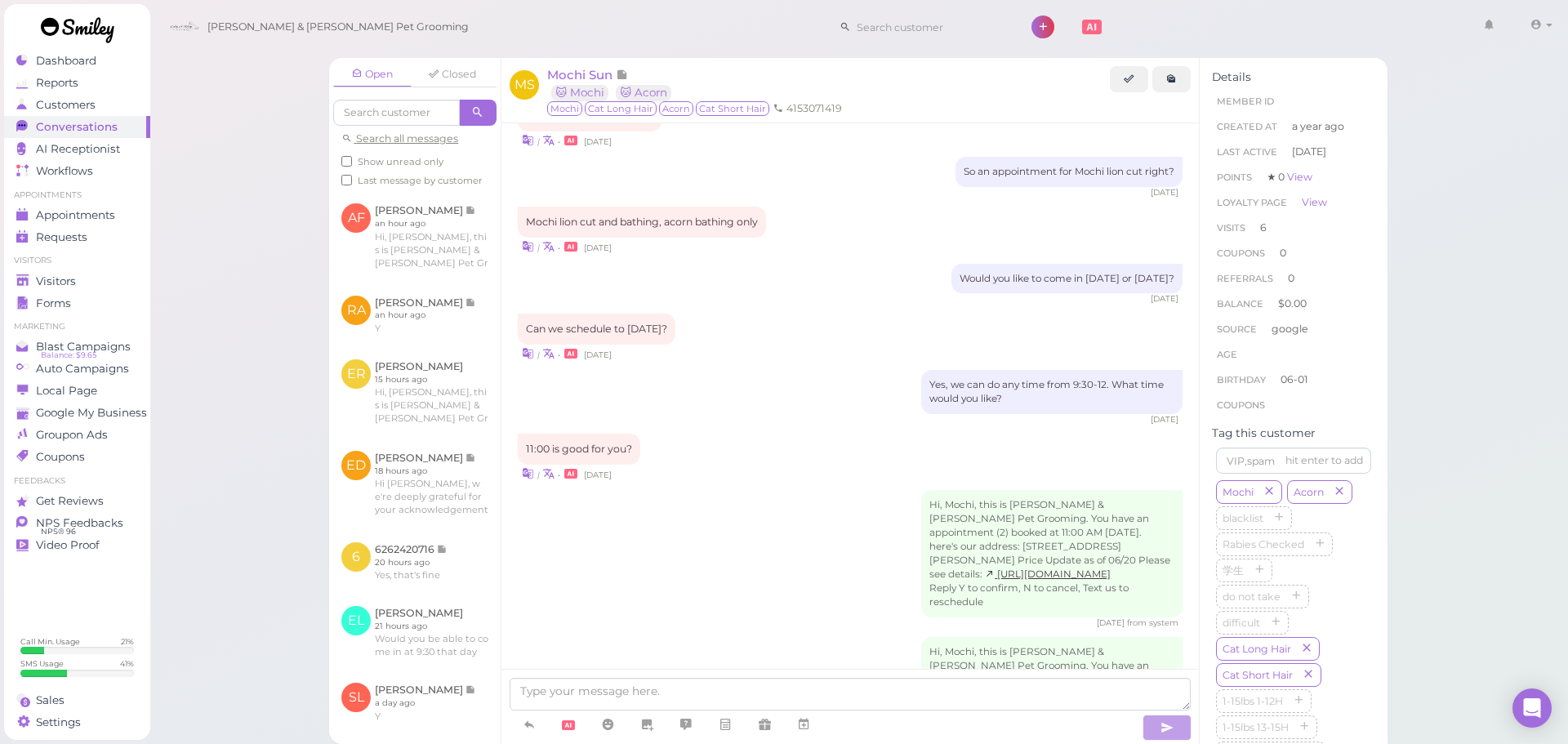
drag, startPoint x: 94, startPoint y: 203, endPoint x: 90, endPoint y: 214, distance: 11.7
click at [94, 207] on ul "Appointments Appointments Requests 0" at bounding box center [76, 219] width 146 height 59
click at [83, 223] on link "Appointments" at bounding box center [76, 216] width 146 height 22
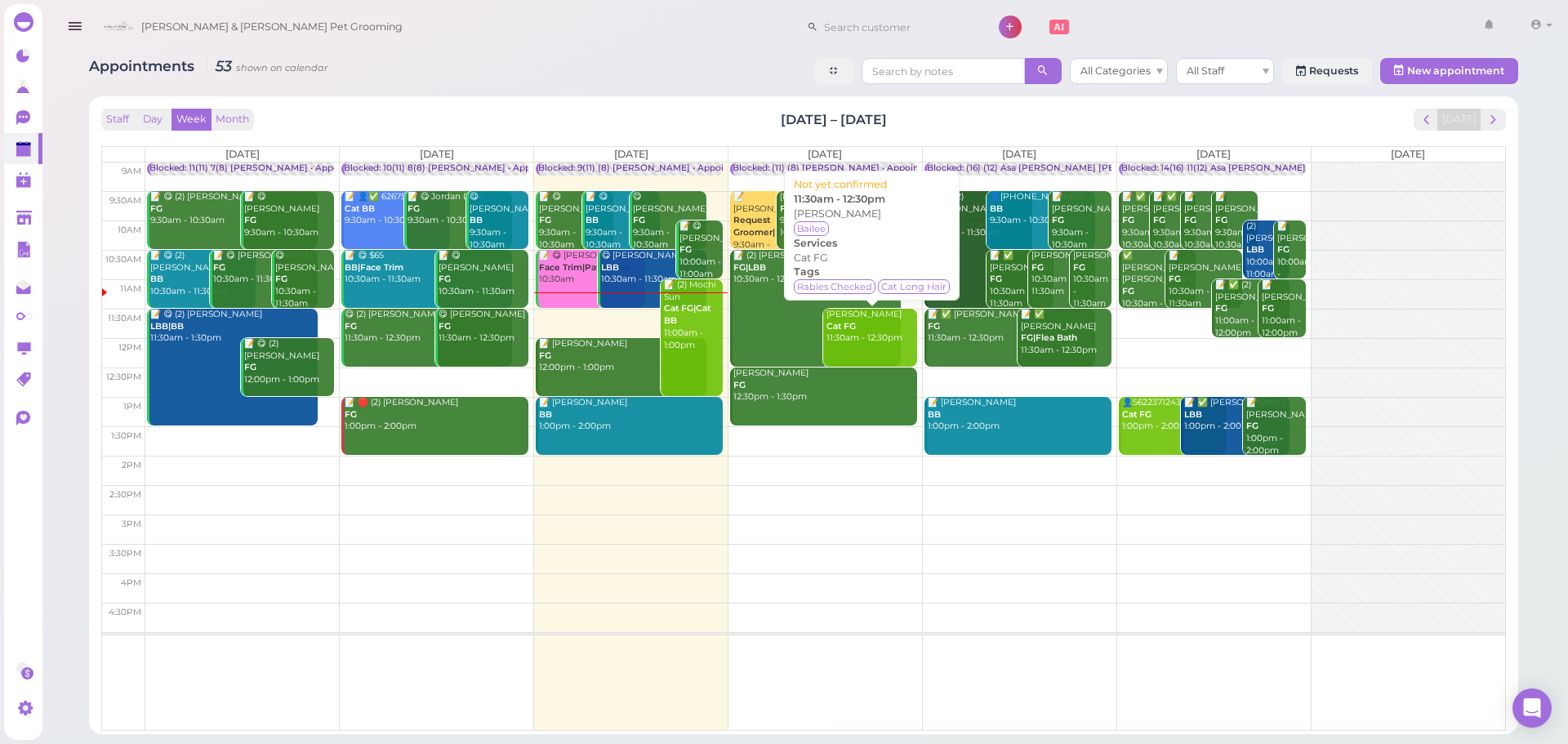
click at [860, 324] on div "[PERSON_NAME] Cat FG 11:30am - 12:30pm" at bounding box center [870, 327] width 91 height 36
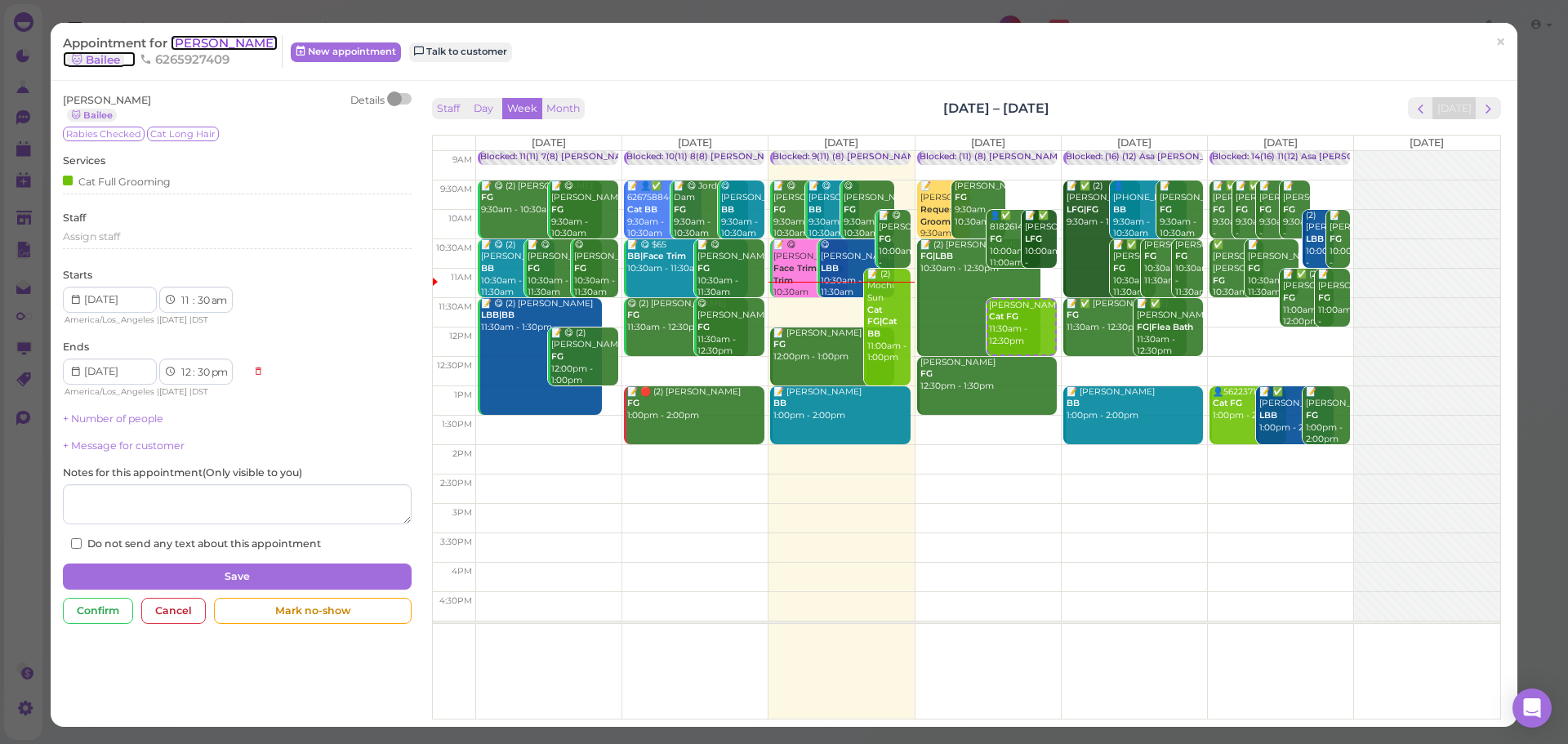
click at [237, 41] on span "[PERSON_NAME]" at bounding box center [224, 42] width 107 height 16
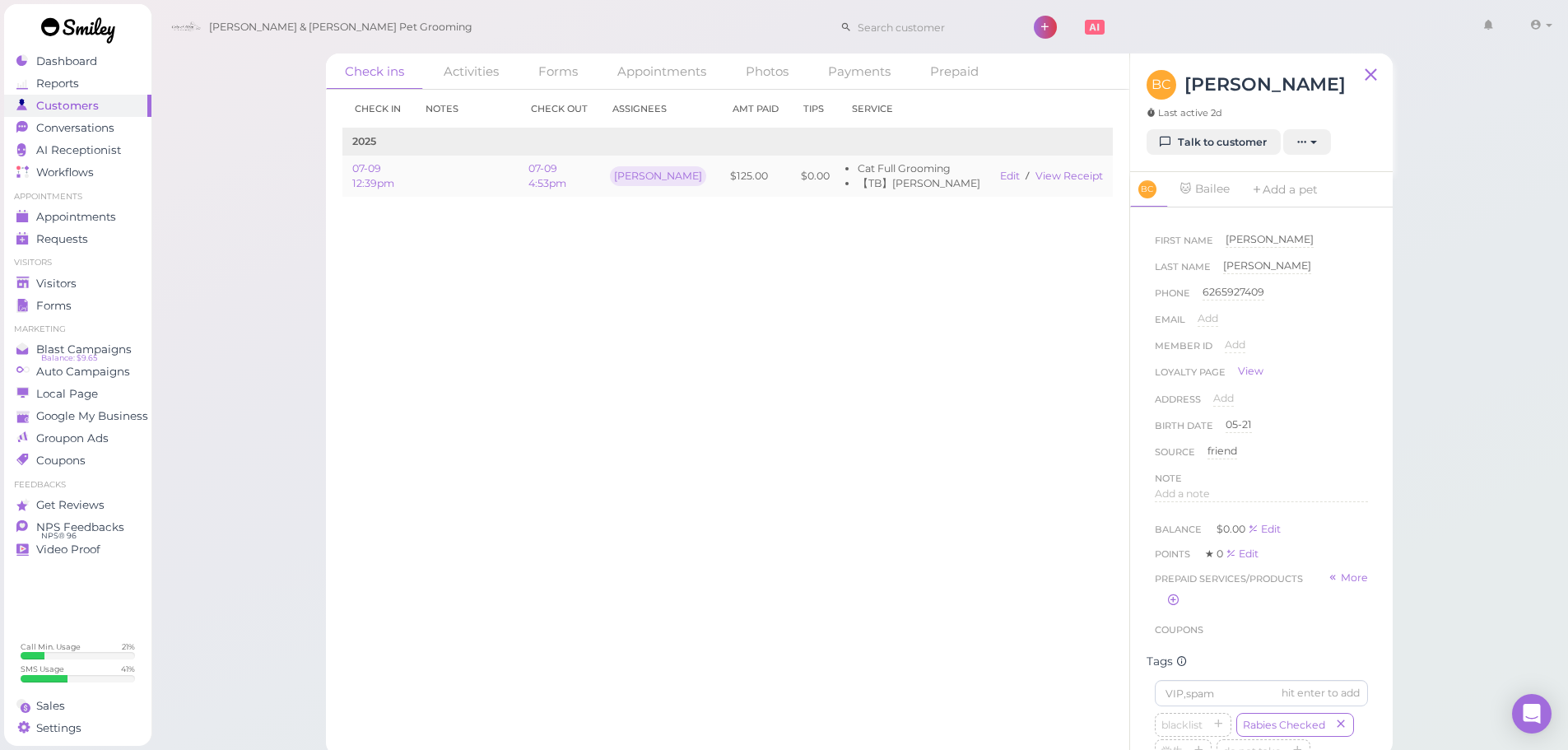
scroll to position [6, 0]
click at [567, 176] on link "07-09 4:53pm" at bounding box center [547, 175] width 38 height 27
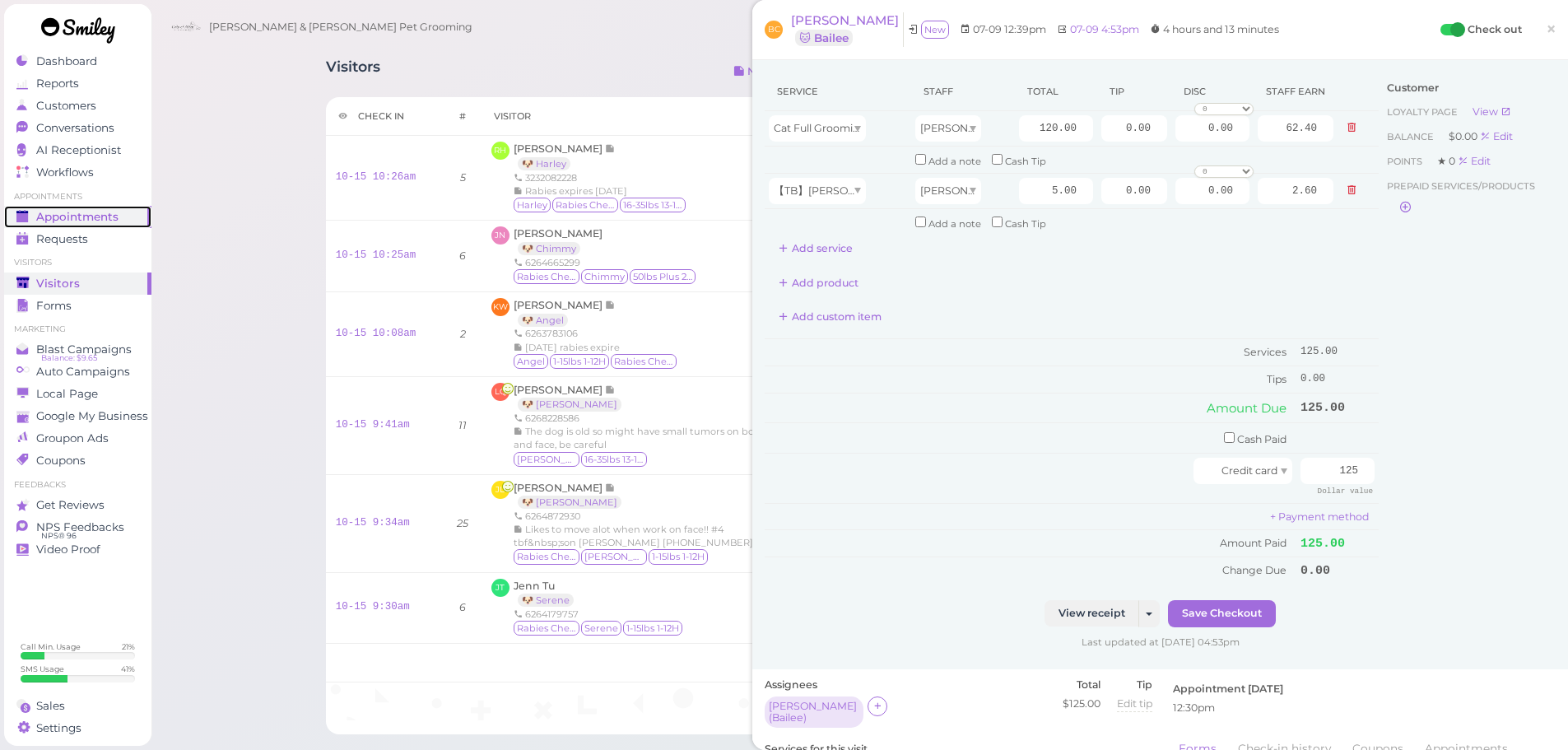
click at [117, 213] on div "Appointments" at bounding box center [76, 216] width 118 height 14
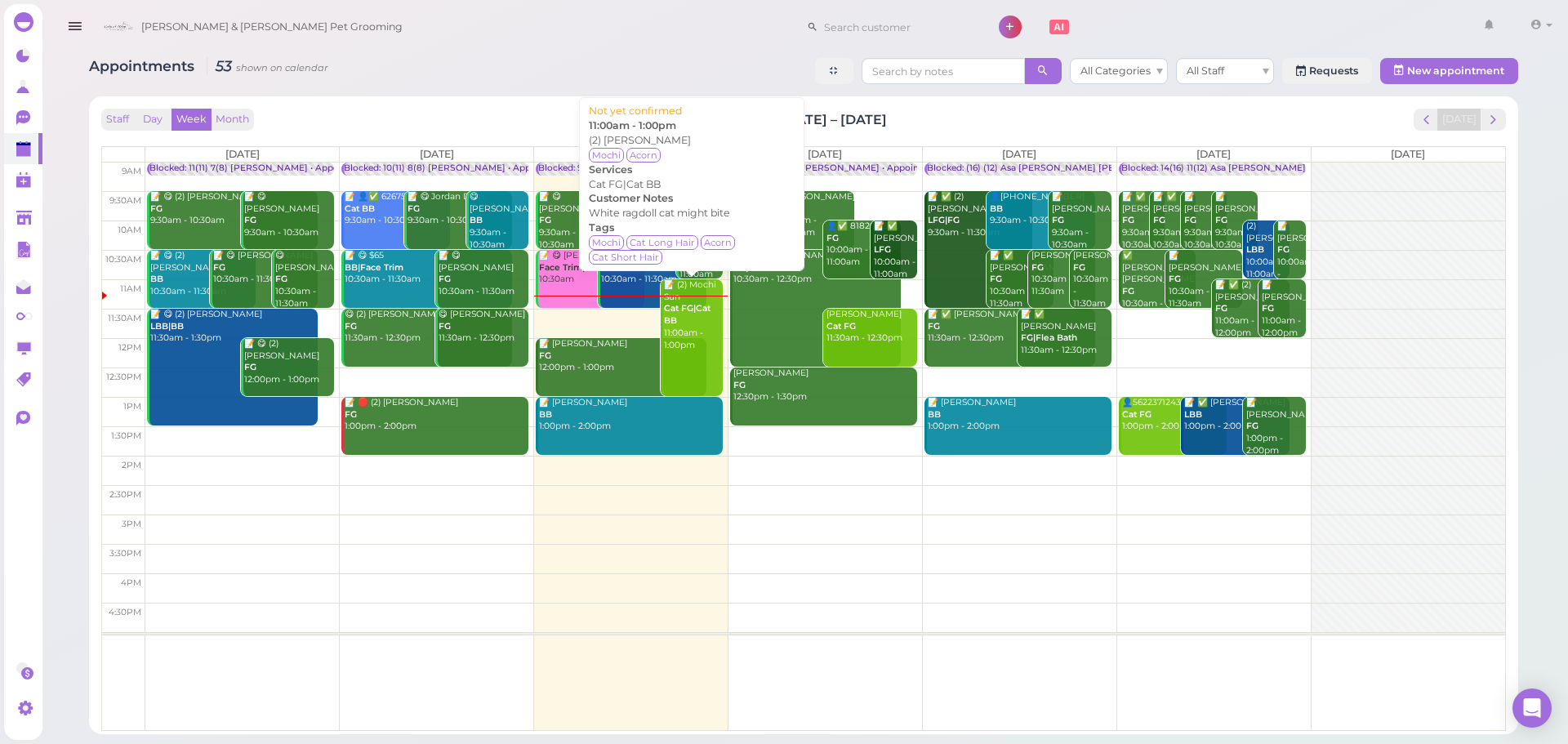
click at [693, 337] on div "📝 (2) Mochi Sun Cat FG|Cat BB 11:00am - 1:00pm" at bounding box center [692, 316] width 60 height 72
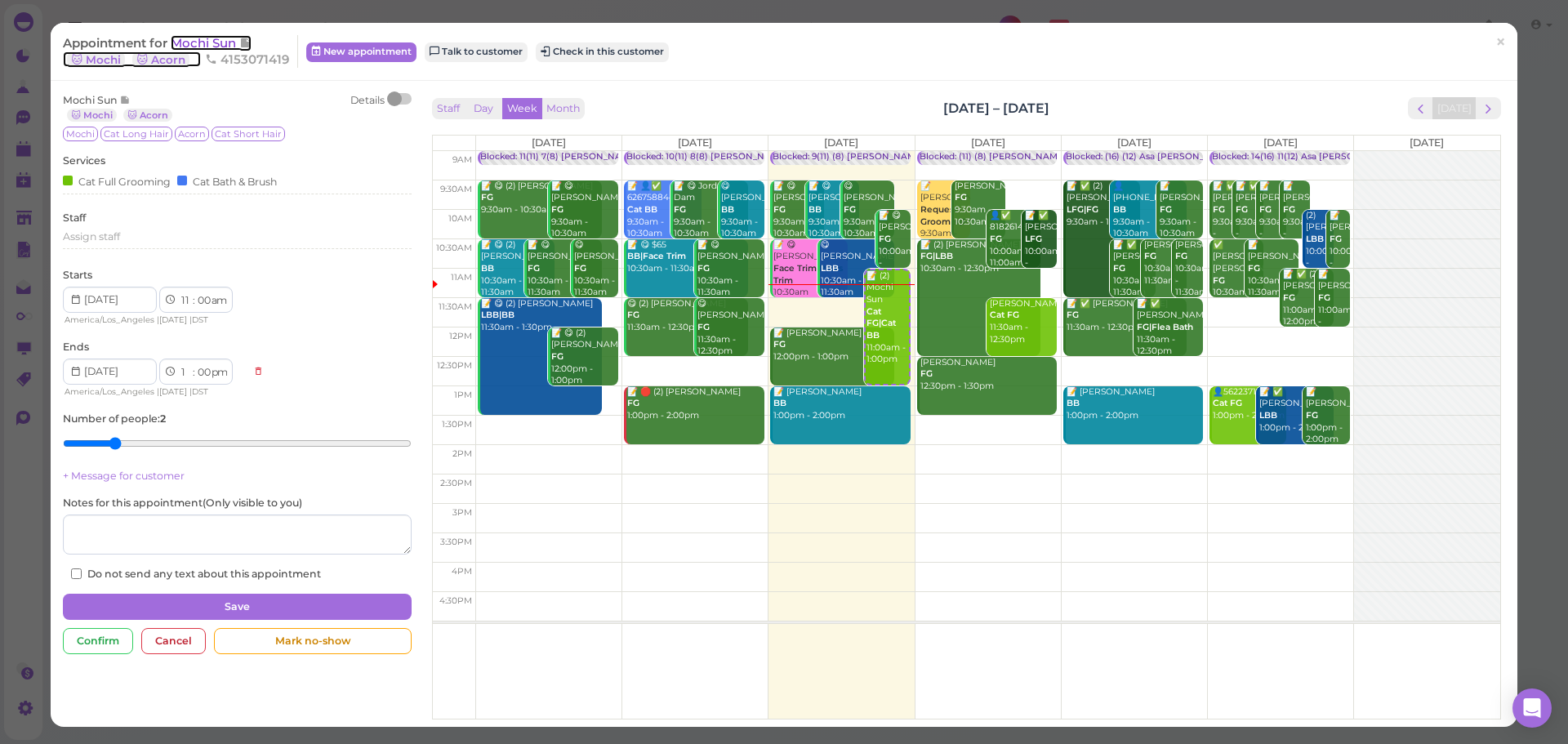
click at [173, 46] on span "Mochi Sun" at bounding box center [204, 42] width 69 height 16
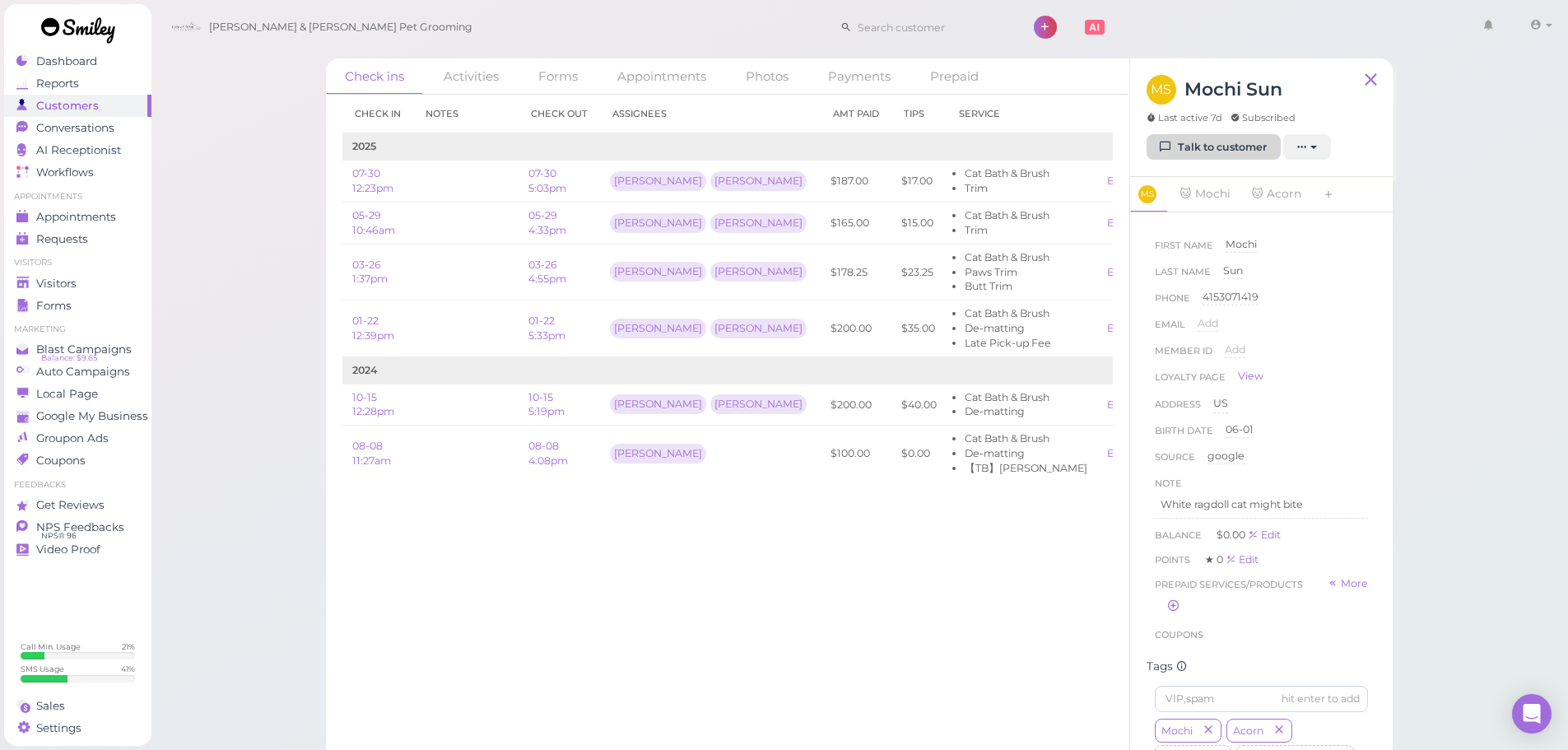
drag, startPoint x: 1152, startPoint y: 127, endPoint x: 1175, endPoint y: 143, distance: 28.0
click at [1163, 135] on div "MS Mochi Sun Last active 7d Subscribed Talk to customer New appointment Add sta…" at bounding box center [1262, 117] width 263 height 118
click at [1177, 143] on link "Talk to customer" at bounding box center [1213, 147] width 134 height 26
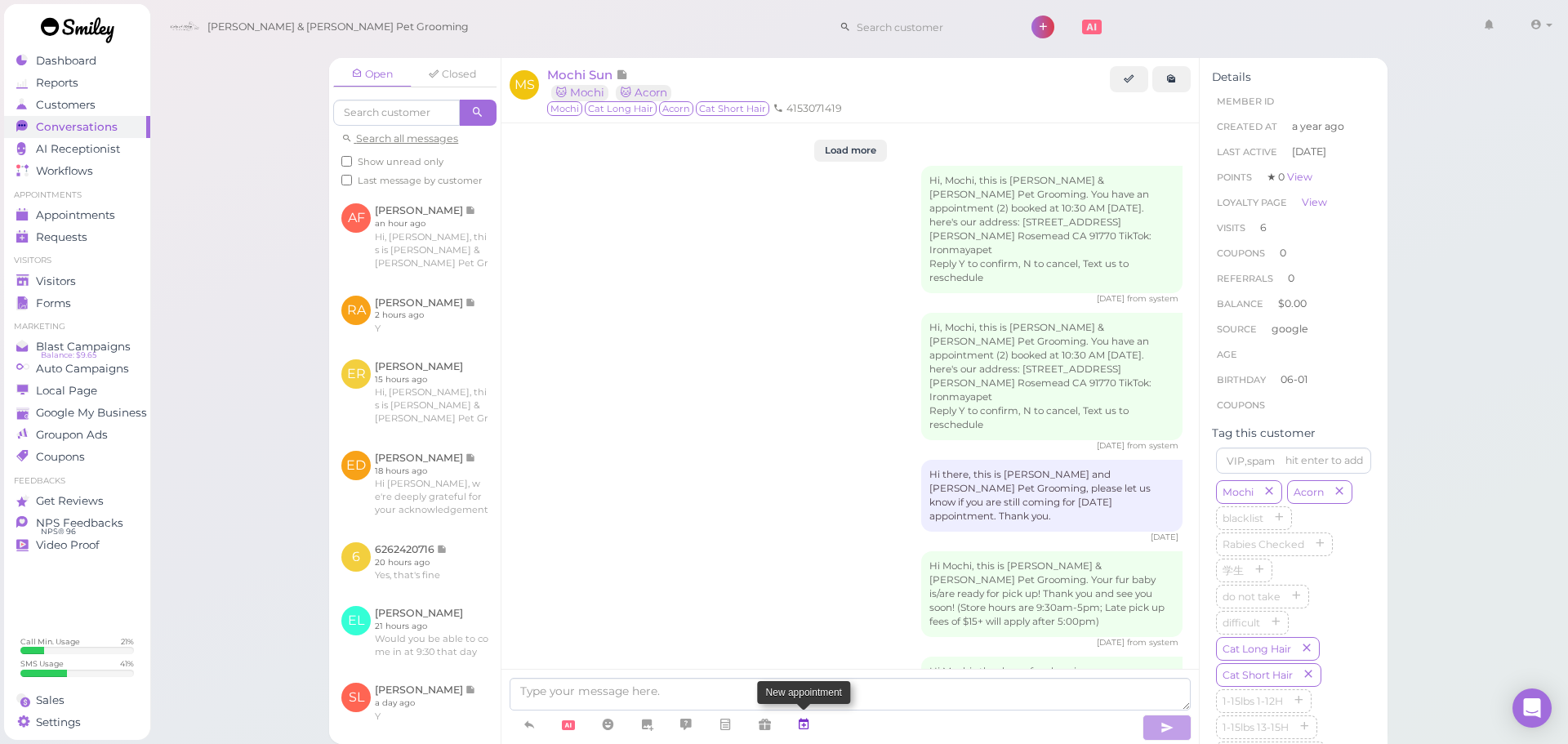
scroll to position [2210, 0]
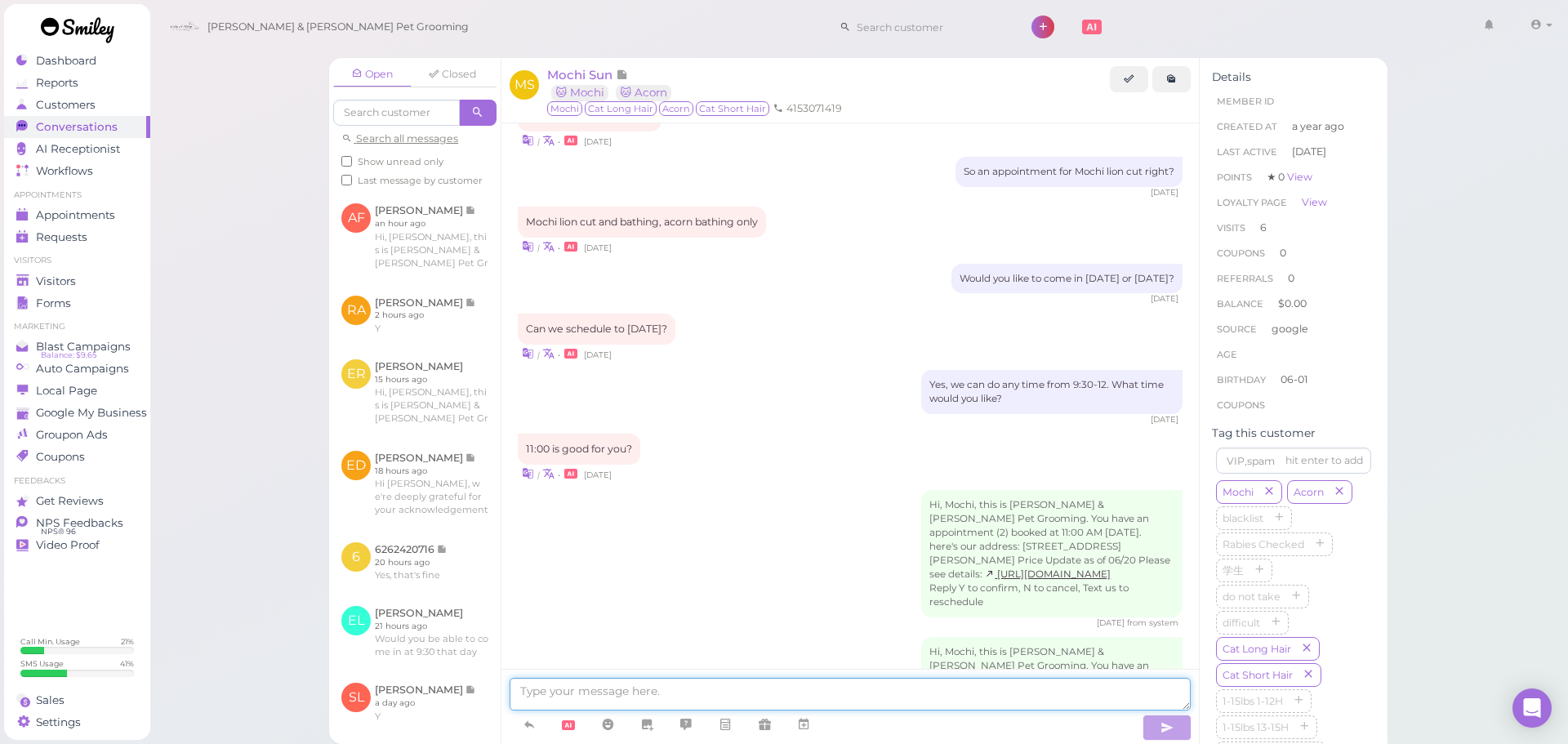
click at [822, 698] on textarea at bounding box center [850, 694] width 681 height 33
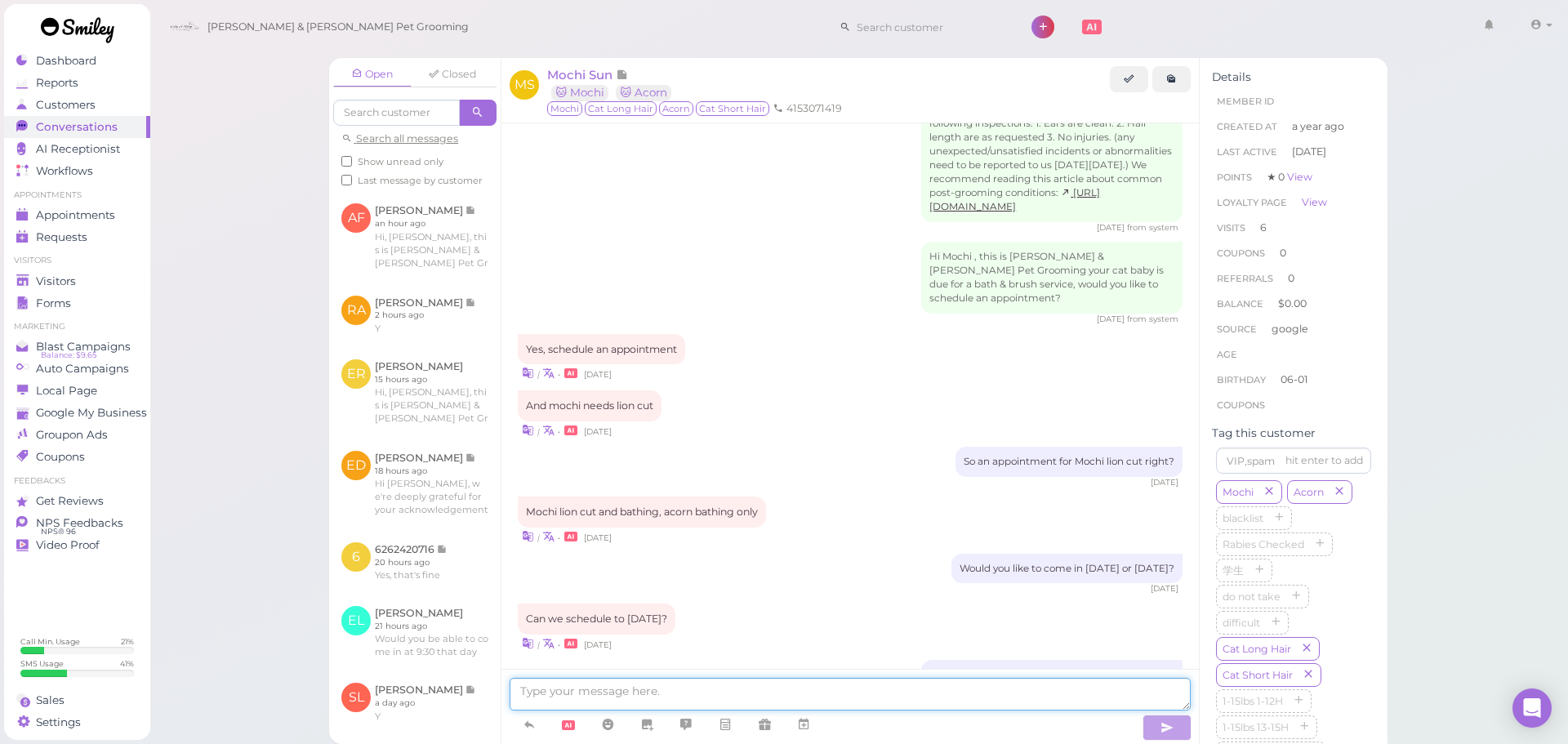
scroll to position [1882, 0]
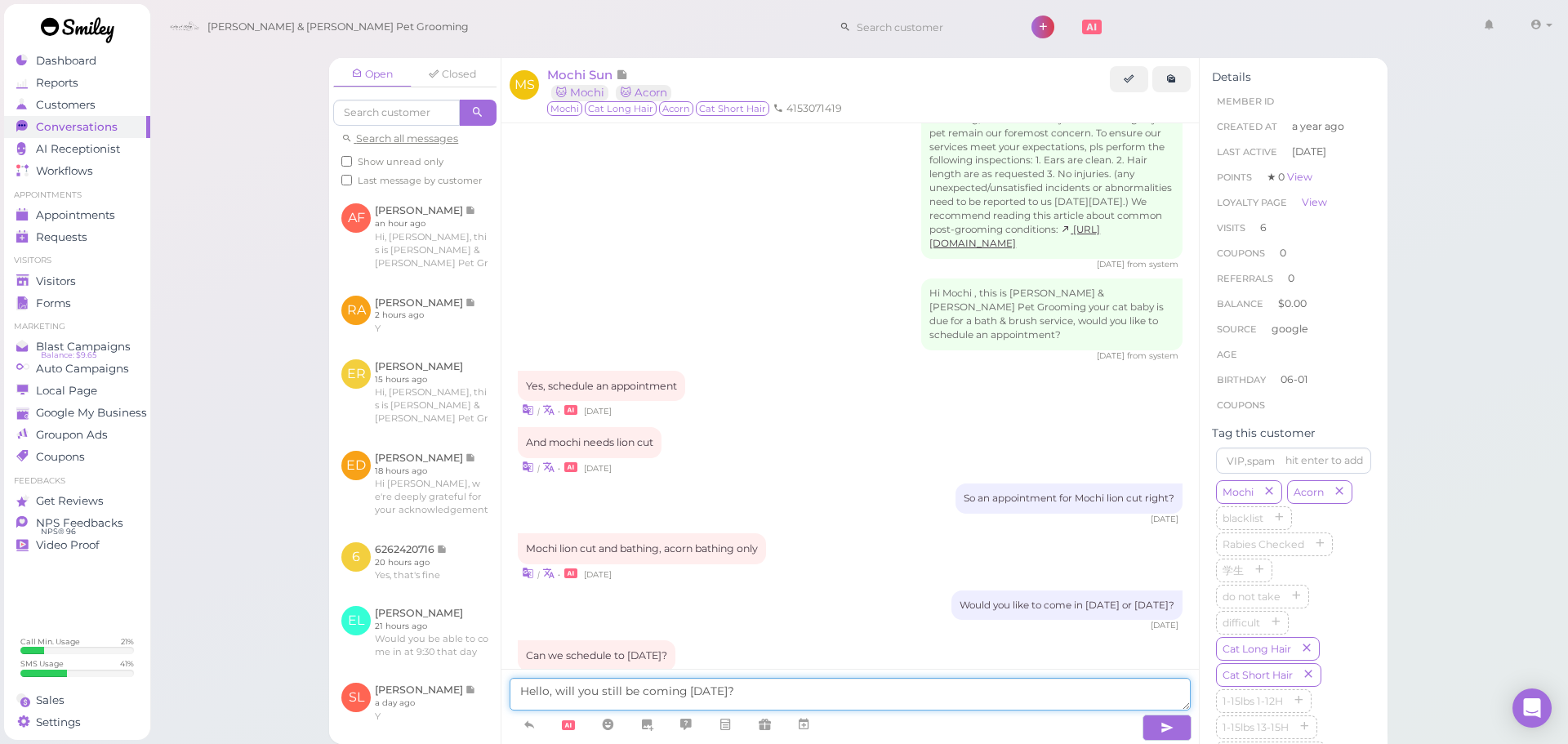
type textarea "Hello, will you still be coming [DATE]?"
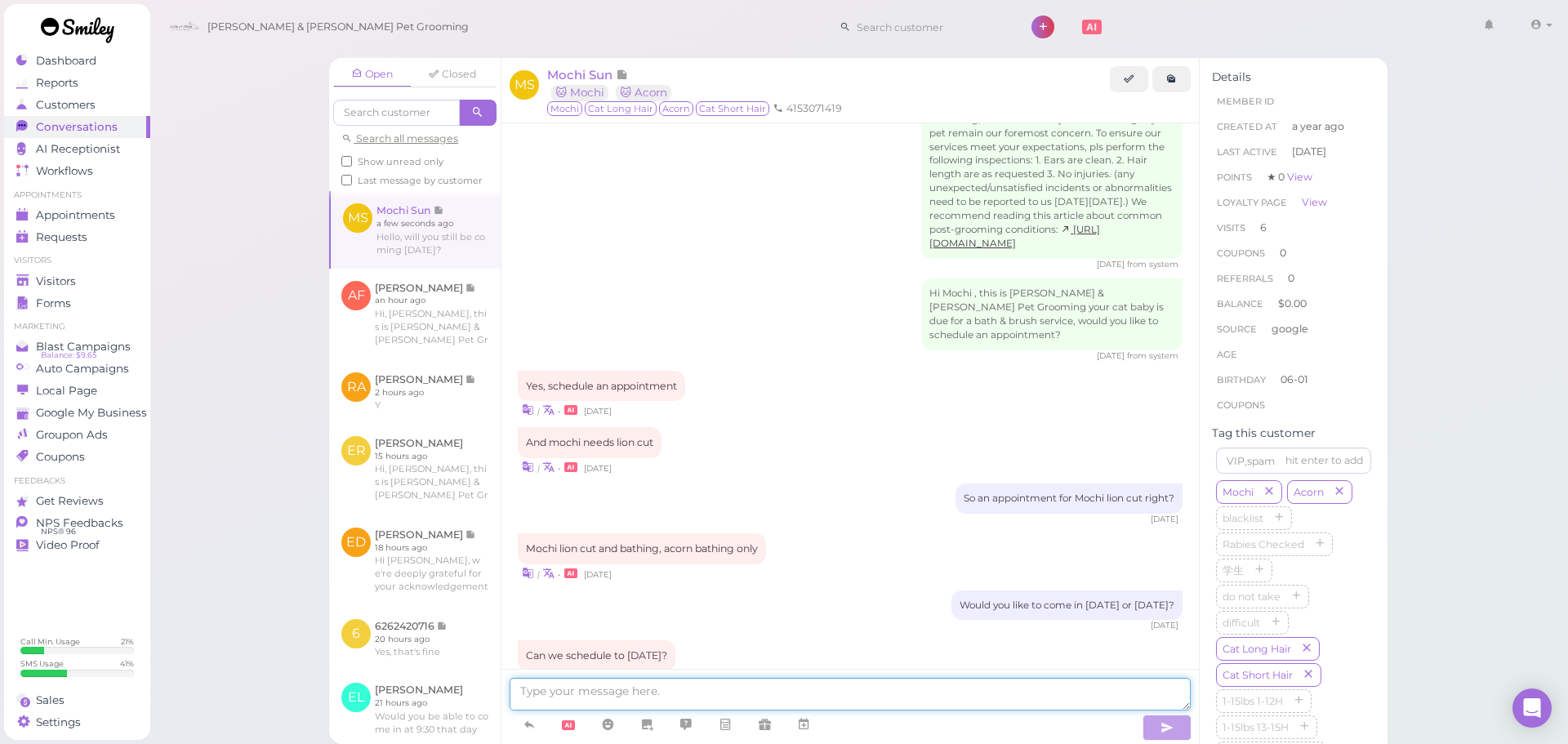
scroll to position [2248, 0]
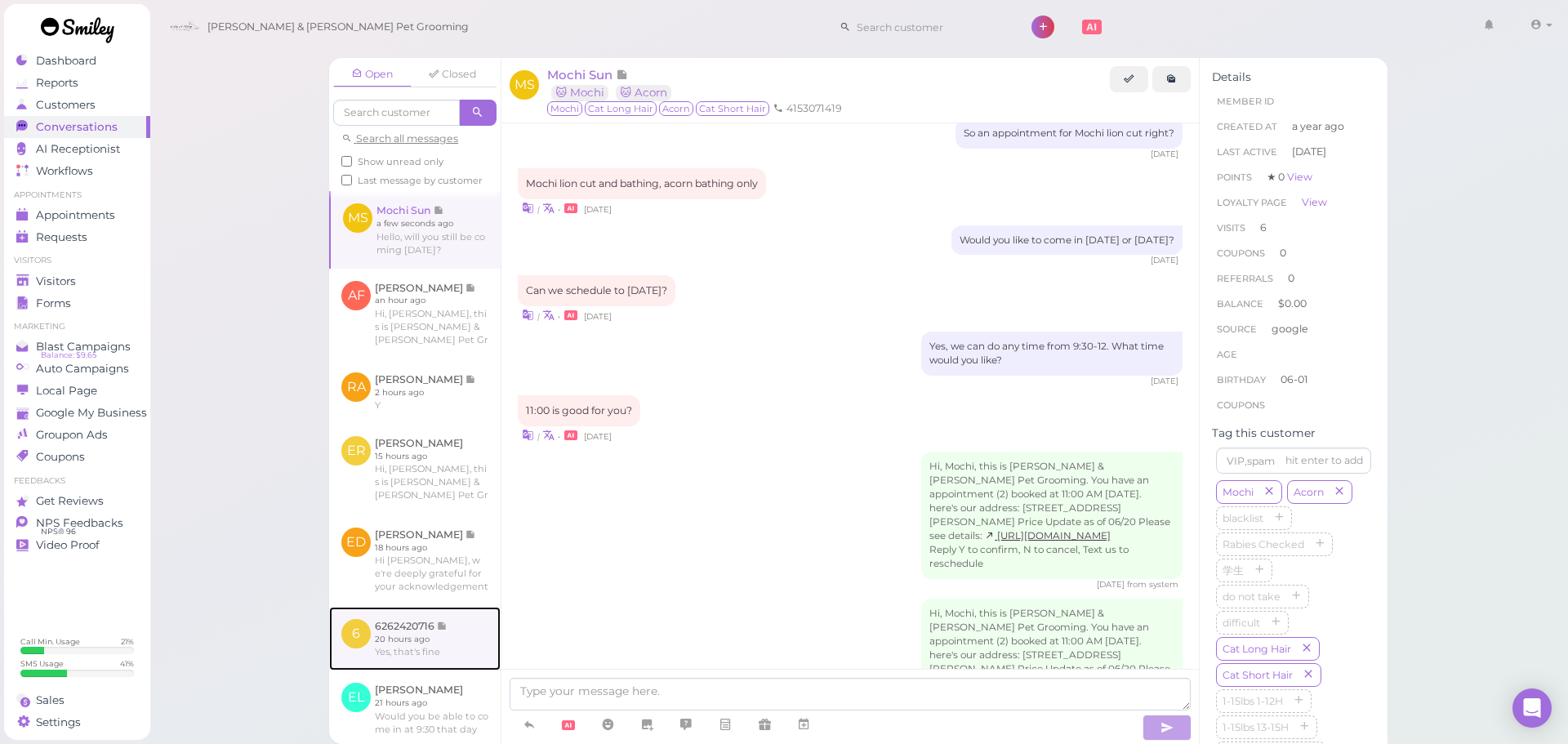
click at [413, 649] on link at bounding box center [414, 639] width 171 height 63
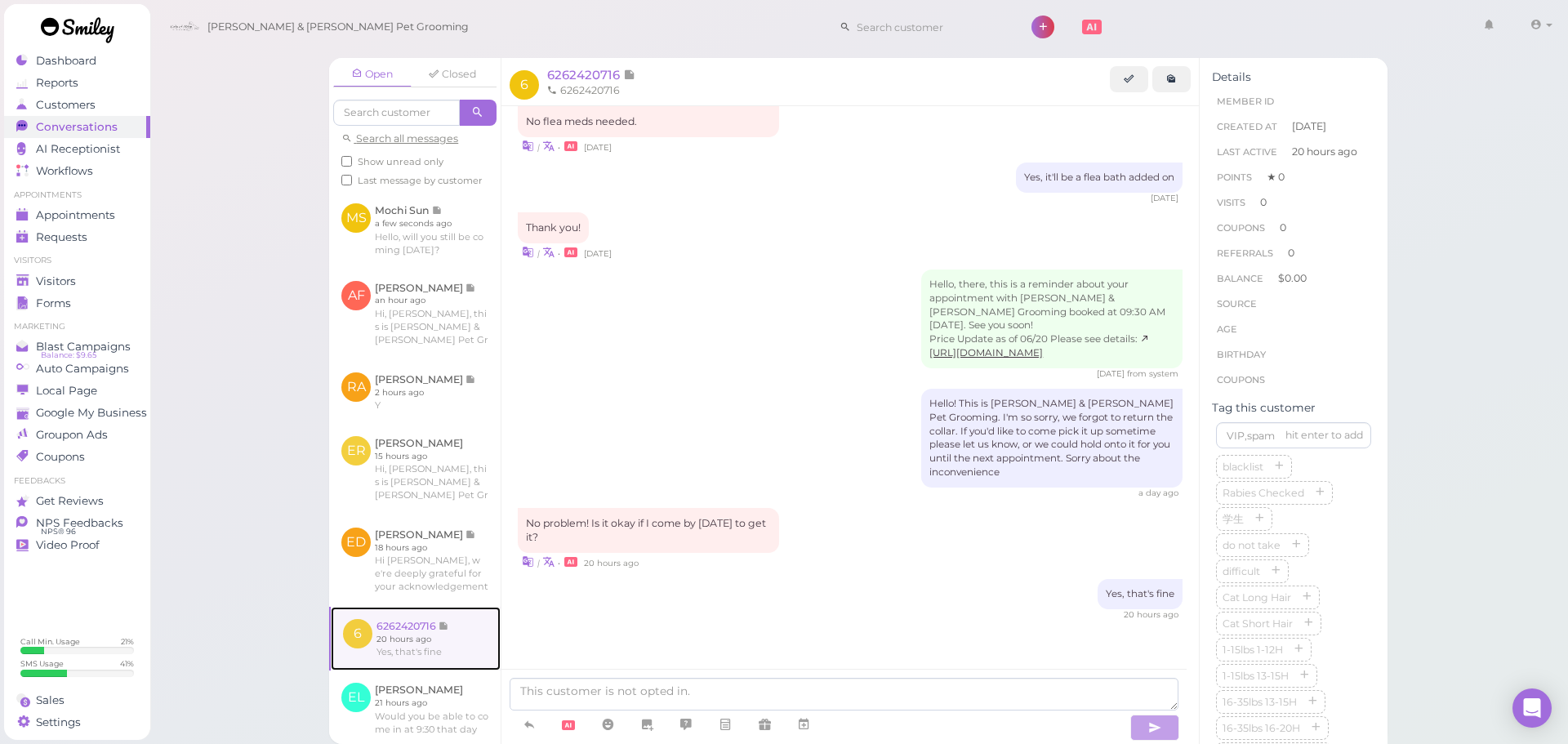
scroll to position [1158, 0]
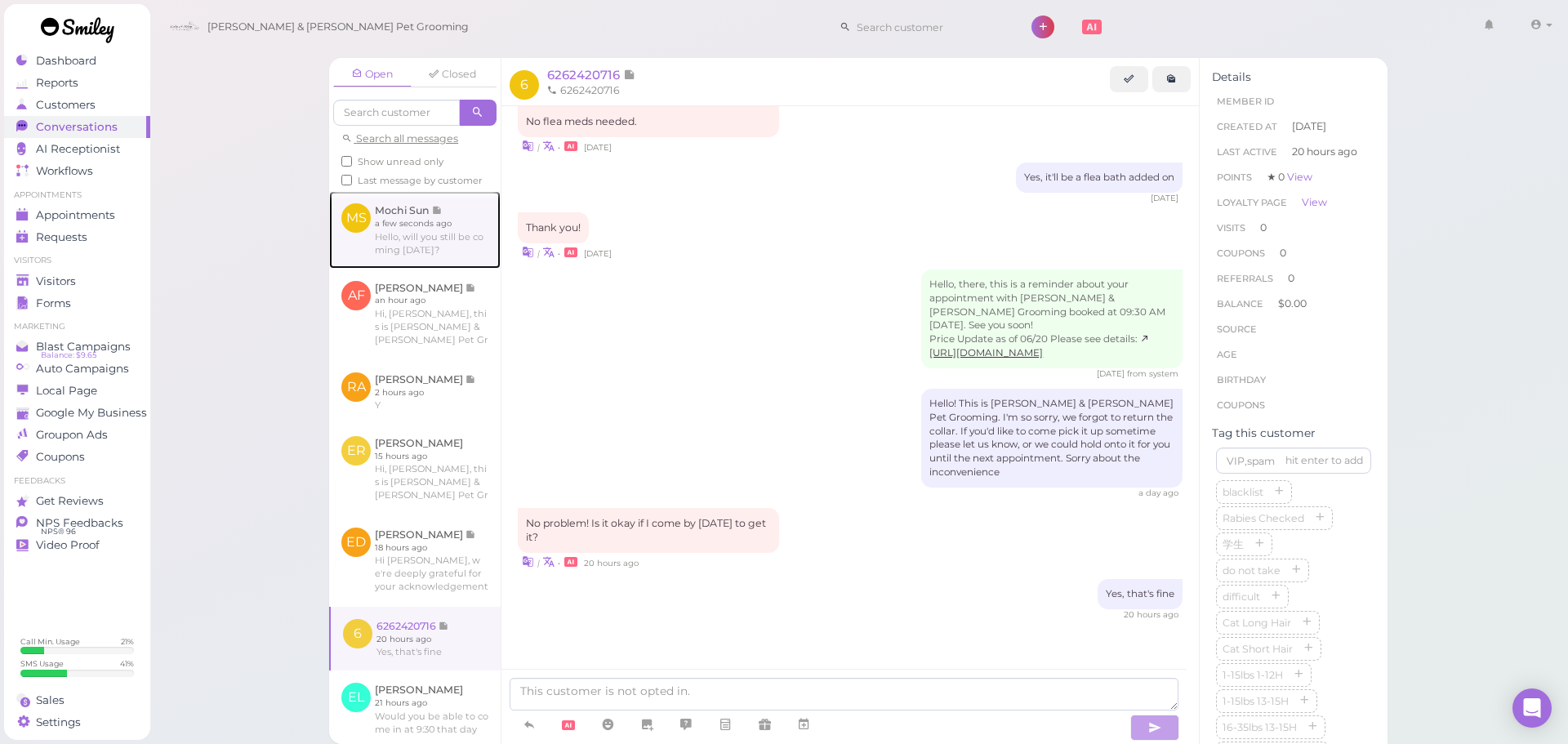
click at [390, 227] on link at bounding box center [414, 229] width 171 height 77
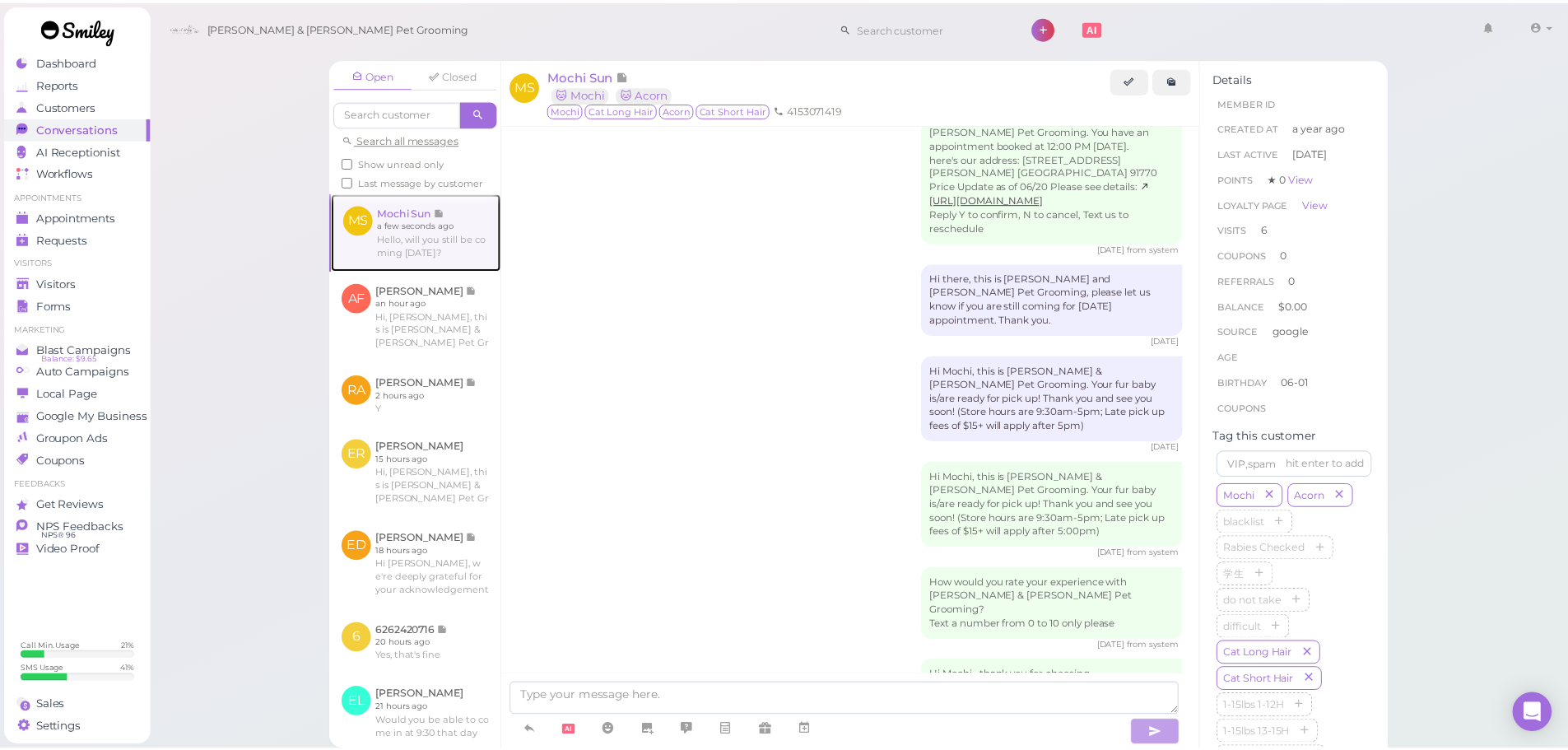
scroll to position [2144, 0]
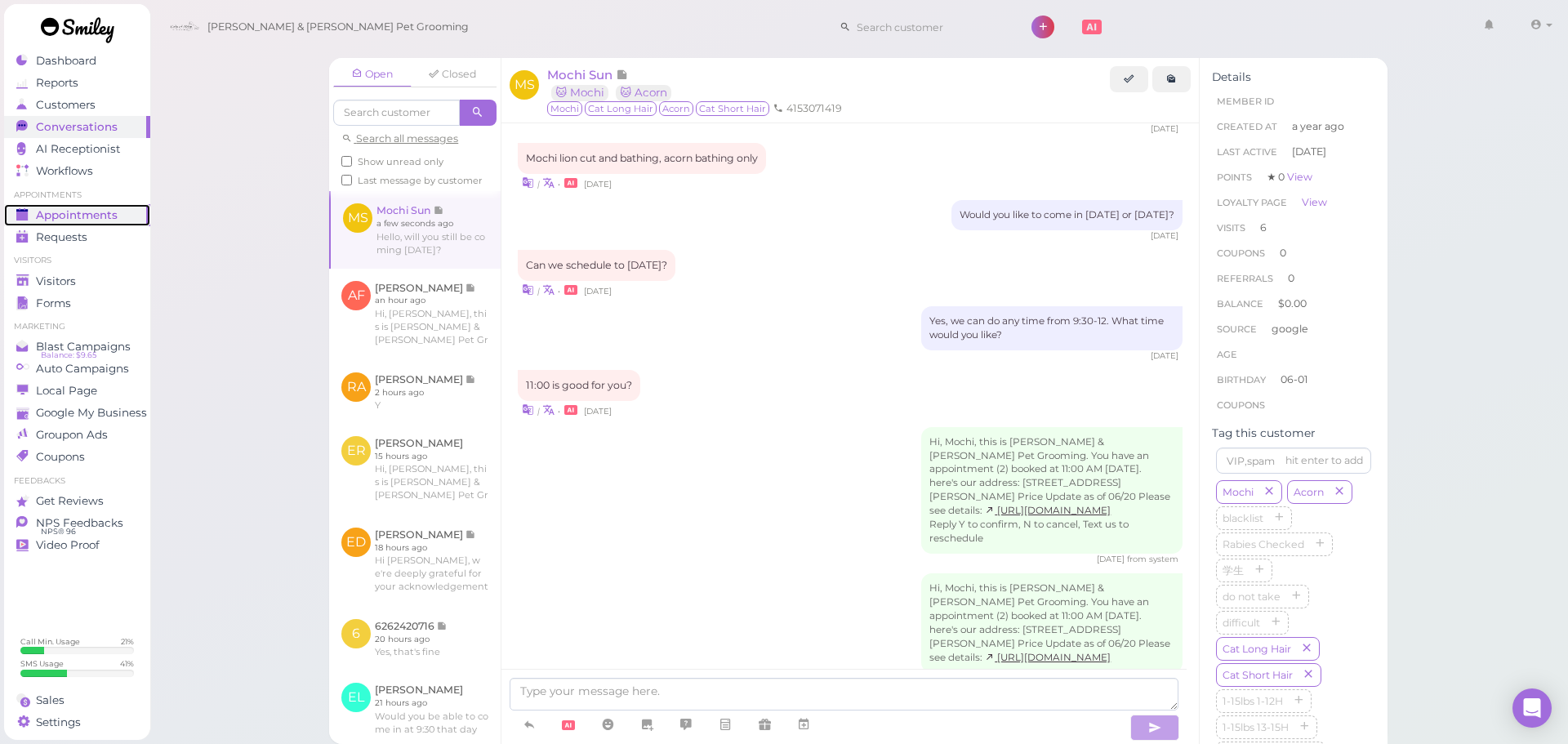
click at [123, 208] on div "Appointments" at bounding box center [75, 215] width 117 height 14
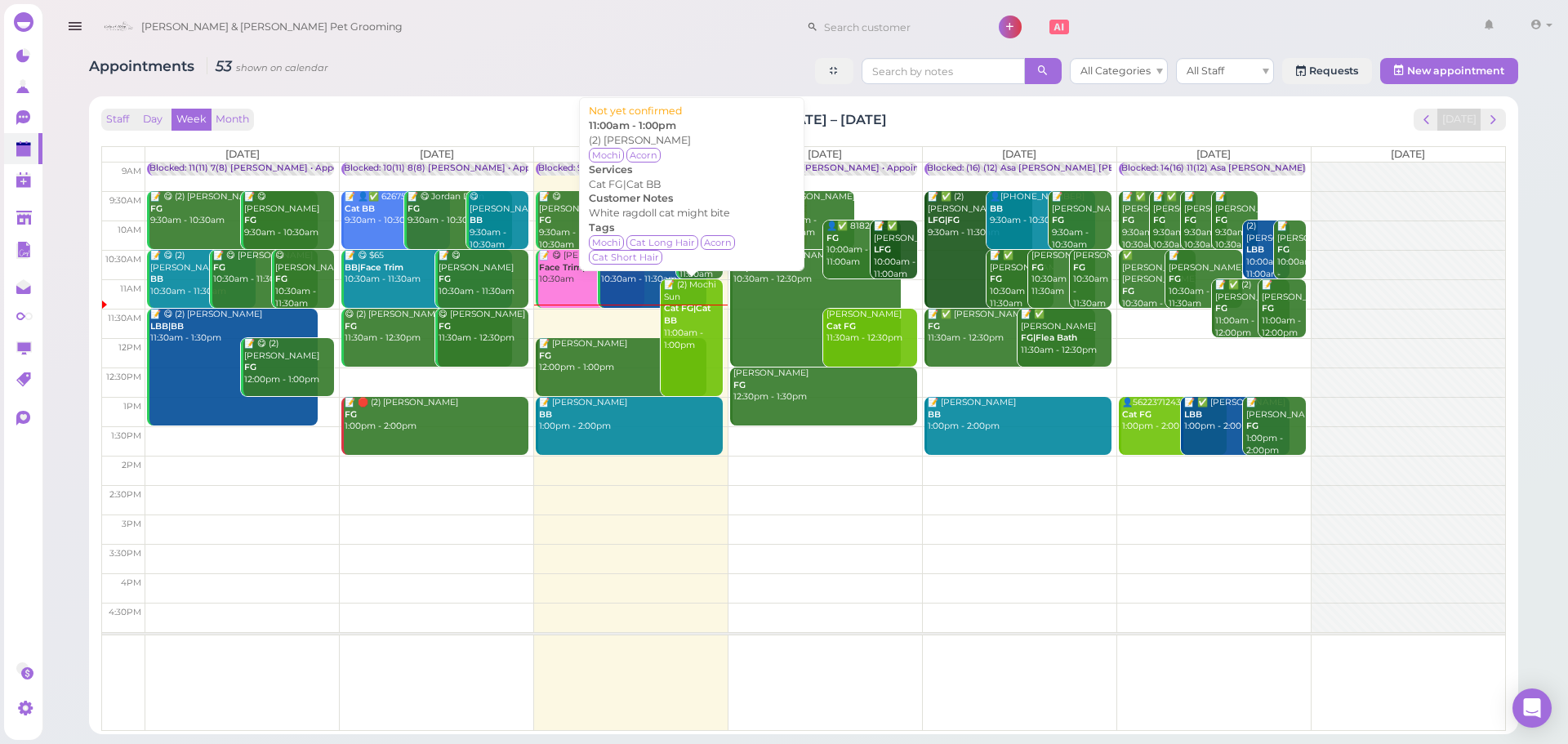
click at [698, 344] on div "📝 (2) Mochi Sun Cat FG|Cat BB 11:00am - 1:00pm" at bounding box center [692, 316] width 60 height 72
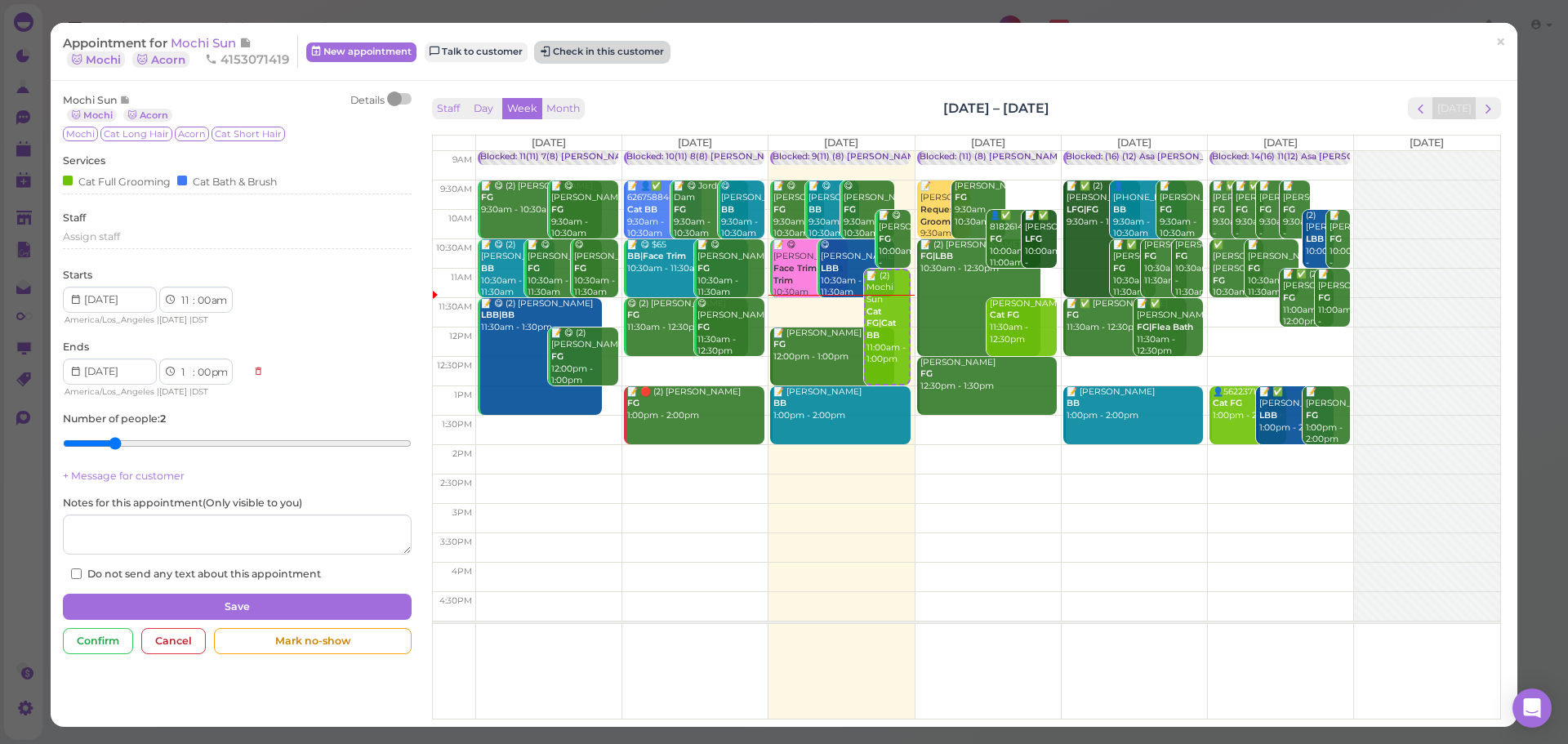
click at [588, 45] on button "Check in this customer" at bounding box center [602, 51] width 133 height 19
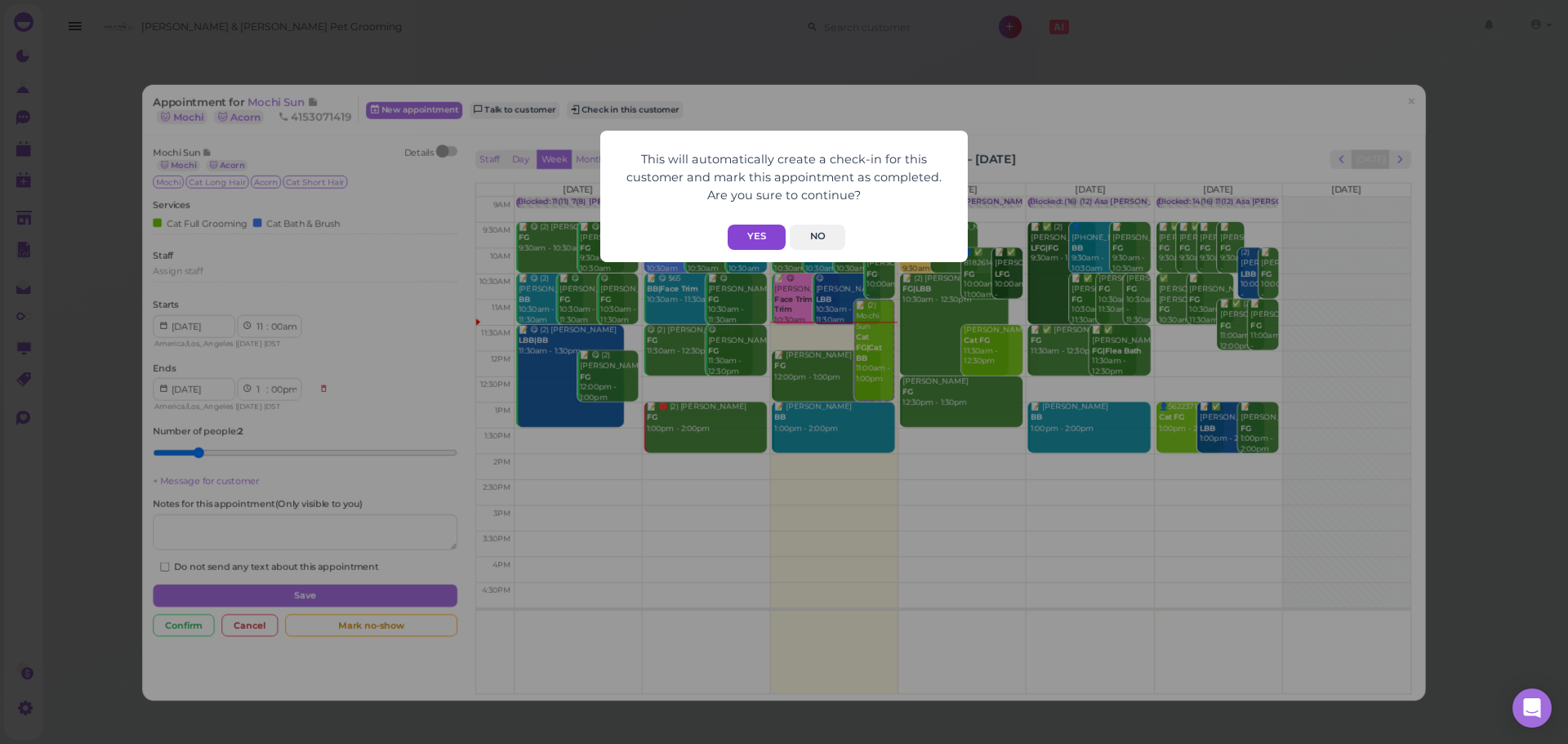
click at [751, 233] on button "Yes" at bounding box center [756, 238] width 58 height 26
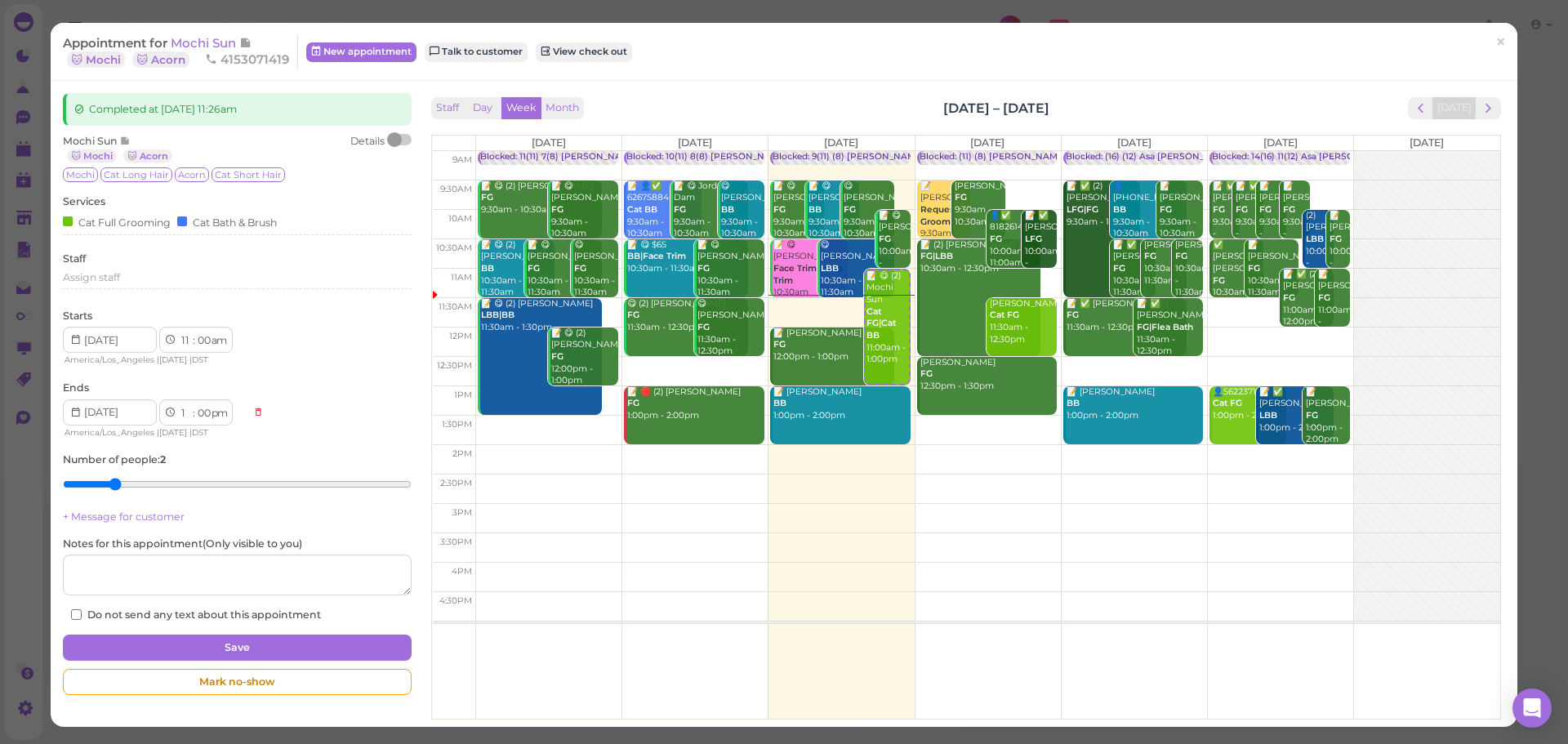
drag, startPoint x: 854, startPoint y: 69, endPoint x: 192, endPoint y: 31, distance: 663.1
click at [190, 39] on span "Mochi Sun" at bounding box center [204, 42] width 69 height 16
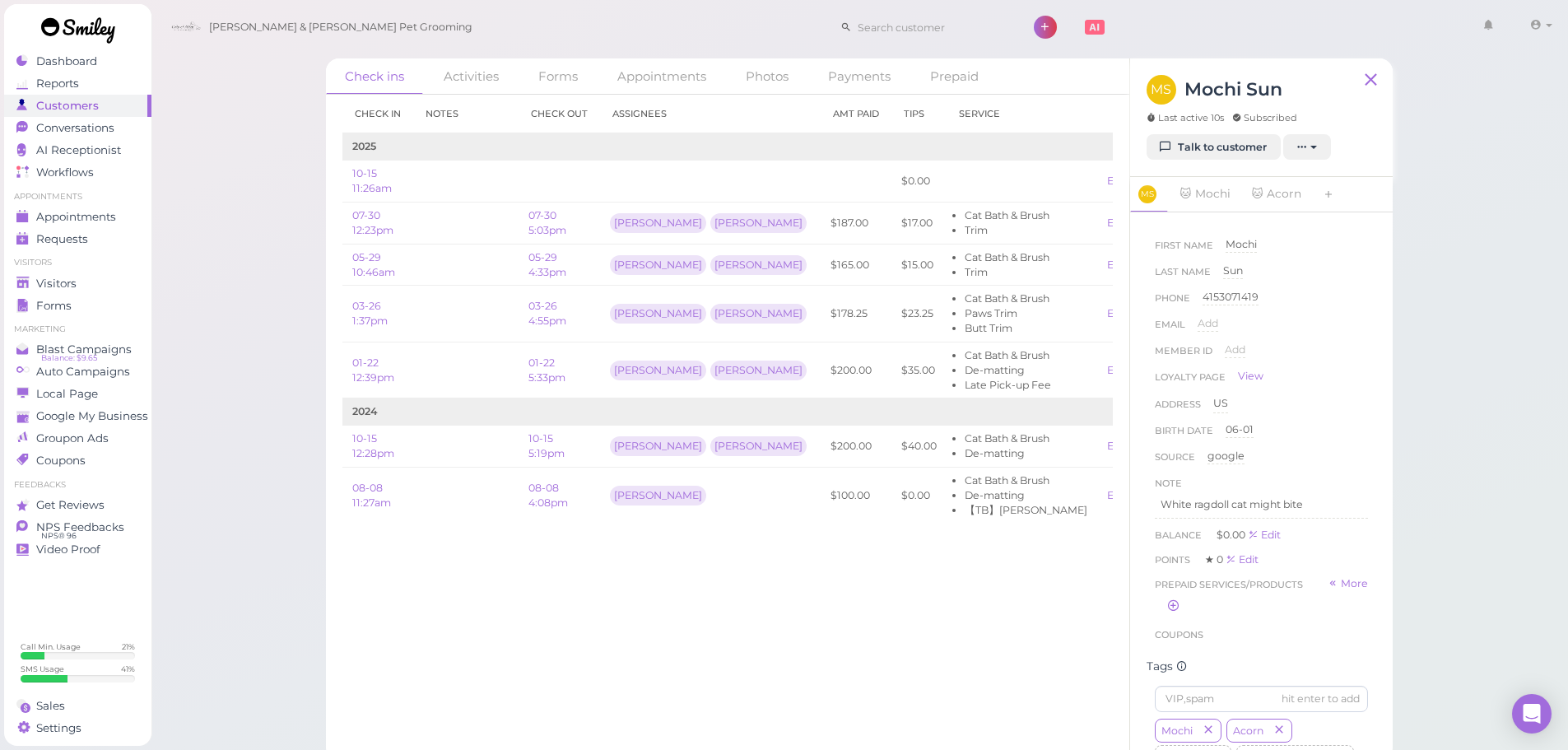
click at [1464, 465] on div "Check ins Activities Forms Appointments Photos Payments Prepaid Check in Notes …" at bounding box center [860, 380] width 1418 height 761
click at [1529, 606] on div "Check ins Activities Forms Appointments Photos Payments Prepaid Check in Notes …" at bounding box center [860, 380] width 1418 height 761
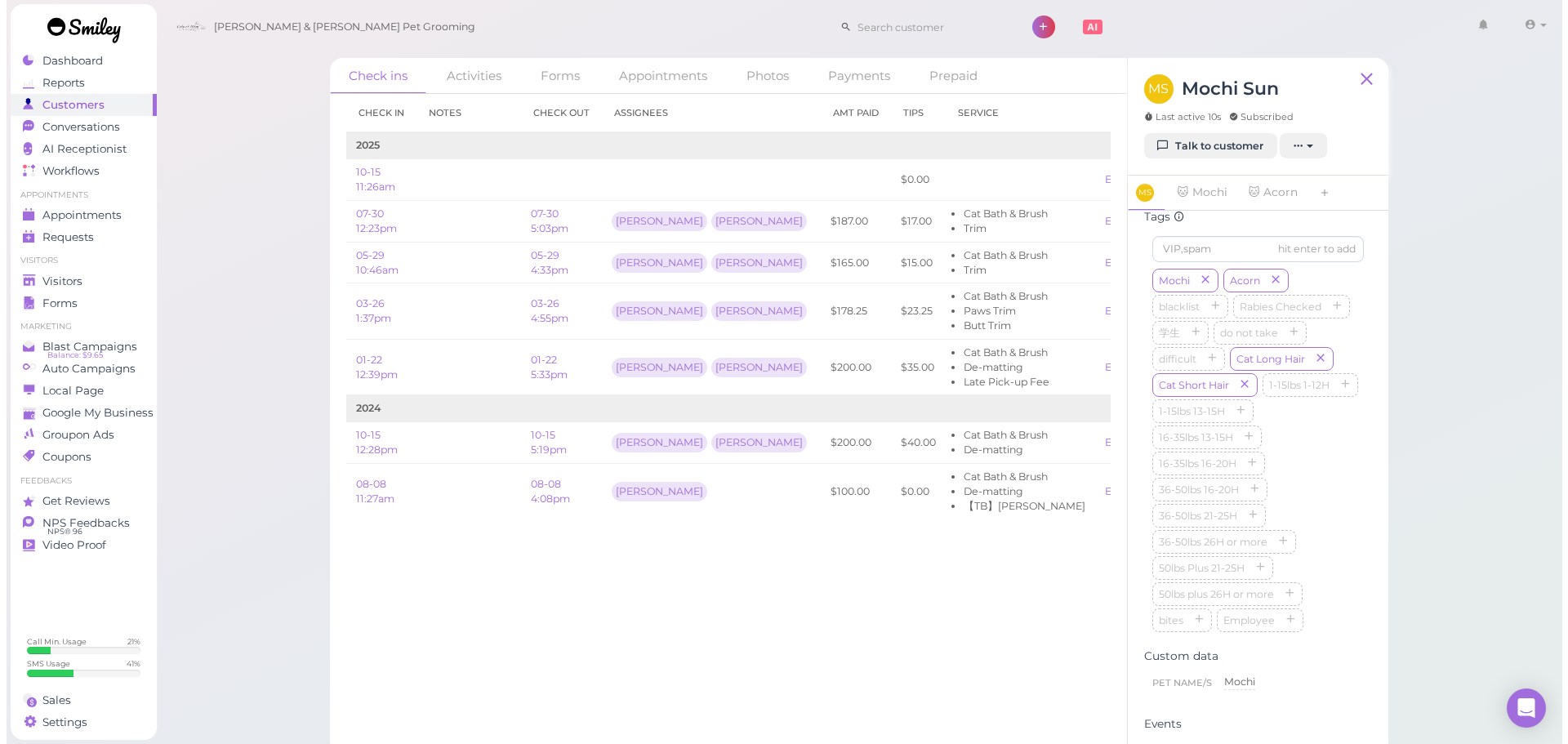
scroll to position [459, 0]
click at [1511, 531] on div "Check ins Activities Forms Appointments Photos Payments Prepaid Check in Notes …" at bounding box center [853, 377] width 1407 height 755
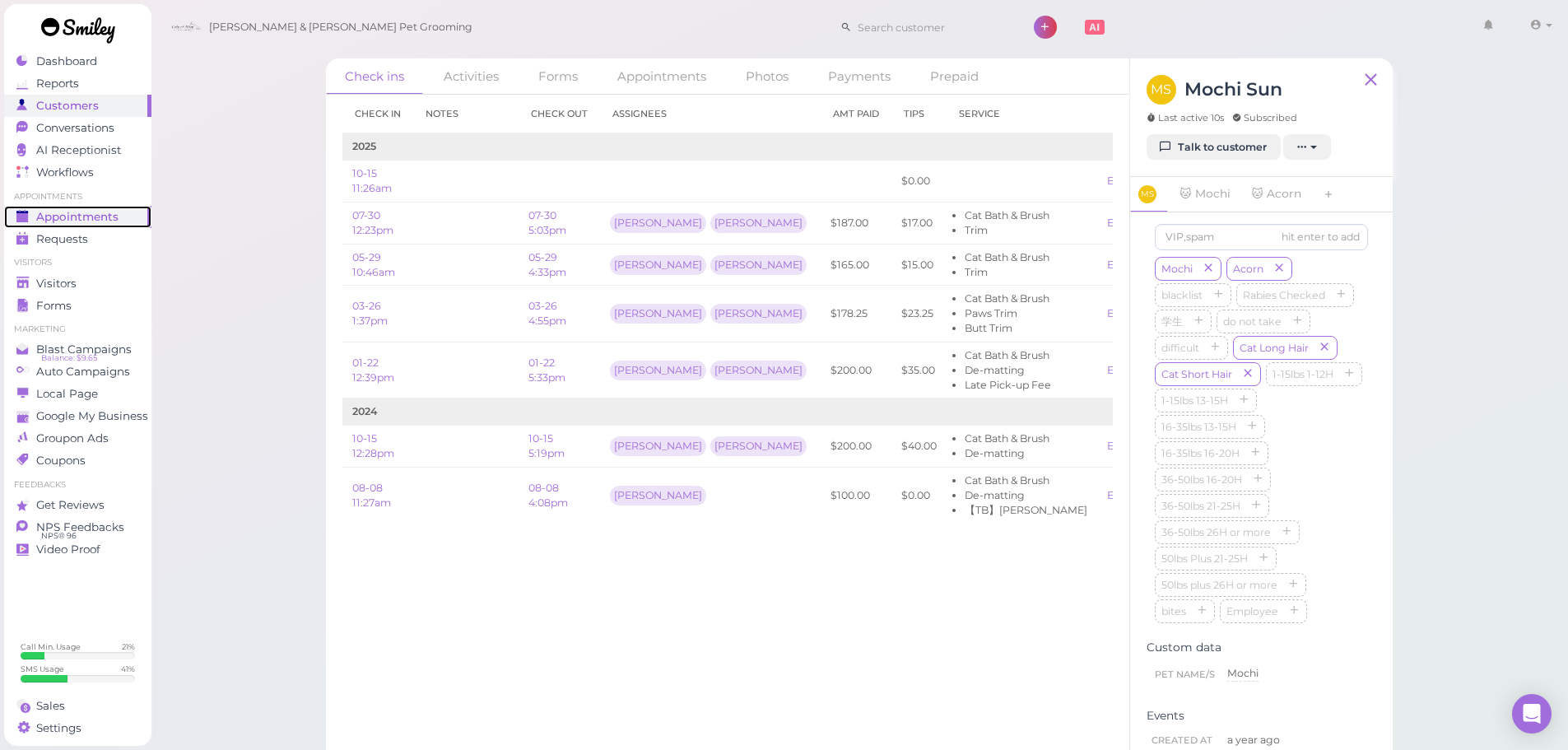
click at [110, 214] on span "Appointments" at bounding box center [77, 216] width 82 height 14
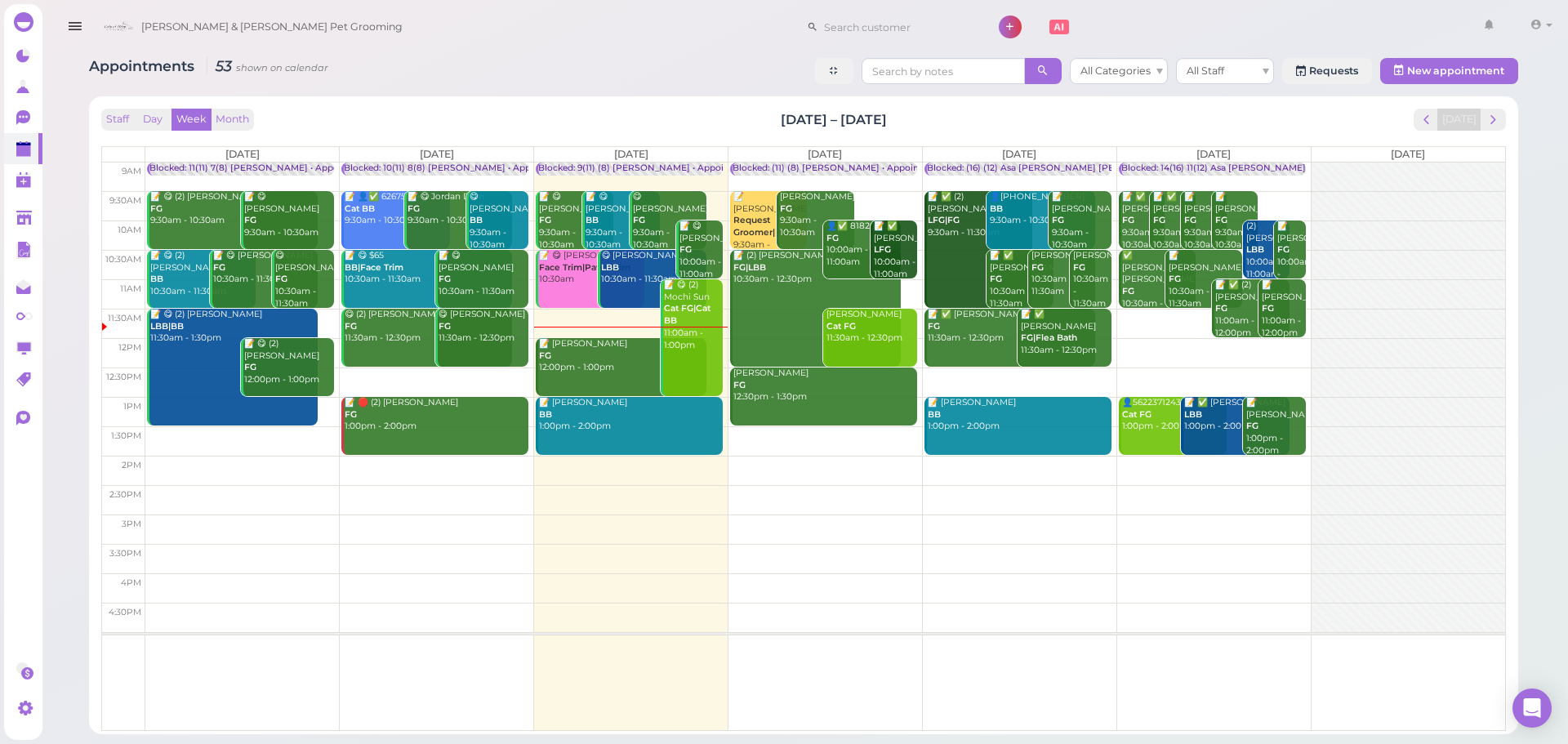
click at [606, 350] on div "📝 [PERSON_NAME] FG 12:00pm - 1:00pm" at bounding box center [622, 356] width 168 height 36
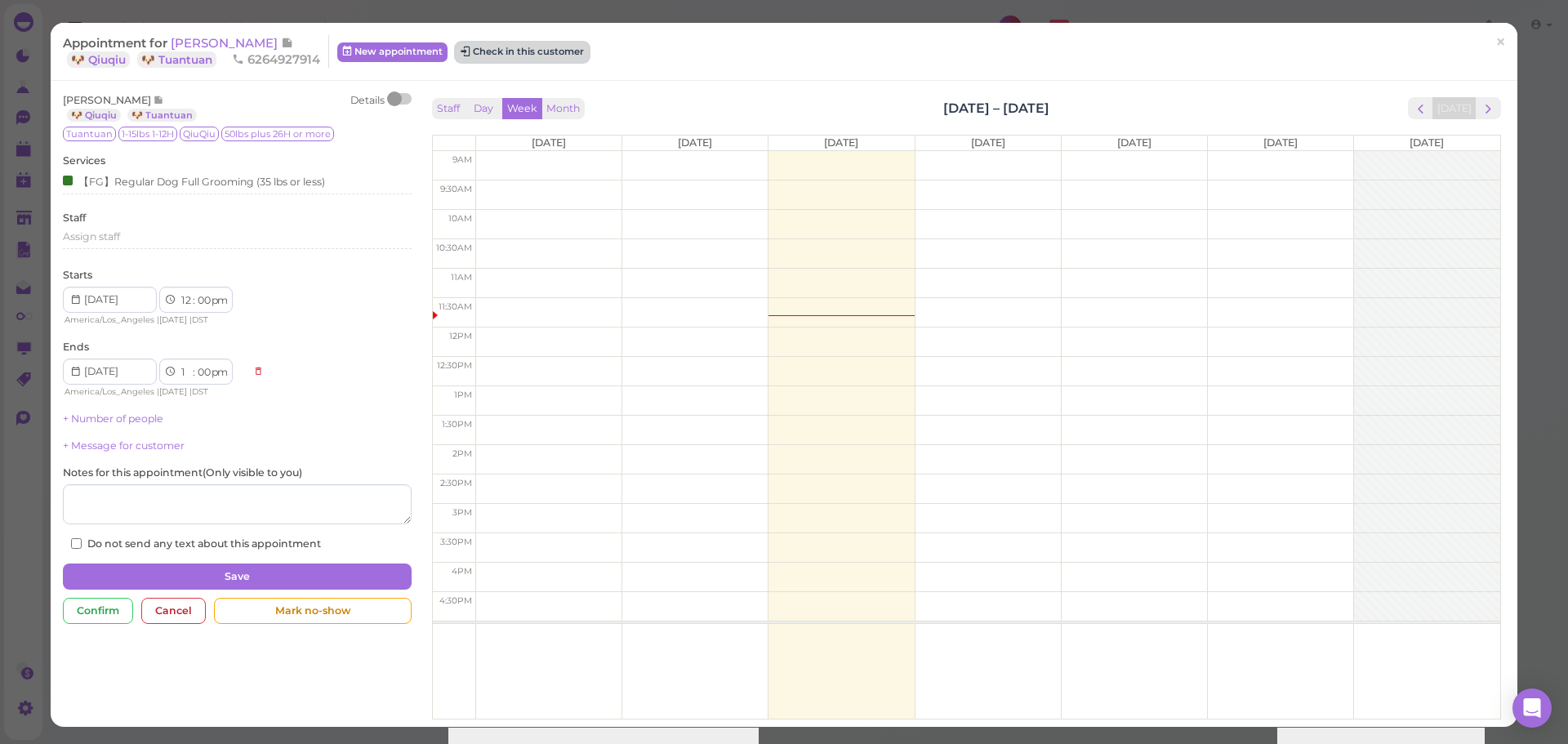
click at [533, 46] on button "Check in this customer" at bounding box center [522, 51] width 133 height 19
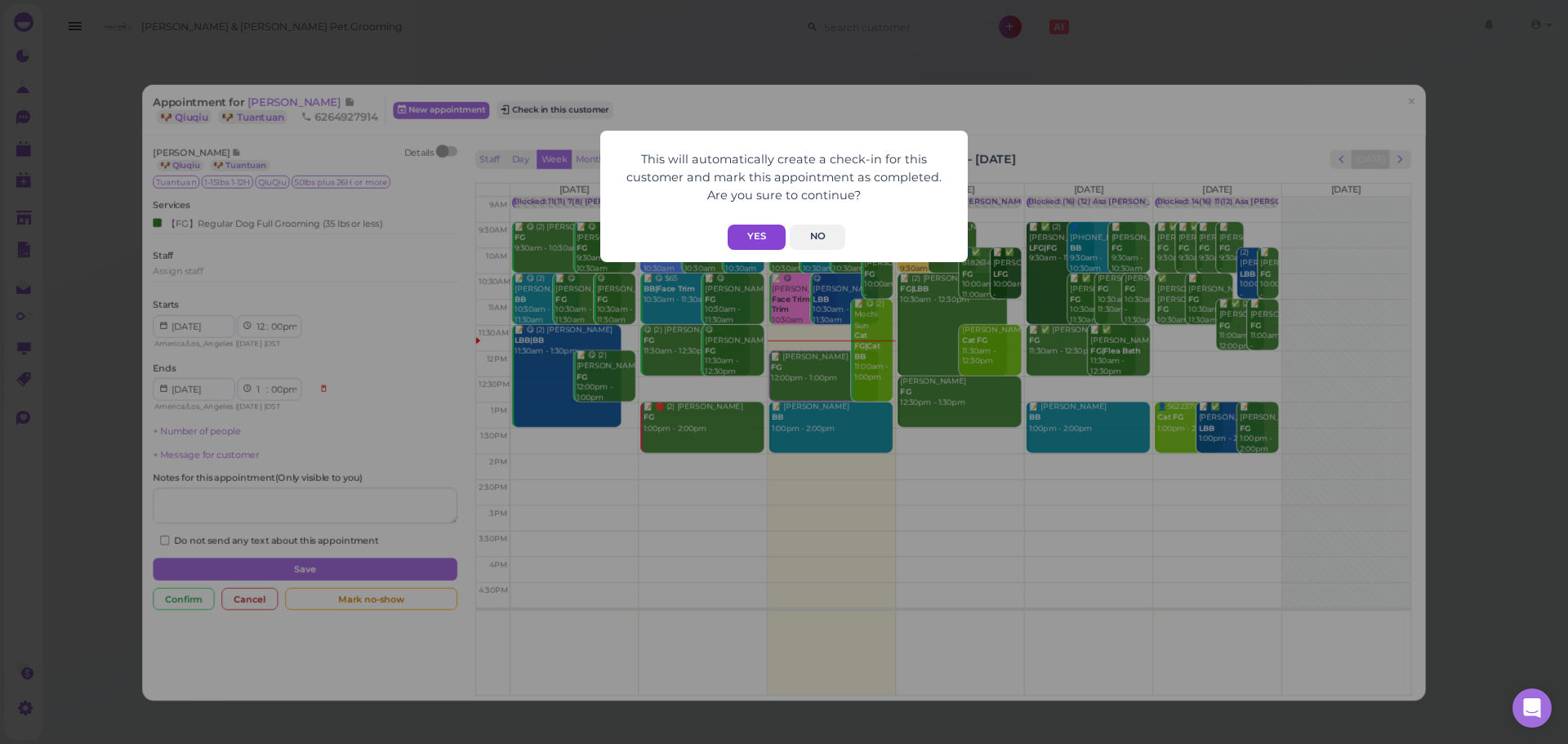
click at [758, 233] on button "Yes" at bounding box center [756, 238] width 58 height 26
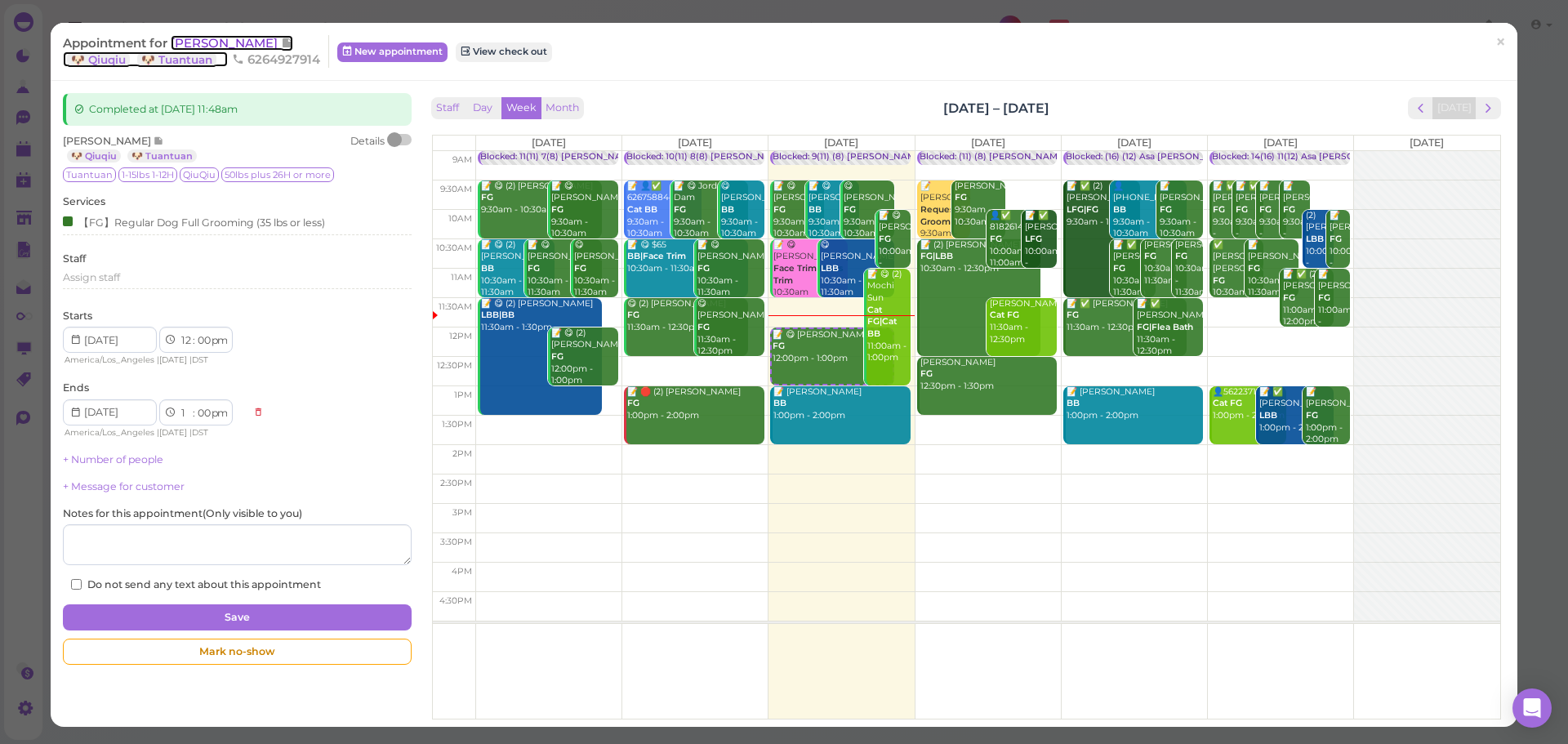
click at [218, 37] on span "[PERSON_NAME]" at bounding box center [226, 42] width 110 height 16
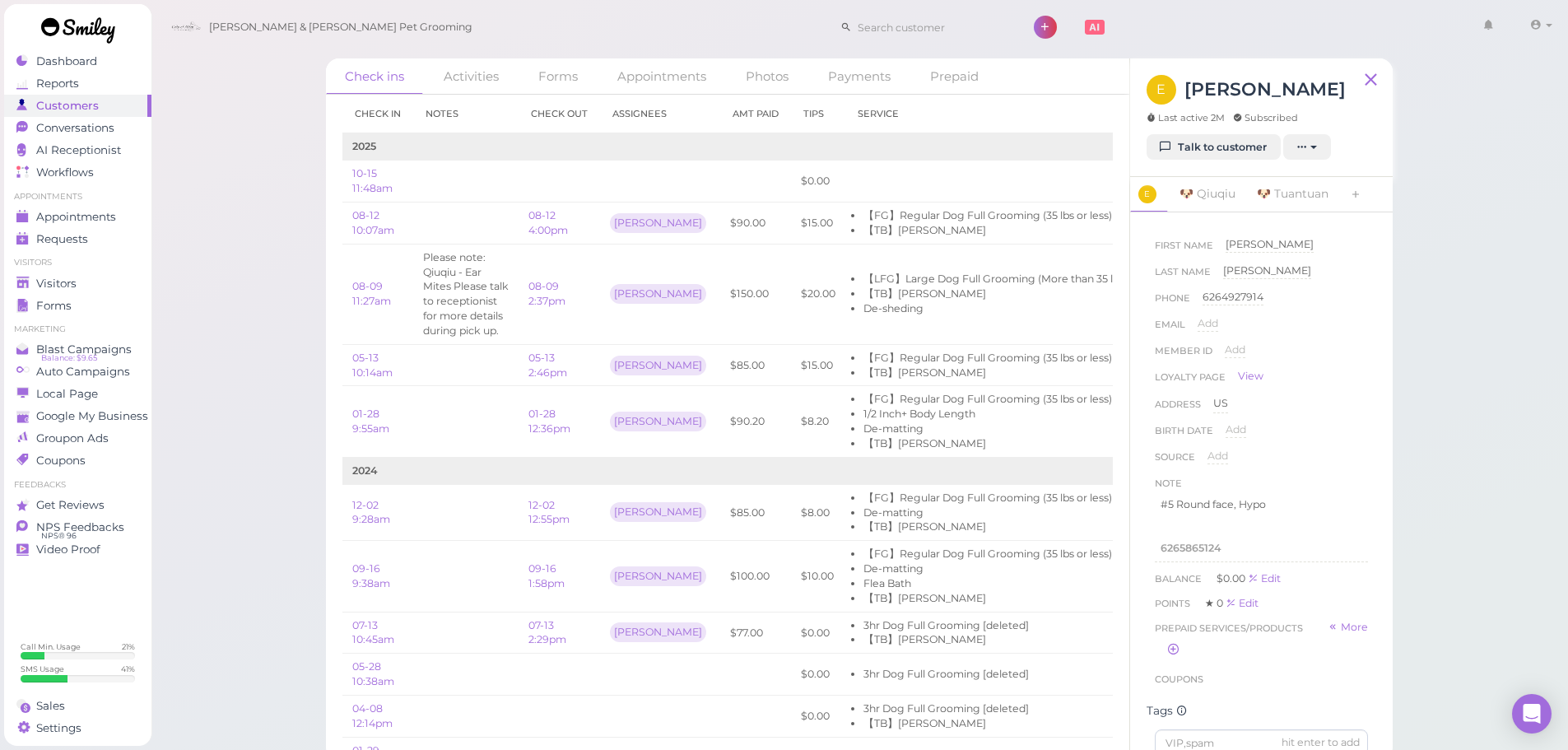
click at [1475, 403] on div "Check ins Activities Forms Appointments Photos Payments Prepaid Check in Notes …" at bounding box center [860, 380] width 1418 height 761
click at [42, 215] on span "Appointments" at bounding box center [76, 216] width 80 height 14
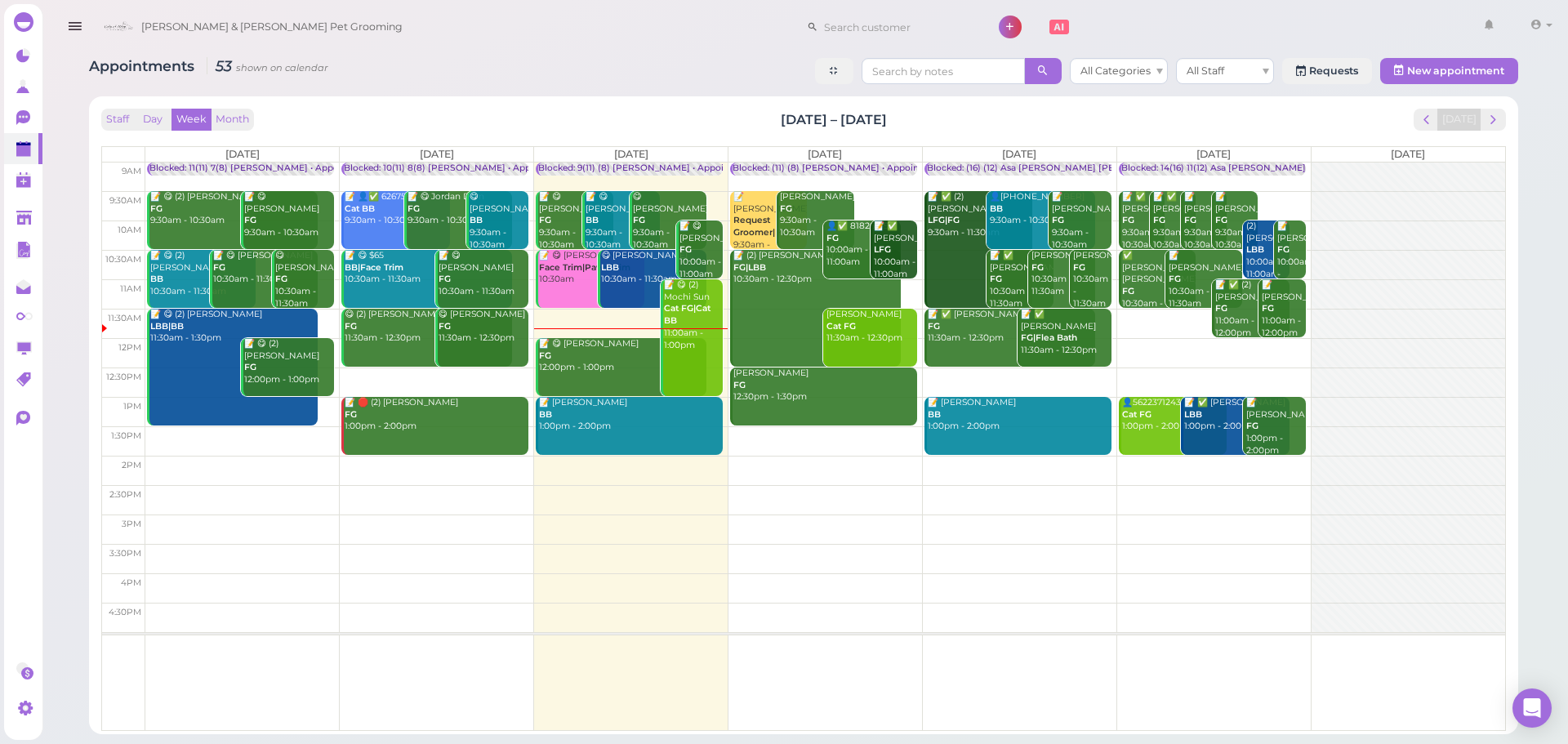
click at [625, 501] on td at bounding box center [824, 500] width 1360 height 29
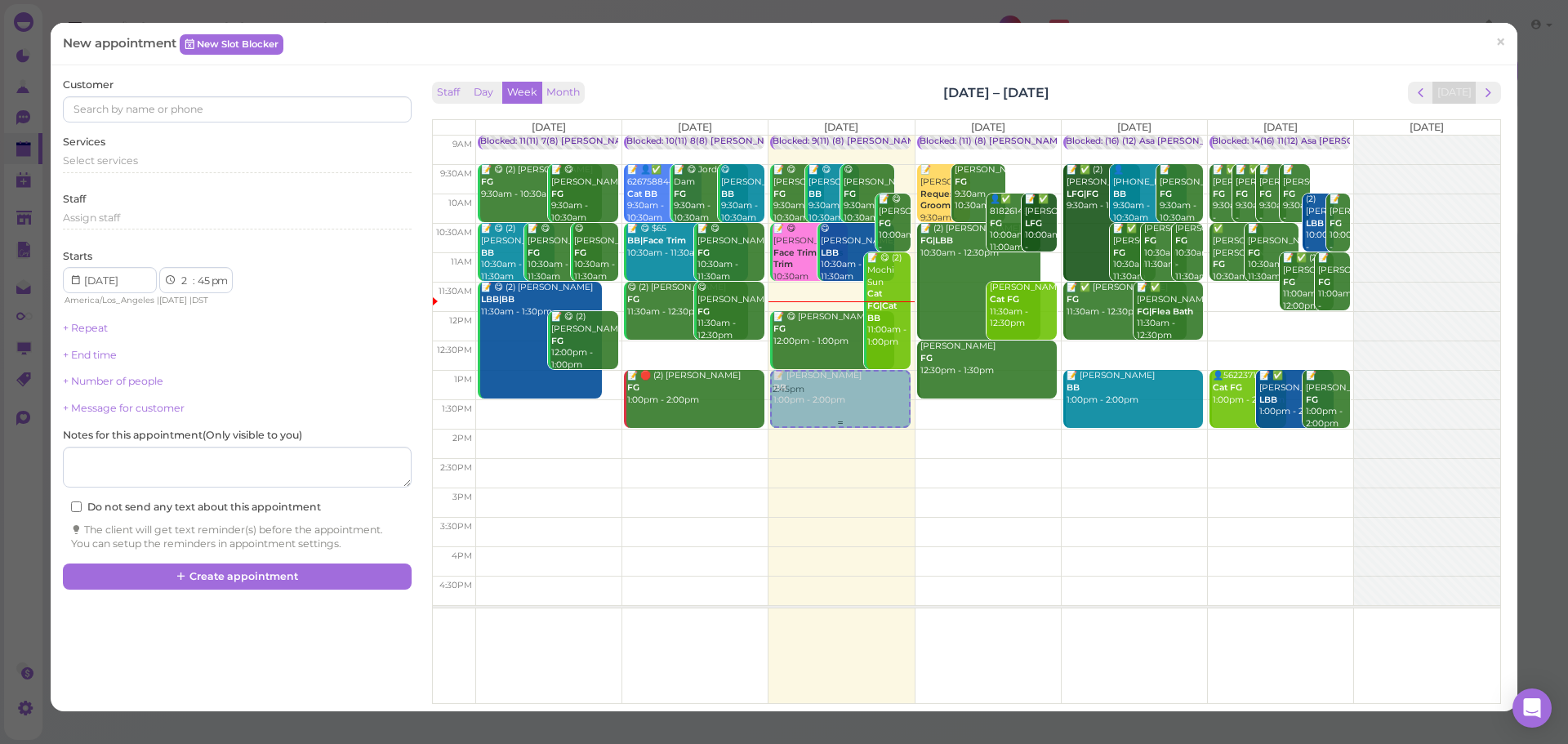
drag, startPoint x: 822, startPoint y: 495, endPoint x: 835, endPoint y: 379, distance: 116.7
click at [835, 136] on div "2:45pm Blocked: 9(11) (8) [PERSON_NAME] • Appointment 📝 😋 [PERSON_NAME] FG 9:30…" at bounding box center [841, 136] width 145 height 0
select select "1"
select select "00"
click at [174, 160] on div "Select services" at bounding box center [237, 161] width 348 height 15
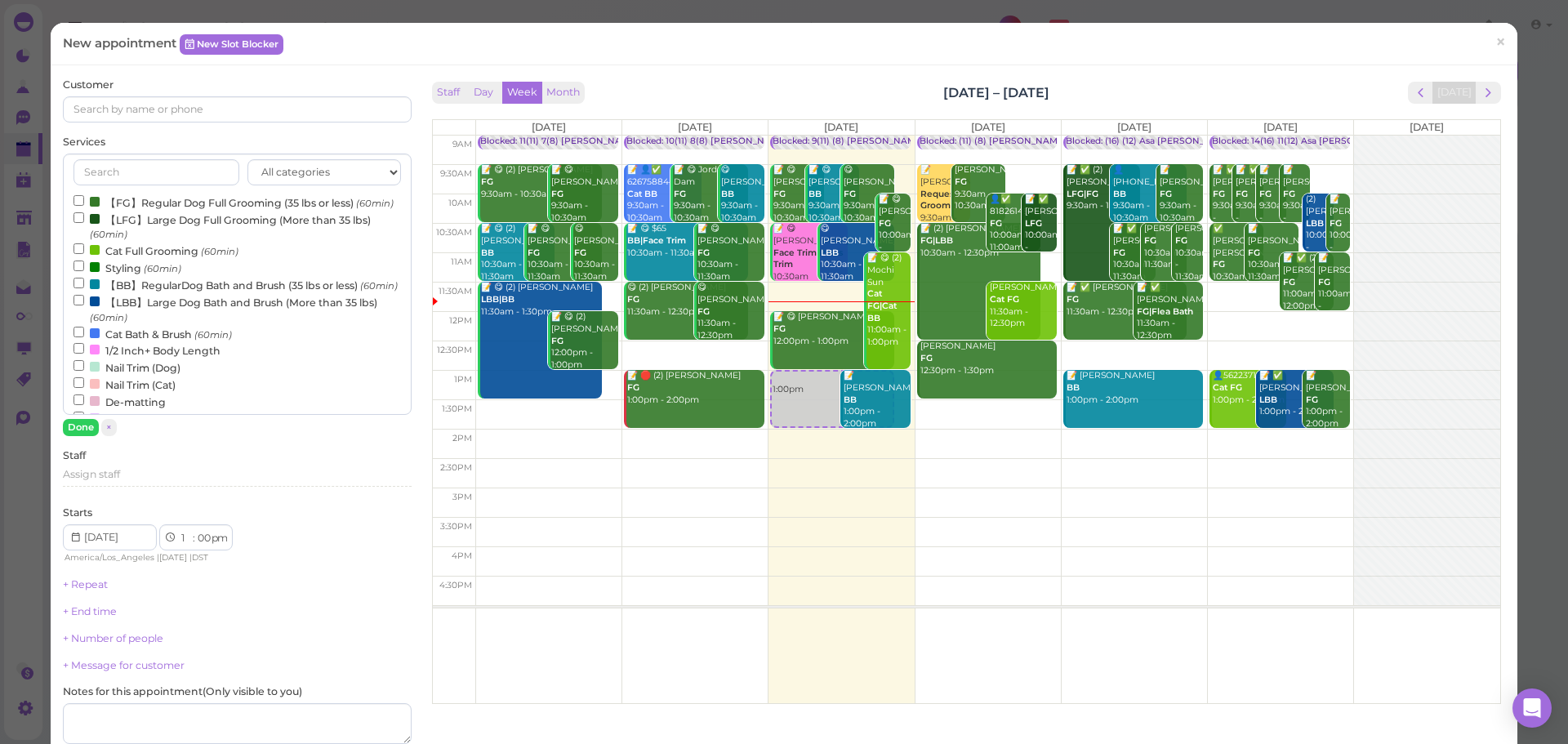
click at [105, 342] on label "Cat Bath & Brush (60min)" at bounding box center [152, 333] width 159 height 17
click at [84, 338] on input "Cat Bath & Brush (60min)" at bounding box center [79, 332] width 11 height 11
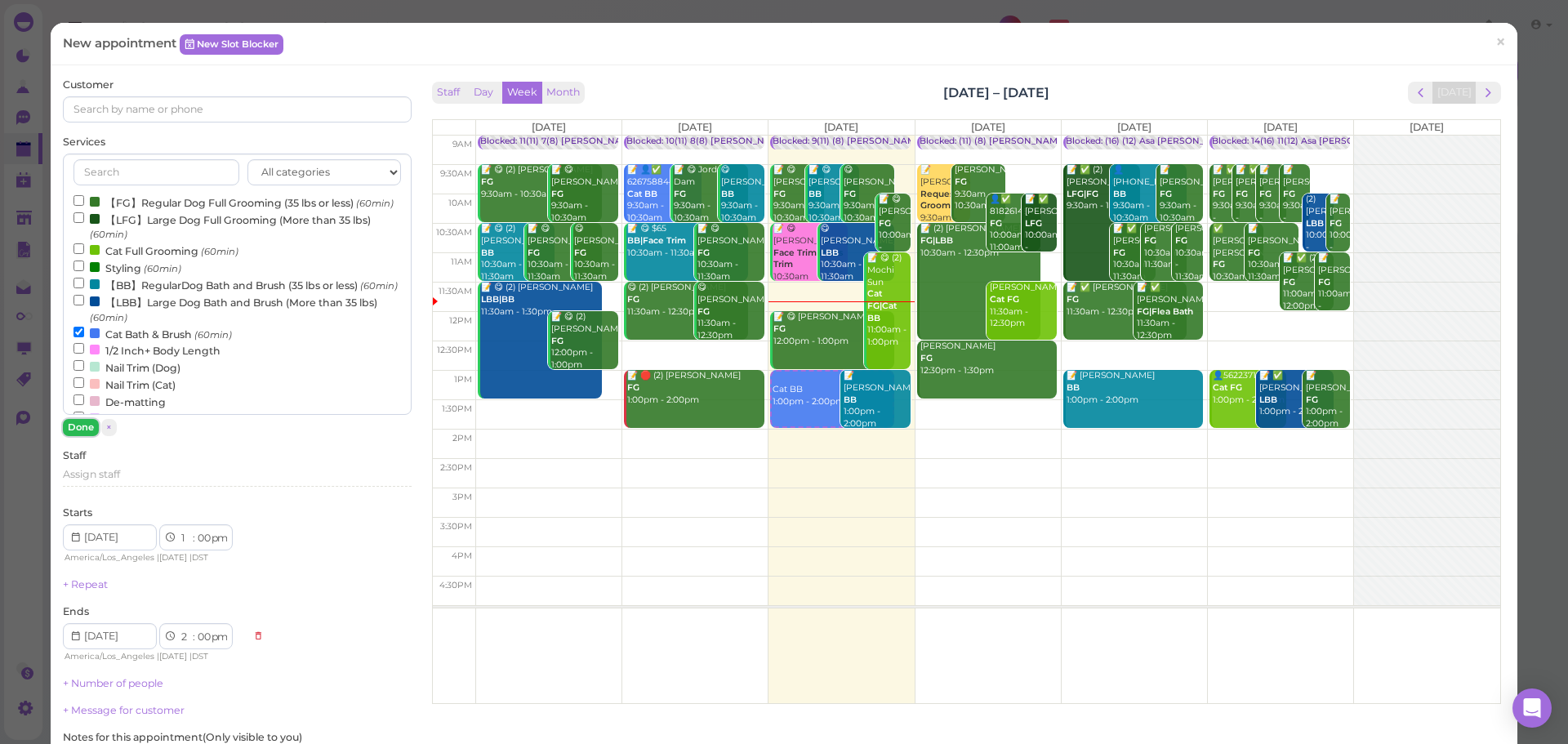
click at [78, 426] on button "Done" at bounding box center [81, 428] width 36 height 17
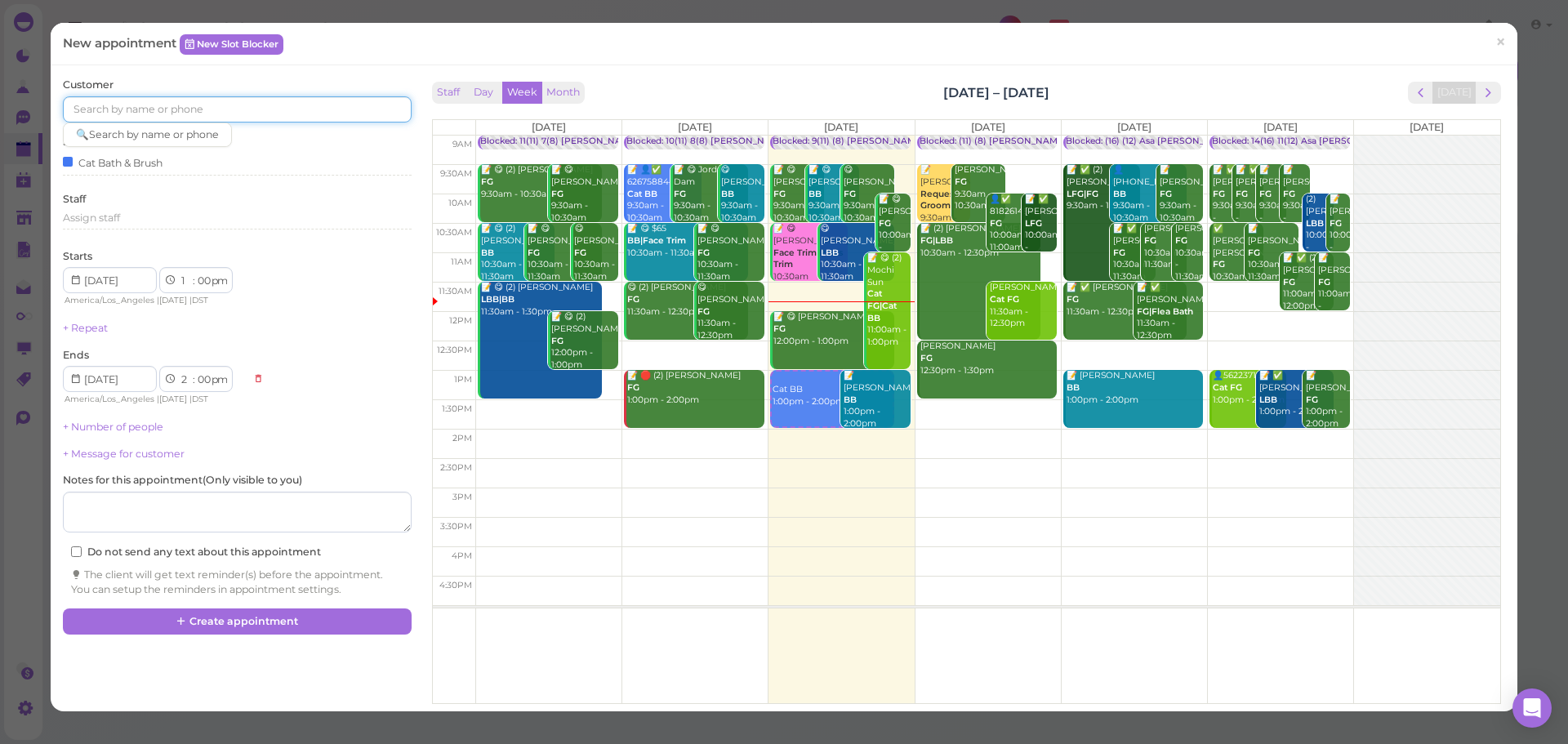
click at [285, 114] on input at bounding box center [237, 109] width 348 height 26
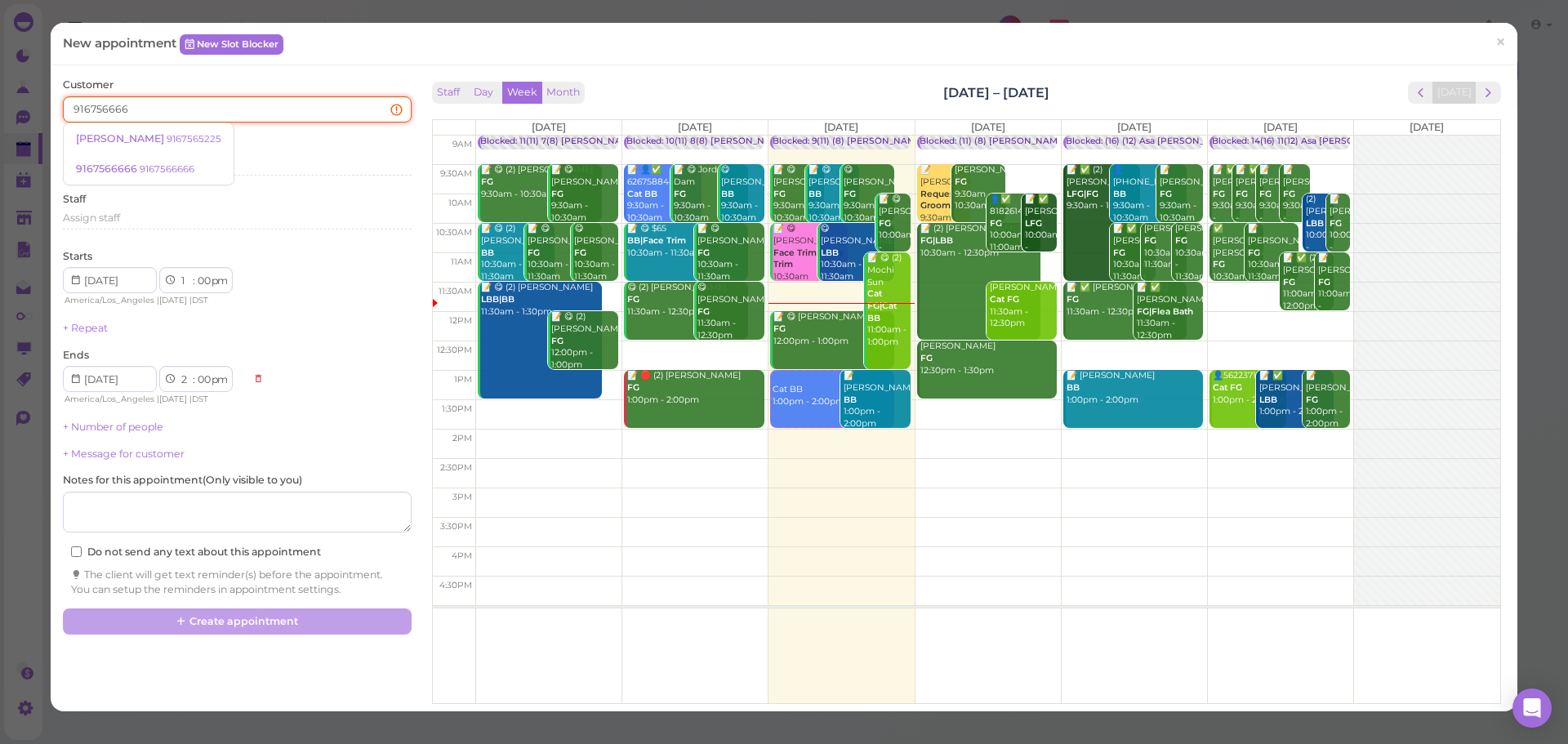
type input "9167566666"
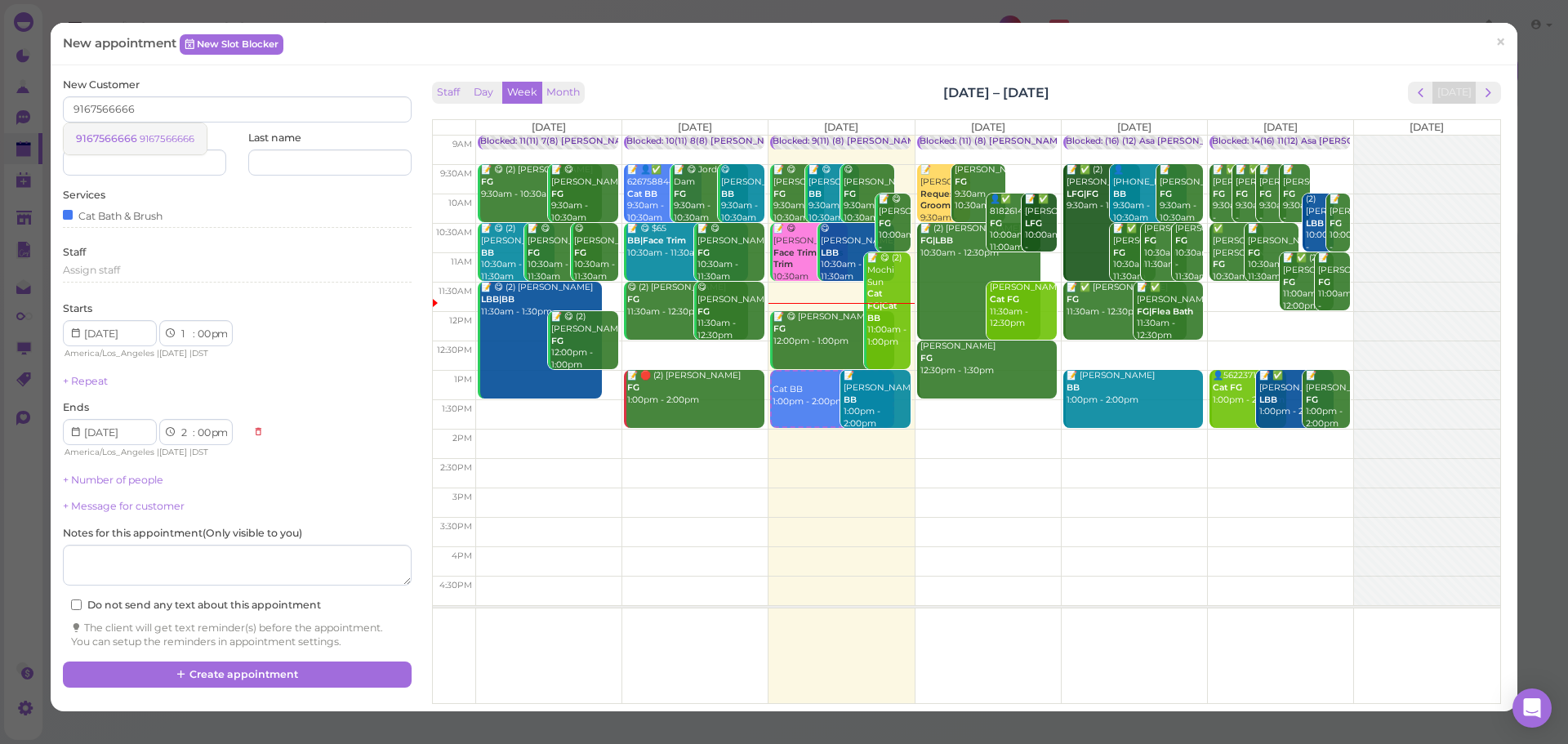
click at [106, 138] on span "9167566666" at bounding box center [107, 138] width 63 height 12
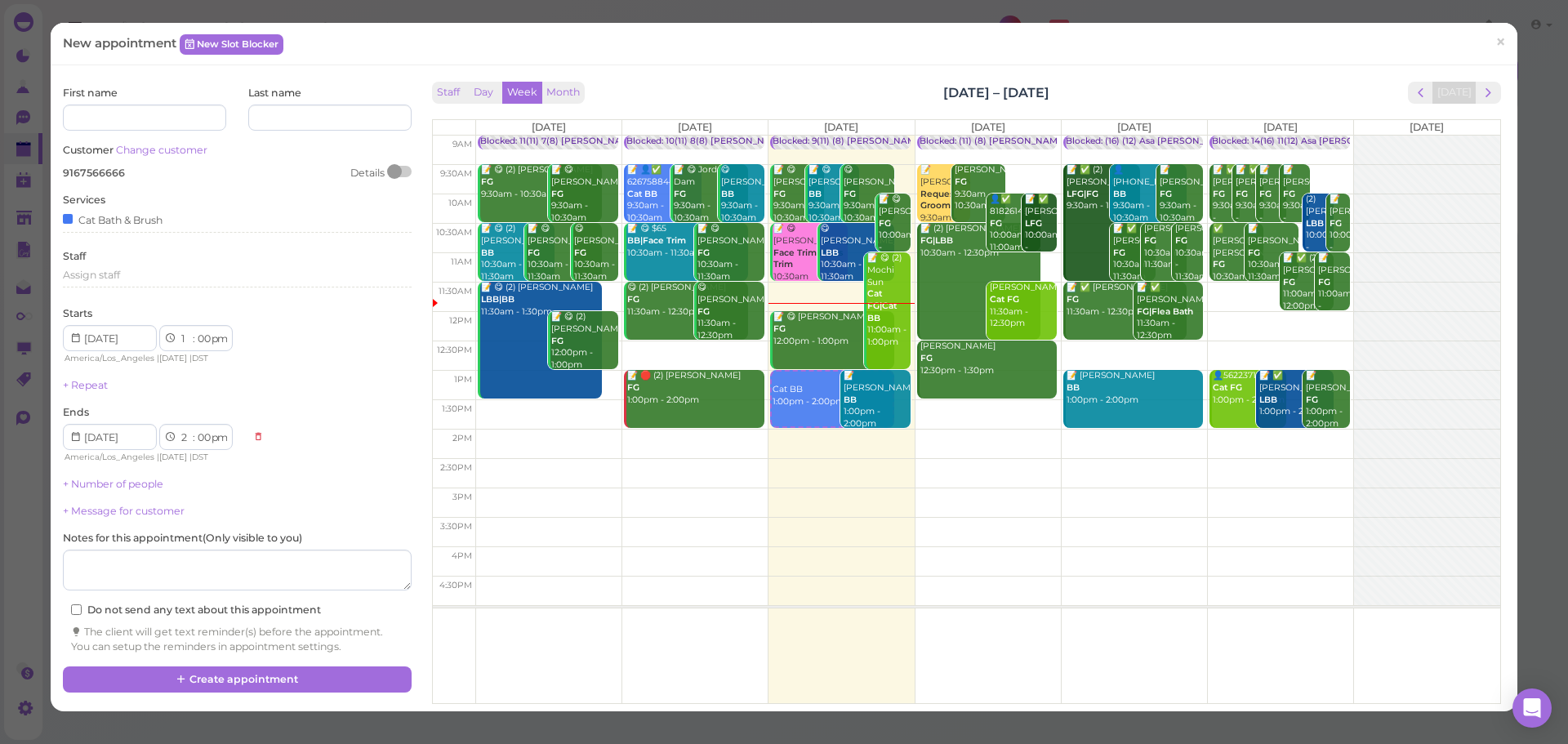
click at [381, 67] on div "First name Last name Customer Change customer 9167566666 Details Services Cat B…" at bounding box center [783, 388] width 1466 height 646
click at [335, 690] on button "Create appointment" at bounding box center [237, 680] width 348 height 26
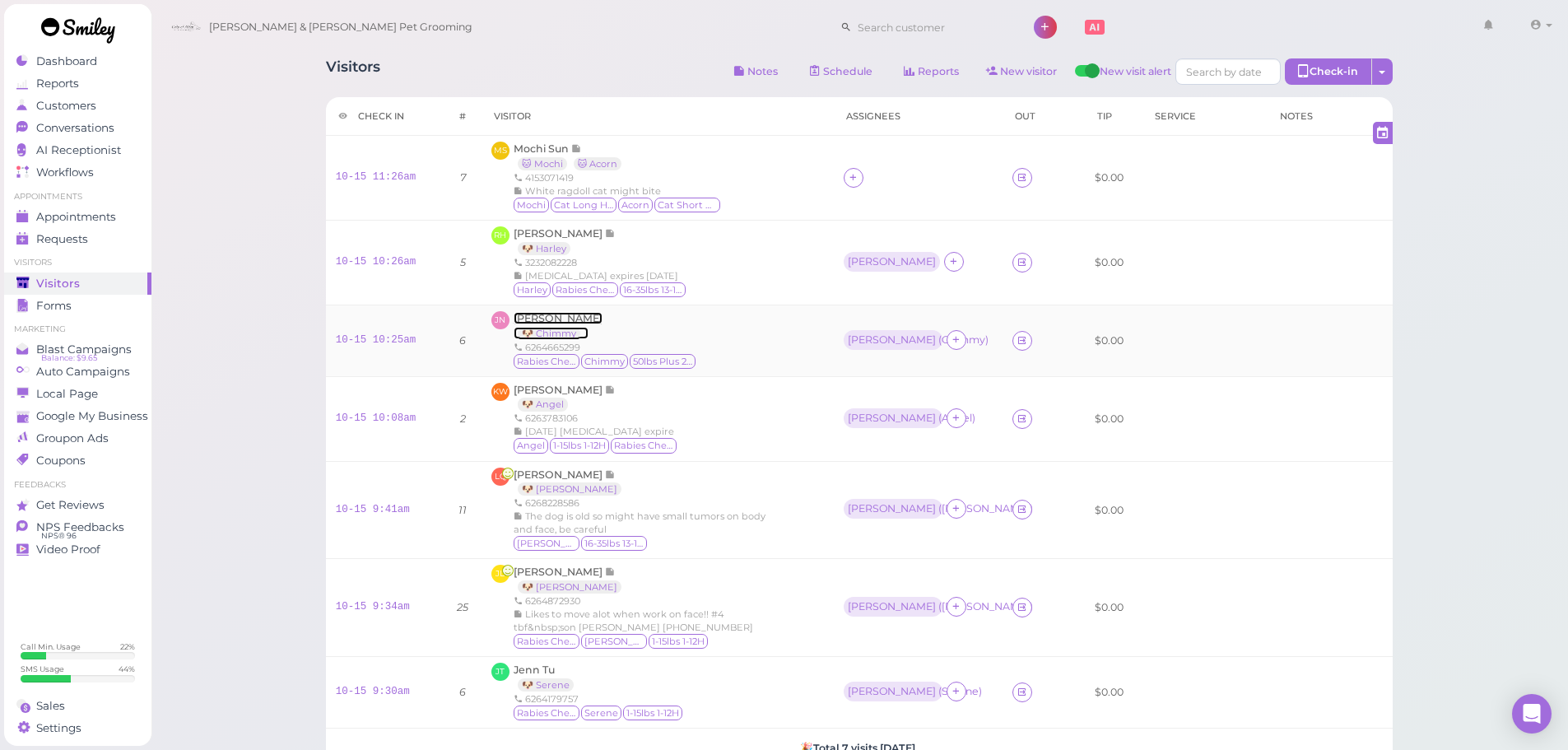
click at [565, 316] on span "[PERSON_NAME]" at bounding box center [558, 317] width 89 height 12
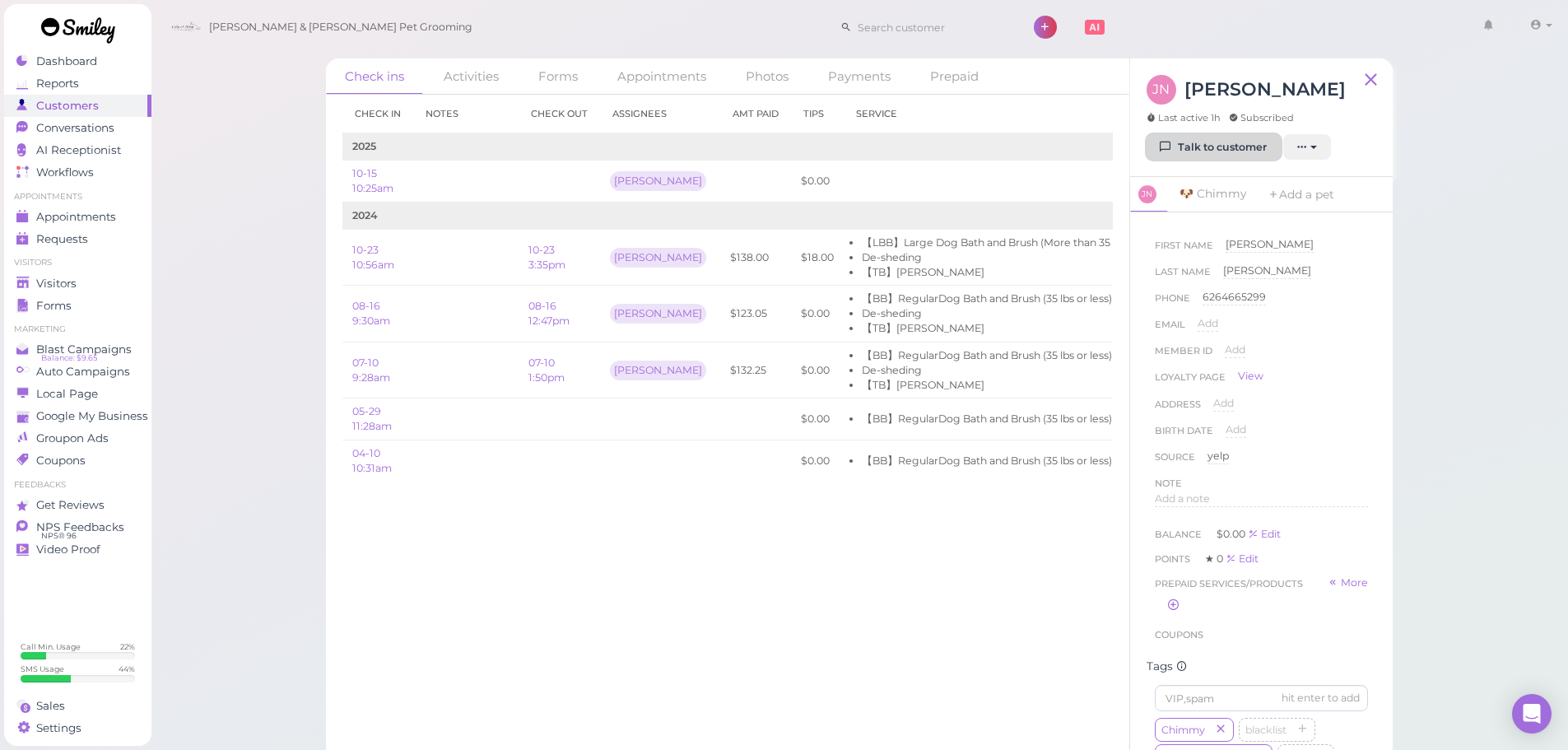
click at [1194, 142] on link "Talk to customer" at bounding box center [1213, 147] width 134 height 26
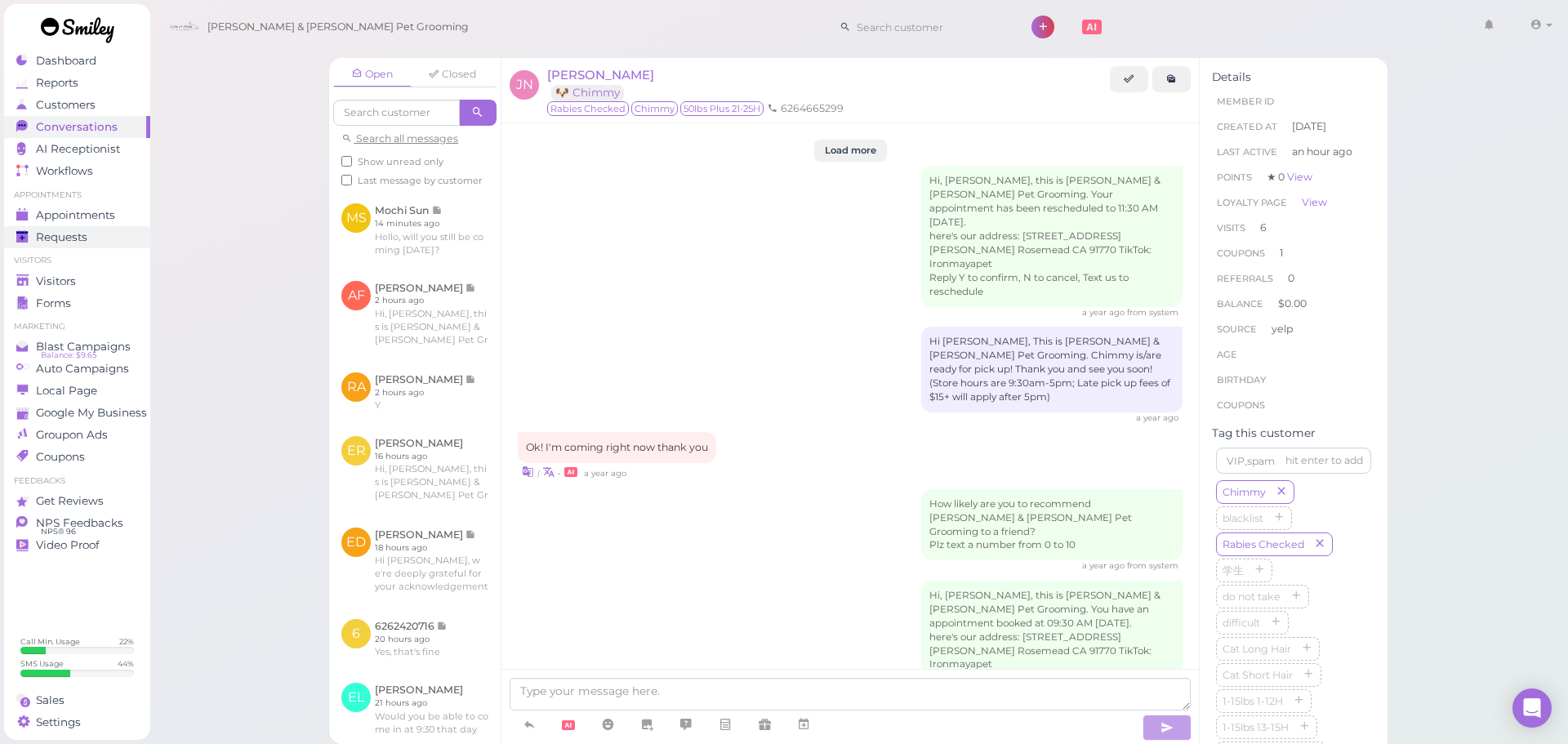
scroll to position [2878, 0]
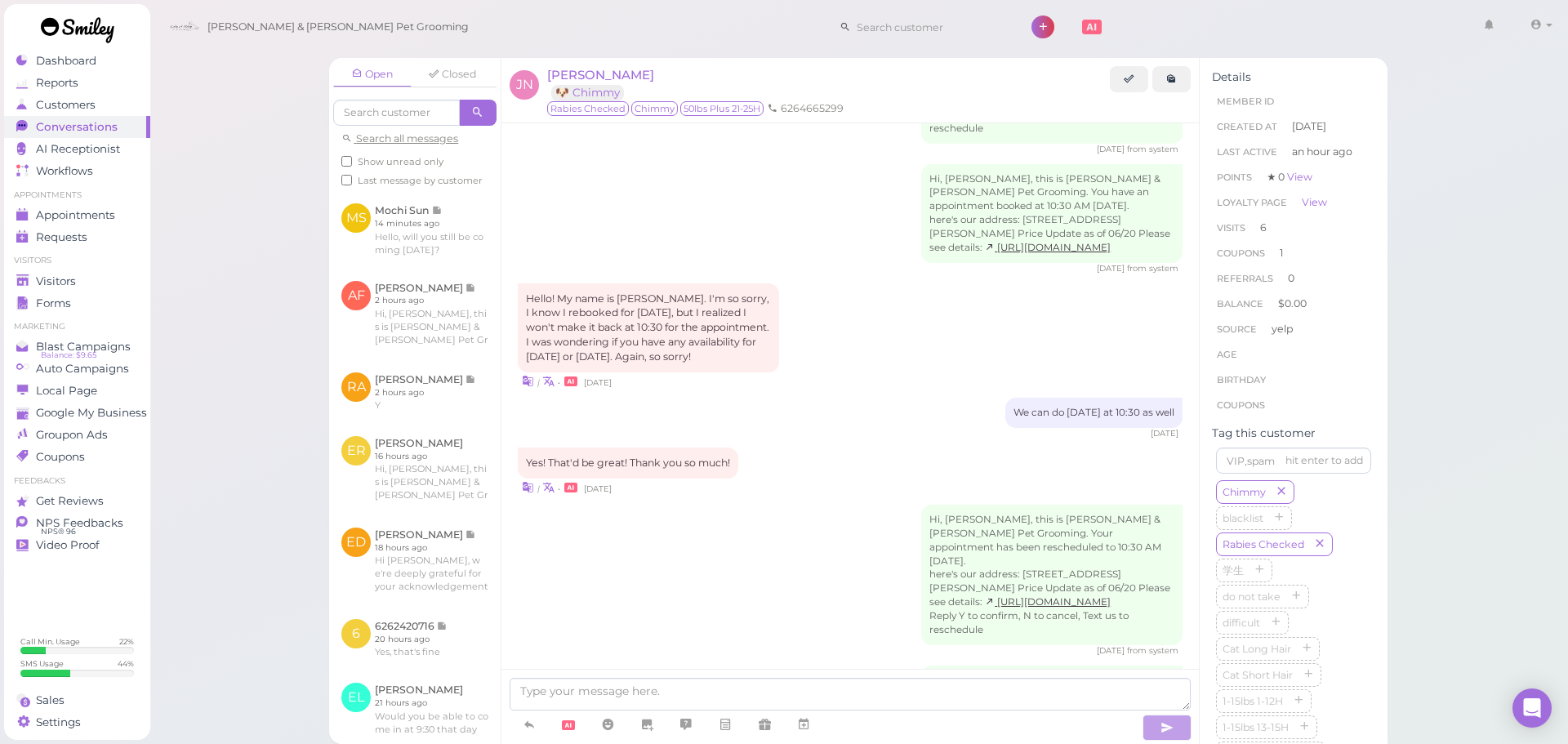
click at [51, 269] on ul "Visitors Visitors Forms" at bounding box center [76, 284] width 146 height 59
click at [51, 274] on span "Visitors" at bounding box center [57, 281] width 43 height 14
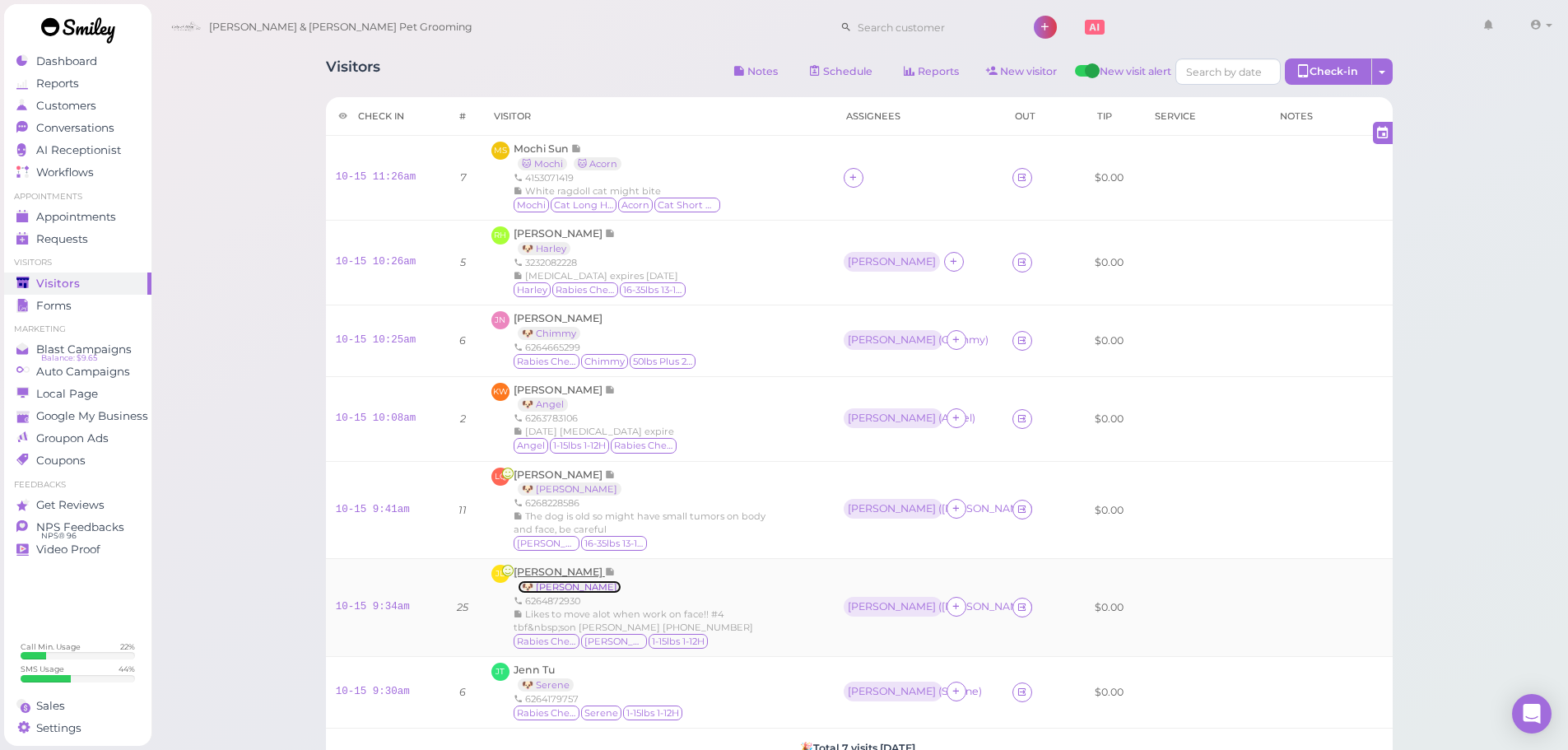
click at [545, 581] on link "🐶 Chloe" at bounding box center [570, 587] width 104 height 13
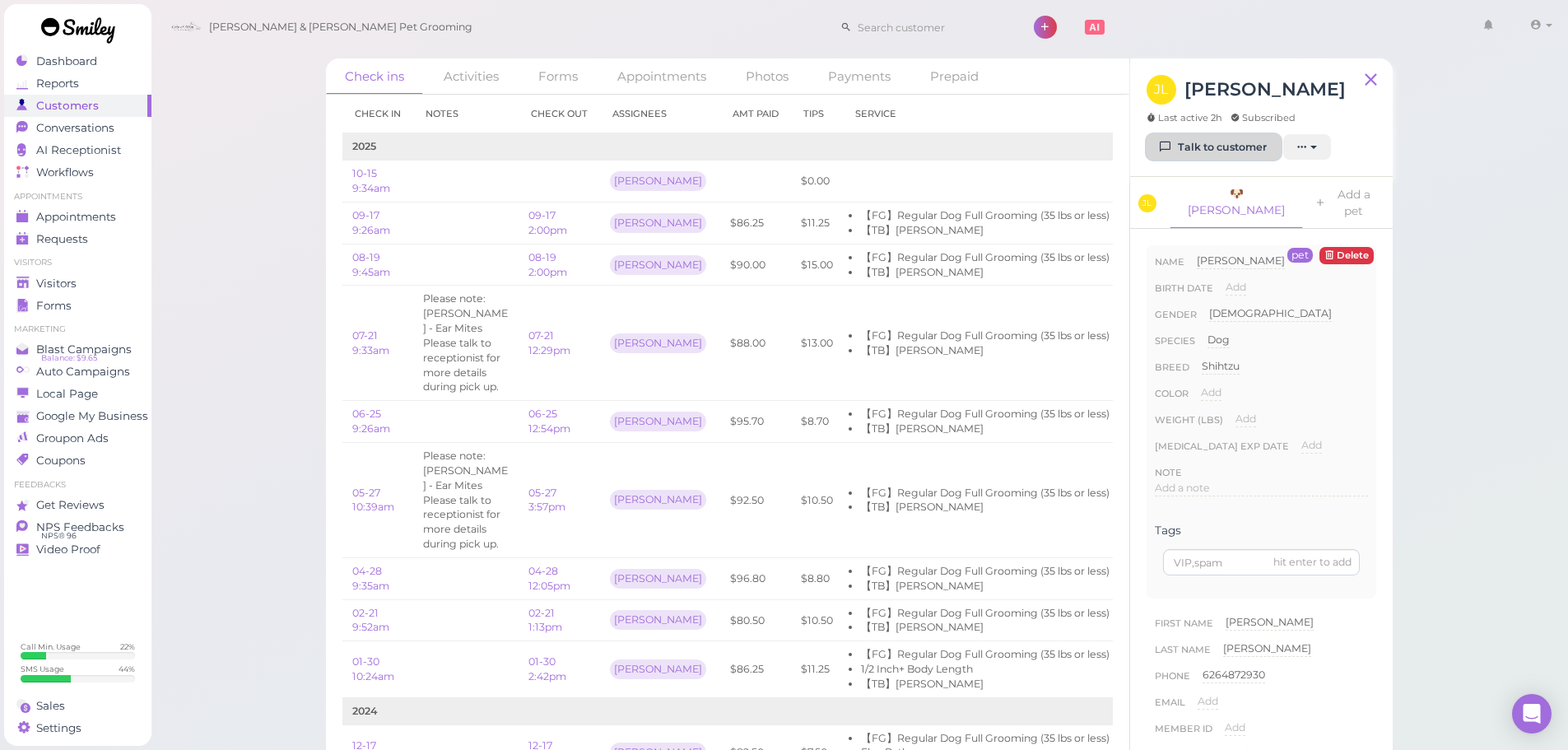
click at [1197, 154] on link "Talk to customer" at bounding box center [1213, 147] width 134 height 26
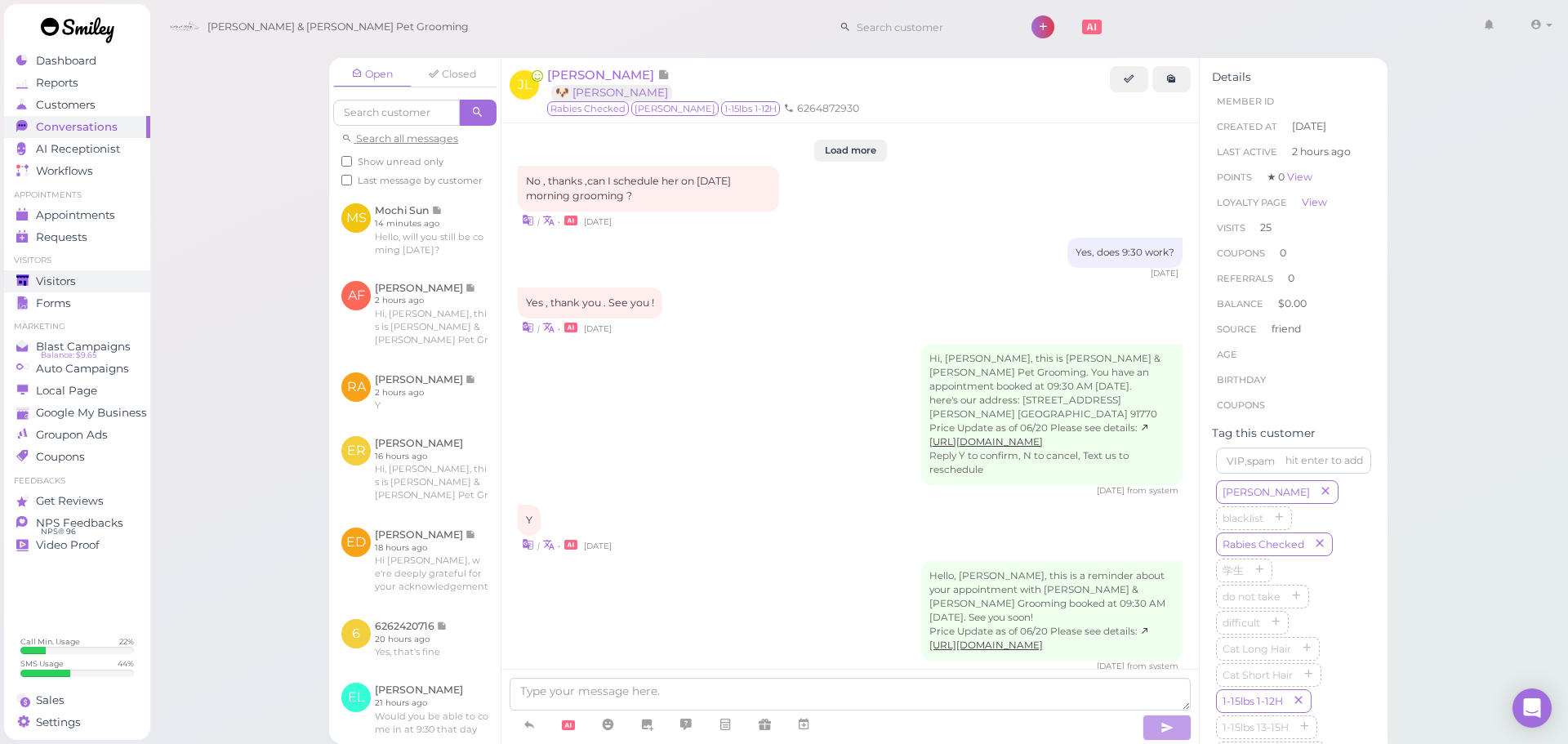
scroll to position [2697, 0]
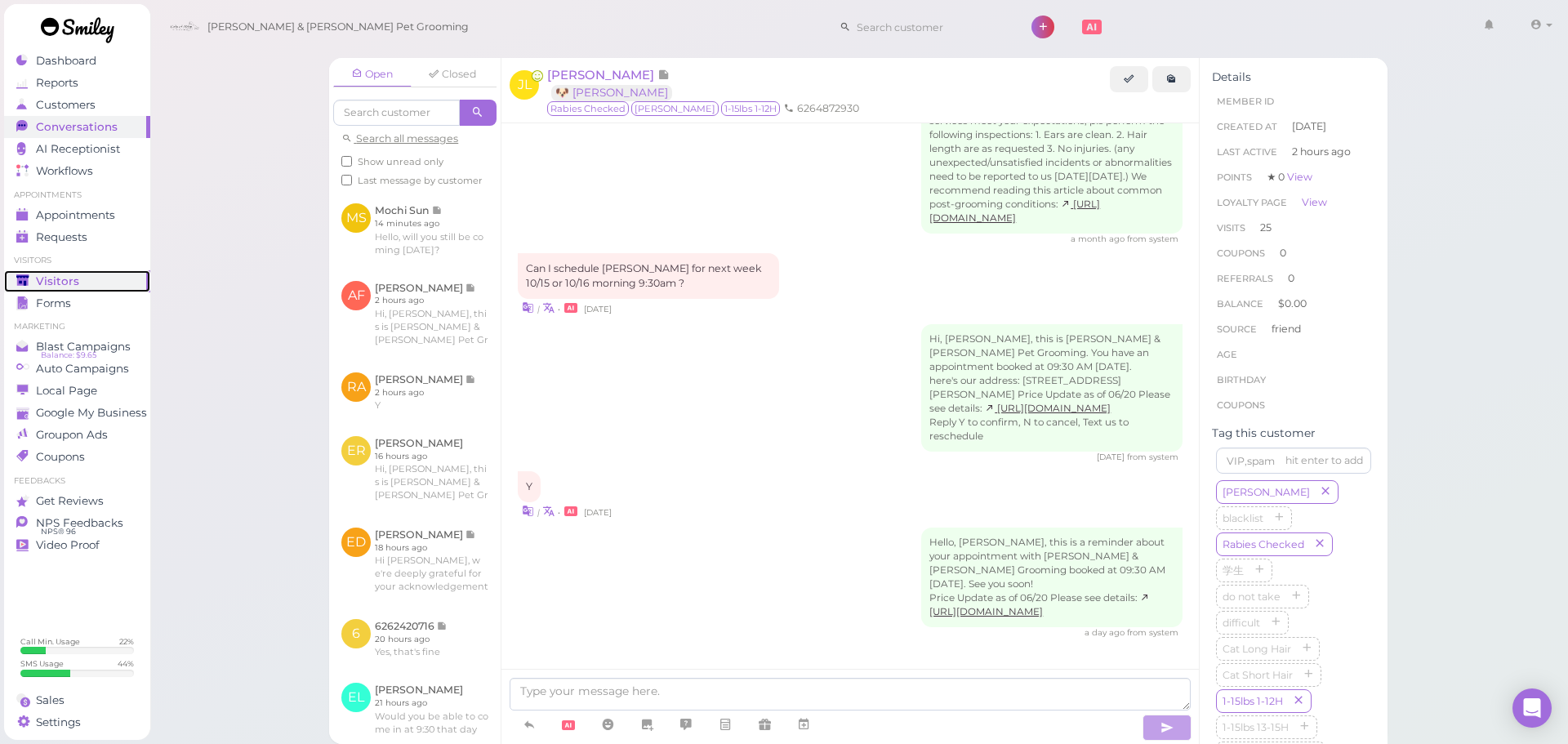
click at [87, 279] on div "Visitors" at bounding box center [75, 281] width 117 height 14
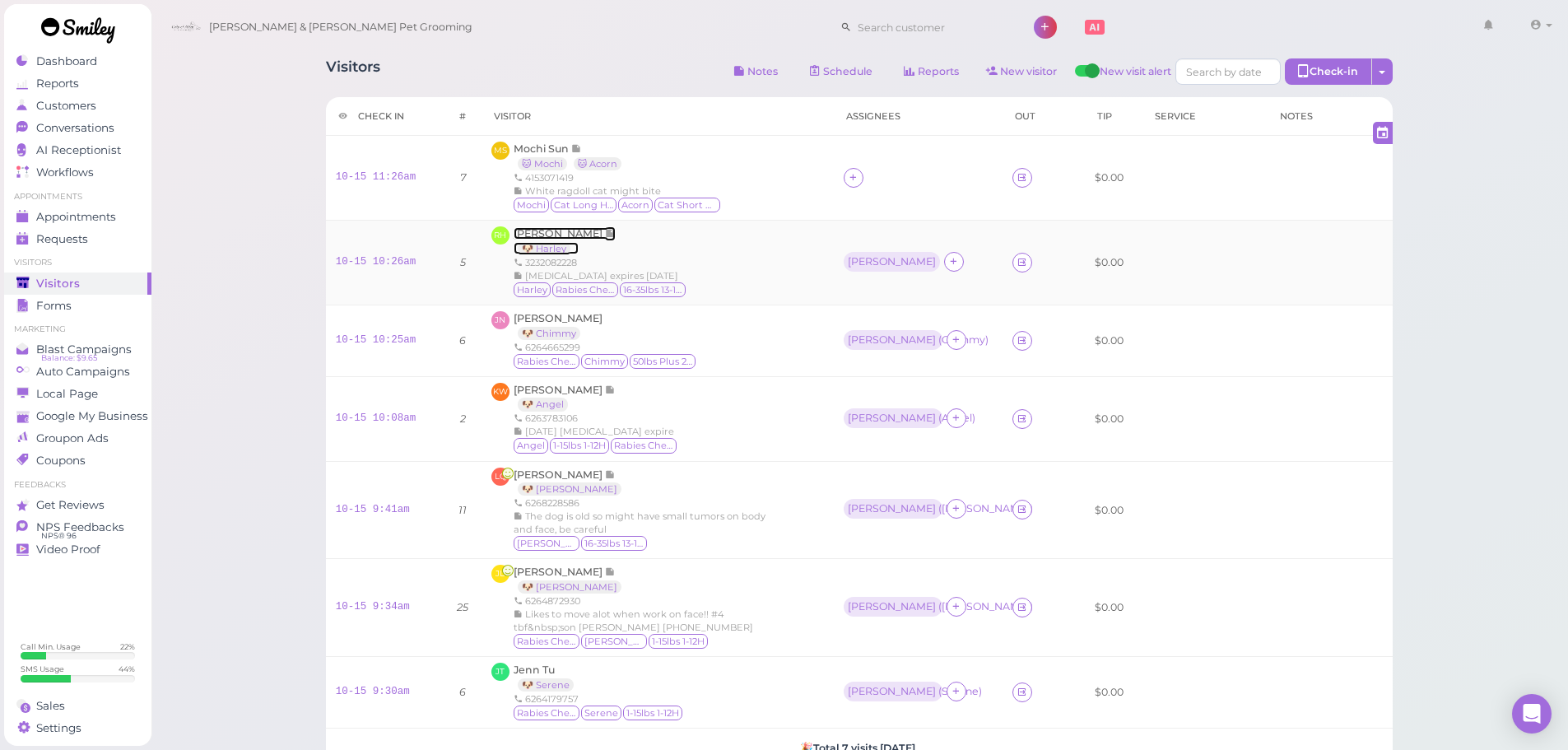
click at [534, 231] on span "[PERSON_NAME]" at bounding box center [559, 233] width 92 height 12
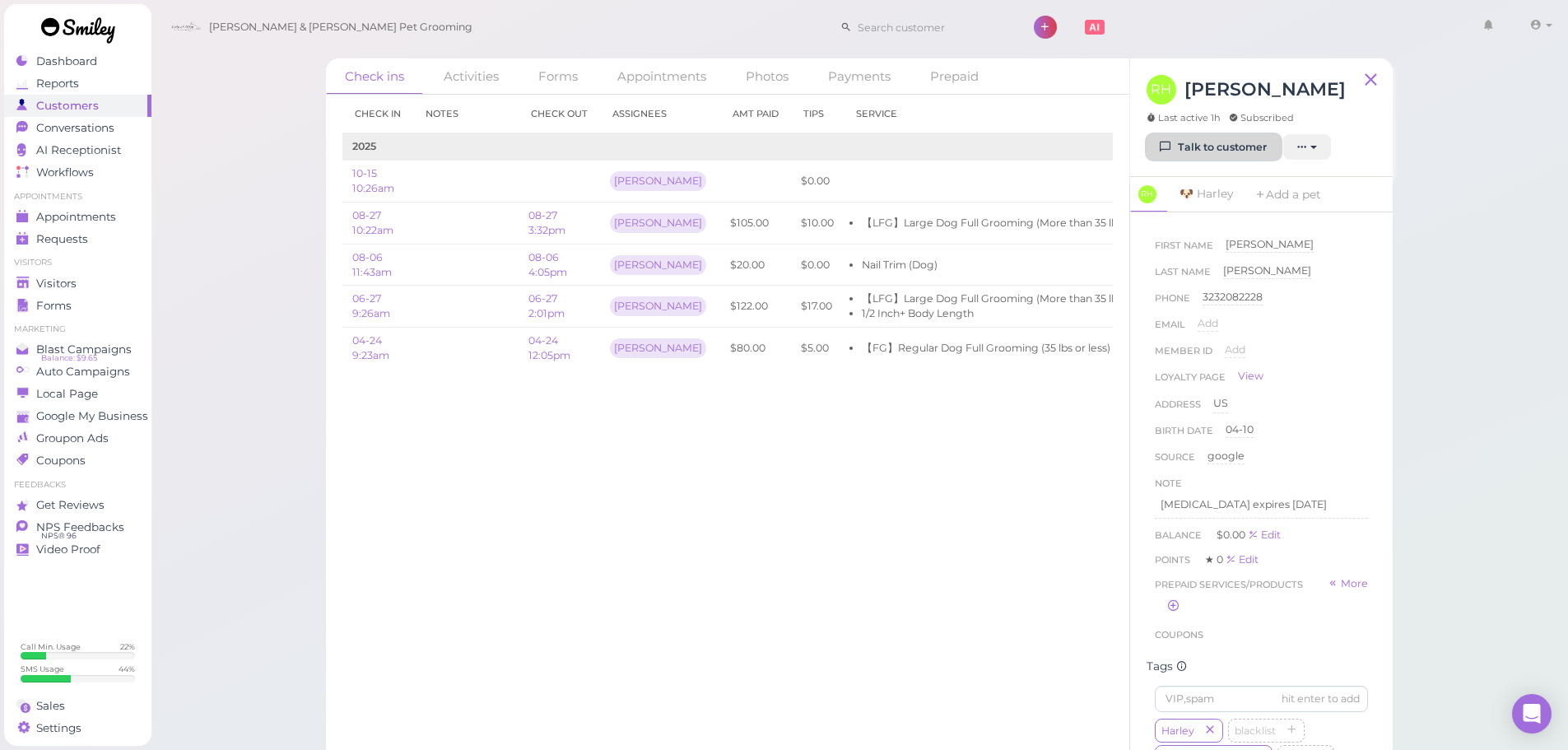
click at [1228, 161] on link "Talk to customer" at bounding box center [1213, 147] width 134 height 26
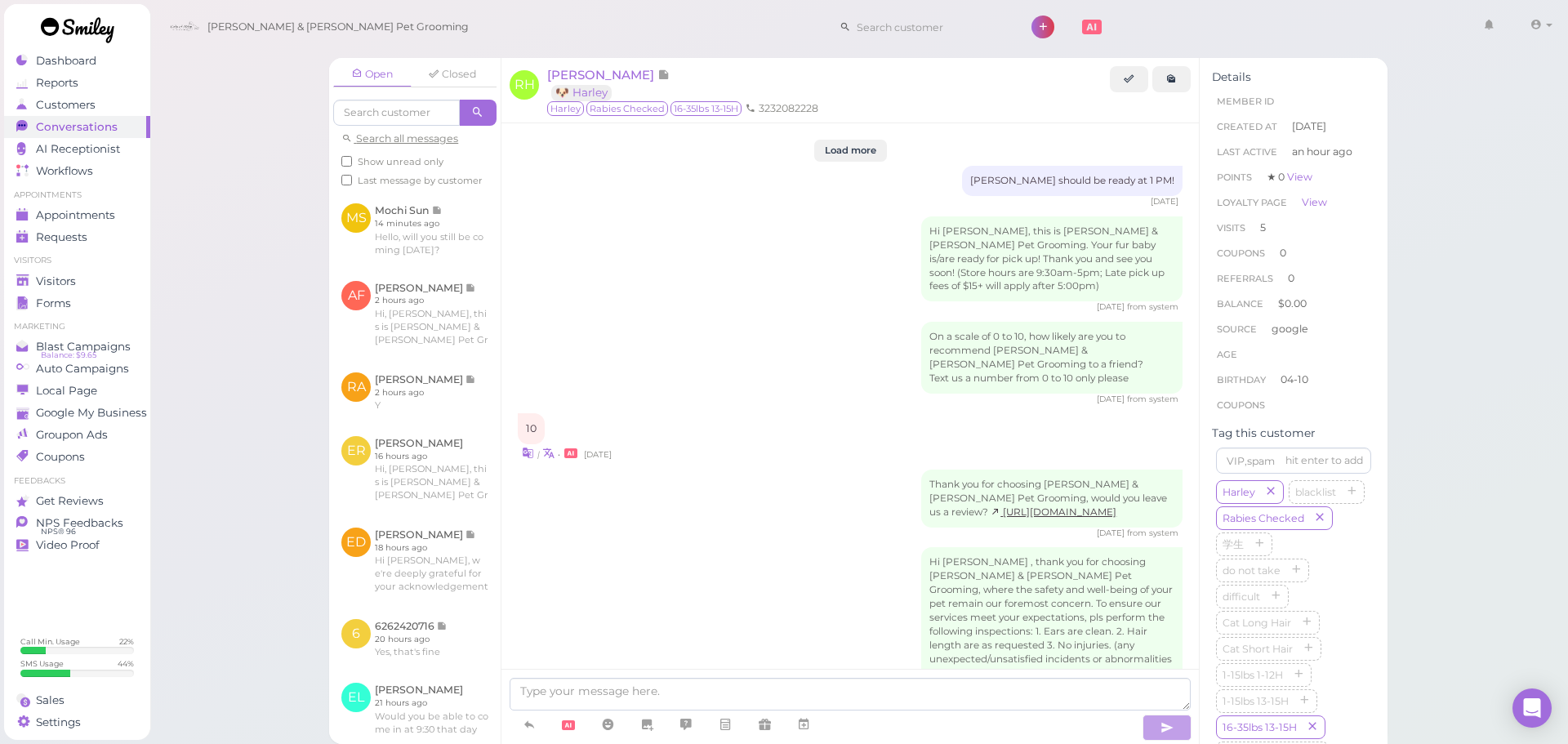
scroll to position [2337, 0]
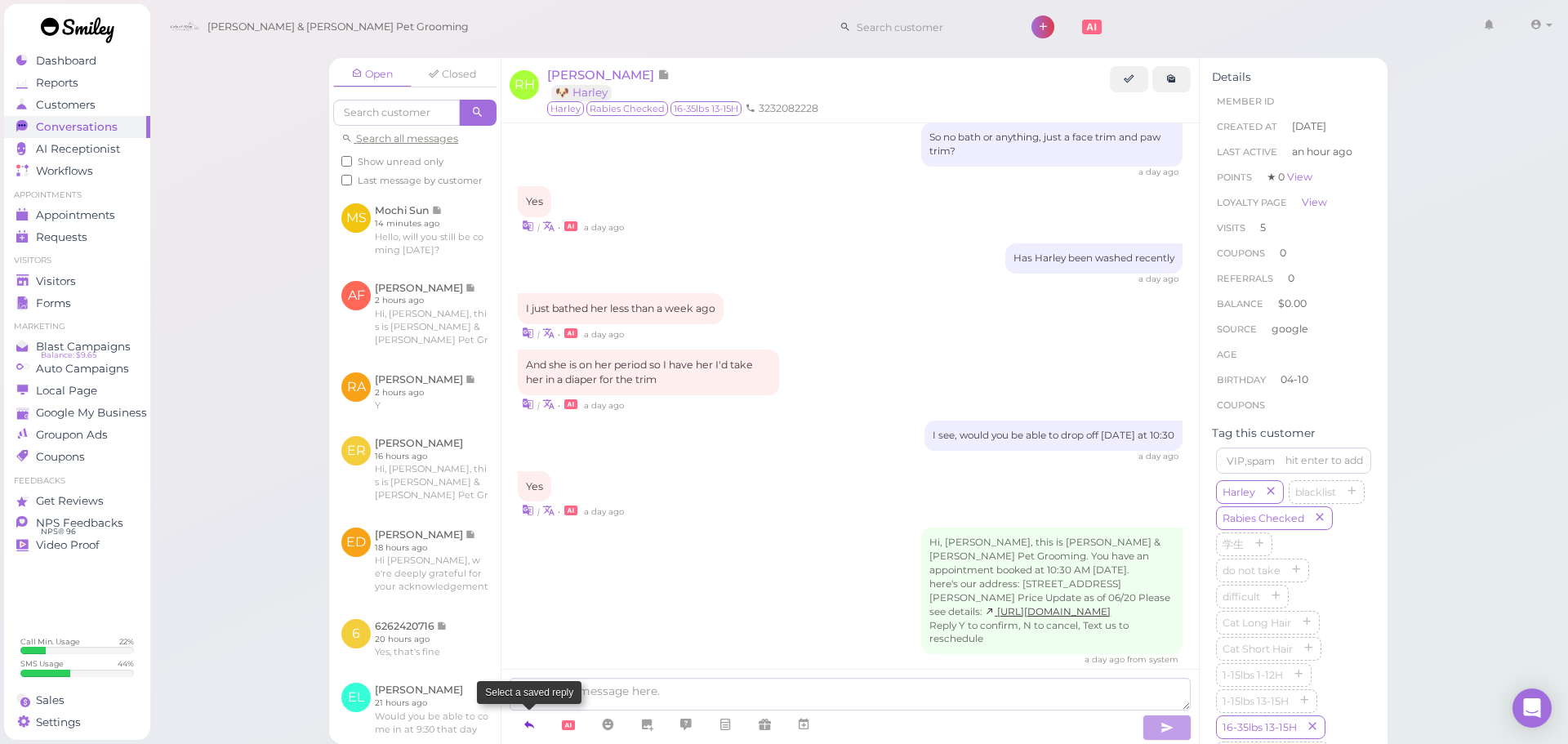
click at [530, 718] on icon at bounding box center [529, 725] width 13 height 17
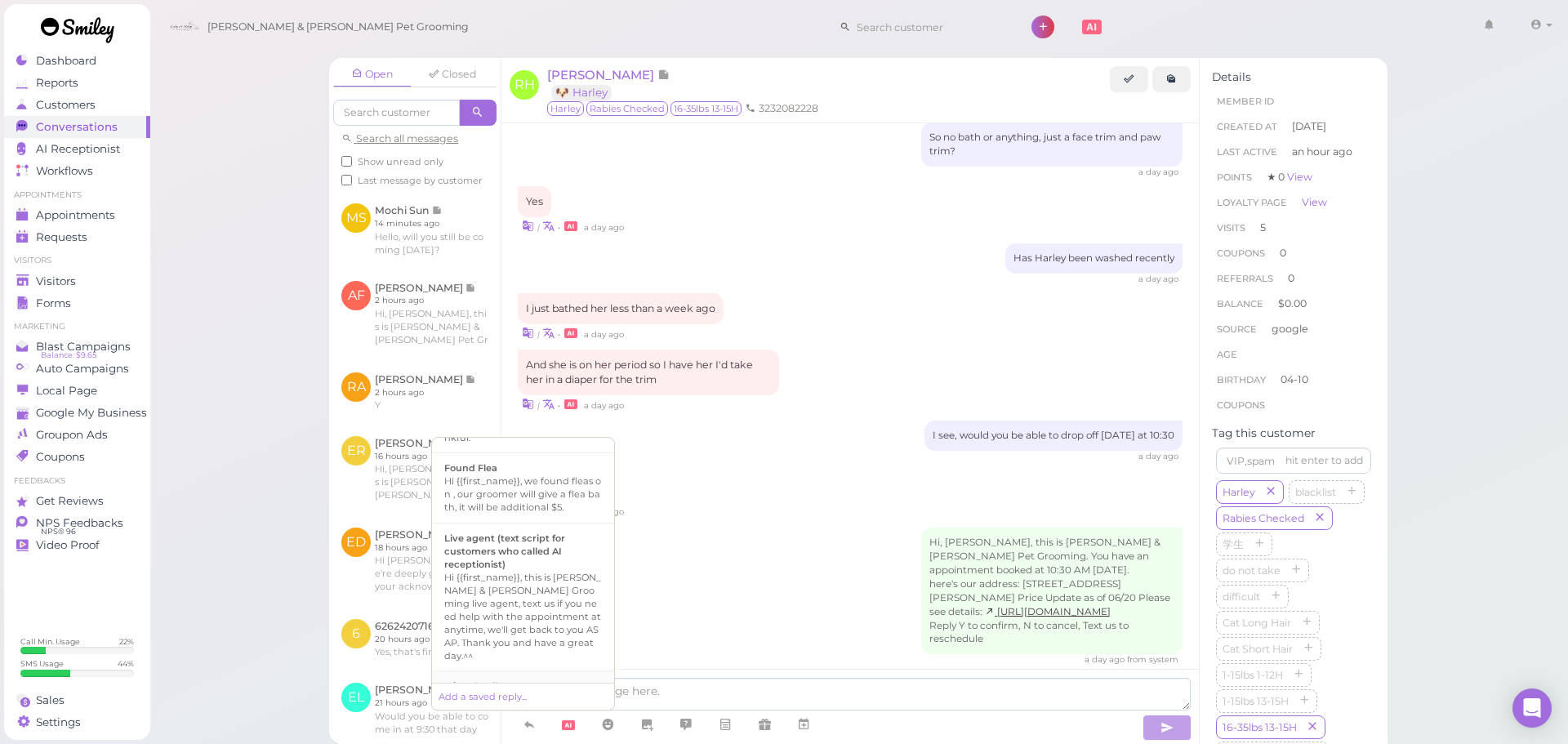
scroll to position [1133, 0]
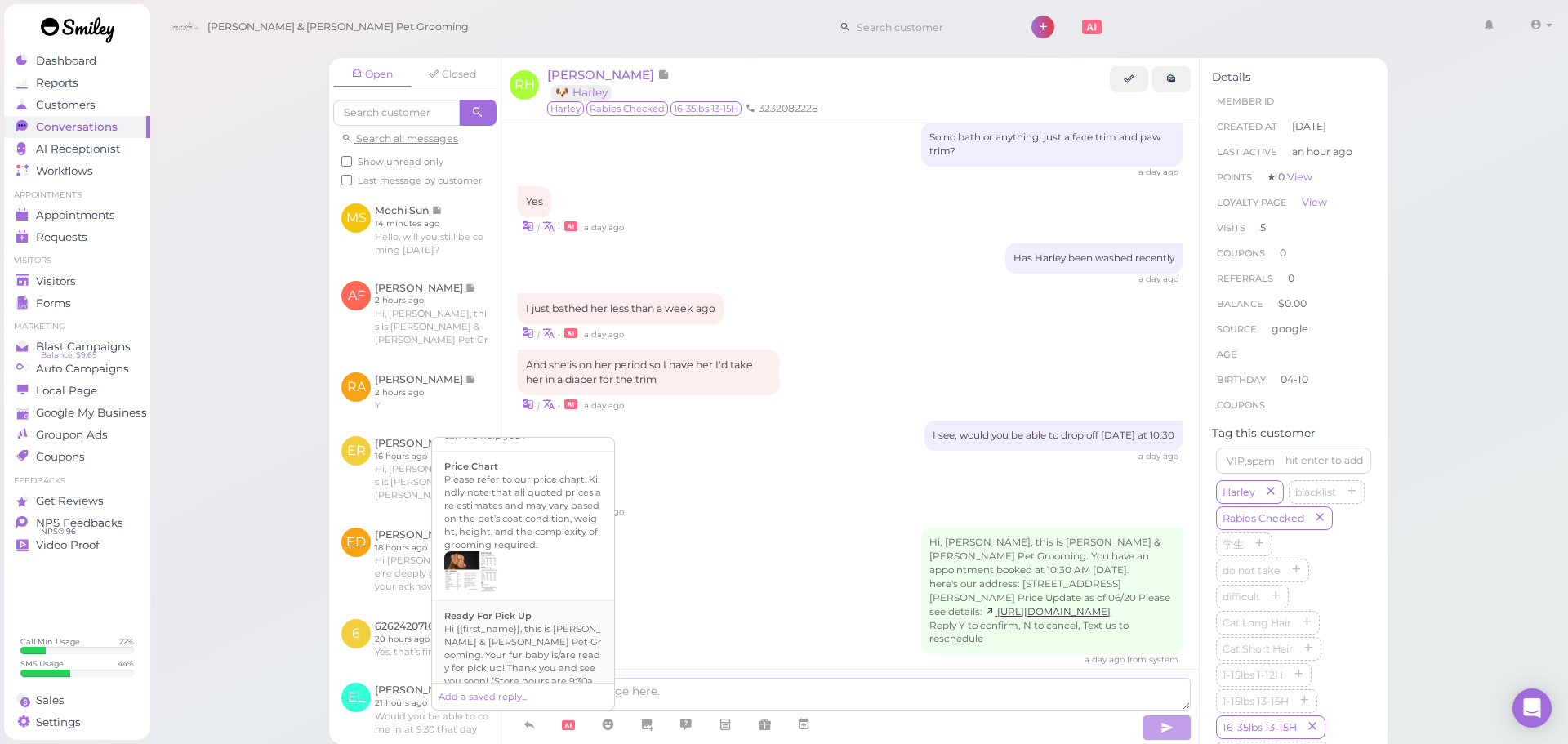
click at [581, 651] on div "Hi {{first_name}}, this is Cody & Miley Pet Grooming. Your fur baby is/are read…" at bounding box center [523, 668] width 158 height 92
type textarea "Hi {{first_name}}, this is Cody & Miley Pet Grooming. Your fur baby is/are read…"
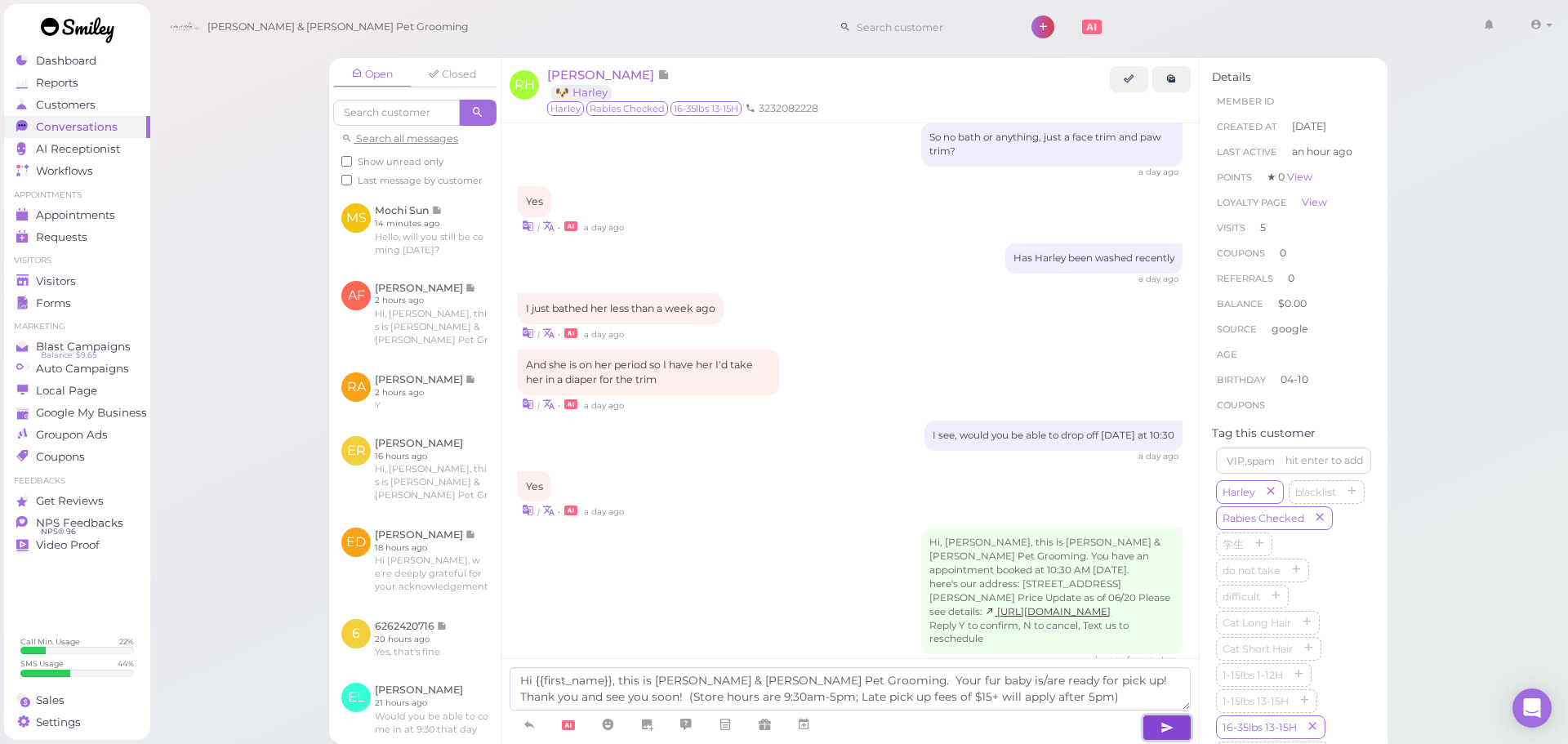
click at [1158, 727] on button "button" at bounding box center [1166, 727] width 49 height 26
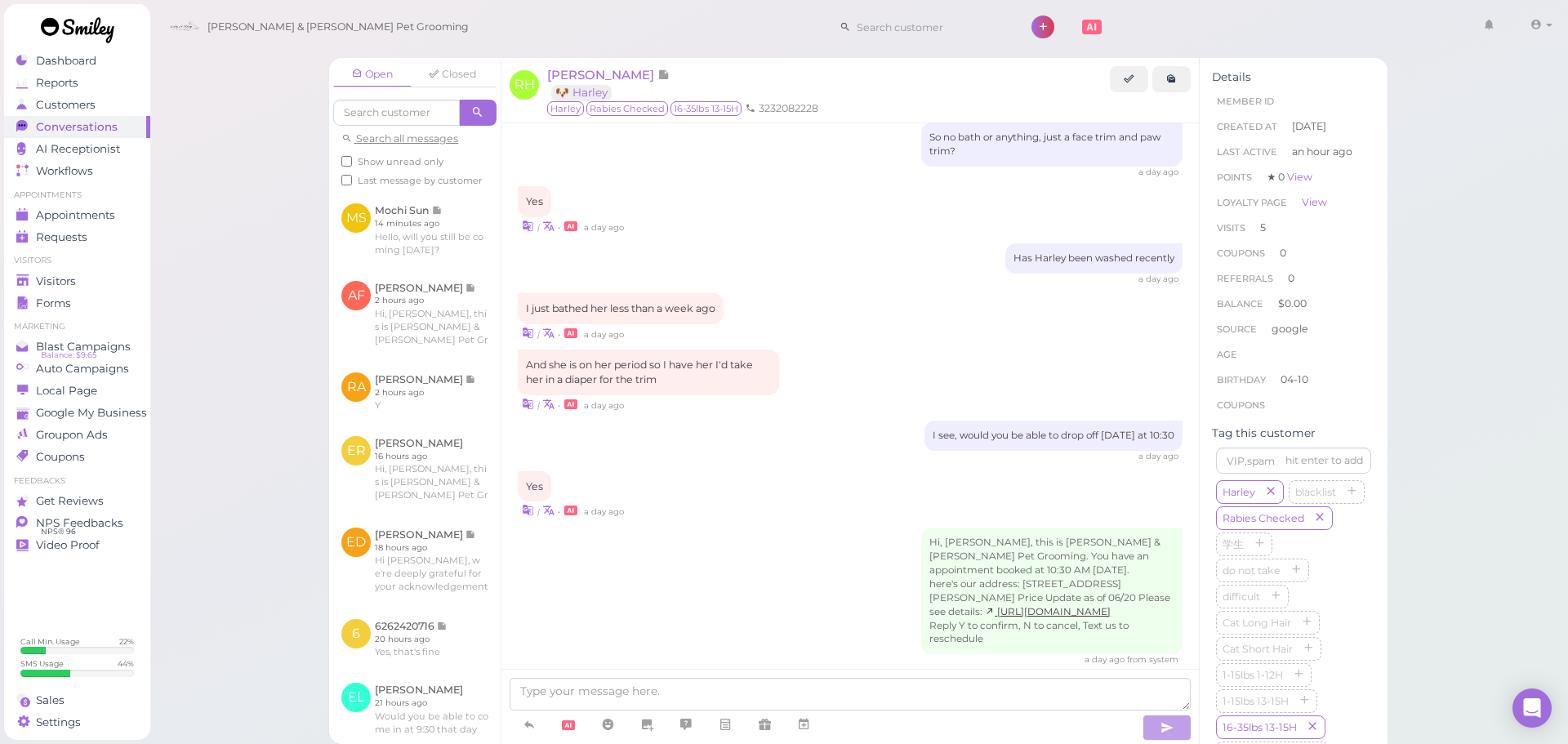
scroll to position [2417, 0]
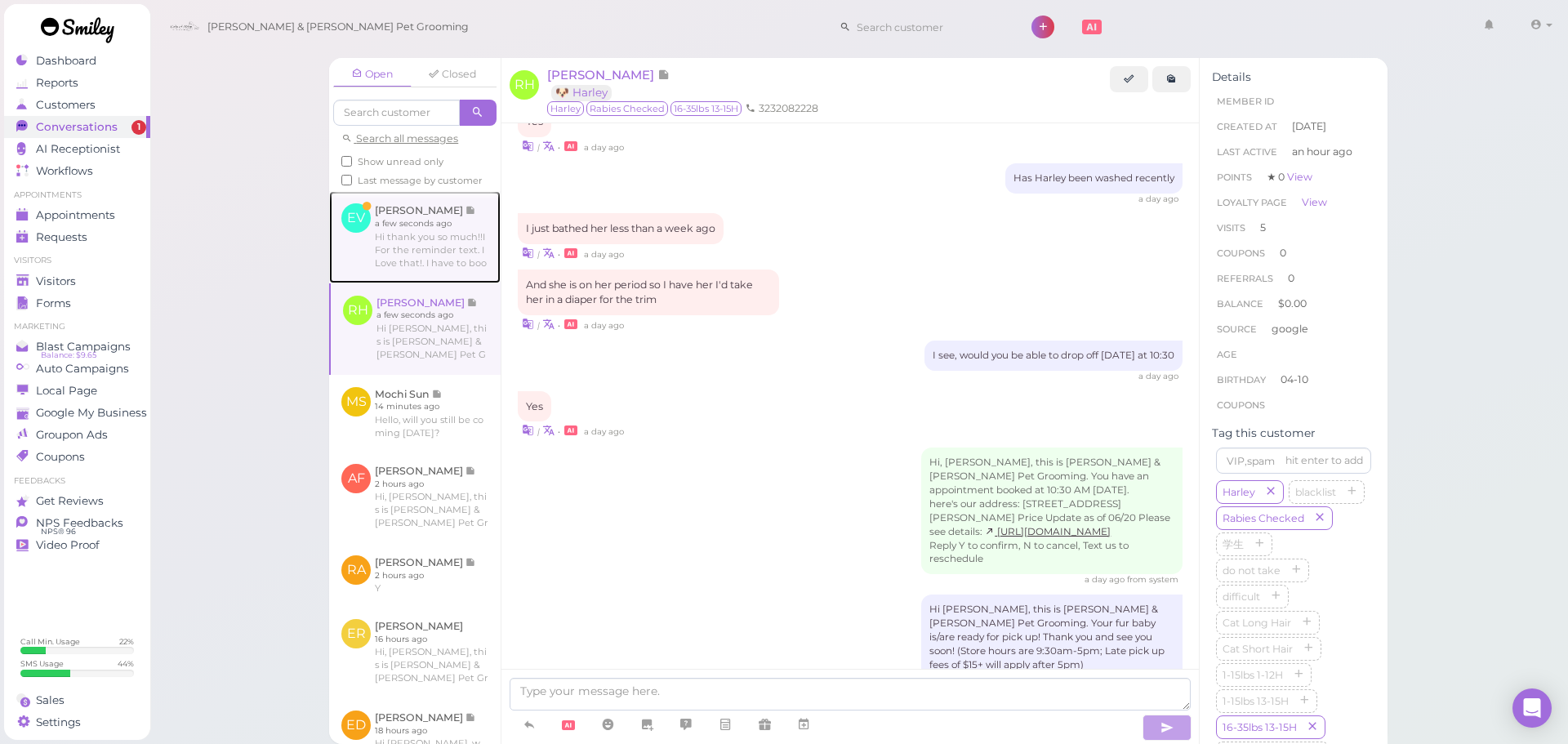
click at [385, 250] on link at bounding box center [414, 237] width 171 height 92
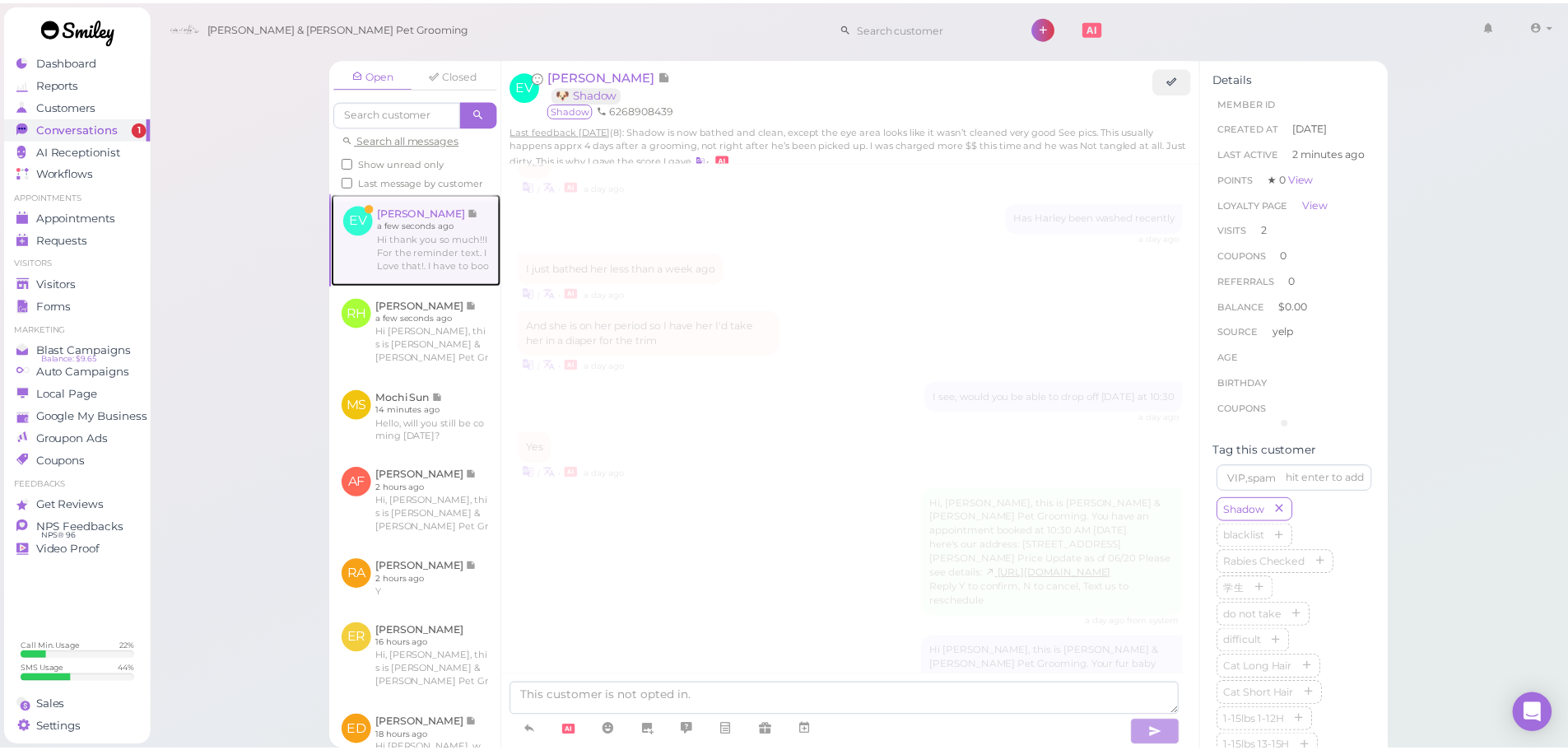
scroll to position [2534, 0]
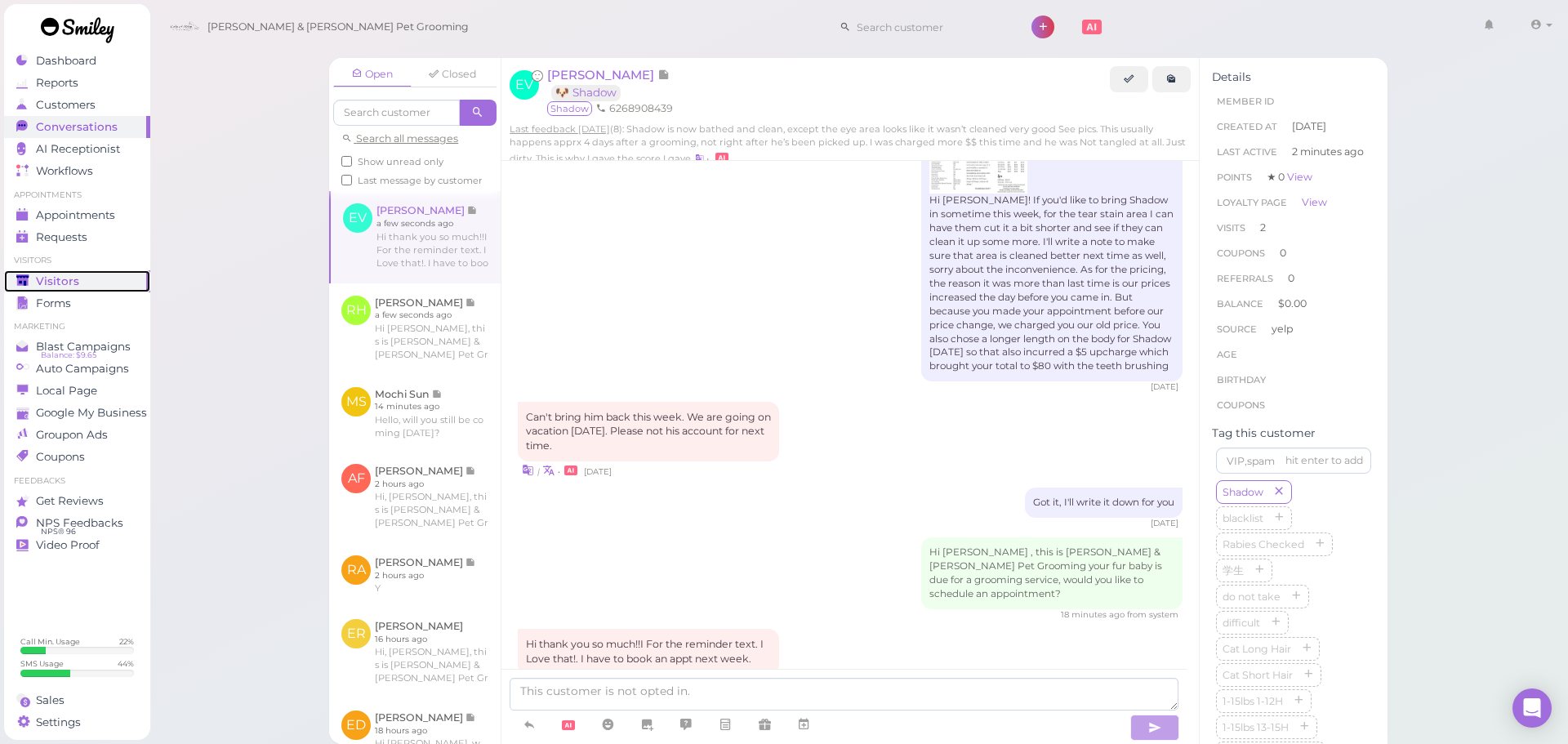
click at [122, 282] on div "Visitors" at bounding box center [75, 281] width 117 height 14
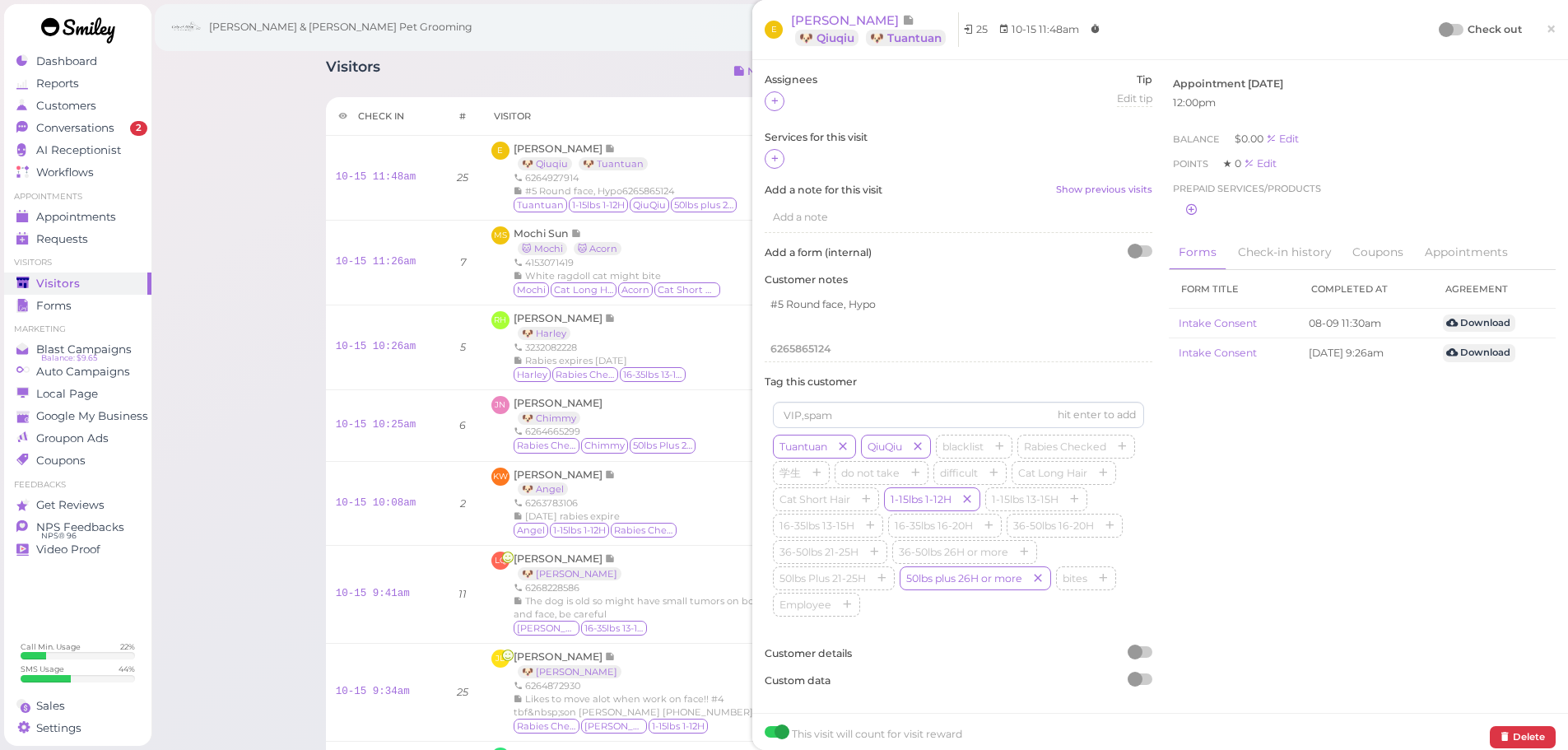
scroll to position [364, 0]
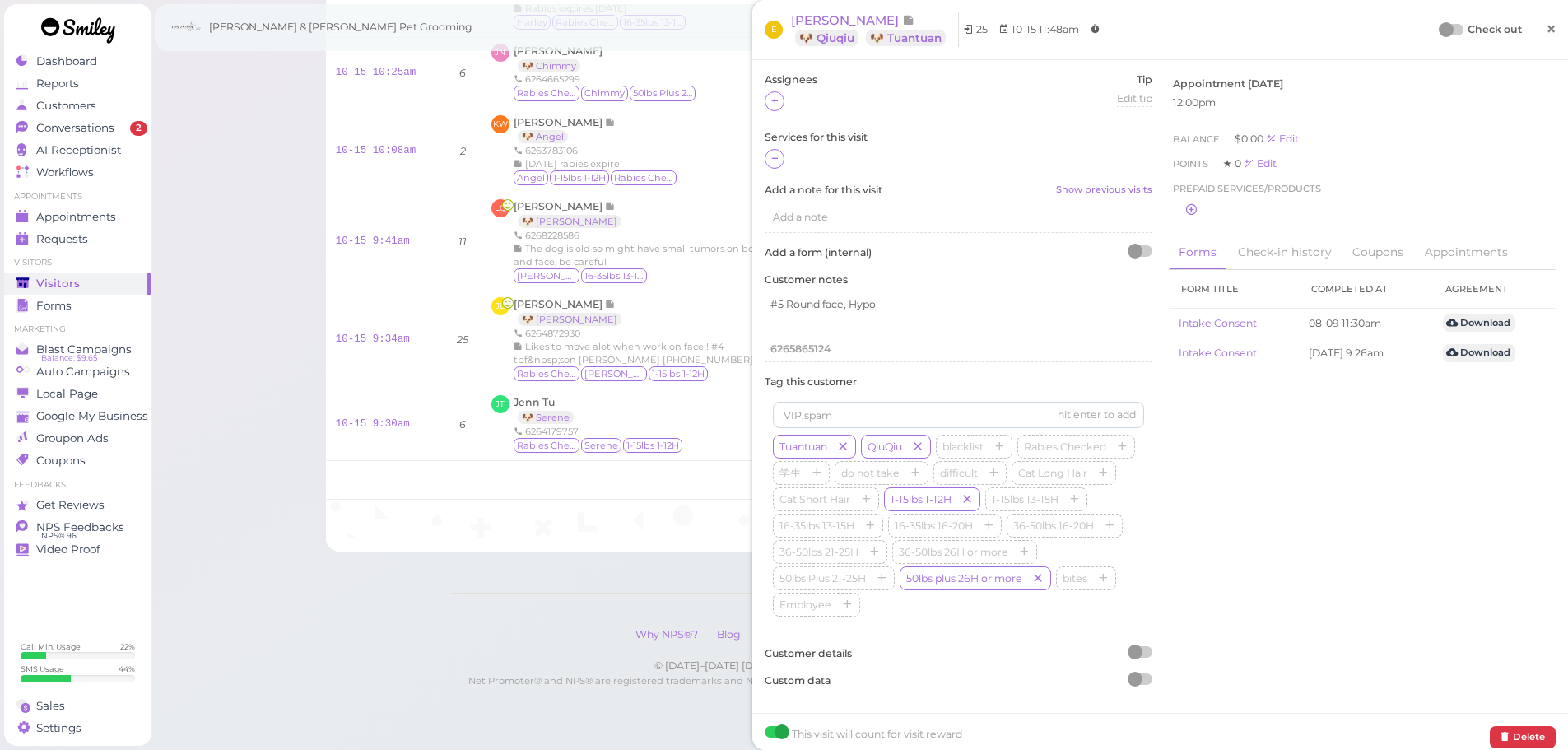
click at [1546, 29] on span "×" at bounding box center [1551, 29] width 11 height 23
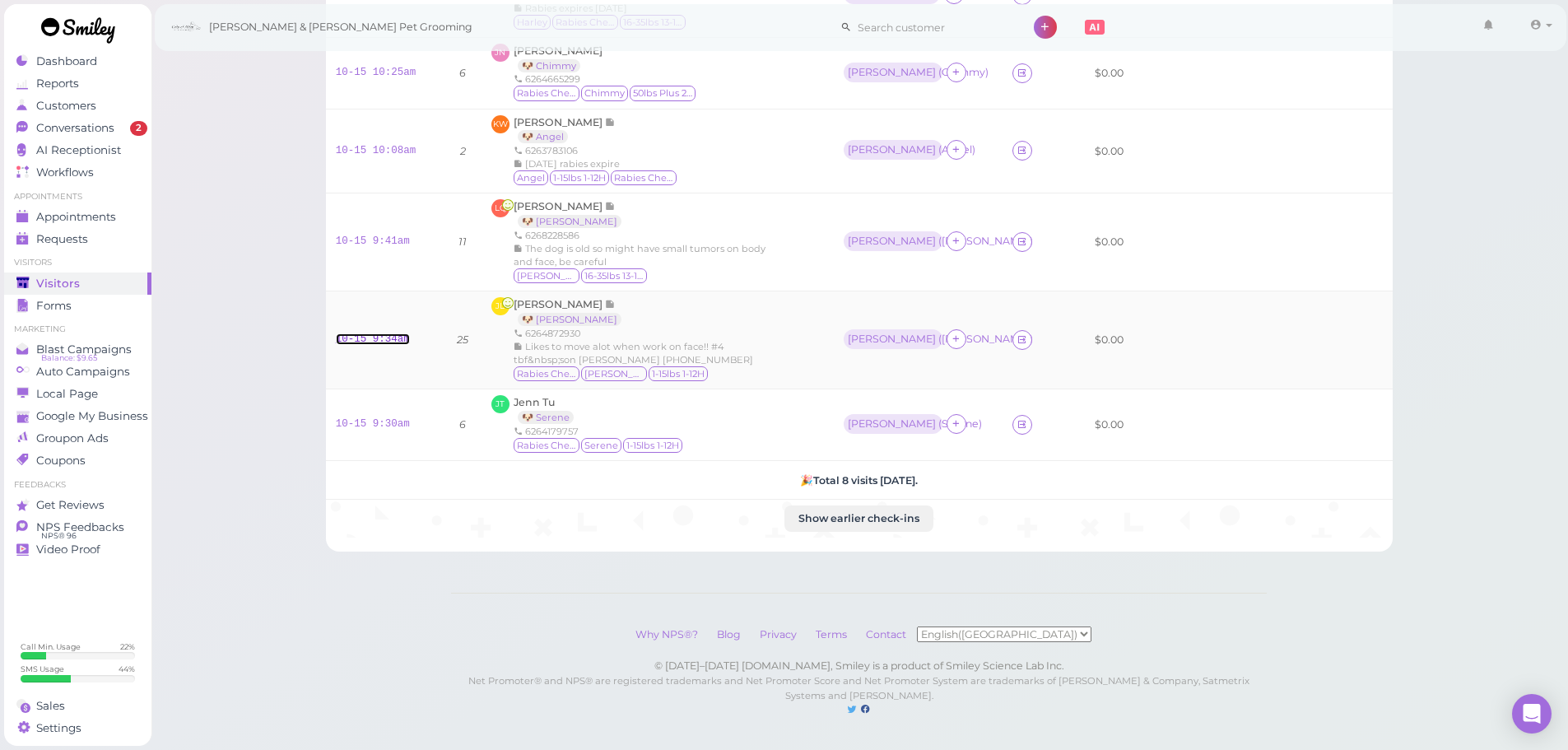
click at [356, 334] on link "10-15 9:34am" at bounding box center [373, 339] width 74 height 11
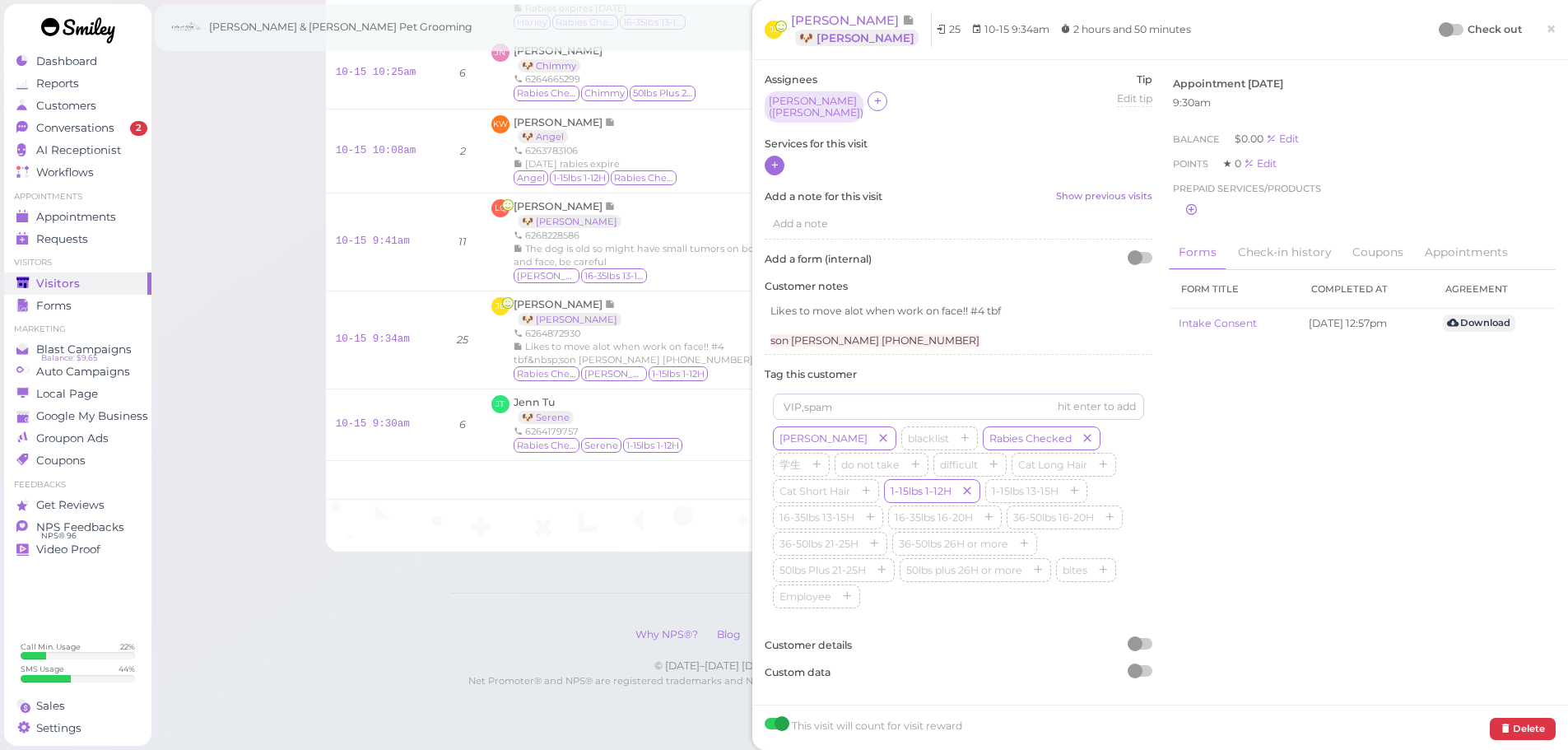
click at [775, 159] on icon at bounding box center [776, 165] width 11 height 12
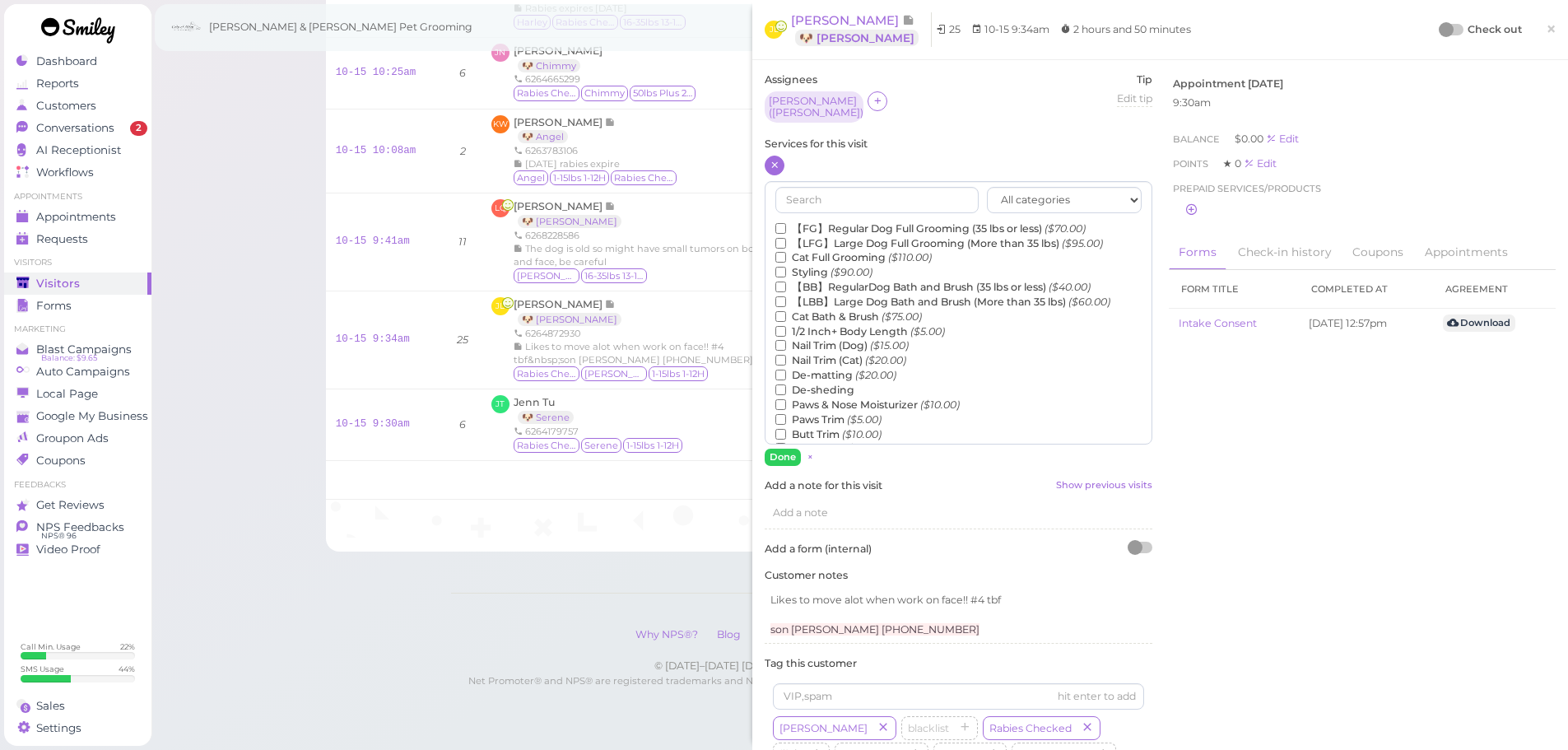
click at [828, 222] on label "【FG】Regular Dog Full Grooming (35 lbs or less) ($70.00)" at bounding box center [931, 229] width 311 height 15
click at [786, 223] on input "【FG】Regular Dog Full Grooming (35 lbs or less) ($70.00)" at bounding box center [781, 228] width 11 height 11
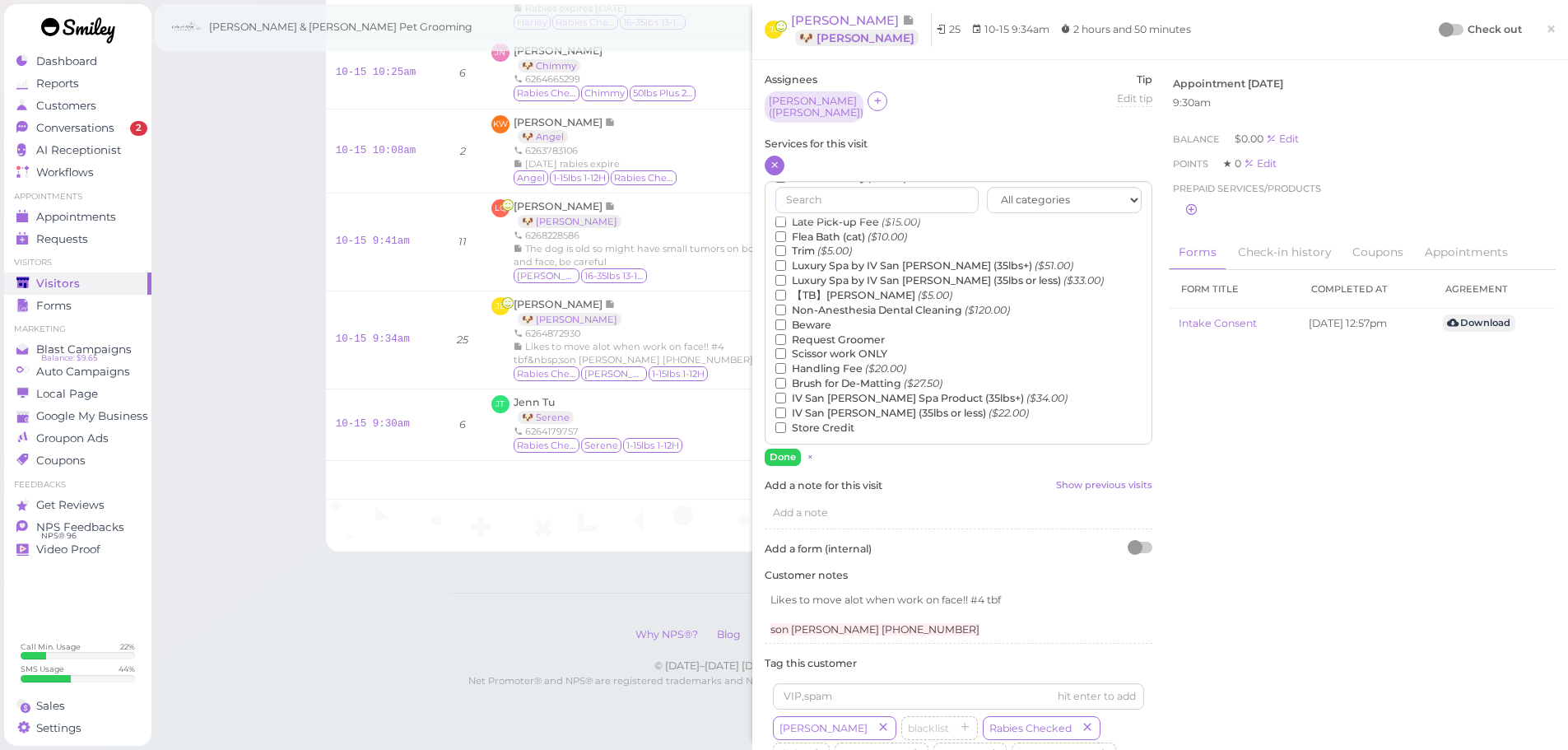
click at [821, 293] on label "【TB】Teeth Brushing ($5.00)" at bounding box center [864, 296] width 177 height 15
click at [786, 293] on input "【TB】Teeth Brushing ($5.00)" at bounding box center [781, 295] width 11 height 11
click at [773, 449] on button "Done" at bounding box center [782, 457] width 36 height 18
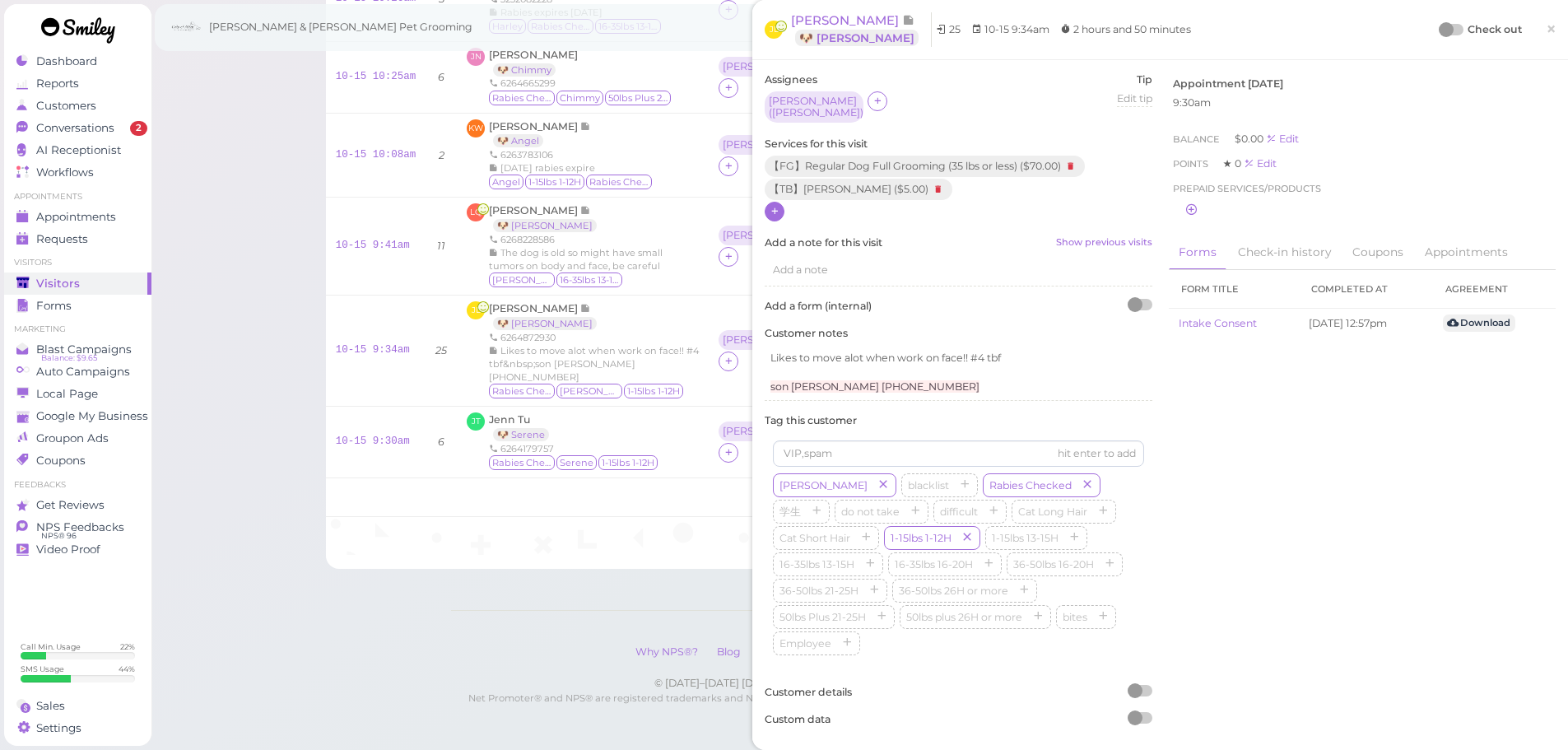
click at [1439, 24] on div at bounding box center [1446, 30] width 15 height 15
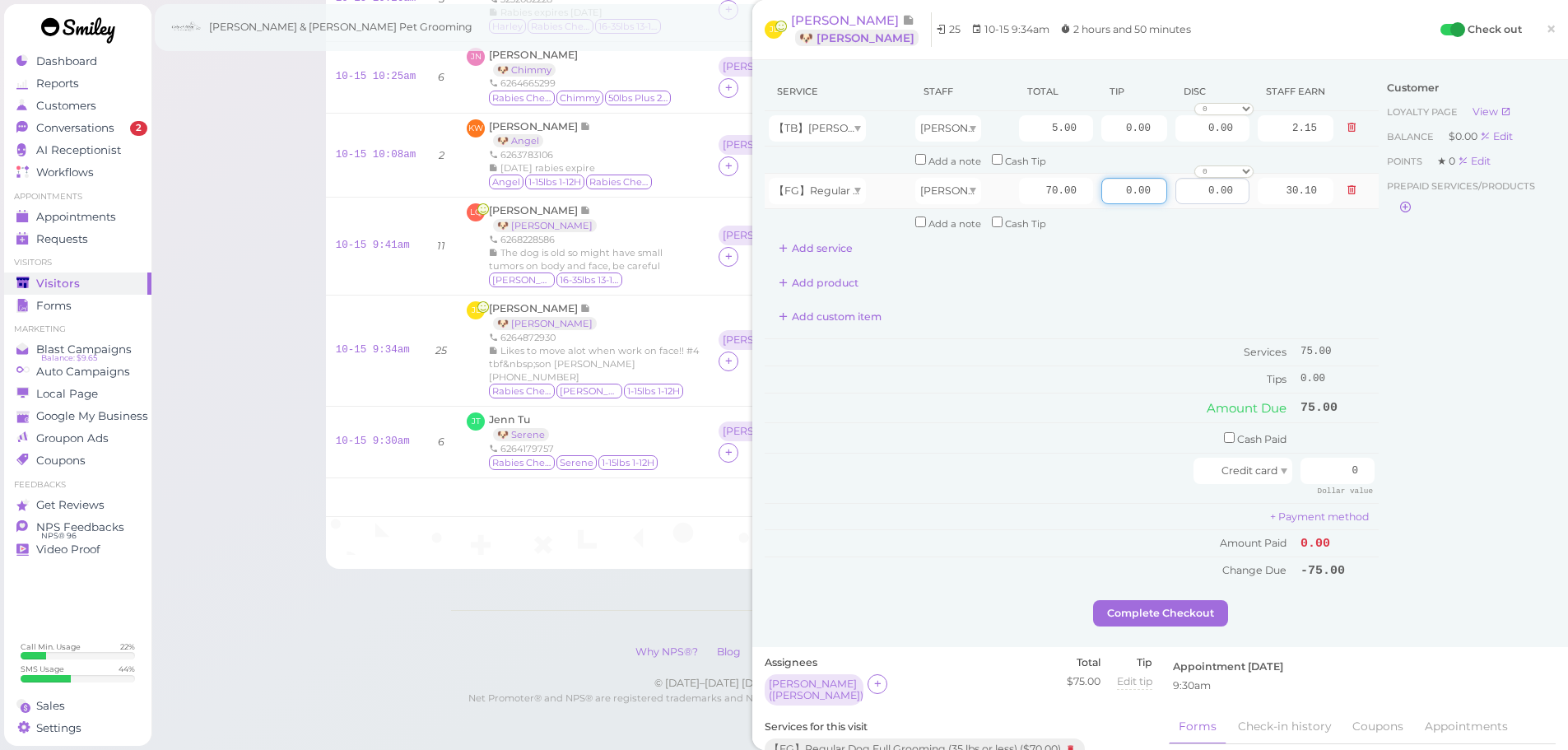
drag, startPoint x: 1103, startPoint y: 195, endPoint x: 1176, endPoint y: 199, distance: 73.1
click at [1168, 197] on tr "【FG】Regular Dog Full Grooming (35 lbs or less) Helen 70.00 0.00 0.00 0 10% off …" at bounding box center [1072, 191] width 614 height 35
type input "7.5"
drag, startPoint x: 1320, startPoint y: 472, endPoint x: 1462, endPoint y: 477, distance: 142.1
click at [1462, 477] on div "Service Staff Total Tip Disc Staff earn 【TB】Teeth Brushing Helen 5.00 0.00 0.00…" at bounding box center [1160, 336] width 791 height 528
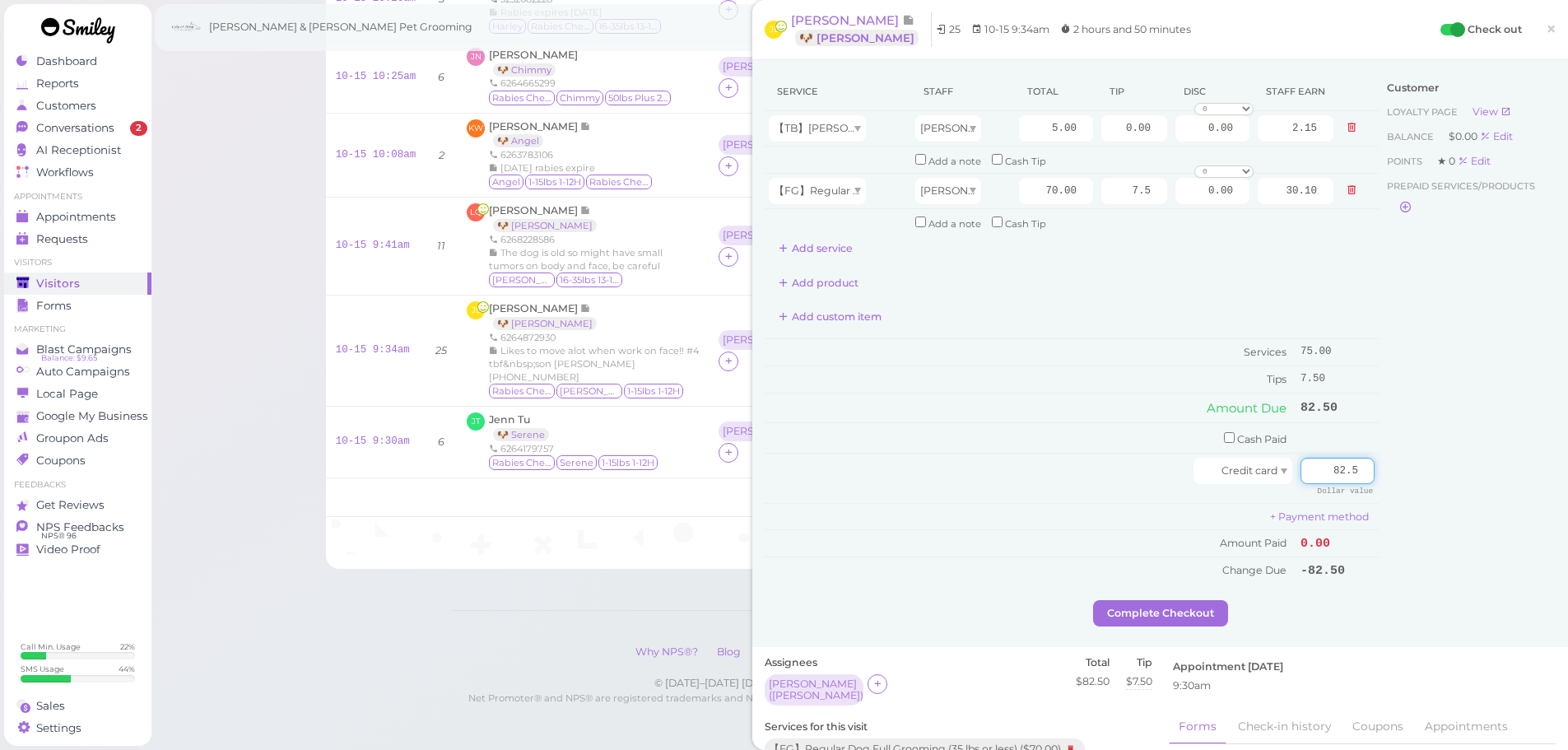
type input "82.5"
click at [1439, 486] on div "Customer Loyalty page View Balance $0.00 Edit Points ★ 0 Edit Prepaid services/…" at bounding box center [1466, 336] width 177 height 528
click at [1179, 612] on button "Complete Checkout" at bounding box center [1160, 613] width 135 height 26
